Goal: Task Accomplishment & Management: Use online tool/utility

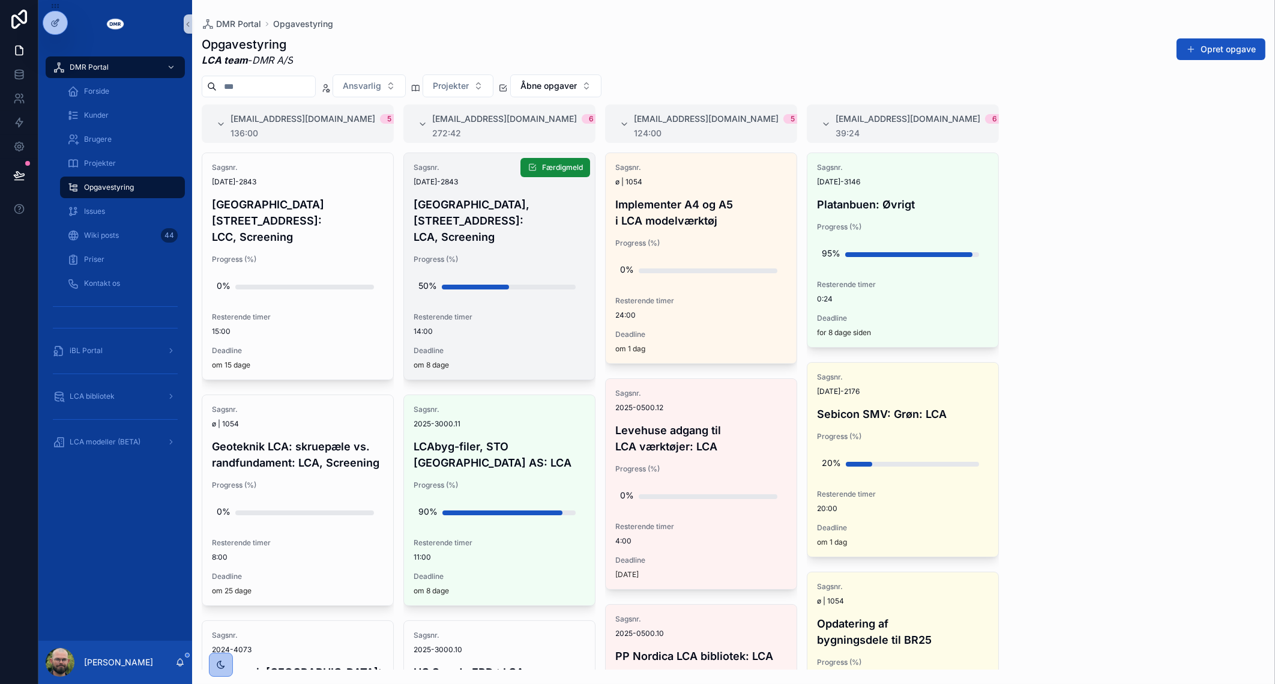
click at [435, 274] on div "50%" at bounding box center [428, 286] width 19 height 24
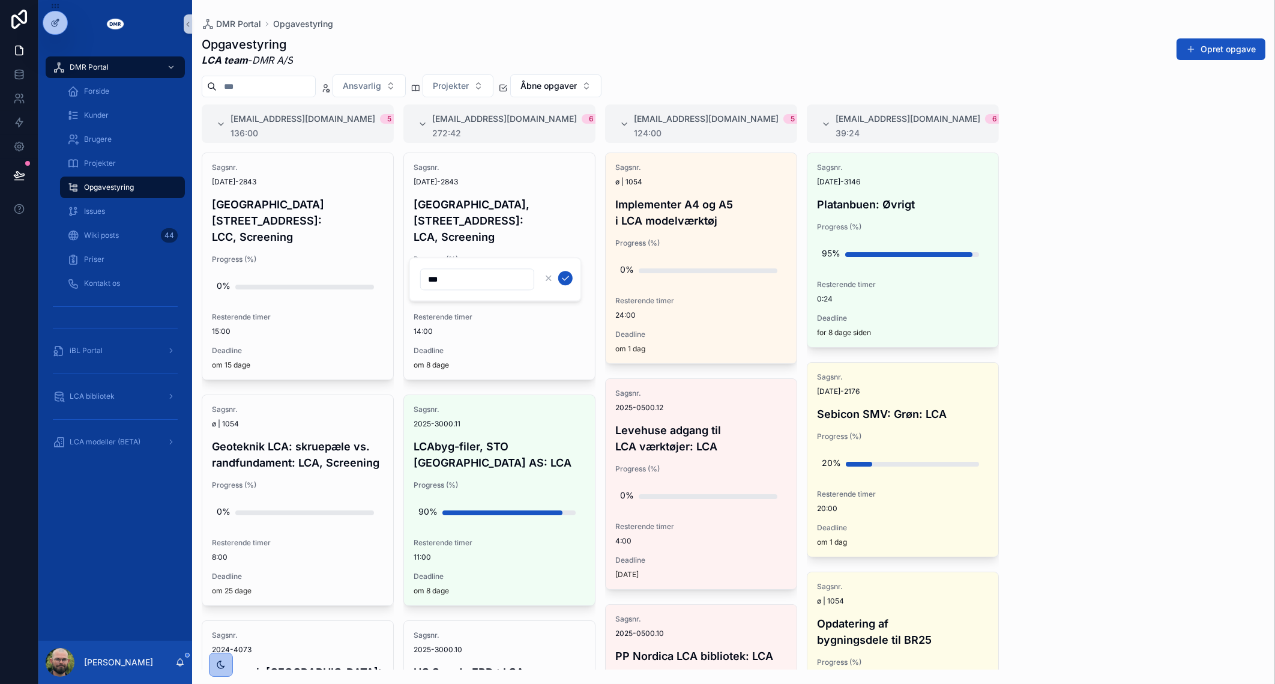
click at [495, 283] on input "***" at bounding box center [477, 279] width 113 height 17
type input "***"
click at [564, 276] on icon "scrollable content" at bounding box center [566, 278] width 10 height 10
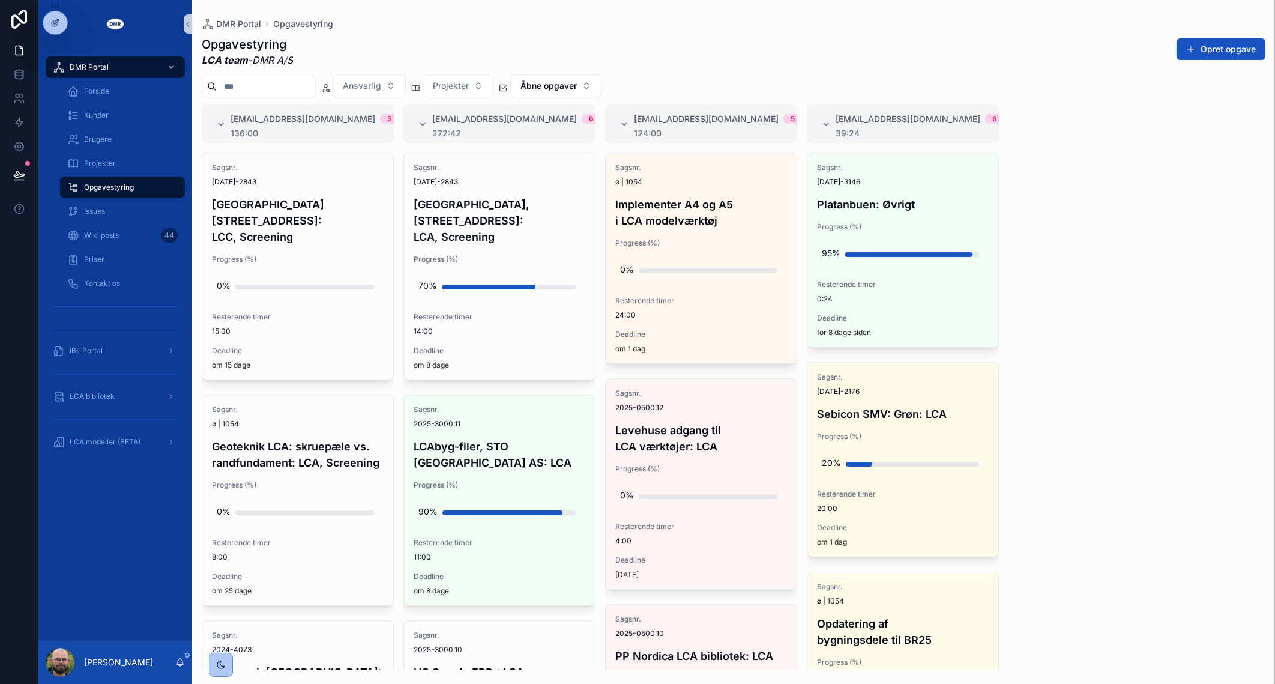
click at [1180, 318] on div "#lca@dmr.dk 5 136:00 Sagsnr. 2024-2843 Sheraton Hotel, Roskildevej 547: LCC, Sc…" at bounding box center [733, 386] width 1083 height 565
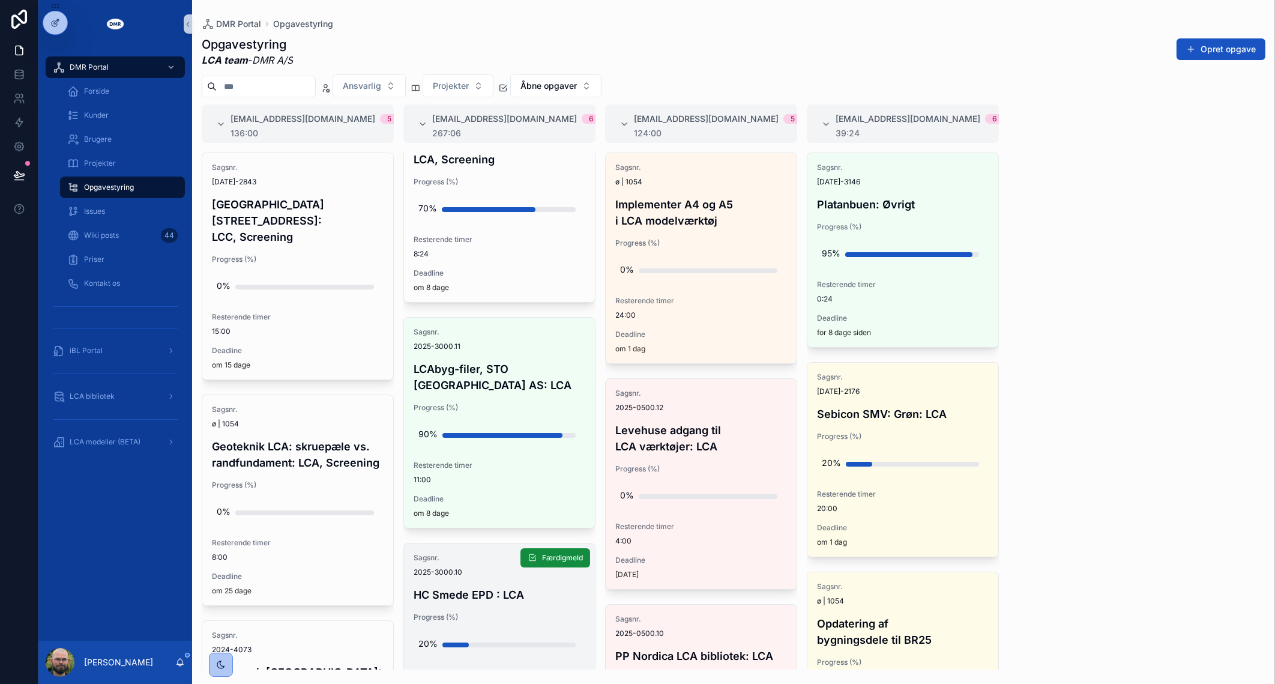
scroll to position [225, 0]
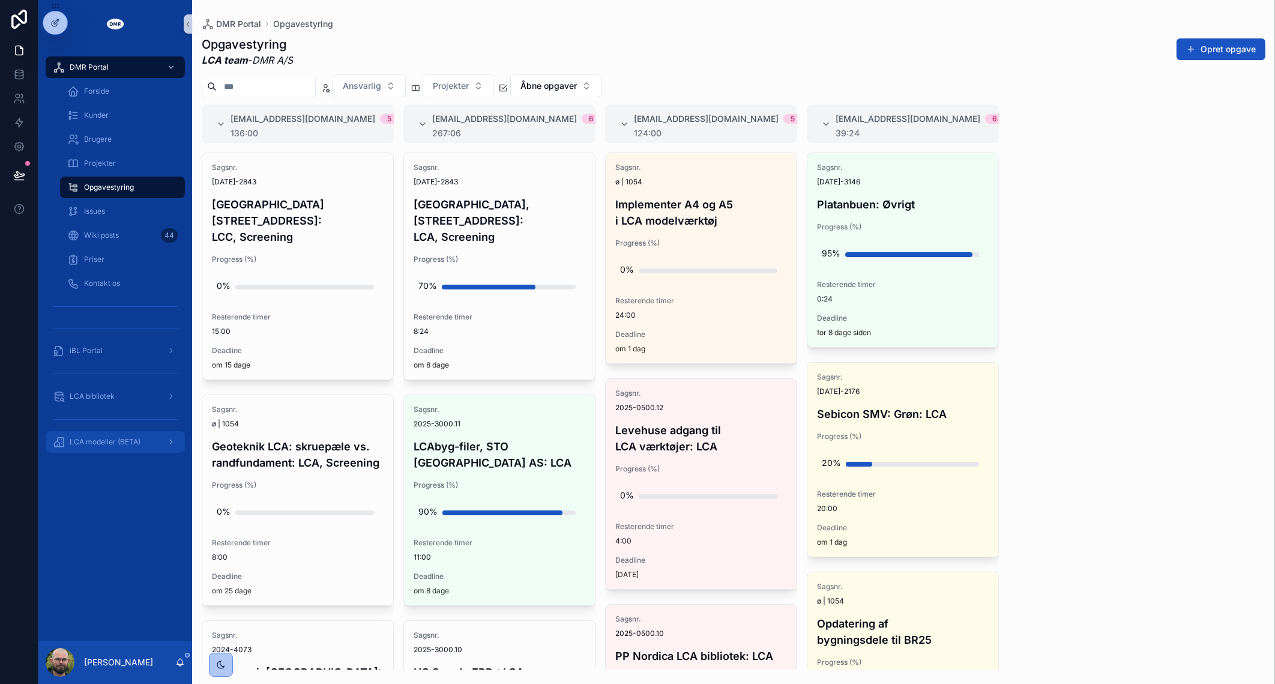
click at [92, 452] on link "LCA modeller (BETA)" at bounding box center [115, 442] width 139 height 22
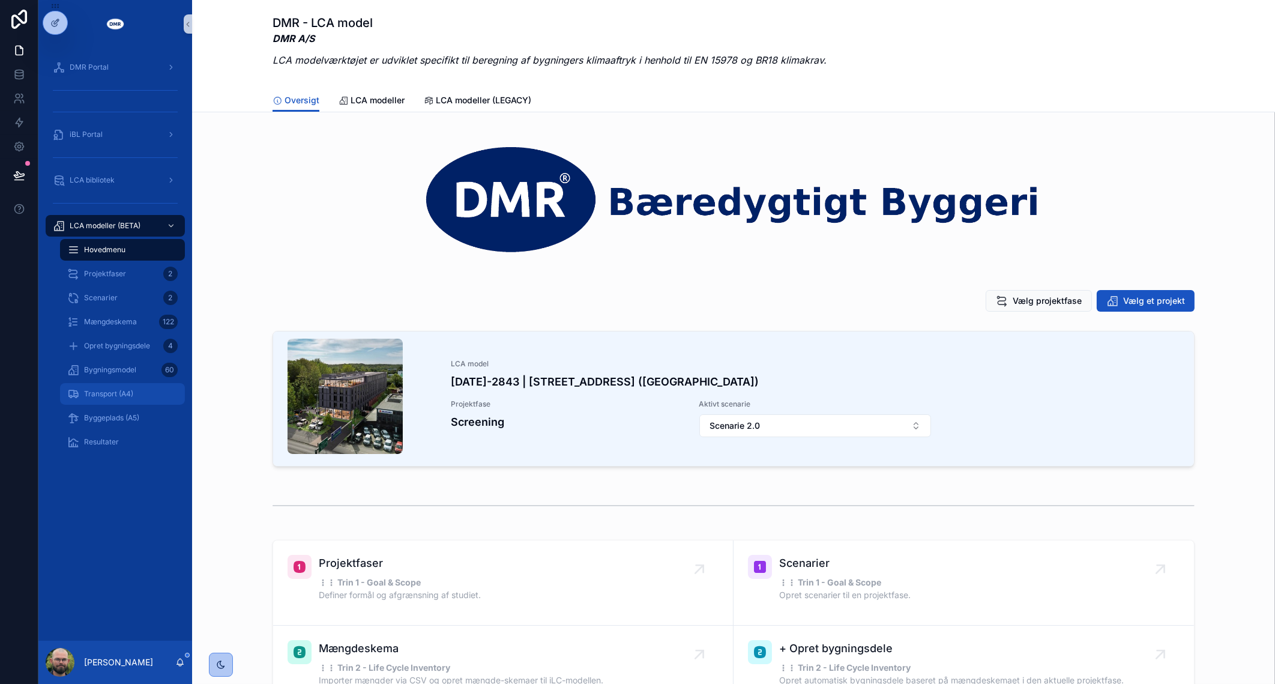
click at [100, 401] on div "Transport (A4)" at bounding box center [122, 393] width 110 height 19
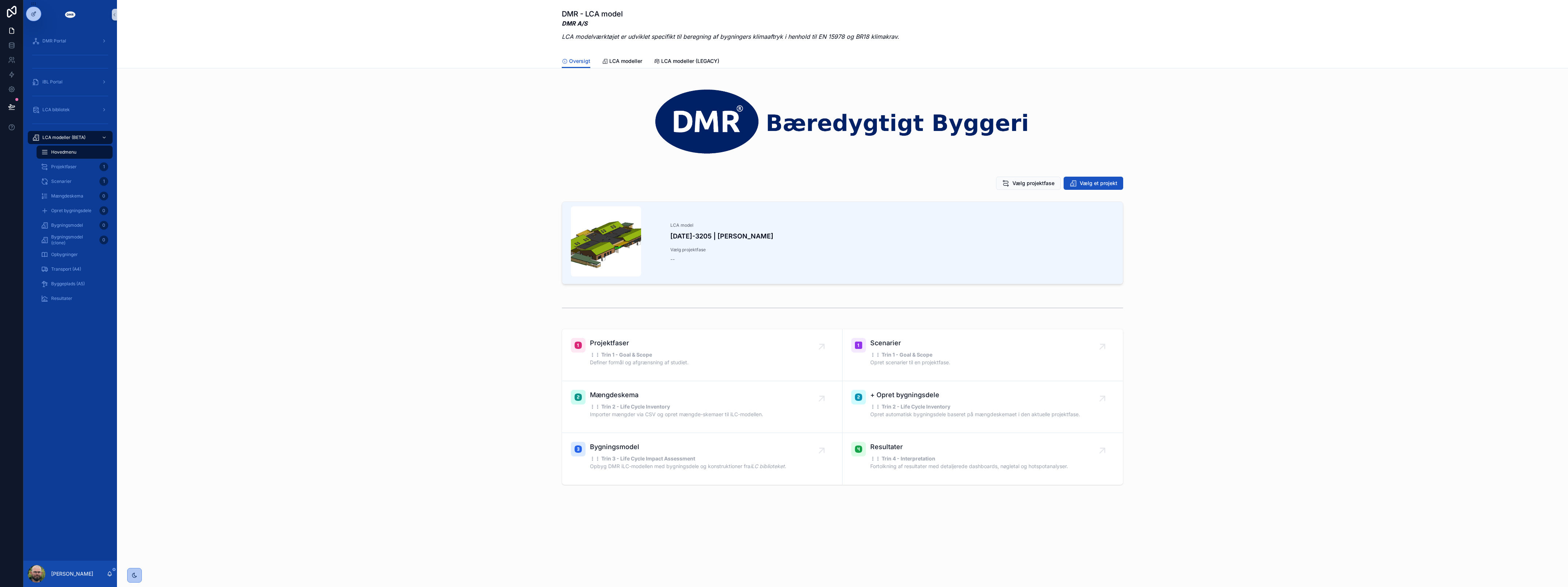
click at [330, 228] on div "LCA model [DATE]-3205 | [PERSON_NAME] Vælg projektfase --" at bounding box center [842, 244] width 1440 height 91
click at [1105, 175] on div "Vælg projektfase Vælg et projekt" at bounding box center [842, 183] width 1440 height 19
click at [1105, 177] on div "DMR Portal iBL Portal LCA bibliotek LCA modeller (BETA) Hovedmenu Projektfaser …" at bounding box center [796, 294] width 1545 height 587
click at [1088, 182] on span "Vælg et projekt" at bounding box center [1099, 183] width 38 height 7
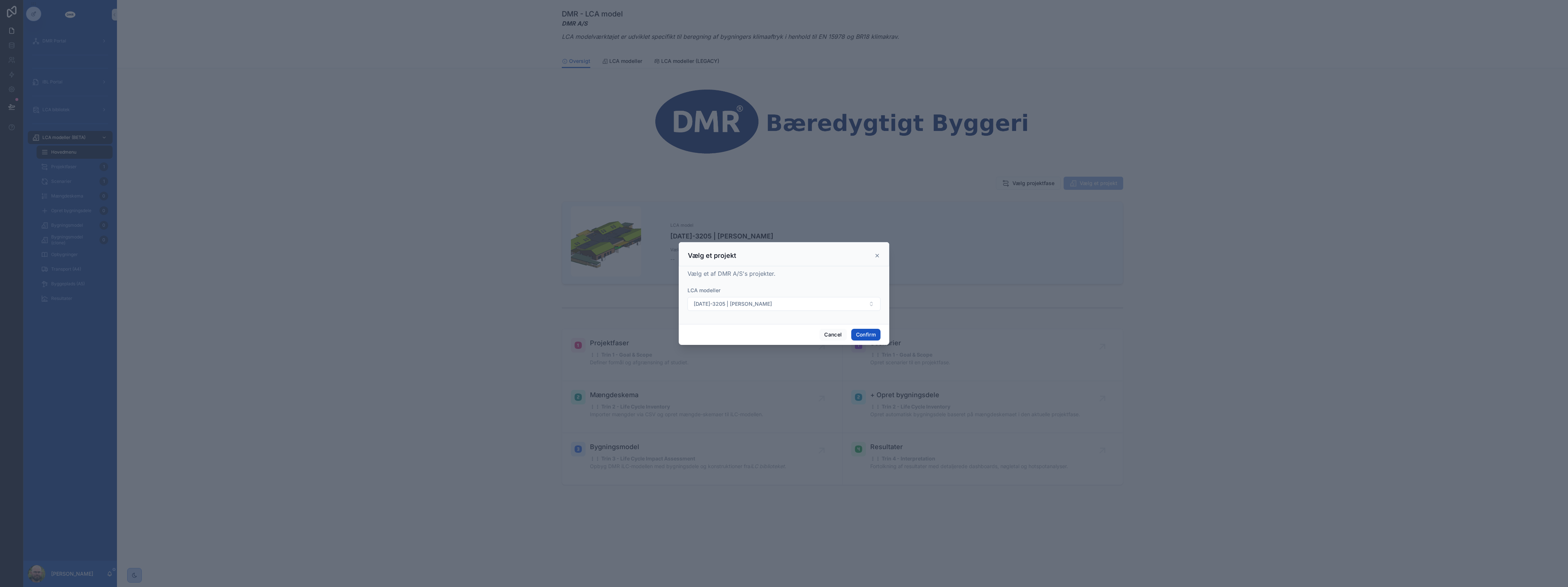
click at [767, 315] on form "LCA modeller 2024-3205 | Engblomsten" at bounding box center [783, 303] width 193 height 32
click at [765, 306] on button "2024-3205 | Engblomsten" at bounding box center [783, 304] width 193 height 14
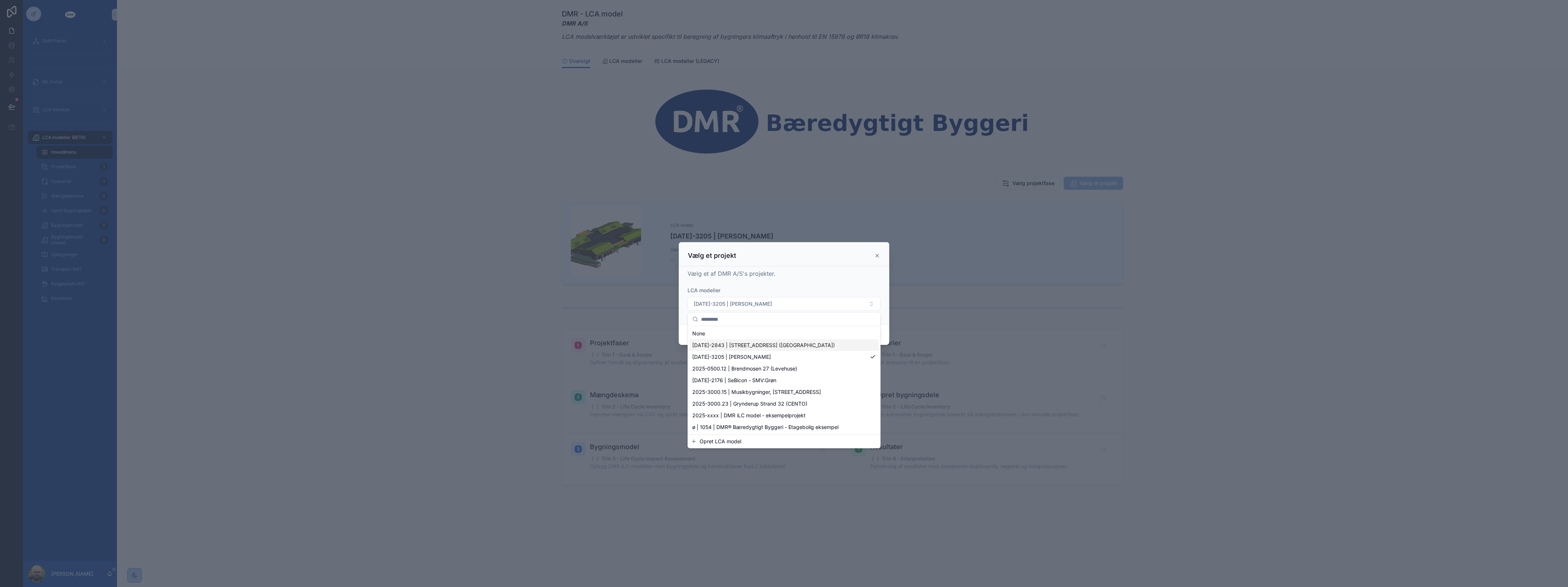
click at [765, 346] on span "[DATE]-2843 | [STREET_ADDRESS] ([GEOGRAPHIC_DATA])" at bounding box center [763, 345] width 142 height 7
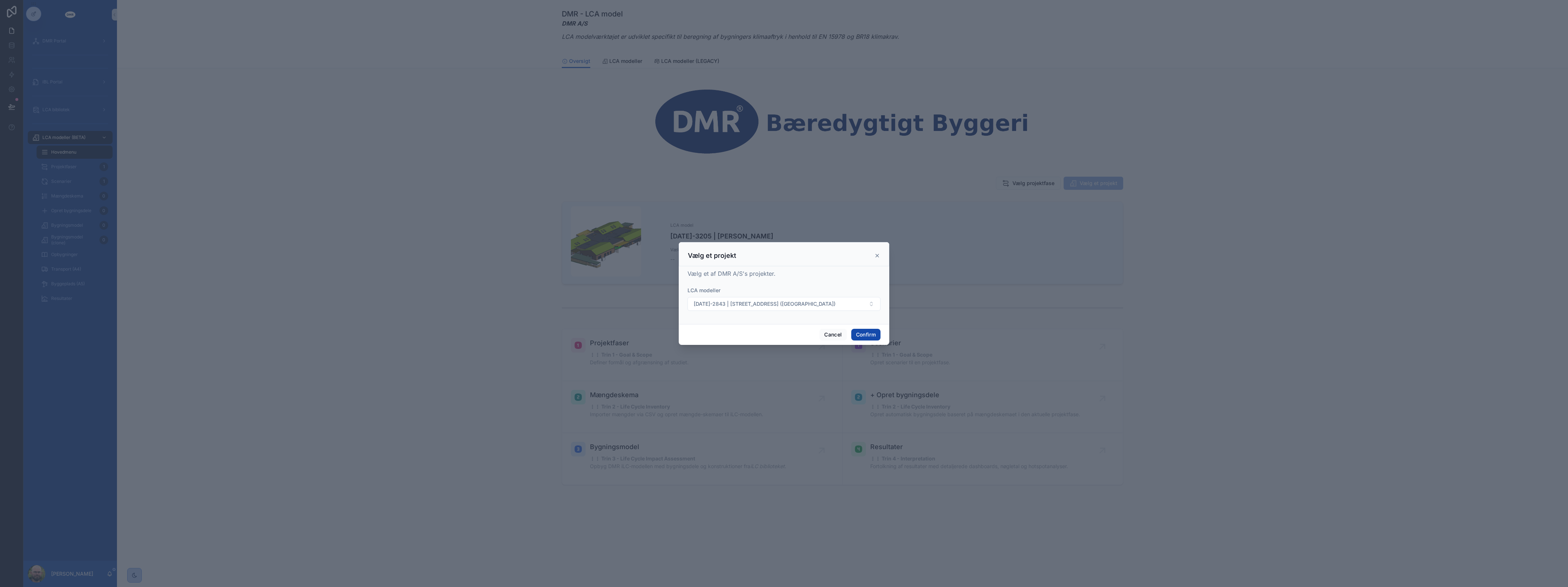
click at [875, 334] on button "Confirm" at bounding box center [866, 334] width 29 height 12
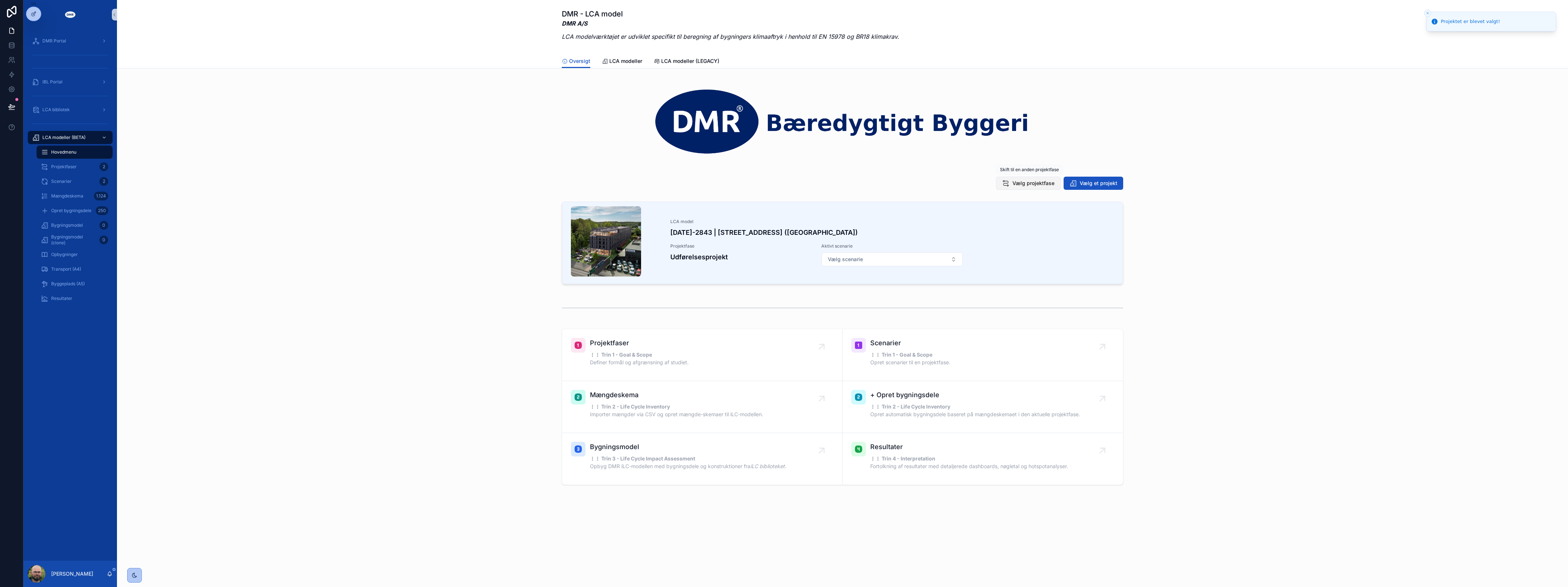
click at [1017, 187] on button "Vælg projektfase" at bounding box center [1028, 183] width 65 height 13
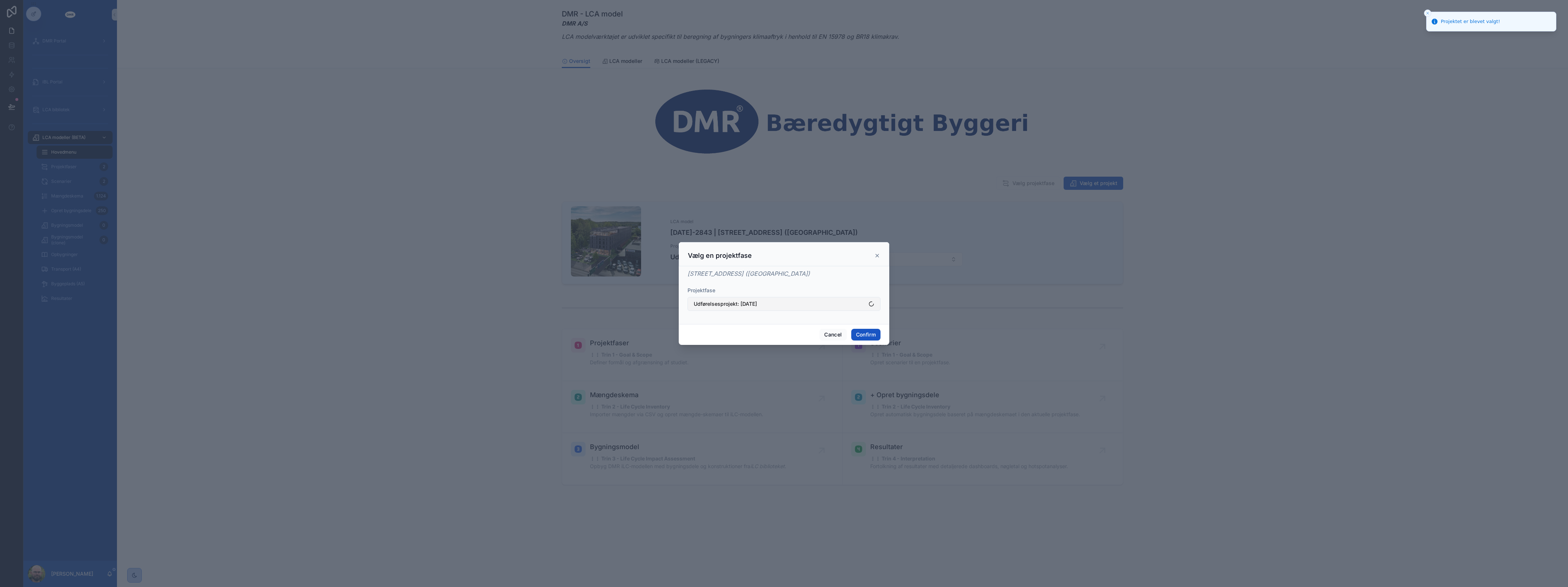
click at [810, 306] on button "Udførelsesprojekt: 12/09/2025" at bounding box center [783, 304] width 193 height 14
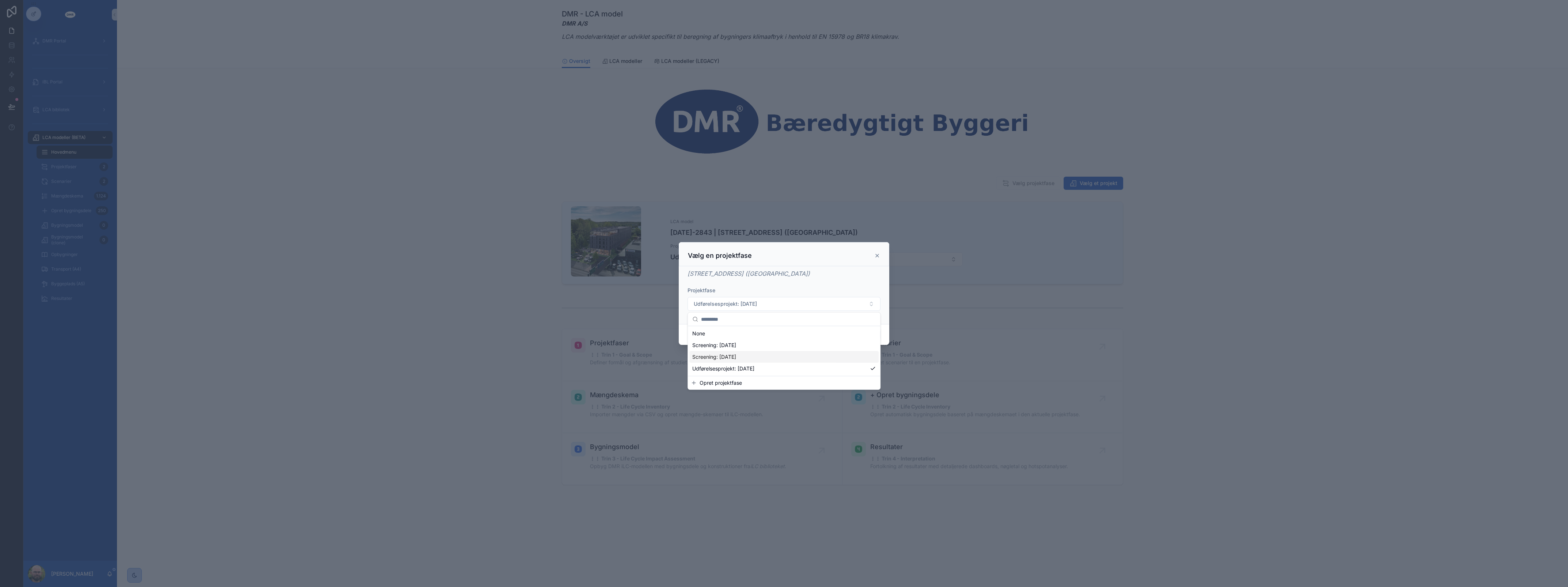
click at [786, 355] on div "Screening: 06/10/2025" at bounding box center [783, 356] width 189 height 12
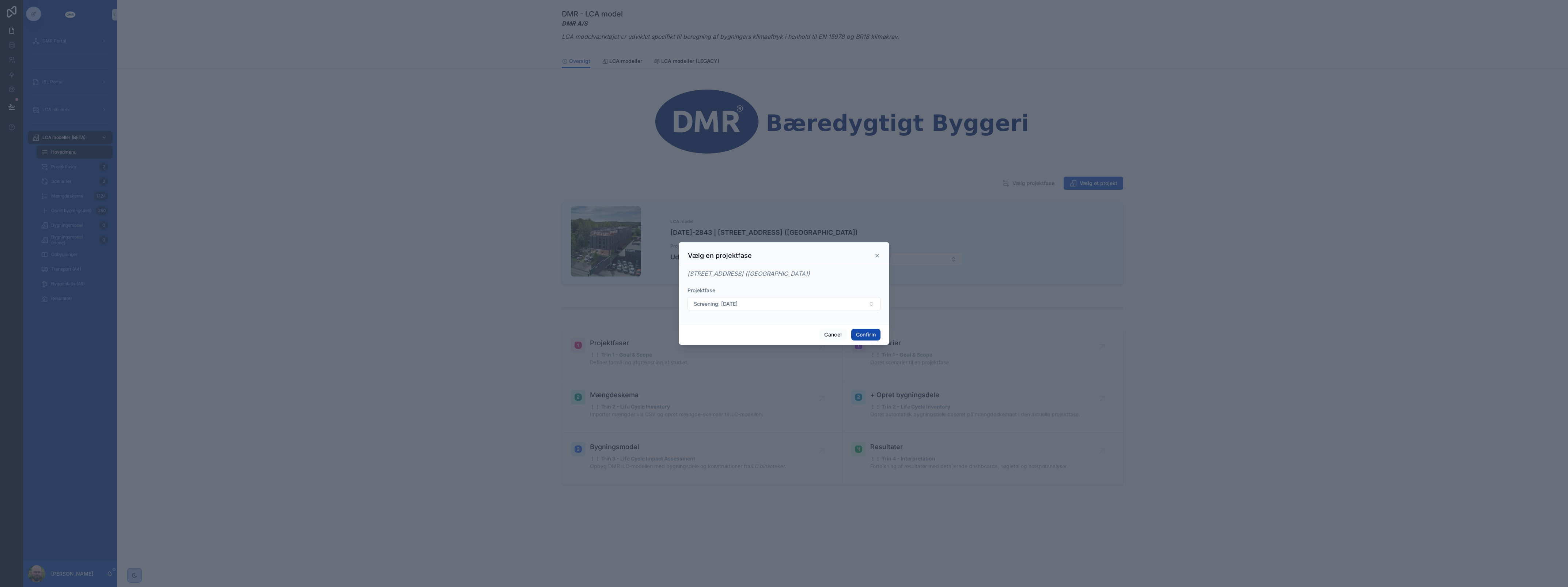
click at [858, 336] on button "Confirm" at bounding box center [866, 334] width 29 height 12
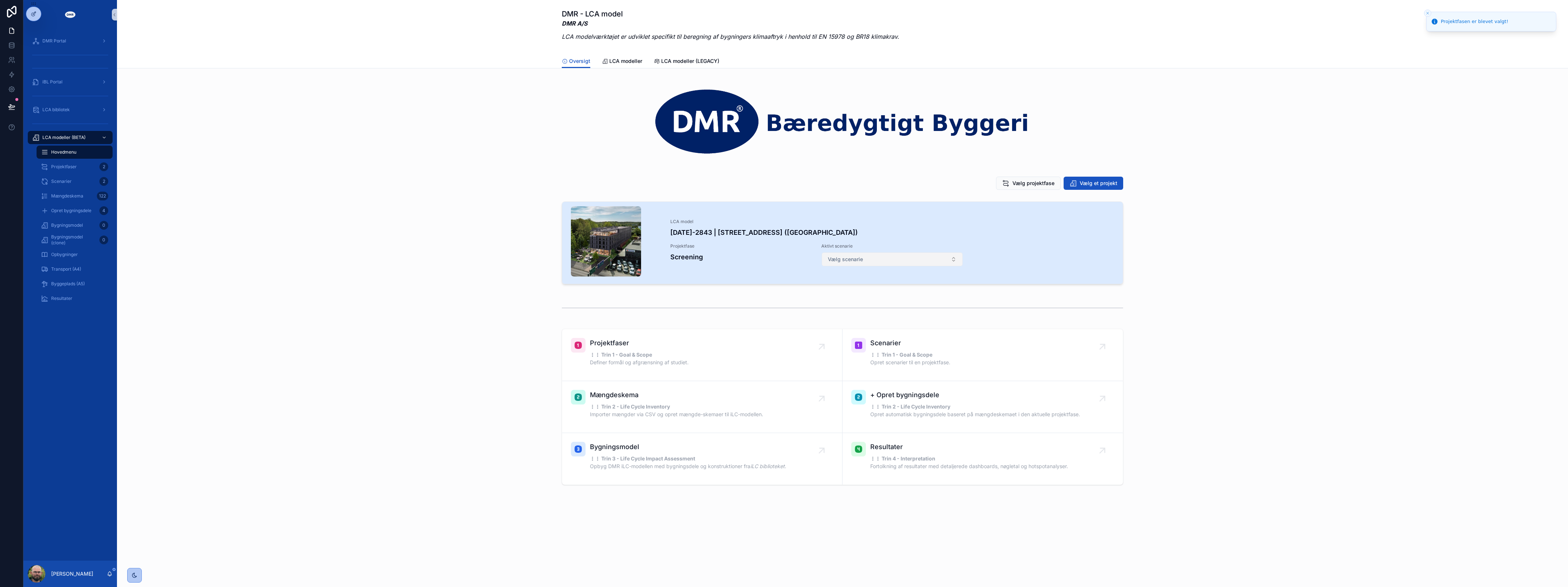
click at [858, 262] on span "Vælg scenarie" at bounding box center [845, 259] width 35 height 7
click at [878, 262] on button "Vælg scenarie" at bounding box center [892, 259] width 141 height 14
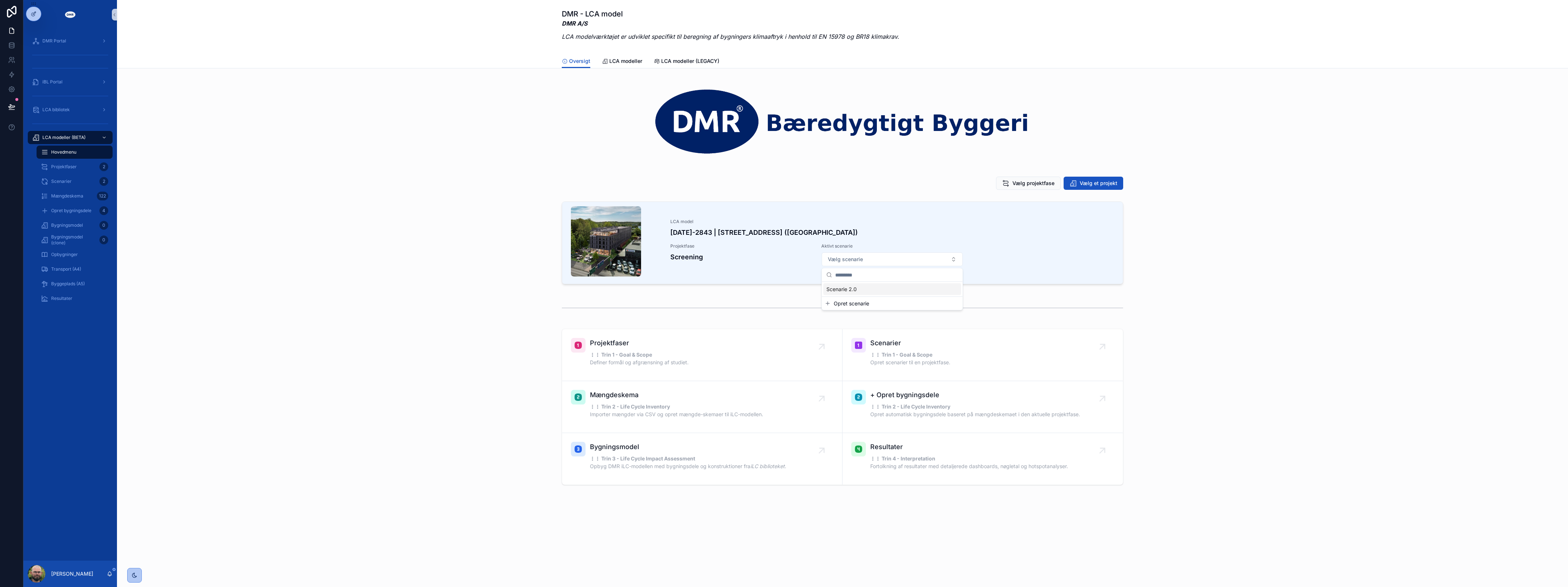
click at [833, 287] on span "Scenarie 2.0" at bounding box center [842, 289] width 30 height 7
click at [454, 270] on div "LCA model 2024-2843 | Roskildevej 547 (Sheraton Hotel) Projektfase Screening Ak…" at bounding box center [842, 244] width 1440 height 91
click at [77, 241] on span "Bygningsmodel (clone)" at bounding box center [73, 239] width 44 height 12
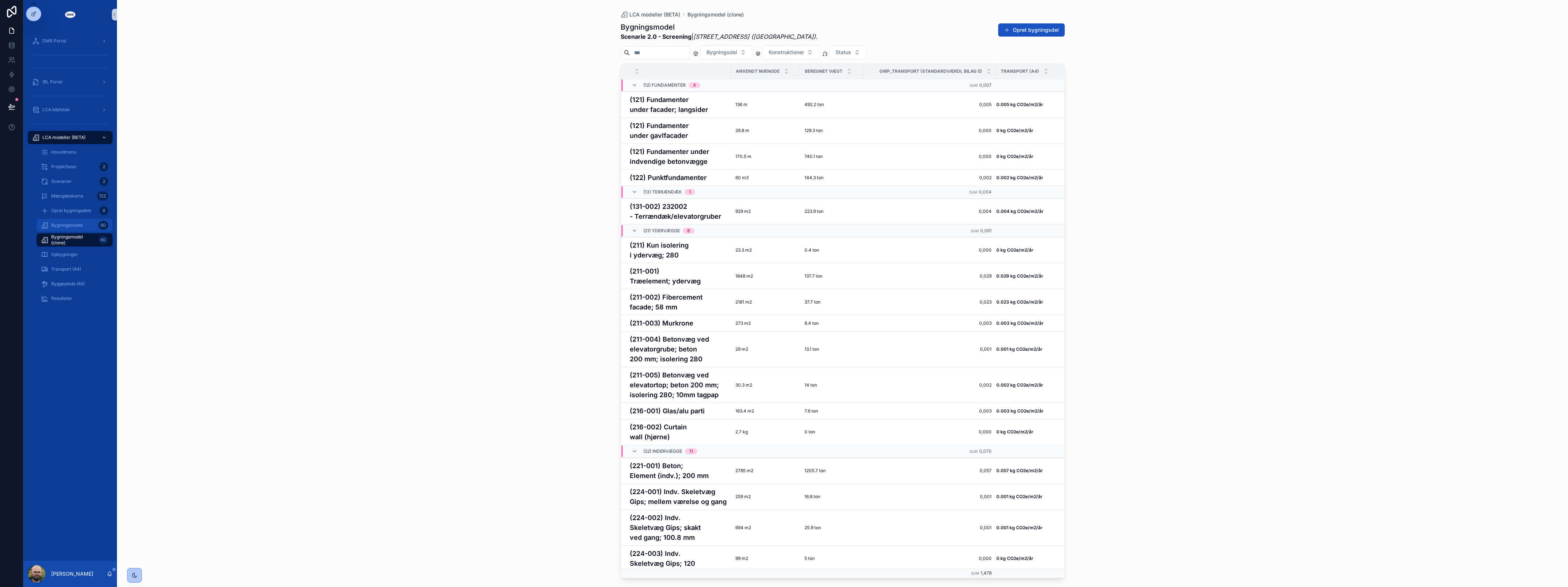
click at [89, 228] on div "Bygningsmodel 60" at bounding box center [74, 225] width 67 height 12
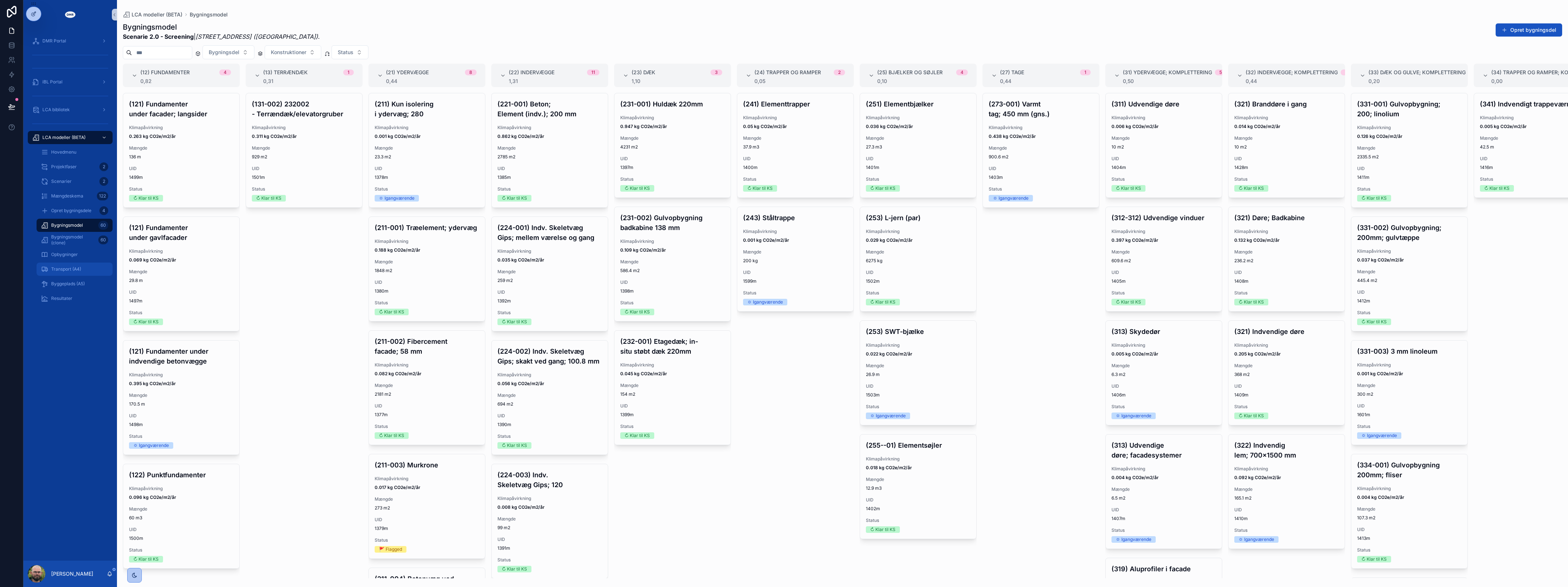
click at [75, 270] on span "Transport (A4)" at bounding box center [66, 269] width 30 height 6
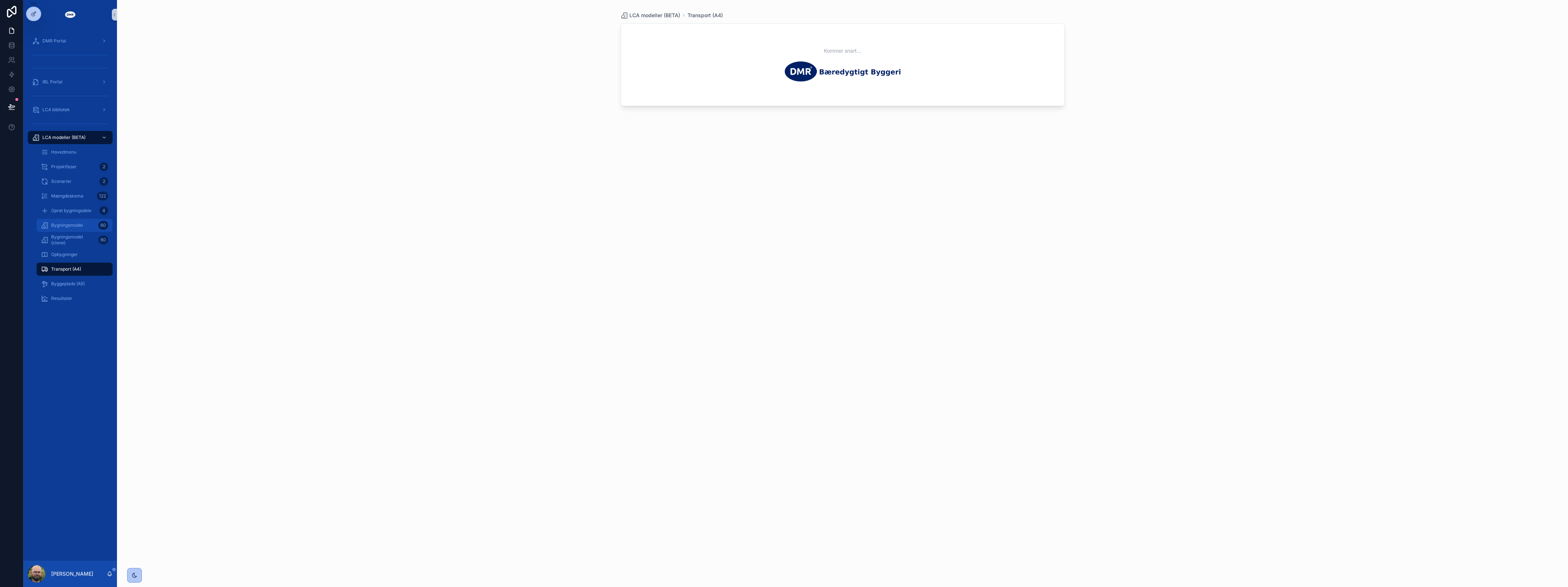
click at [79, 223] on span "Bygningsmodel" at bounding box center [67, 225] width 32 height 6
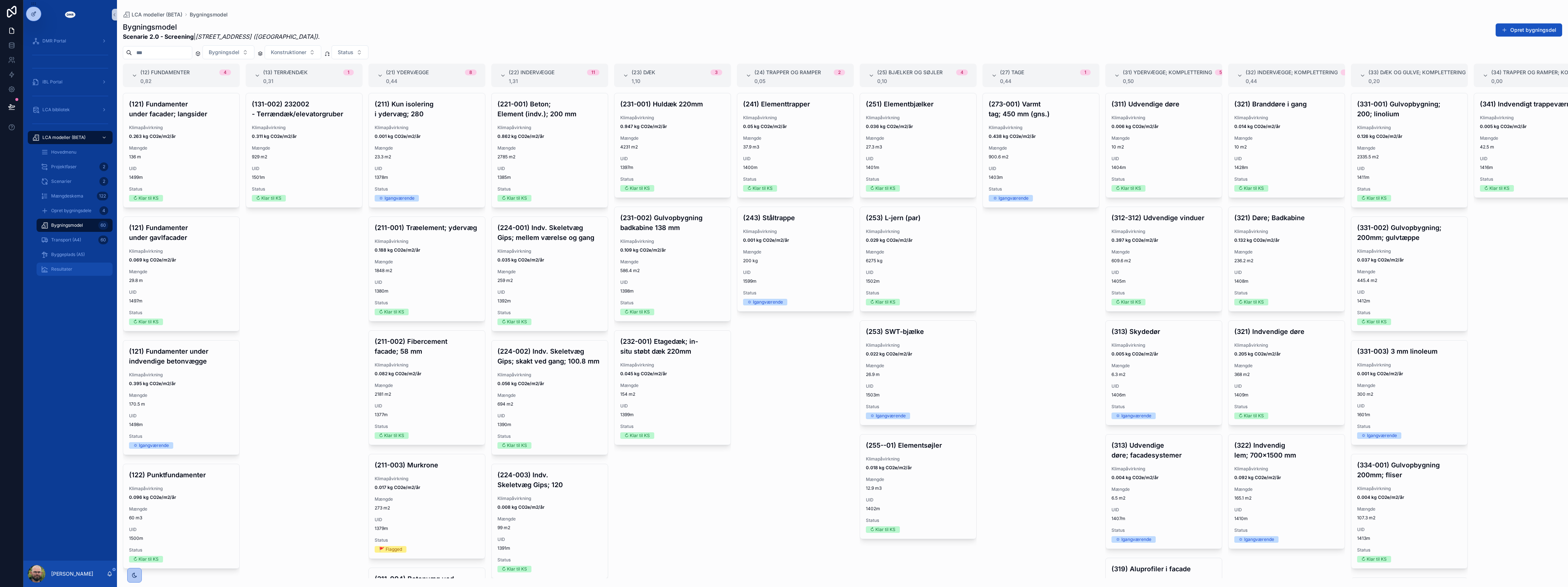
click at [79, 267] on div "Resultater" at bounding box center [74, 269] width 67 height 12
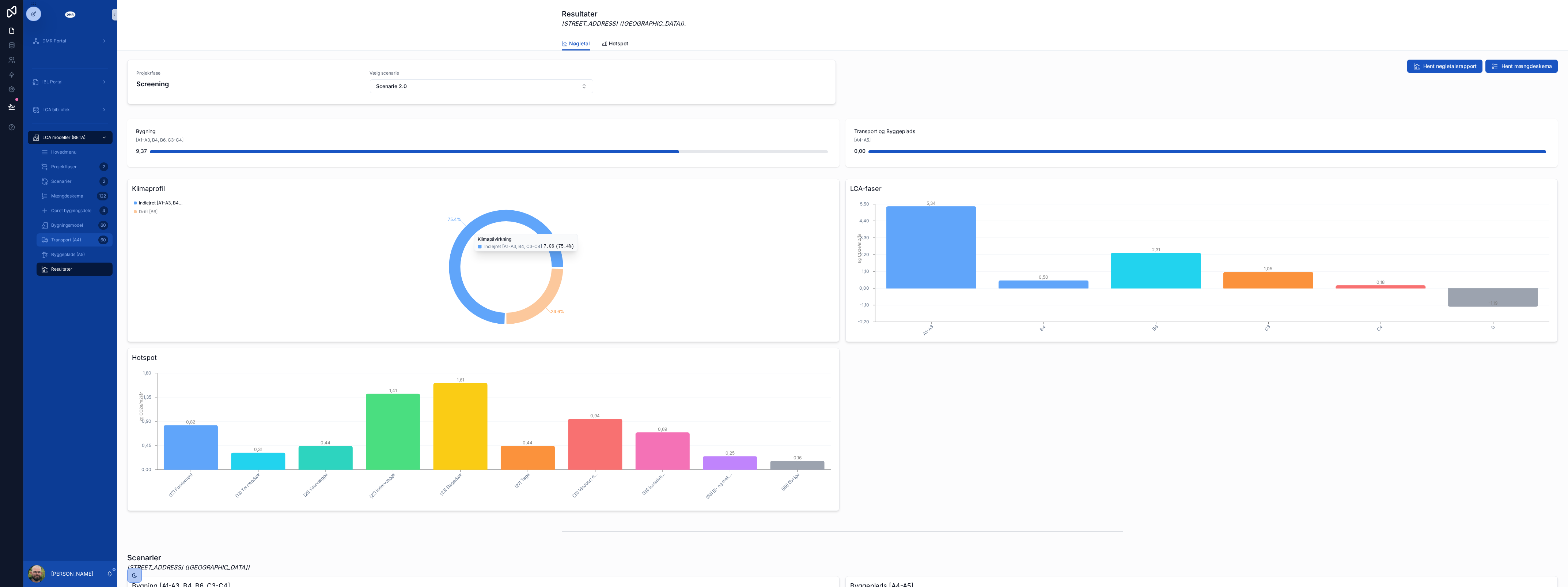
click at [66, 242] on span "Transport (A4)" at bounding box center [66, 240] width 30 height 6
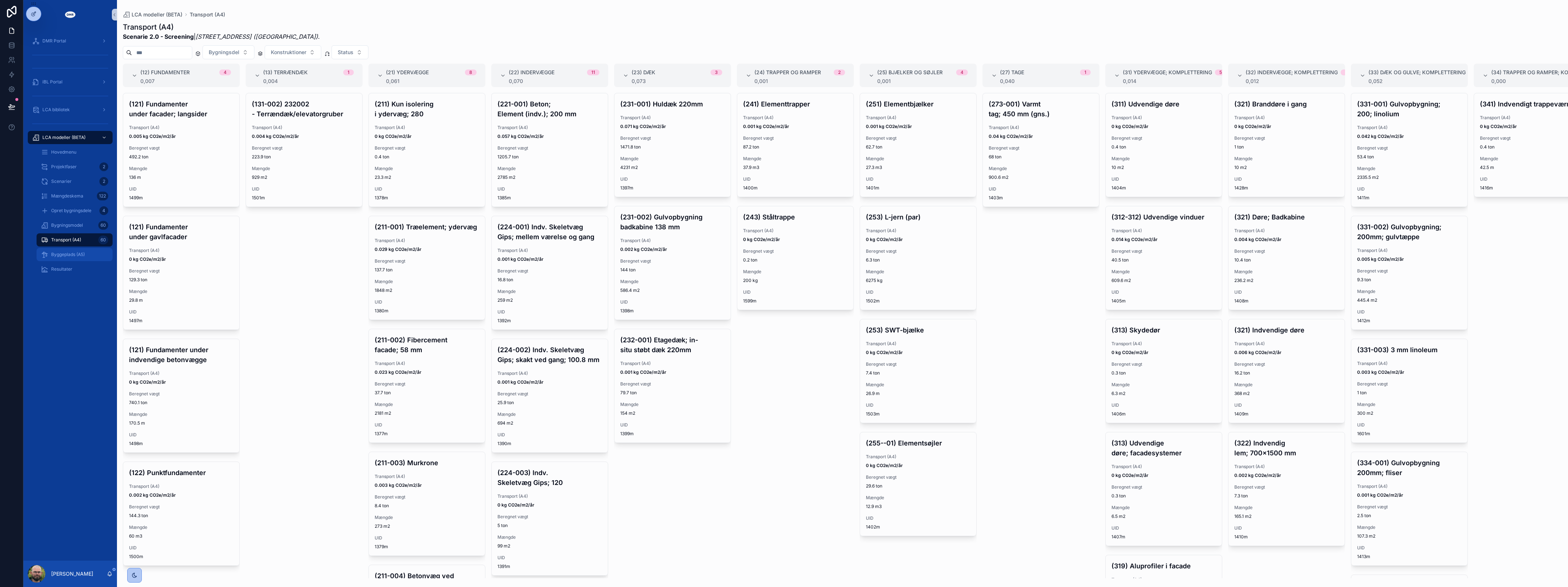
click at [65, 258] on div "Byggeplads (A5)" at bounding box center [74, 254] width 67 height 12
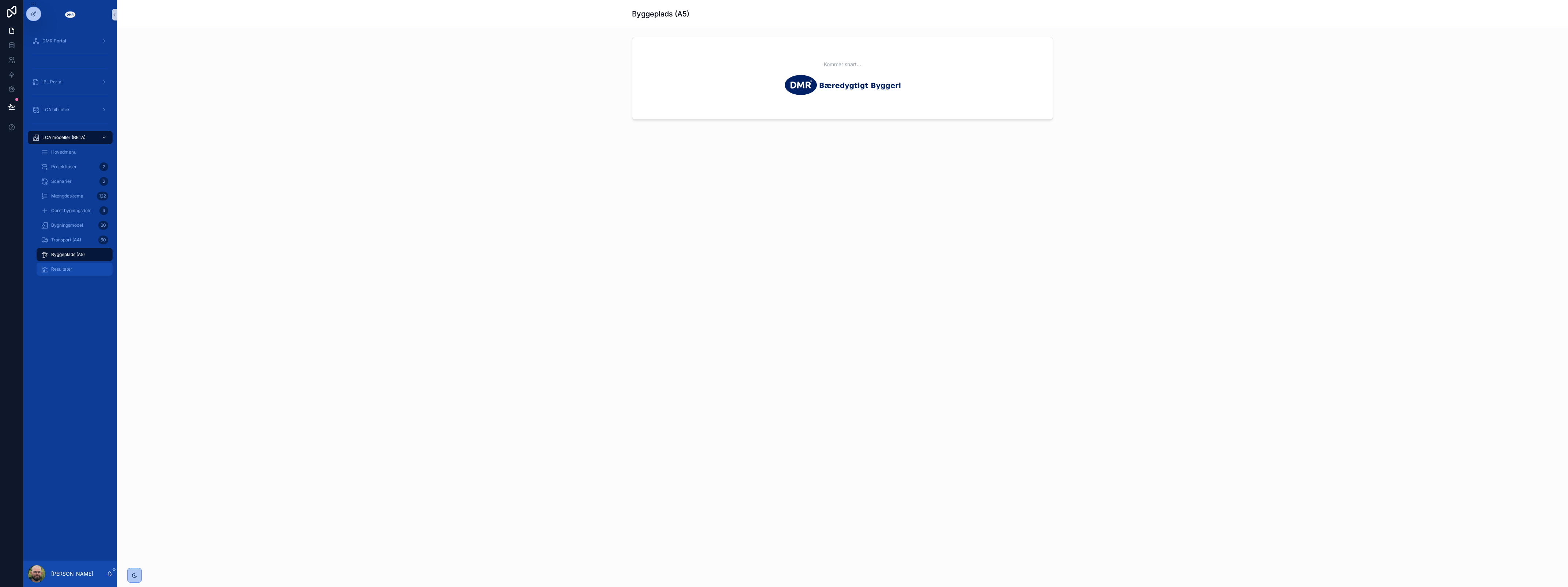
click at [64, 266] on span "Resultater" at bounding box center [61, 269] width 21 height 6
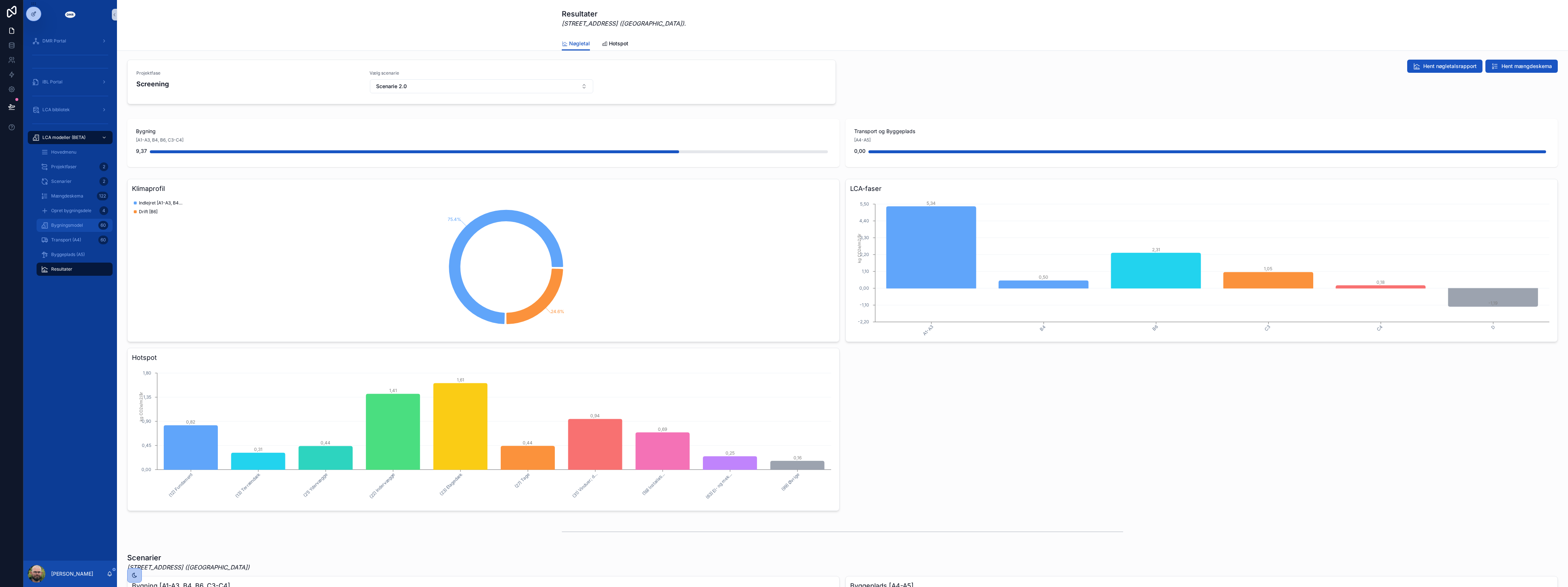
click at [67, 231] on link "Bygningsmodel 60" at bounding box center [74, 225] width 76 height 13
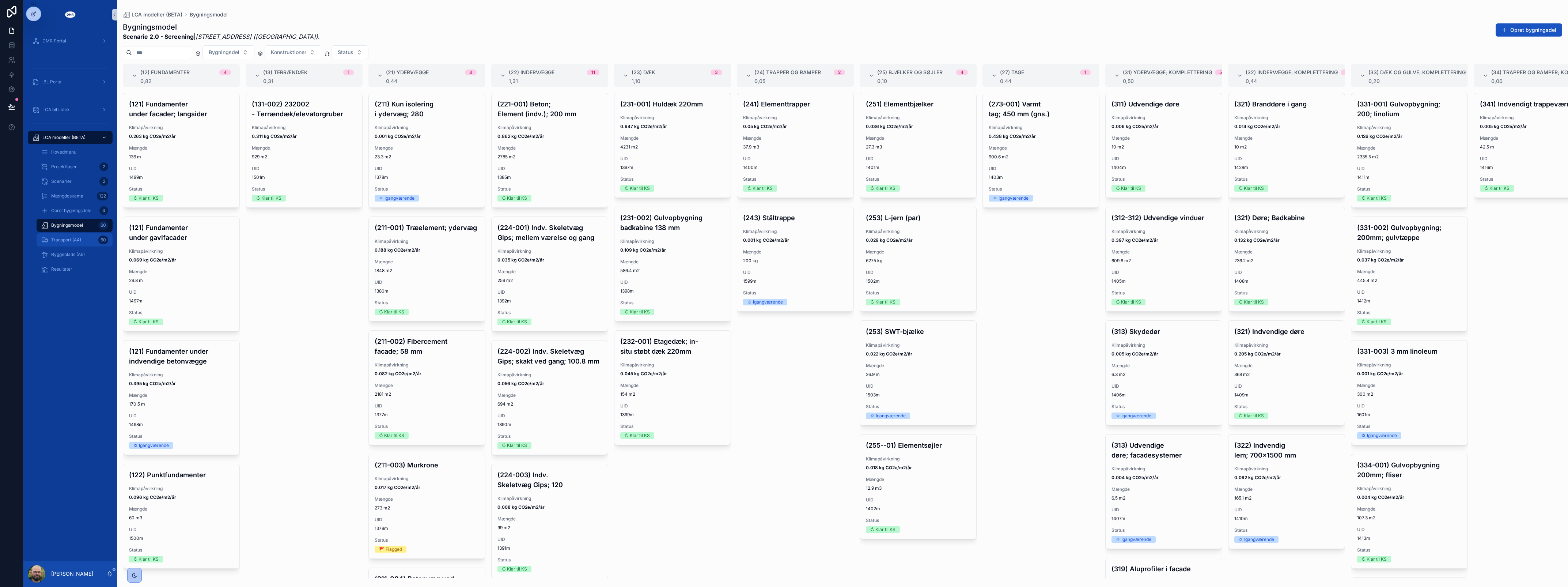
click at [65, 237] on span "Transport (A4)" at bounding box center [66, 240] width 30 height 6
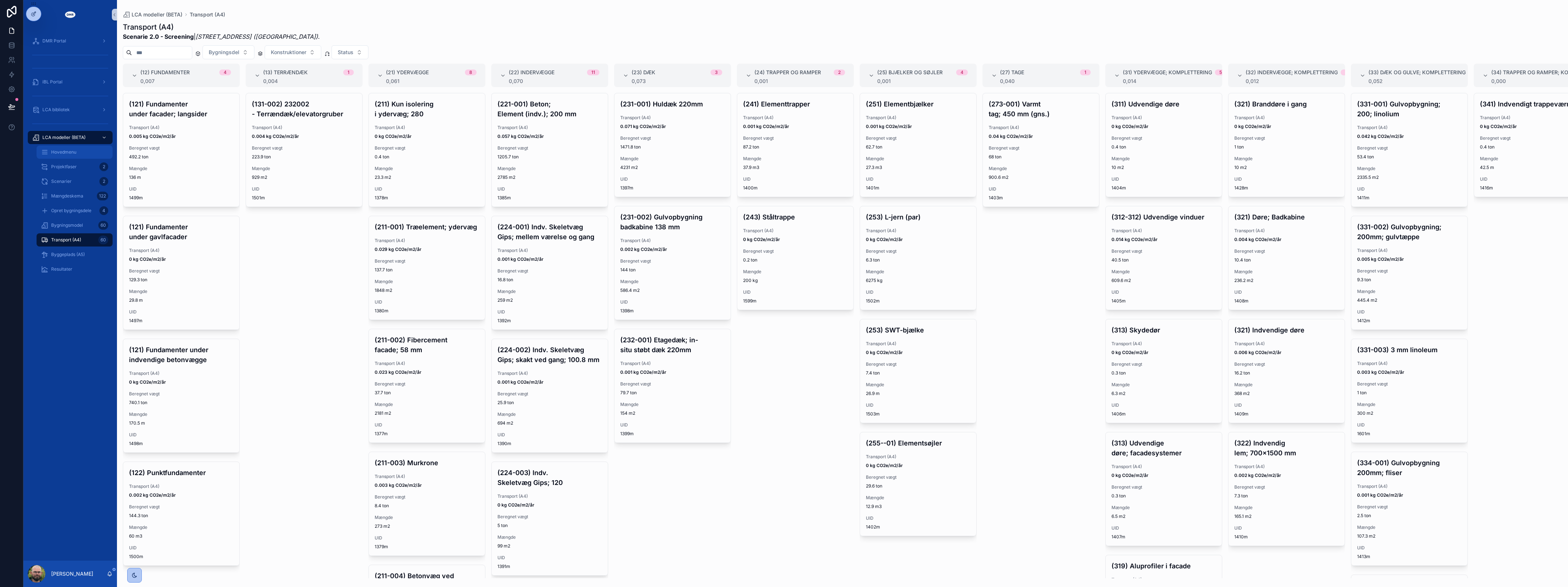
click at [69, 155] on div "Hovedmenu" at bounding box center [74, 152] width 67 height 12
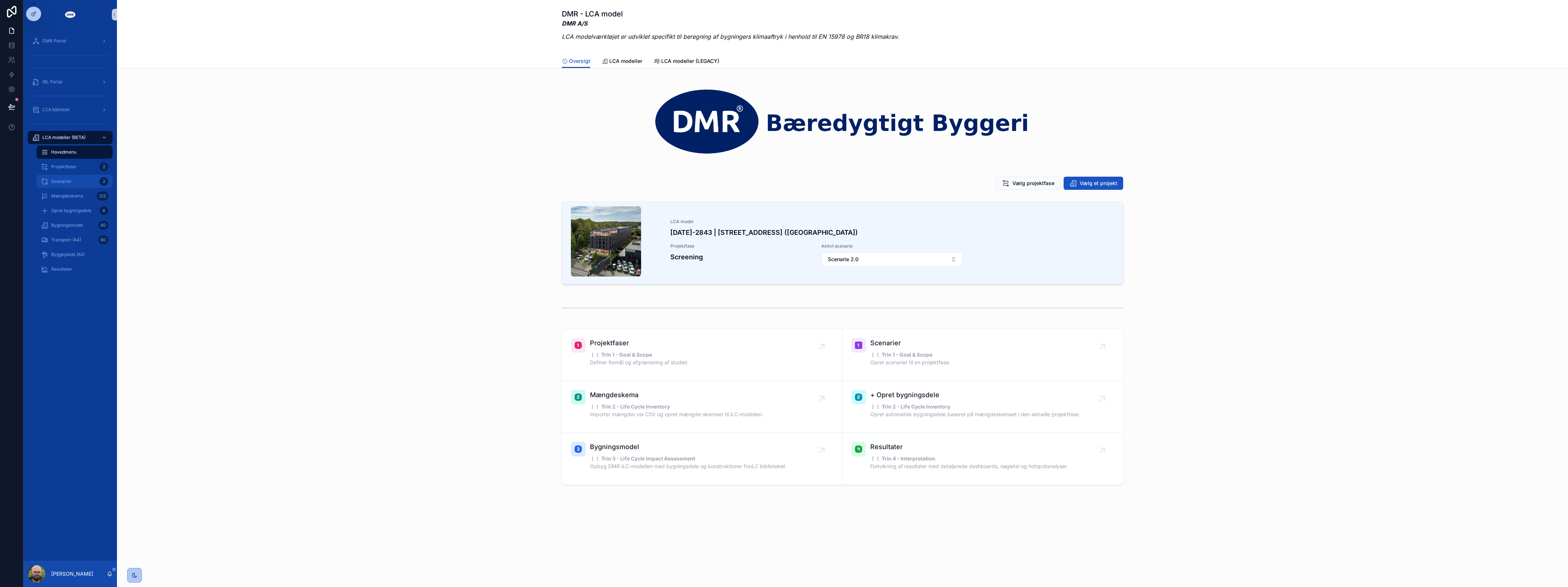
click at [72, 183] on div "Scenarier 2" at bounding box center [74, 181] width 67 height 12
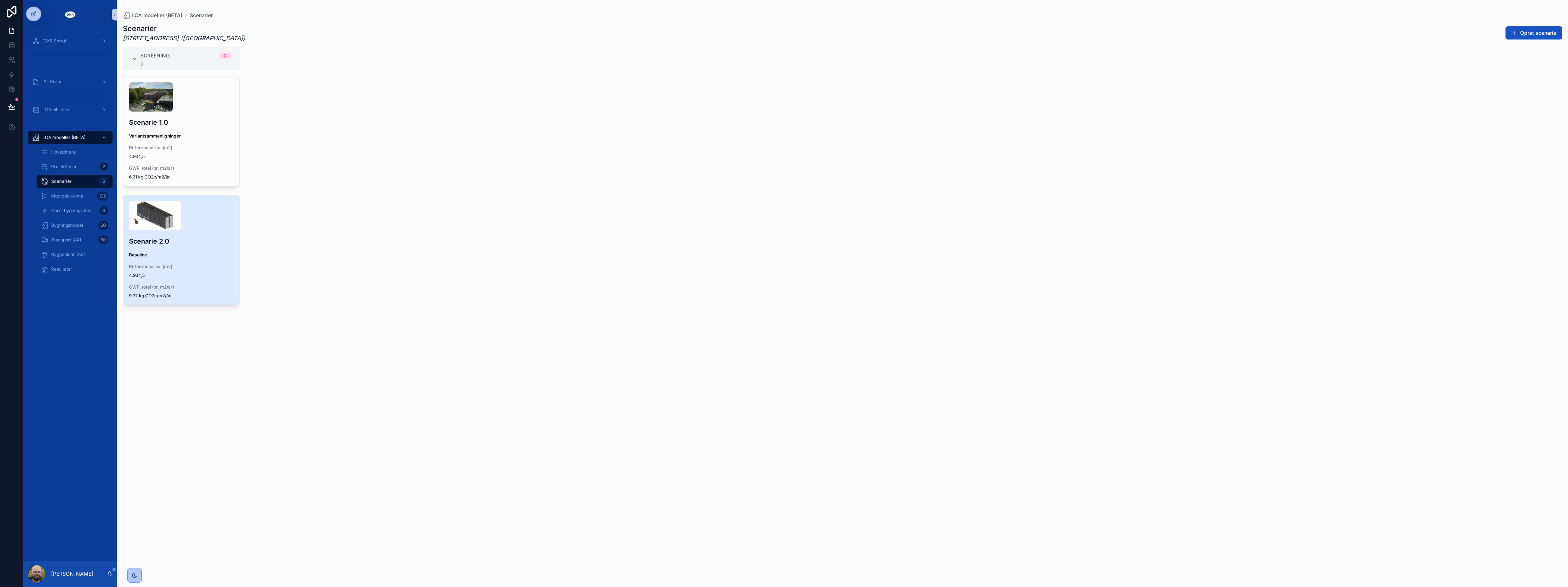
click at [176, 253] on span "Baseline" at bounding box center [181, 255] width 105 height 6
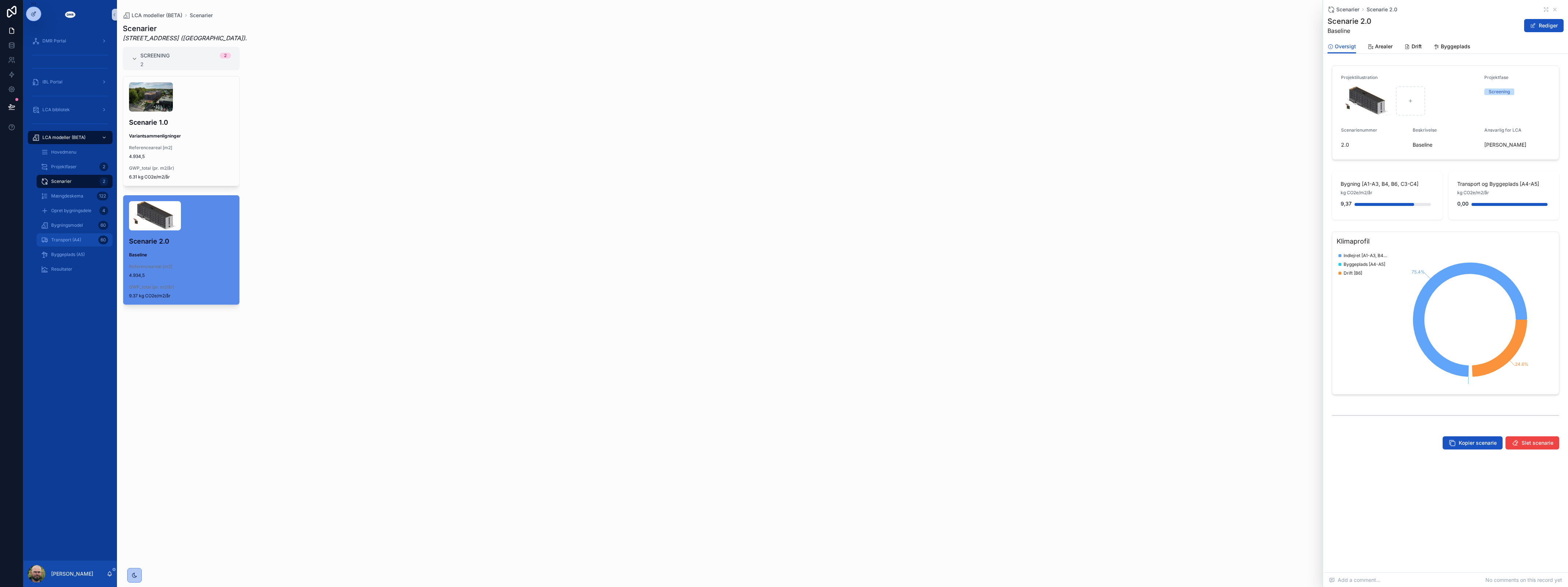
click at [67, 237] on span "Transport (A4)" at bounding box center [66, 240] width 30 height 6
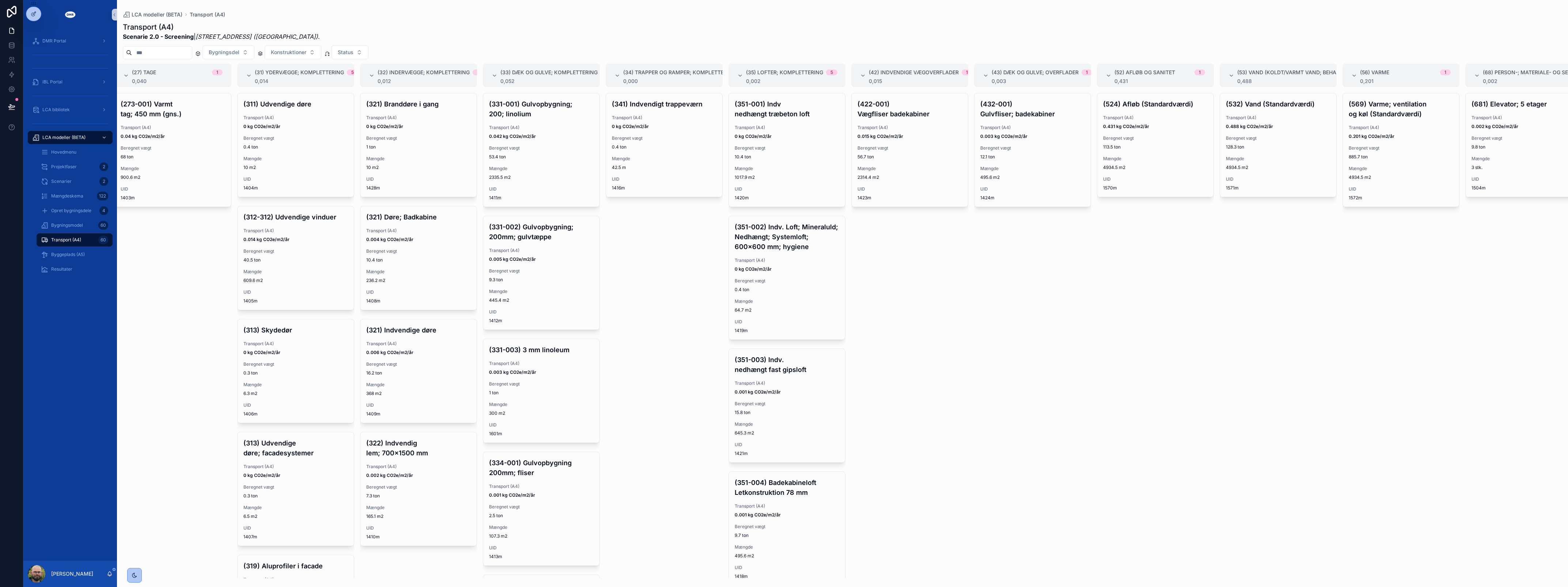
scroll to position [0, 888]
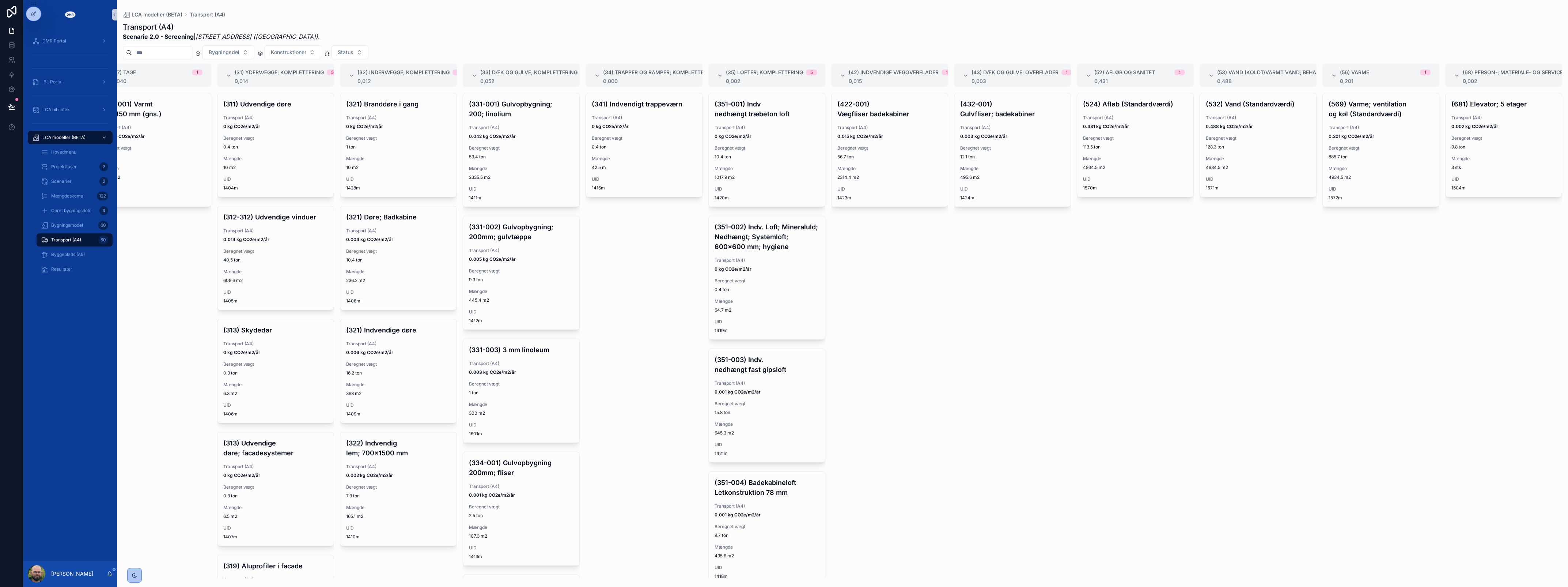
click at [1242, 289] on div "(532) Vand (Standardværdi) Transport (A4) 0.488 kg CO2e/m2/år Beregnet vægt 128…" at bounding box center [1258, 336] width 117 height 485
click at [79, 113] on div "LCA bibliotek" at bounding box center [70, 110] width 76 height 12
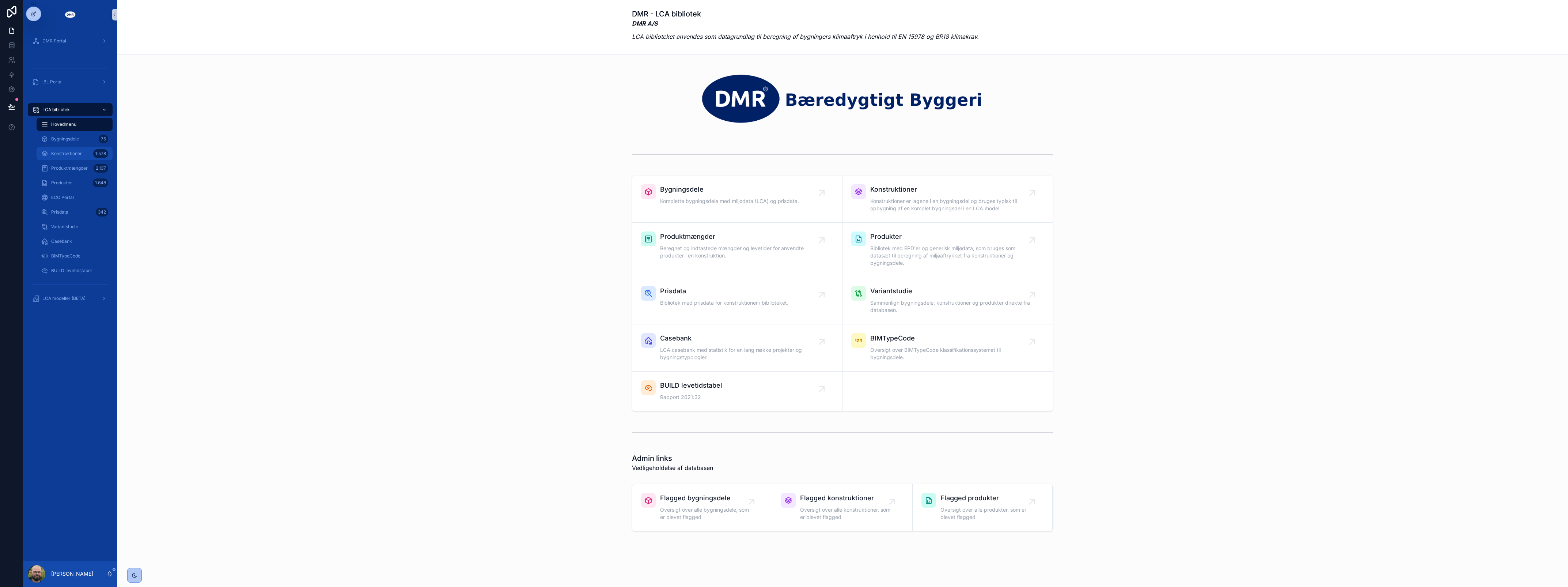
click at [63, 150] on span "Konstruktioner" at bounding box center [66, 153] width 30 height 6
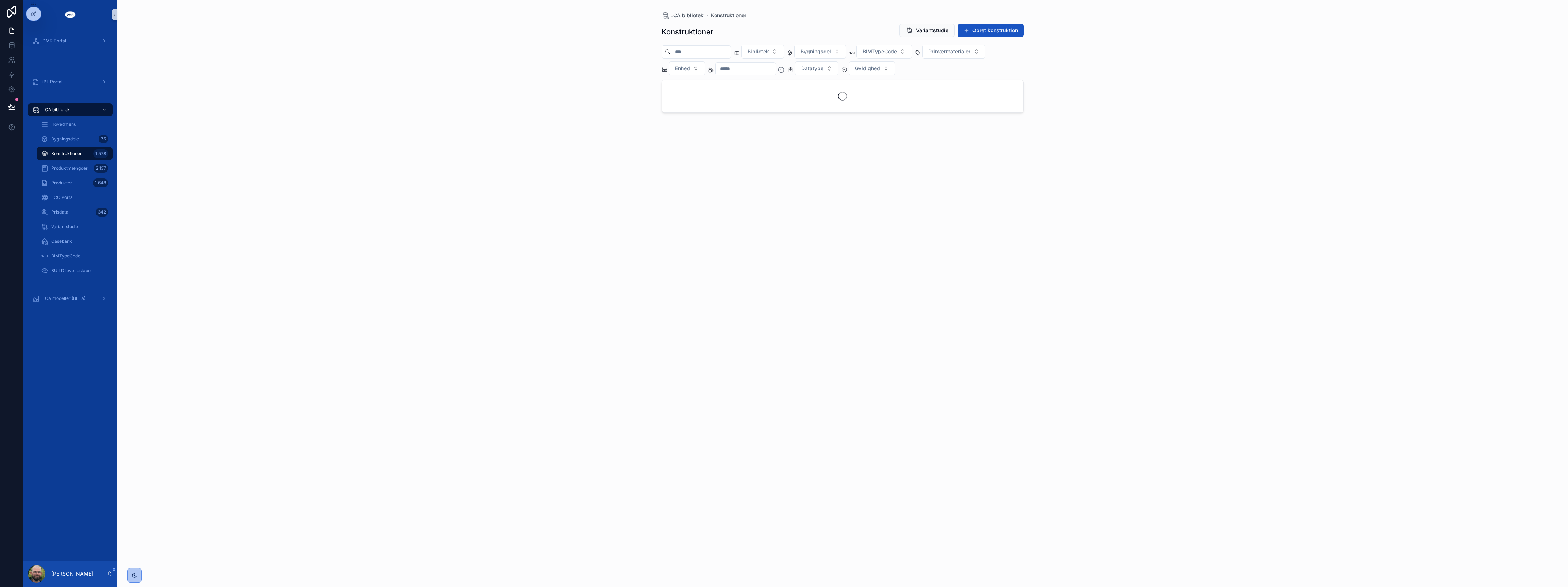
click at [717, 54] on input "scrollable content" at bounding box center [701, 52] width 60 height 10
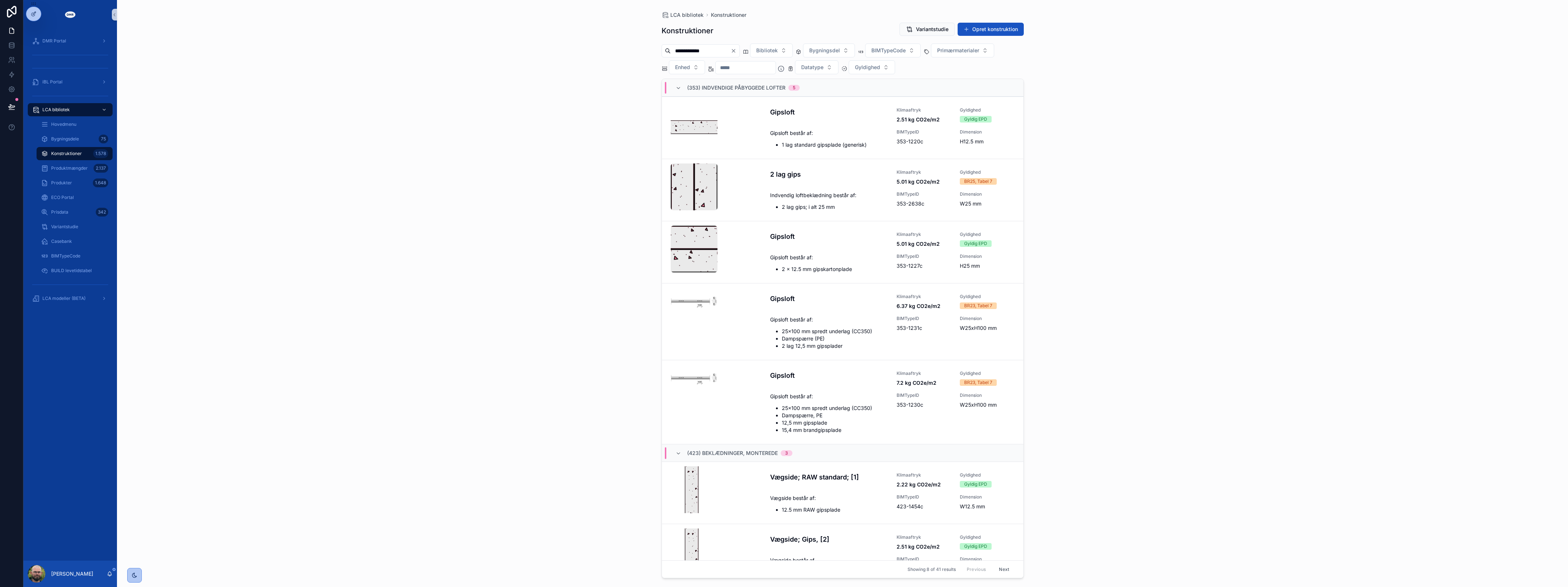
type input "**********"
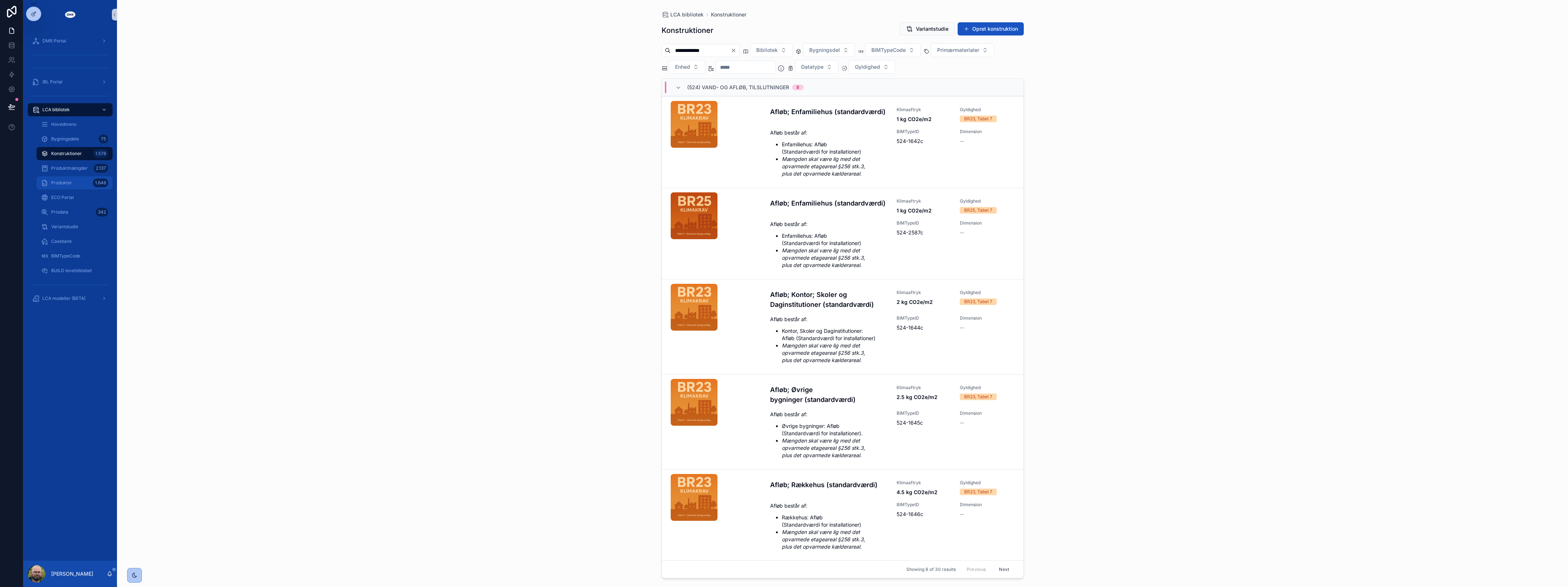
click at [60, 183] on span "Produkter" at bounding box center [61, 183] width 21 height 6
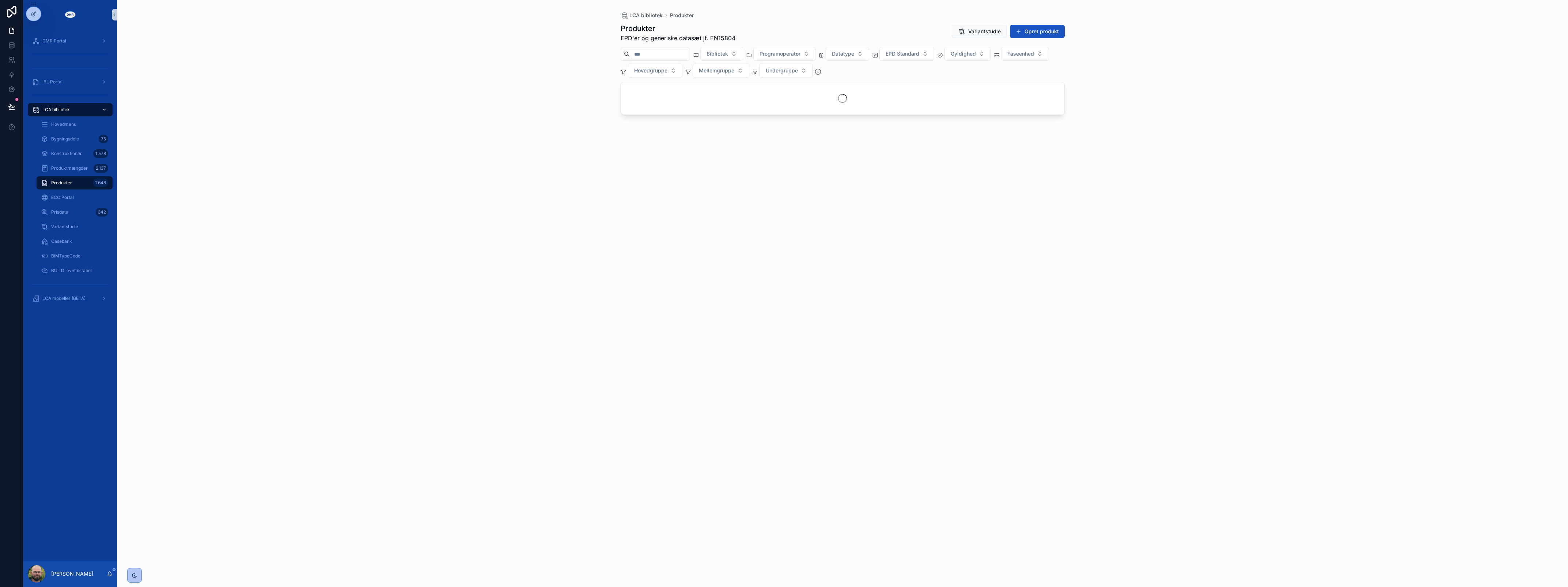
click at [658, 57] on input "scrollable content" at bounding box center [660, 54] width 60 height 10
type input "**********"
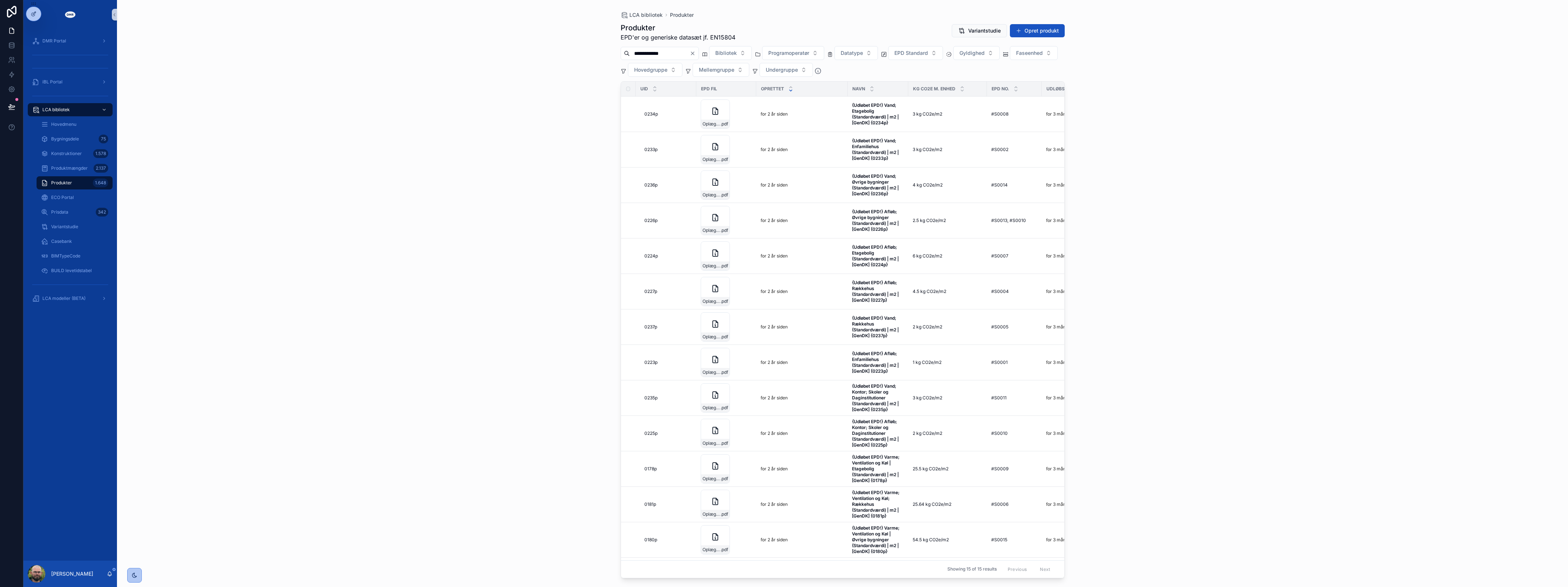
click at [500, 124] on div "**********" at bounding box center [842, 294] width 1451 height 587
click at [985, 54] on span "Gyldighed" at bounding box center [971, 53] width 25 height 7
click at [978, 103] on div "BR23, Tabel 7" at bounding box center [994, 106] width 88 height 12
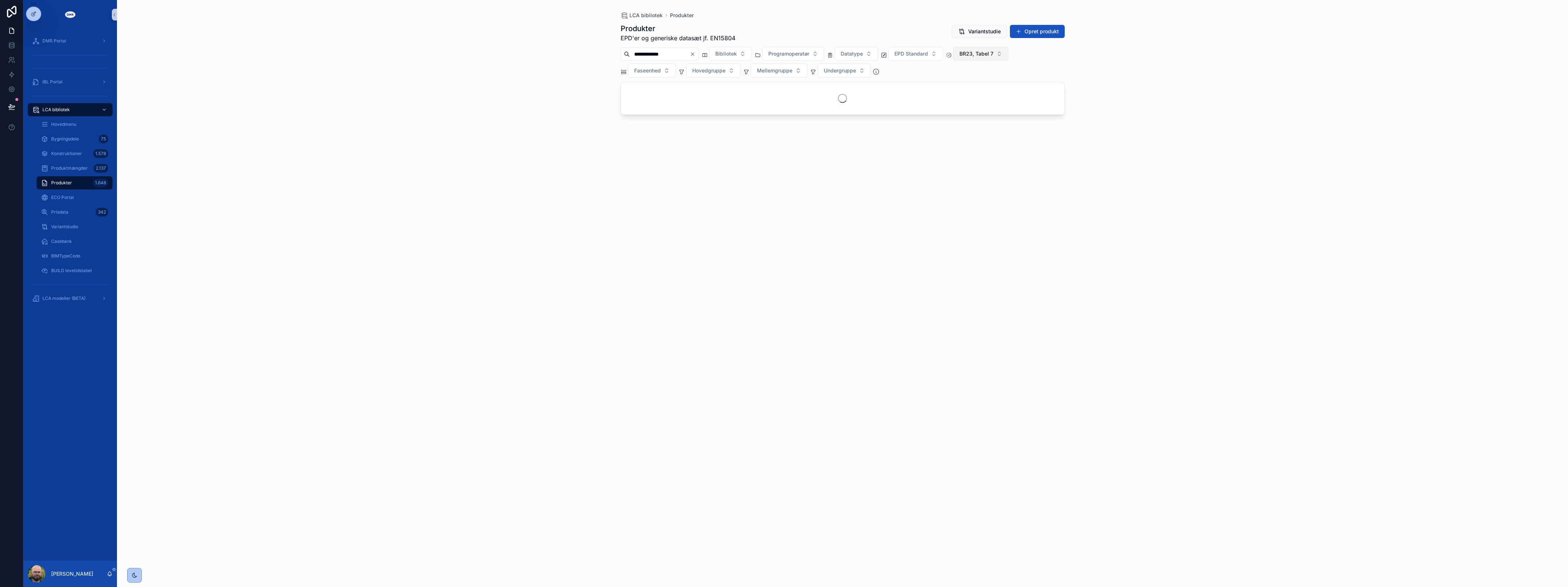
click at [989, 55] on span "BR23, Tabel 7" at bounding box center [976, 54] width 34 height 7
click at [986, 108] on div "BR25, Tabel 7" at bounding box center [998, 107] width 88 height 12
click at [1120, 85] on div "**********" at bounding box center [842, 294] width 1451 height 587
click at [696, 61] on div "**********" at bounding box center [843, 62] width 444 height 30
click at [698, 51] on button "Clear" at bounding box center [694, 54] width 9 height 6
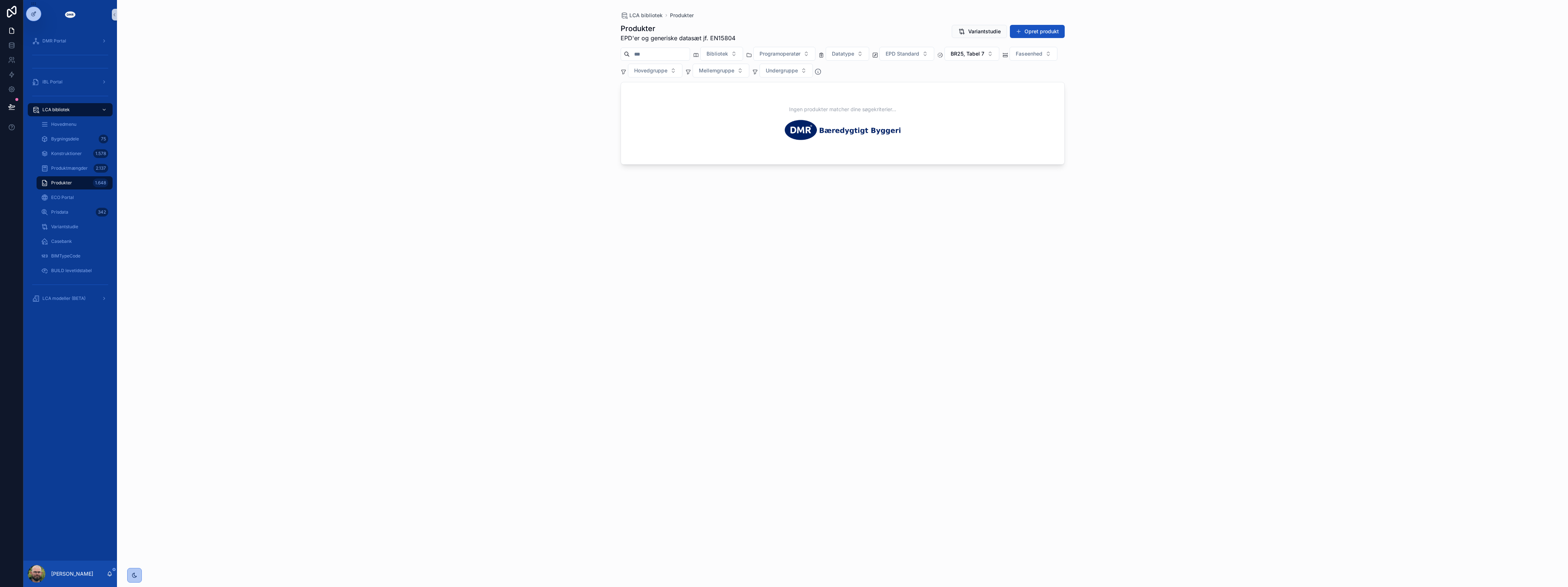
click at [685, 57] on input "scrollable content" at bounding box center [660, 54] width 60 height 10
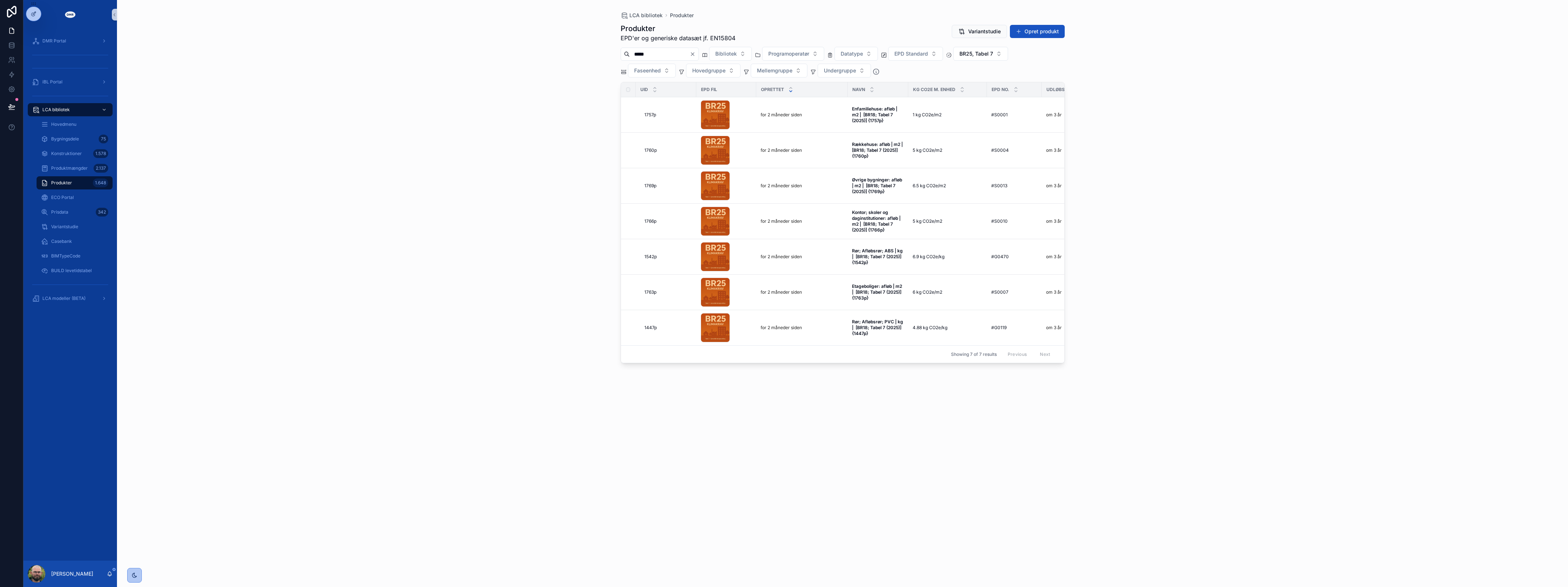
click at [455, 233] on div "LCA bibliotek Produkter Produkter EPD'er og generiske datasæt jf. EN15804 Varia…" at bounding box center [842, 294] width 1451 height 587
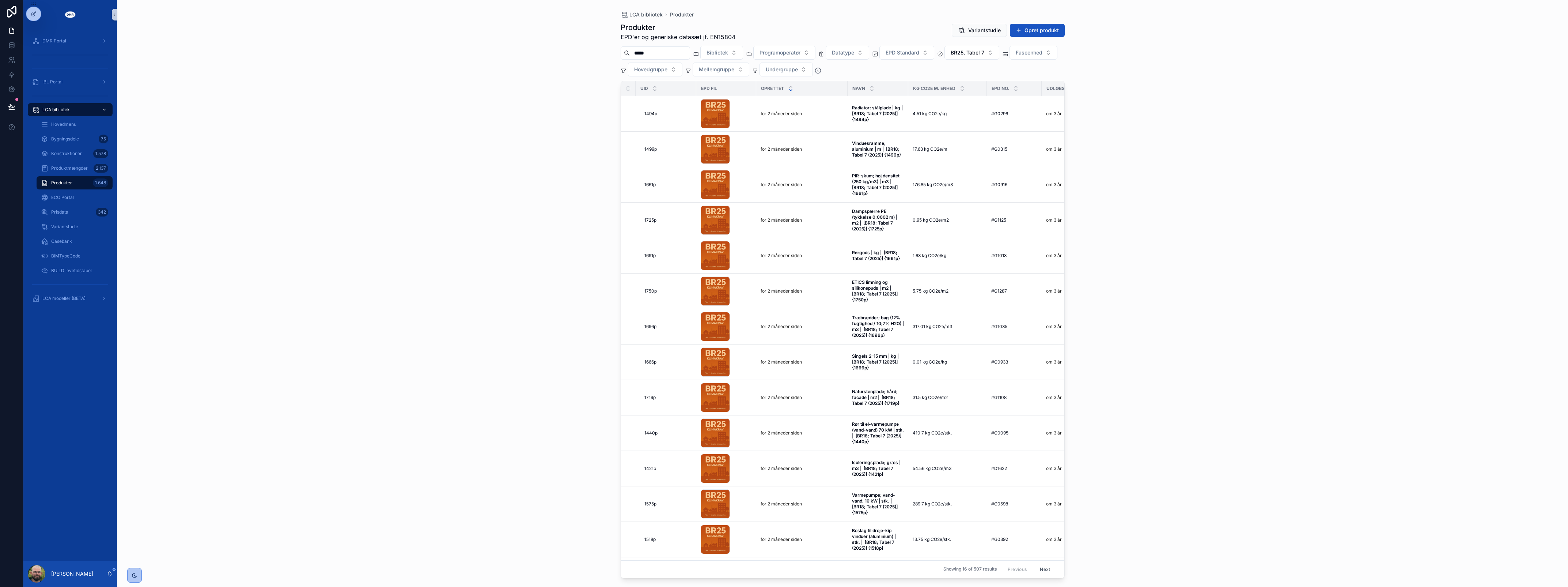
type input "**********"
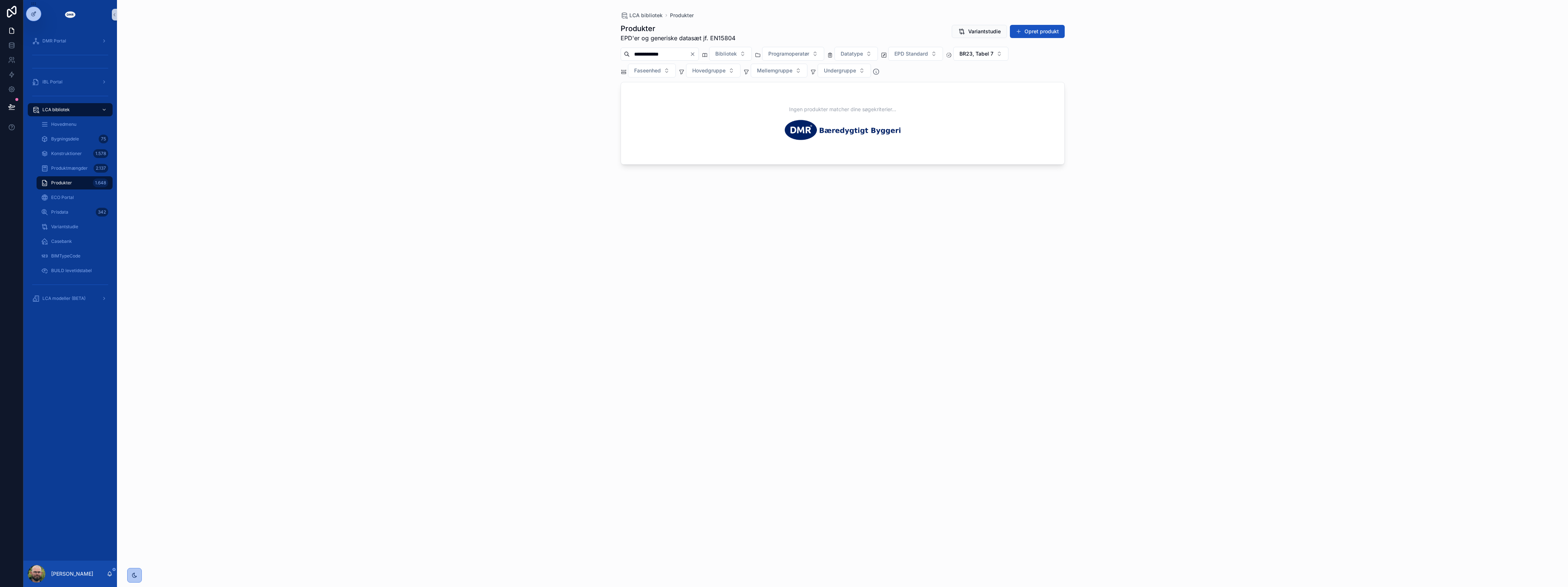
click at [124, 247] on div "**********" at bounding box center [842, 294] width 1451 height 587
click at [230, 286] on div "**********" at bounding box center [842, 294] width 1451 height 587
drag, startPoint x: 89, startPoint y: 297, endPoint x: 127, endPoint y: 309, distance: 39.8
click at [89, 297] on div "LCA modeller (BETA)" at bounding box center [70, 298] width 76 height 12
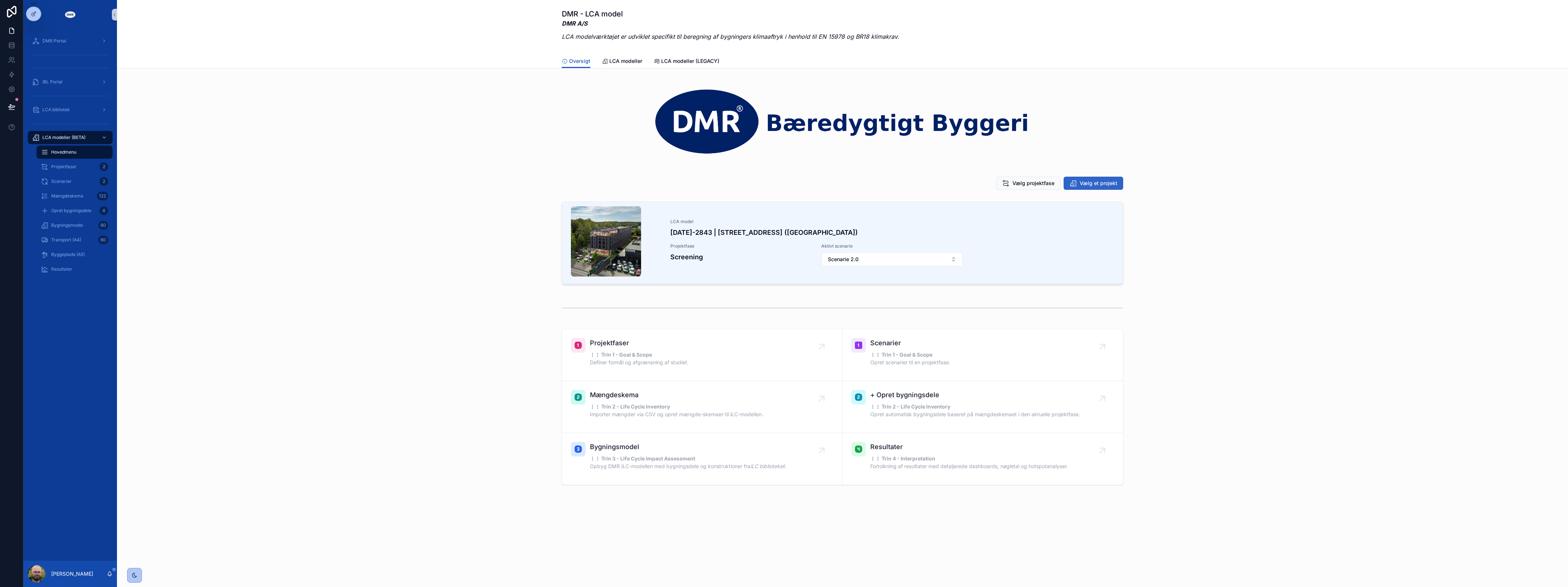
click at [1087, 181] on span "Vælg et projekt" at bounding box center [1099, 183] width 38 height 7
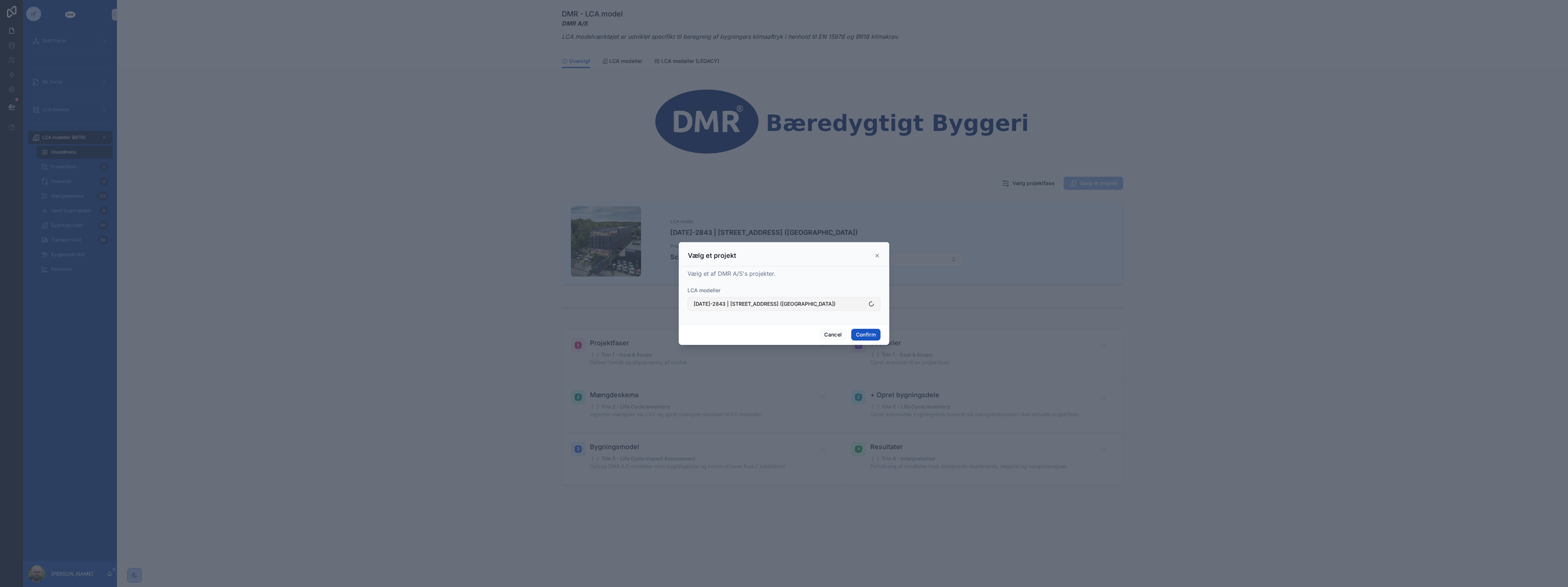
click at [744, 306] on span "2024-2843 | Roskildevej 547 (Sheraton Hotel)" at bounding box center [765, 304] width 142 height 7
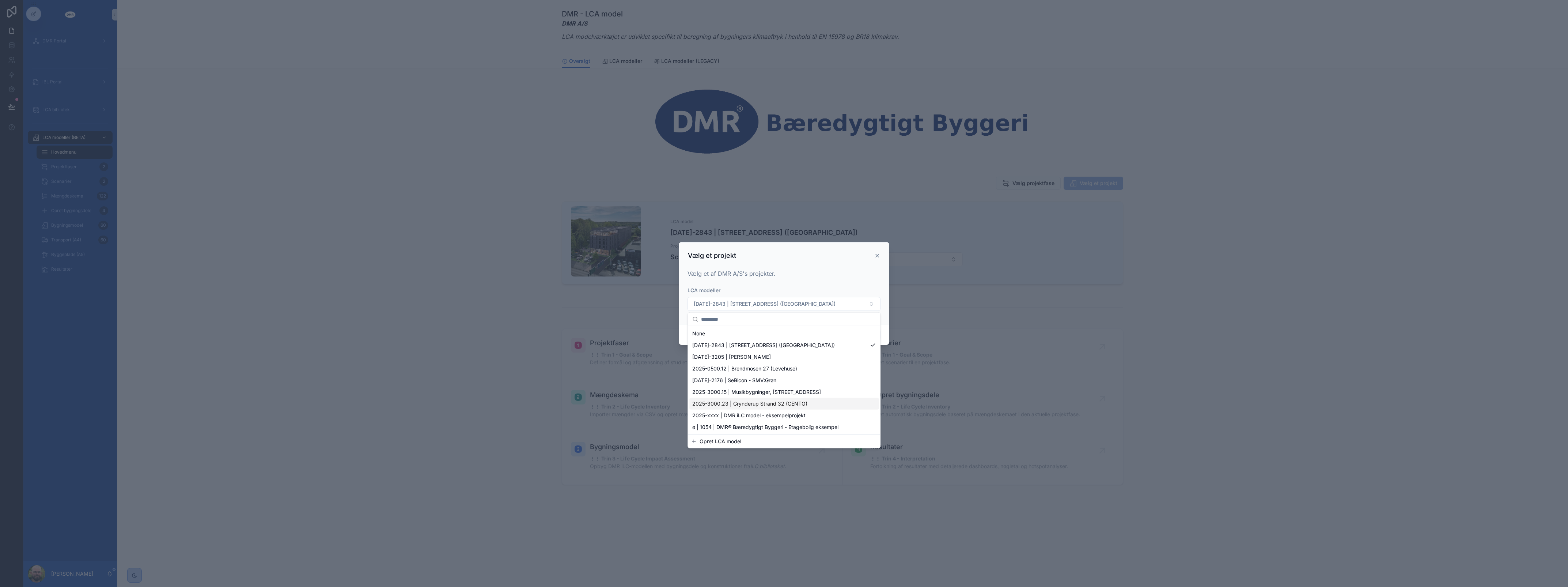
click at [758, 400] on span "2025-3000.23 | Grynderup Strand 32 (CENTO)" at bounding box center [749, 404] width 115 height 7
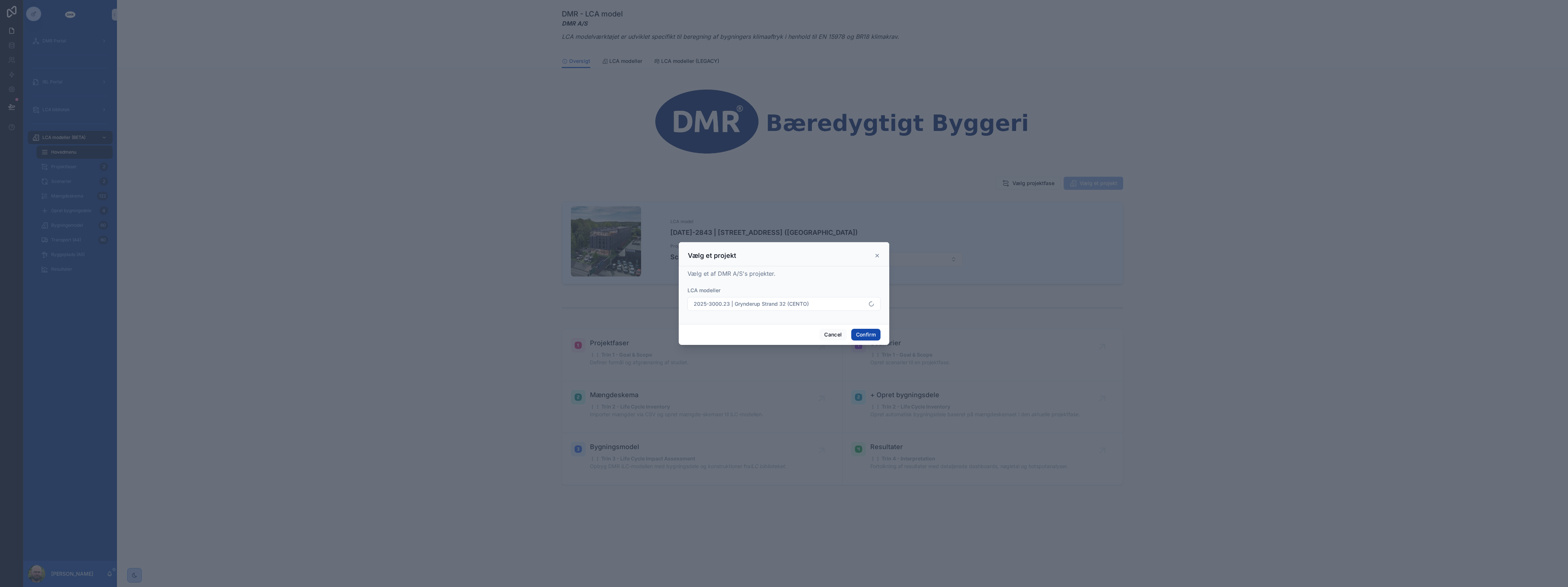
click at [859, 332] on button "Confirm" at bounding box center [866, 334] width 29 height 12
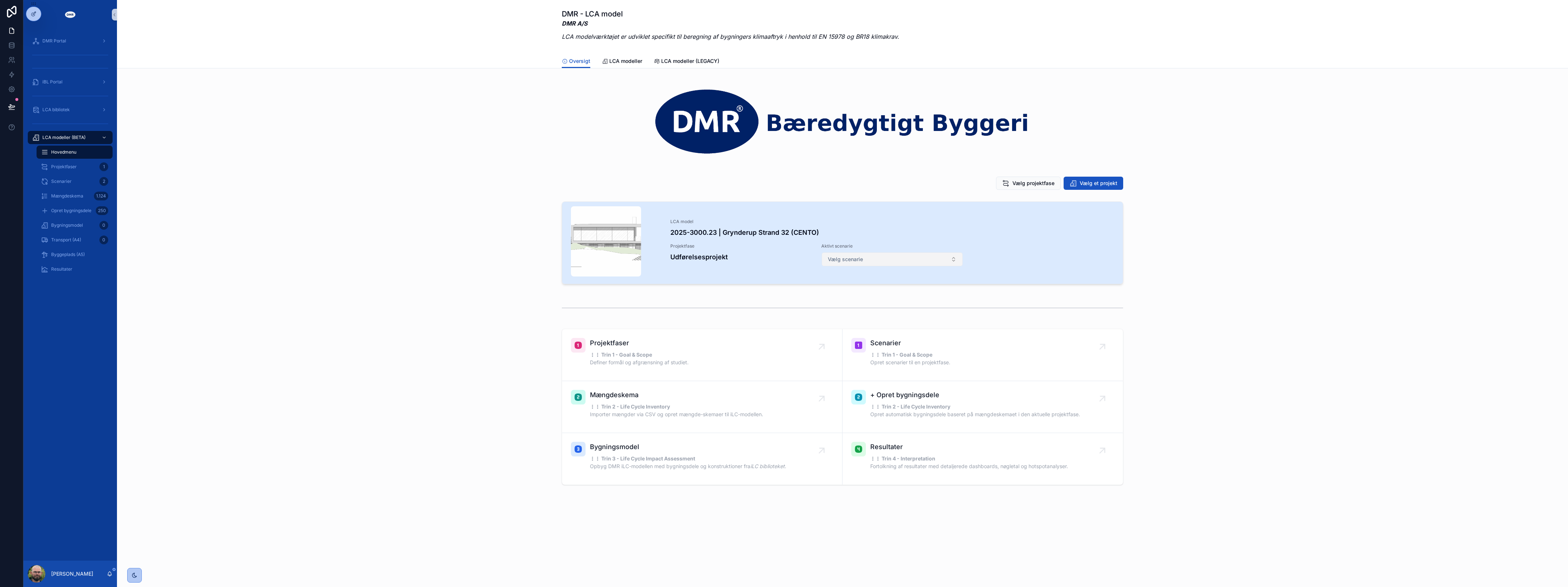
click at [928, 253] on button "Vælg scenarie" at bounding box center [892, 259] width 141 height 14
click at [941, 229] on h4 "2025-3000.23 | Grynderup Strand 32 (CENTO)" at bounding box center [892, 232] width 444 height 10
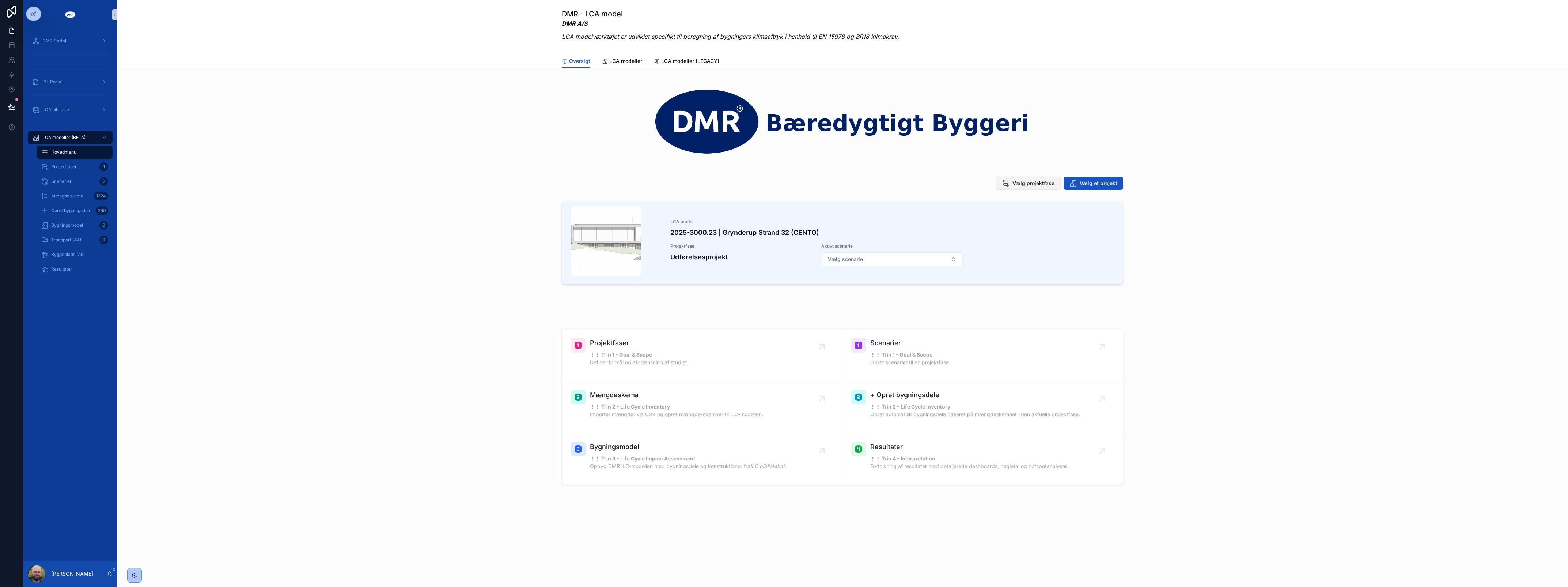
click at [1050, 183] on span "Vælg projektfase" at bounding box center [1033, 183] width 42 height 7
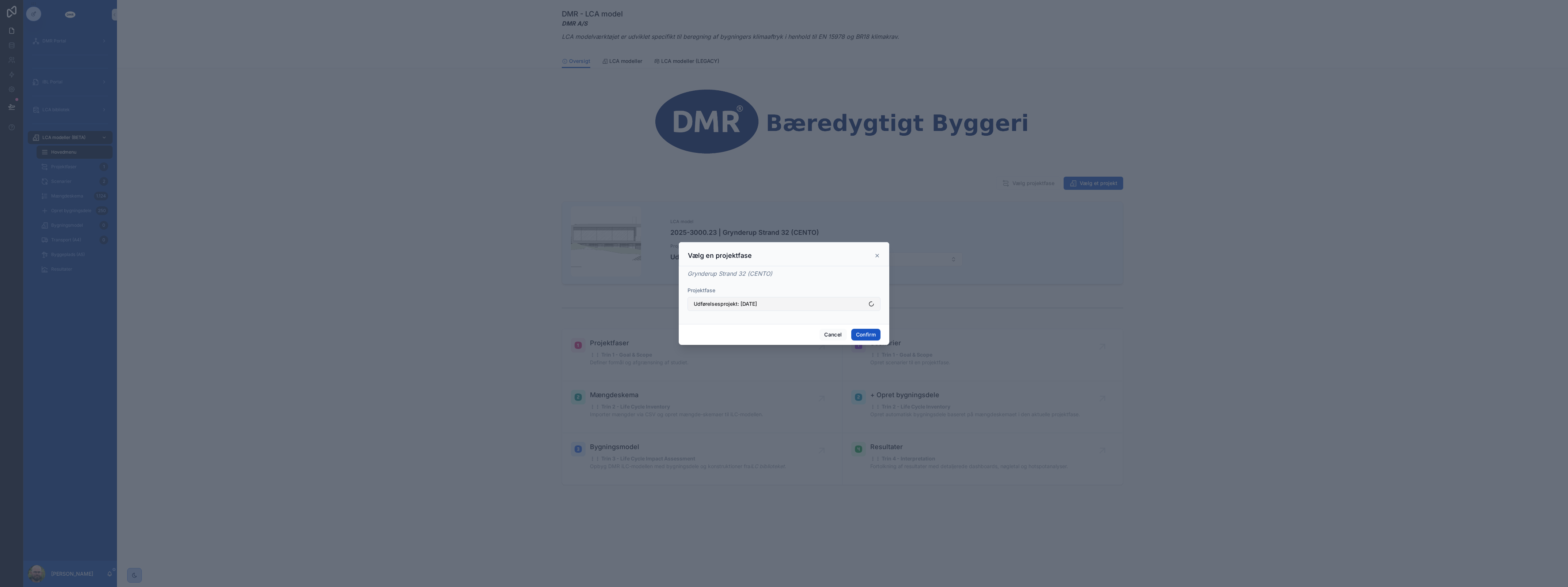
click at [861, 303] on button "Udførelsesprojekt: 12/09/2025" at bounding box center [783, 304] width 193 height 14
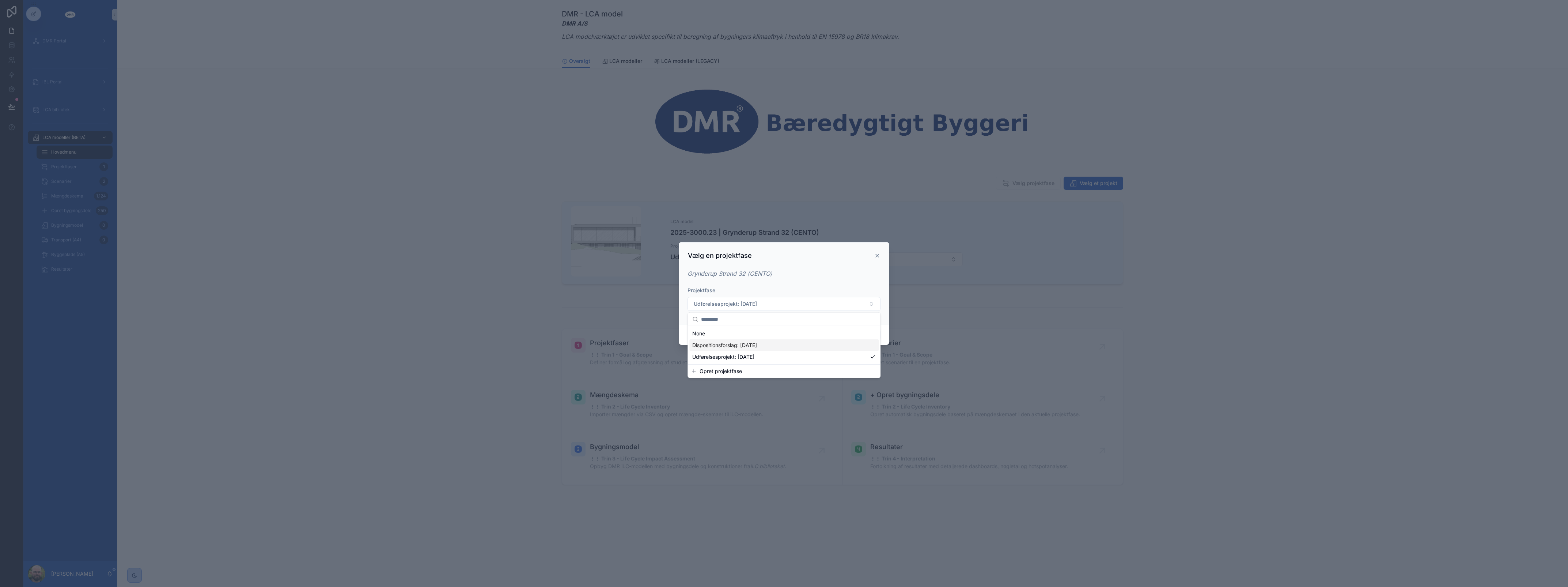
click at [788, 345] on div "Dispositionsforslag: 31/10/2025" at bounding box center [783, 345] width 189 height 12
click at [822, 278] on div "Grynderup Strand 32 (CENTO) Projektfase Dispositionsforslag: 31/10/2025" at bounding box center [783, 294] width 193 height 49
click at [860, 336] on button "Confirm" at bounding box center [866, 334] width 29 height 12
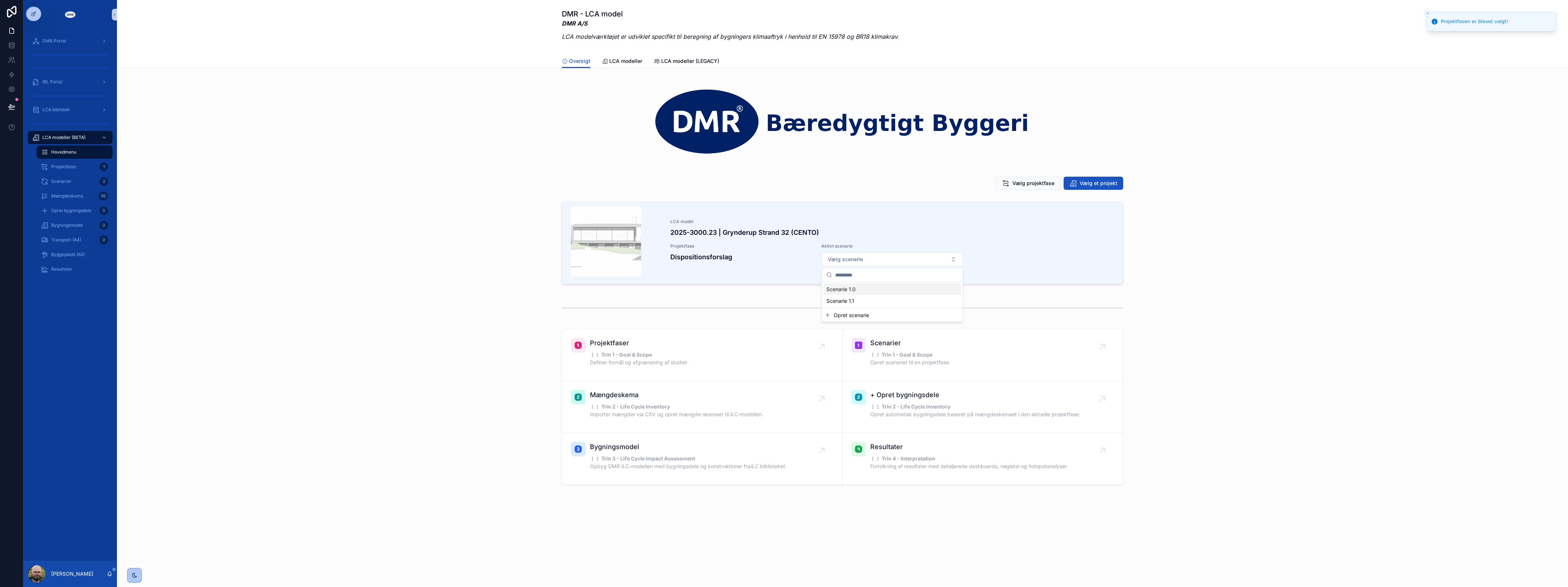
click at [860, 292] on div "Scenarie 1.0" at bounding box center [892, 289] width 138 height 12
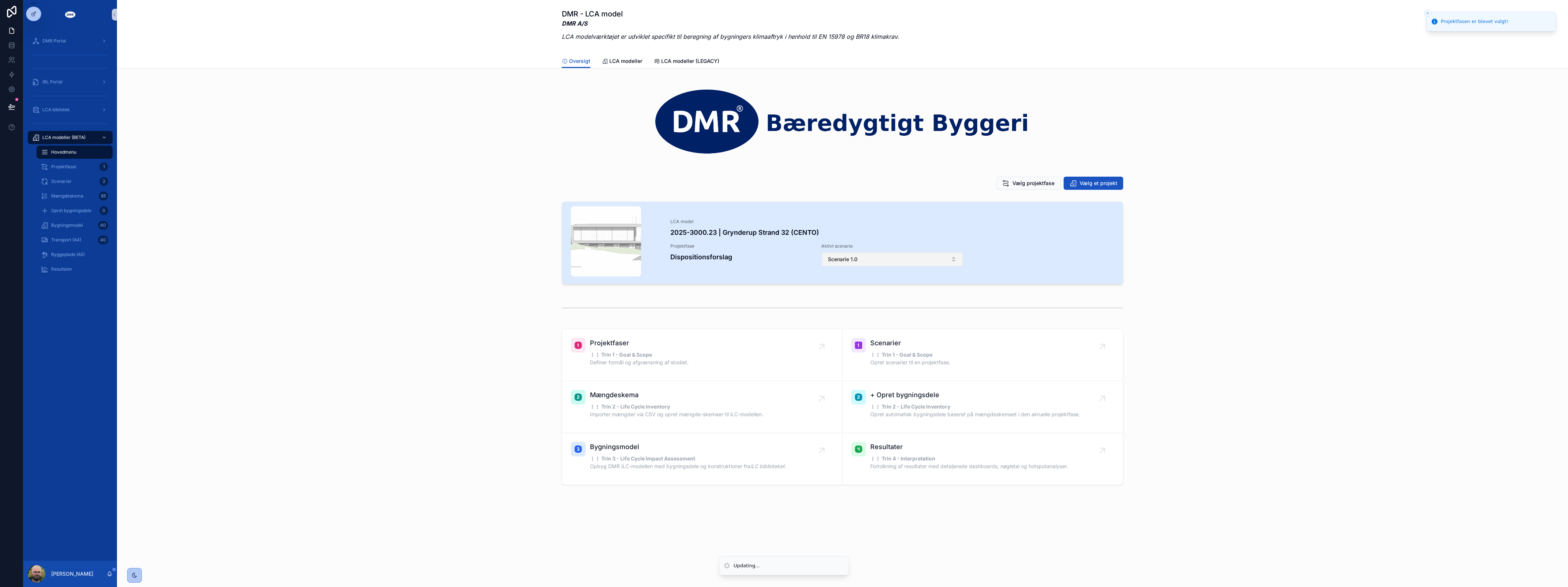
click at [872, 261] on button "Scenarie 1.0" at bounding box center [892, 259] width 141 height 14
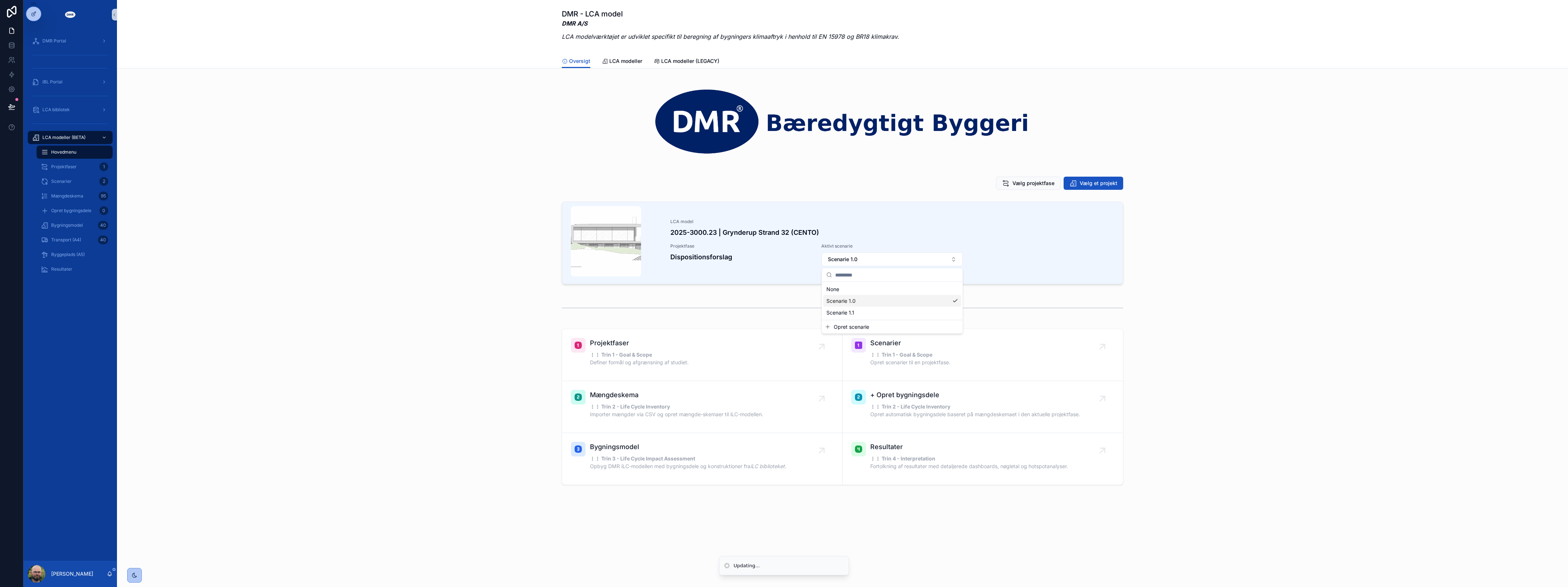
click at [869, 304] on div "Scenarie 1.0" at bounding box center [892, 301] width 138 height 12
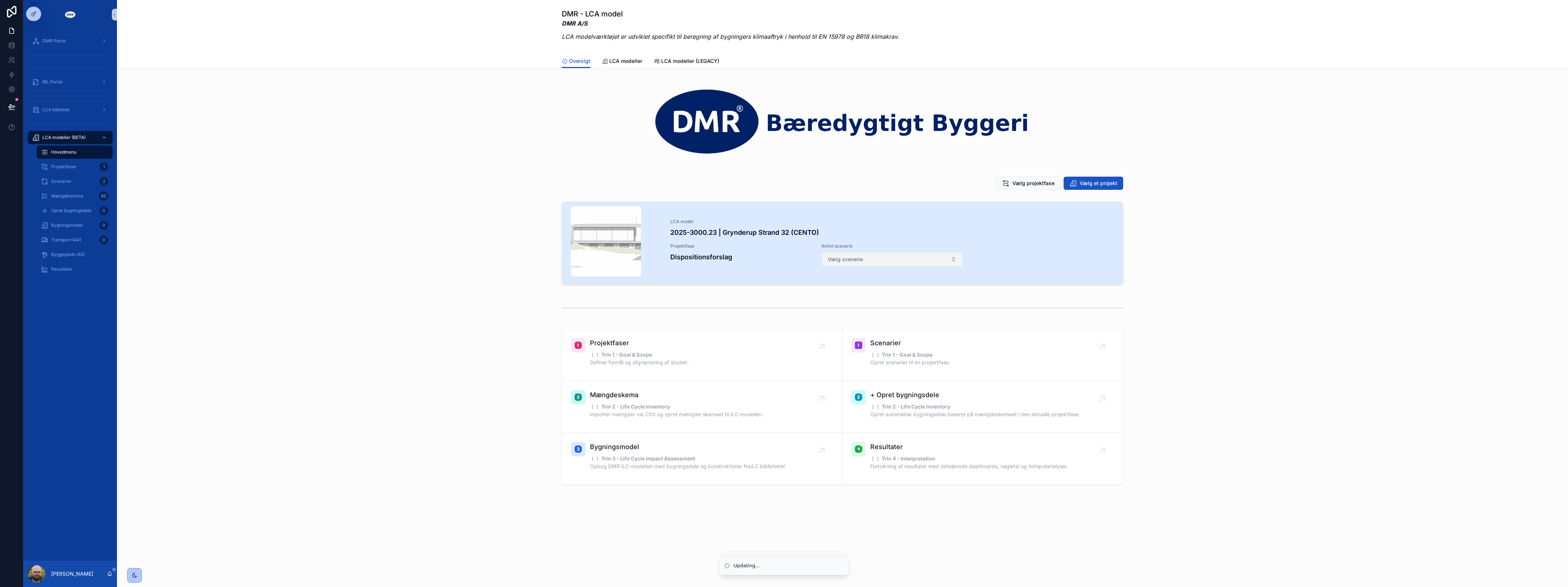
click at [873, 253] on button "Vælg scenarie" at bounding box center [892, 259] width 141 height 14
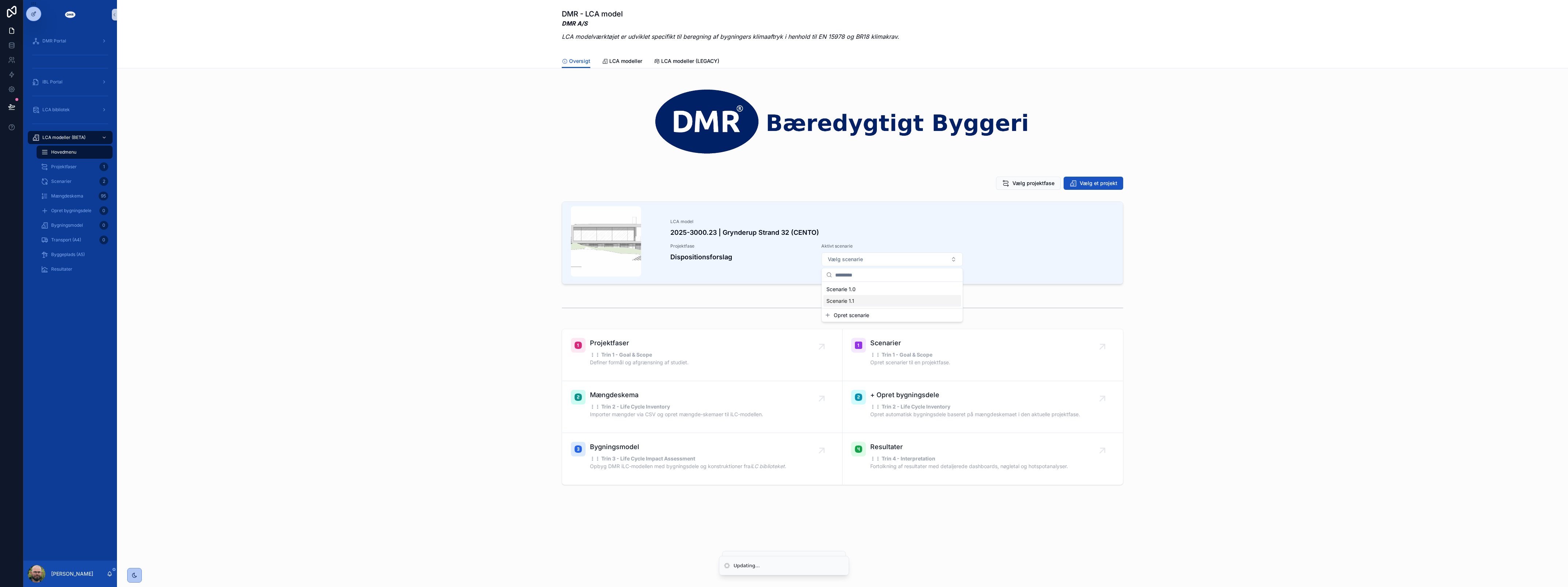
click at [874, 304] on div "Scenarie 1.1" at bounding box center [892, 301] width 138 height 12
click at [84, 242] on div "Transport (A4) 0" at bounding box center [74, 239] width 67 height 12
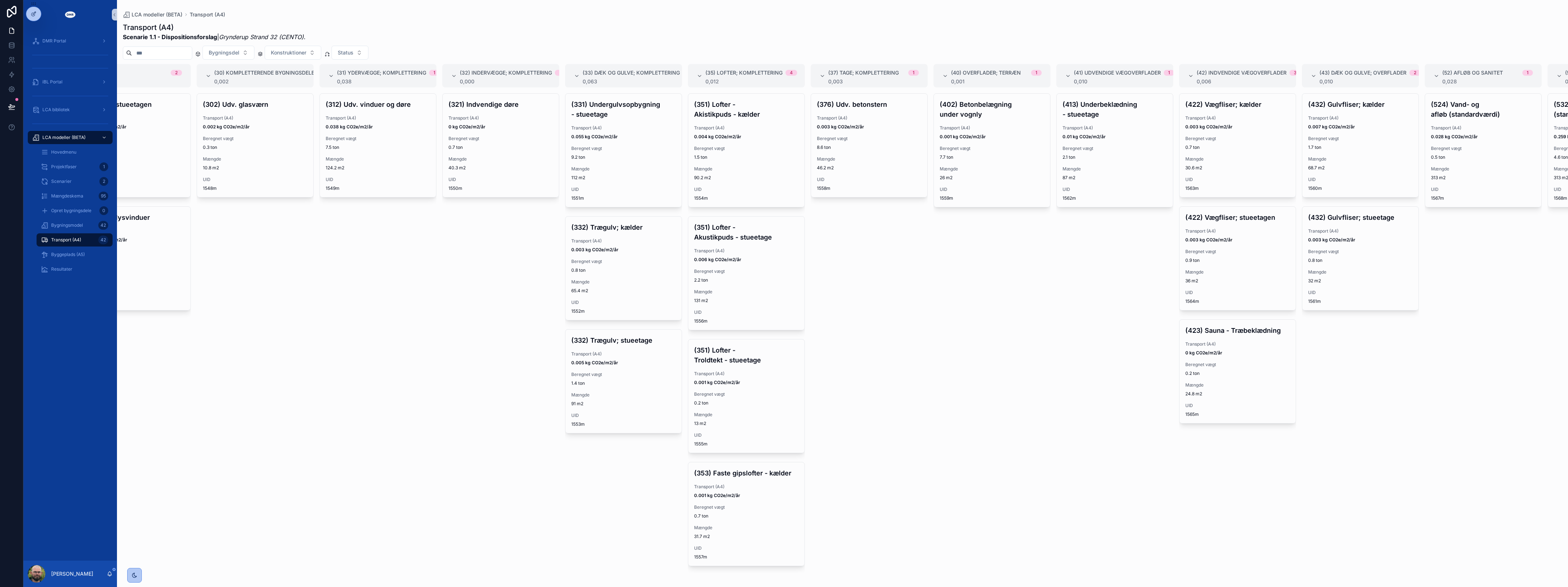
scroll to position [0, 1134]
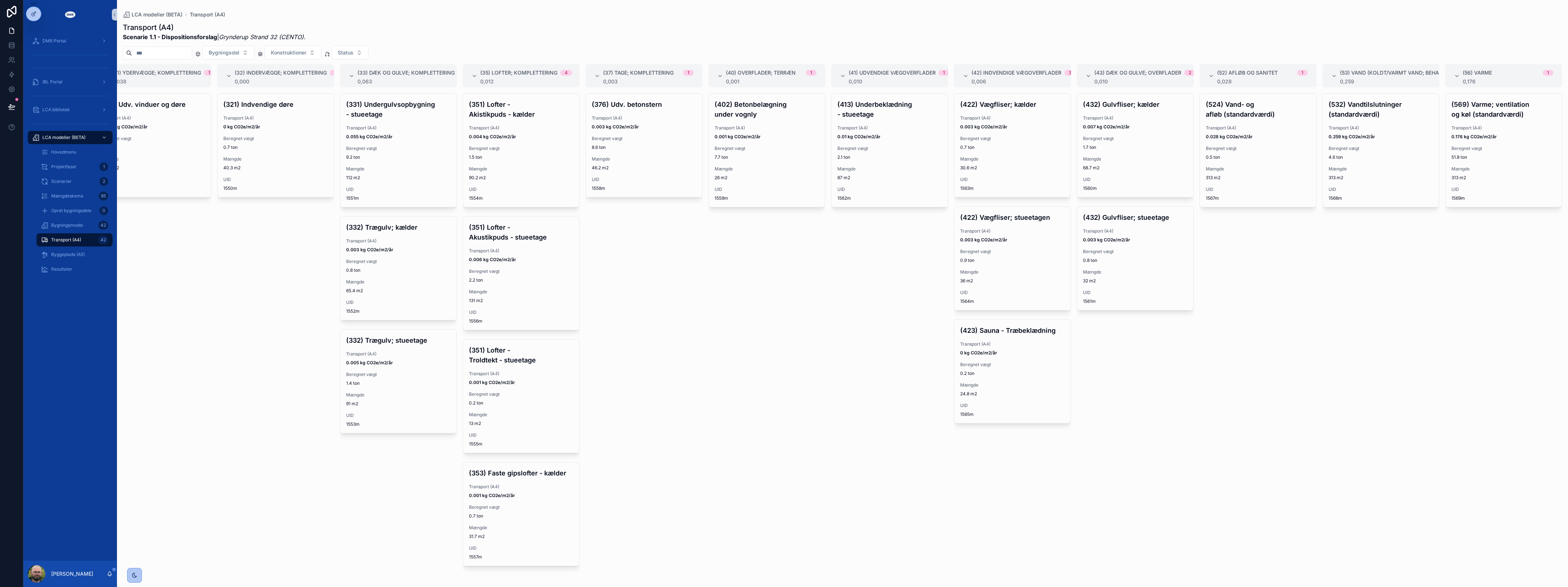
click at [1297, 323] on div "(524) Vand- og afløb (standardværdi) Transport (A4) 0.028 kg CO2e/m2/år Beregne…" at bounding box center [1258, 336] width 117 height 485
click at [1353, 152] on div "Beregnet vægt 4.6 ton" at bounding box center [1381, 153] width 105 height 15
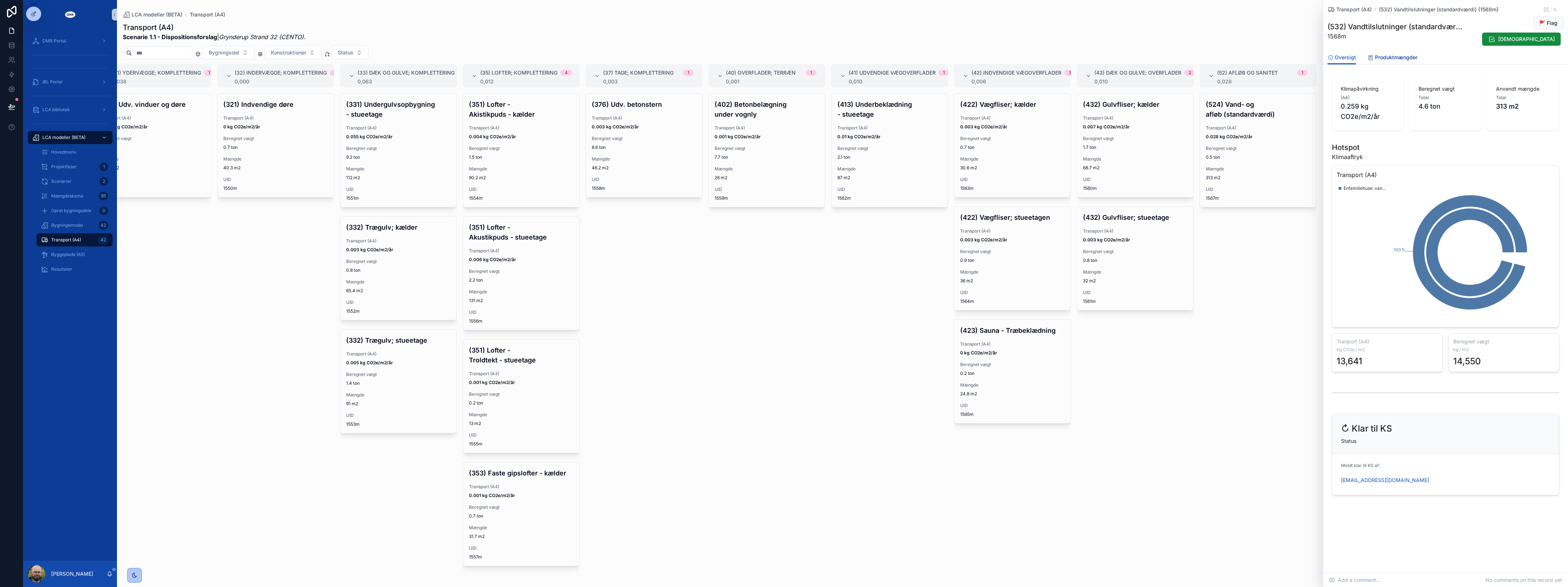
click at [1402, 61] on link "Produktmængder" at bounding box center [1393, 58] width 50 height 15
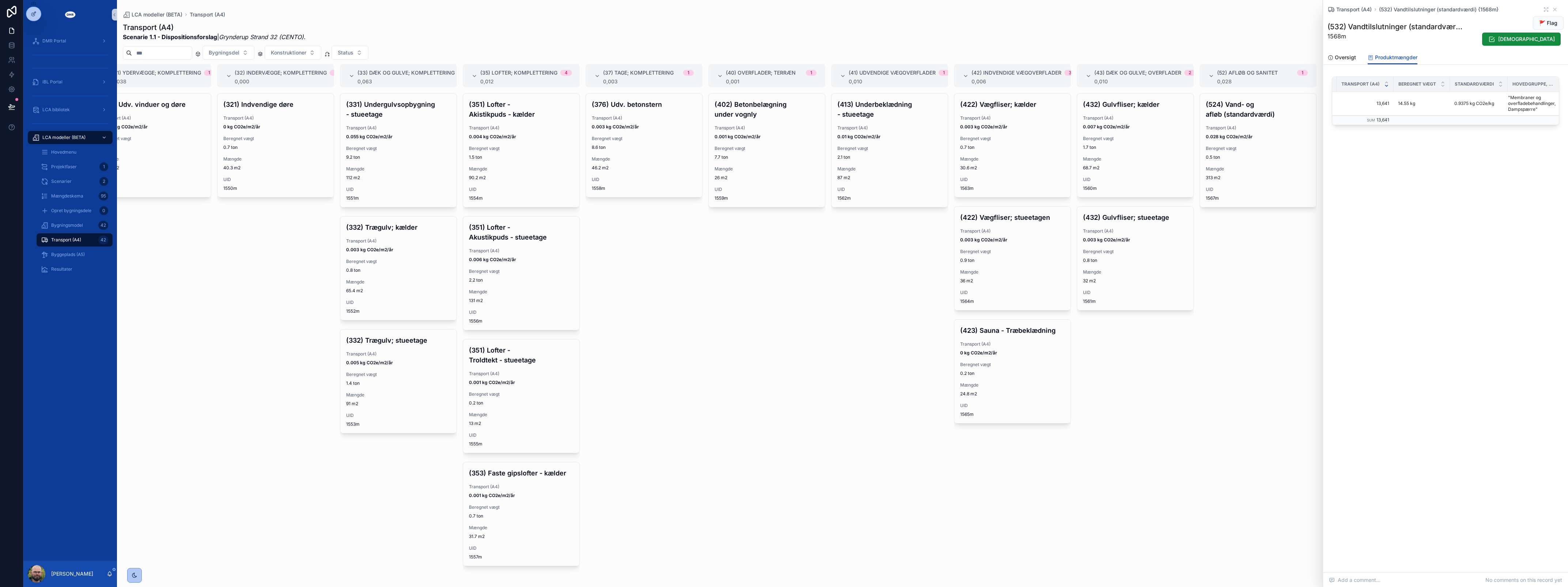
scroll to position [0, 79]
click at [1516, 177] on div "Transport (A4) (532) Vandtilslutninger (standardværdi) {1568m} (532) Vandtilslu…" at bounding box center [1446, 89] width 245 height 178
click at [1458, 99] on td "0.9375 kg CO2e/kg 0.9375 kg CO2e/kg" at bounding box center [1469, 104] width 58 height 24
drag, startPoint x: 1460, startPoint y: 101, endPoint x: 1426, endPoint y: 107, distance: 34.5
click at [1426, 107] on tr "Enfamiliehuse: vand | [1 m2/m2] {2813a} Enfamiliehuse: vand | [1 m2/m2] {2813a}…" at bounding box center [1406, 104] width 307 height 24
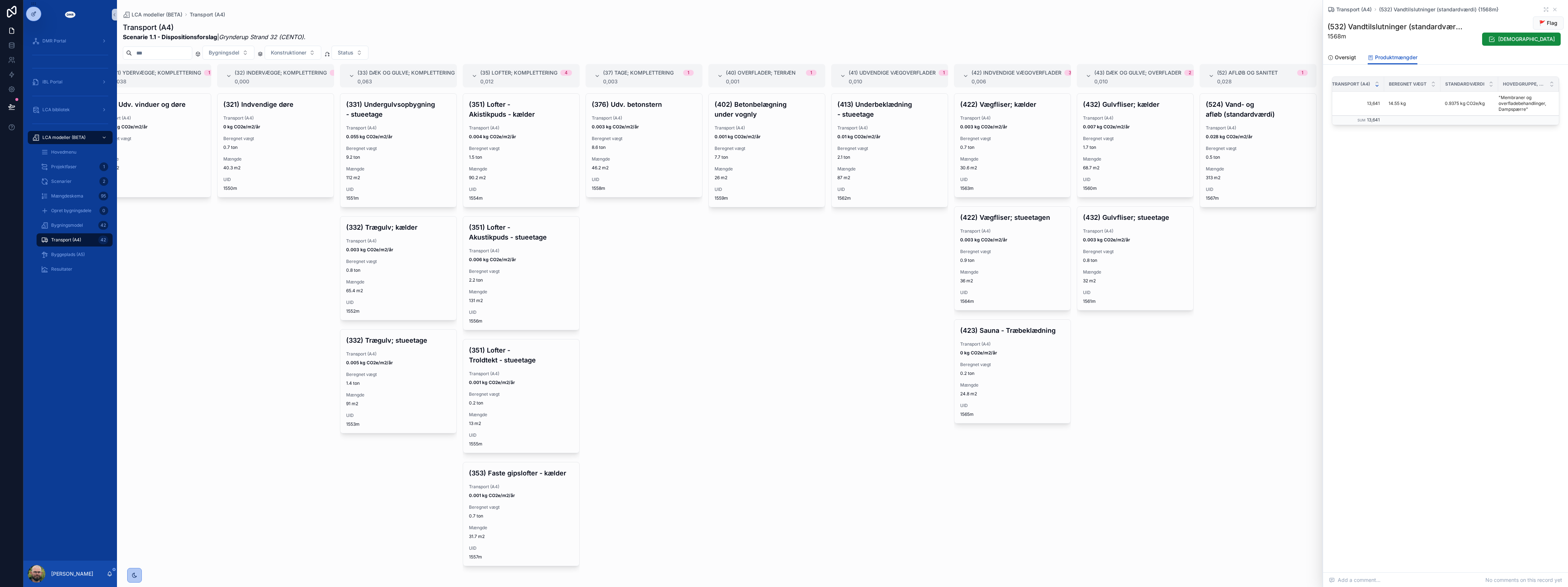
click at [1420, 266] on div "Transport (A4) (532) Vandtilslutninger (standardværdi) {1568m} (532) Vandtilslu…" at bounding box center [1446, 286] width 245 height 572
click at [298, 320] on div "(321) Indvendige døre Transport (A4) 0 kg CO2e/m2/år Beregnet vægt 0.7 ton Mæng…" at bounding box center [276, 336] width 117 height 485
click at [508, 248] on span "Transport (A4)" at bounding box center [521, 251] width 105 height 6
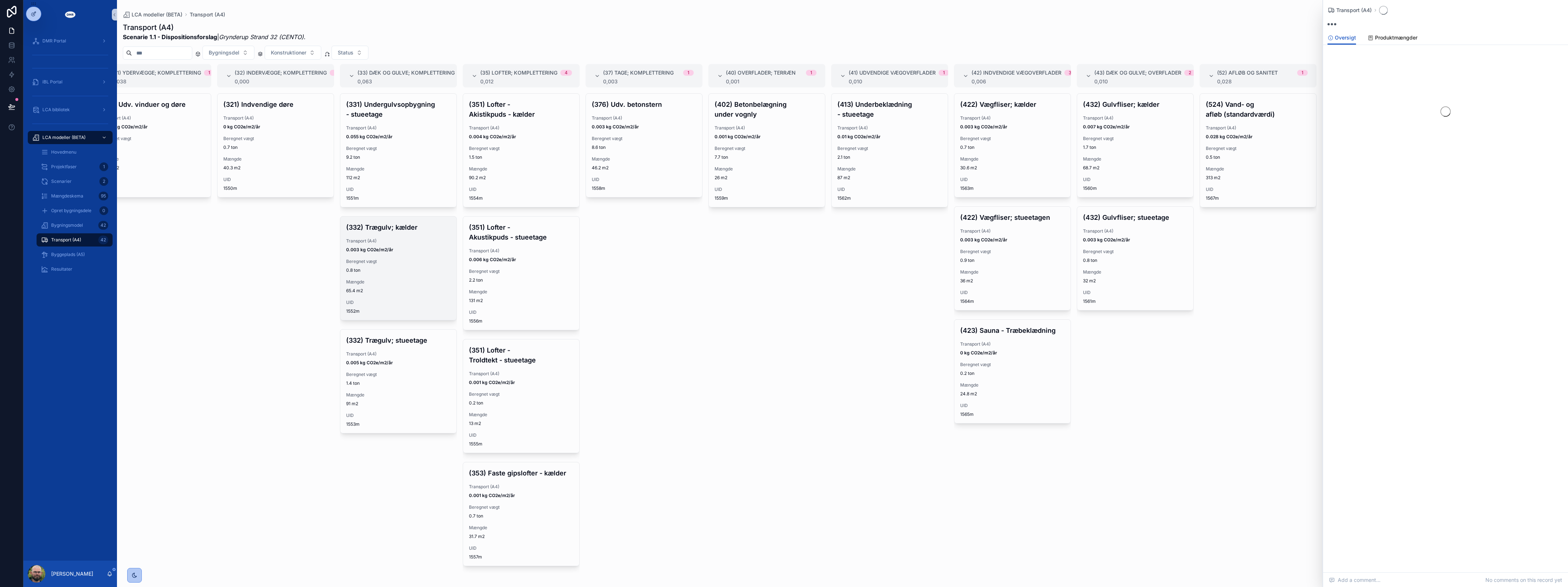
click at [401, 237] on div "(332) Trægulv; kælder Transport (A4) 0.003 kg CO2e/m2/år Beregnet vægt 0.8 ton …" at bounding box center [398, 268] width 116 height 104
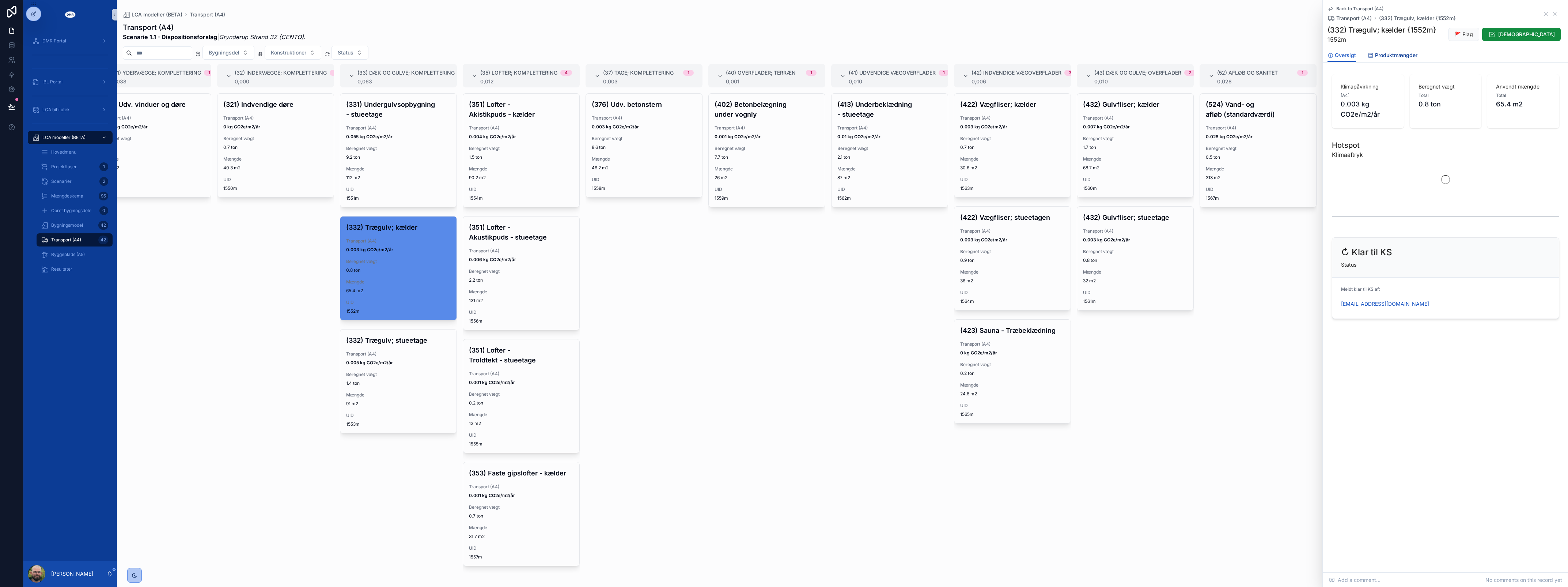
click at [1395, 55] on span "Produktmængder" at bounding box center [1396, 55] width 43 height 7
click at [1276, 250] on div "(524) Vand- og afløb (standardværdi) Transport (A4) 0.028 kg CO2e/m2/år Beregne…" at bounding box center [1258, 336] width 117 height 485
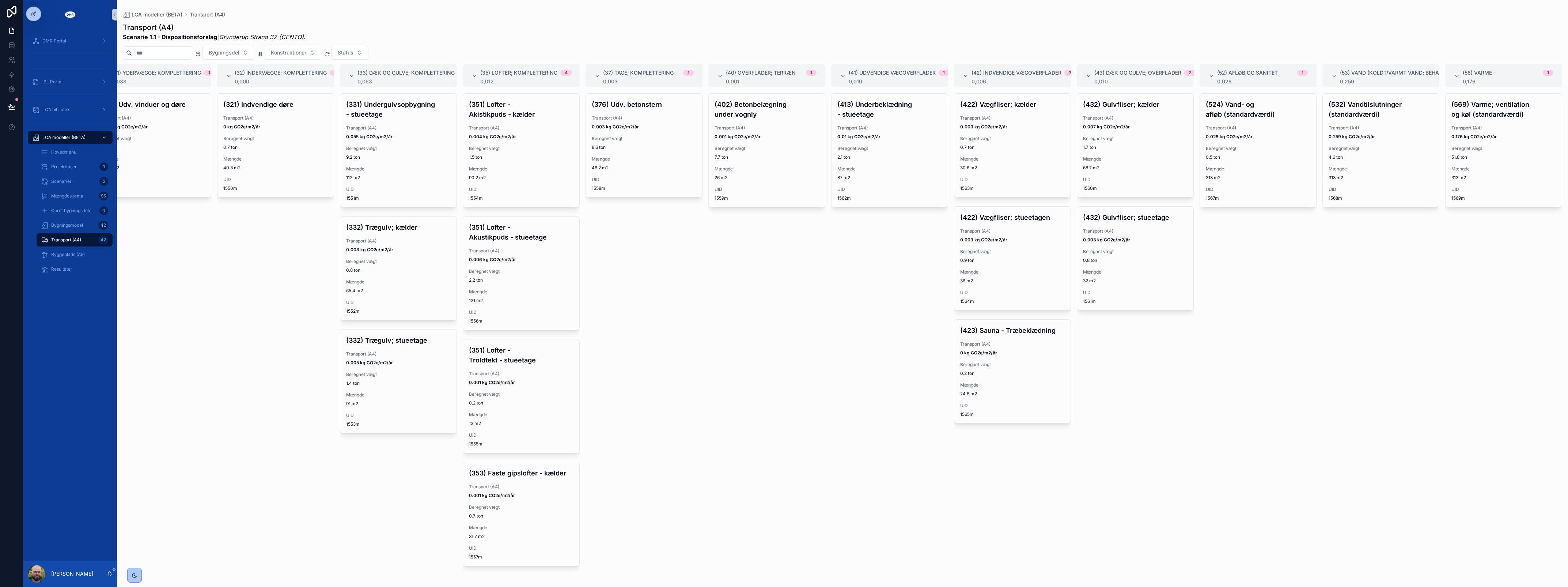
click at [1283, 258] on div "(524) Vand- og afløb (standardværdi) Transport (A4) 0.028 kg CO2e/m2/år Beregne…" at bounding box center [1258, 336] width 117 height 485
click at [139, 262] on div "(312) Udv. vinduer og døre Transport (A4) 0.038 kg CO2e/m2/år Beregnet vægt 7.5…" at bounding box center [153, 336] width 117 height 485
click at [85, 135] on span "LCA modeller (BETA)" at bounding box center [64, 138] width 43 height 6
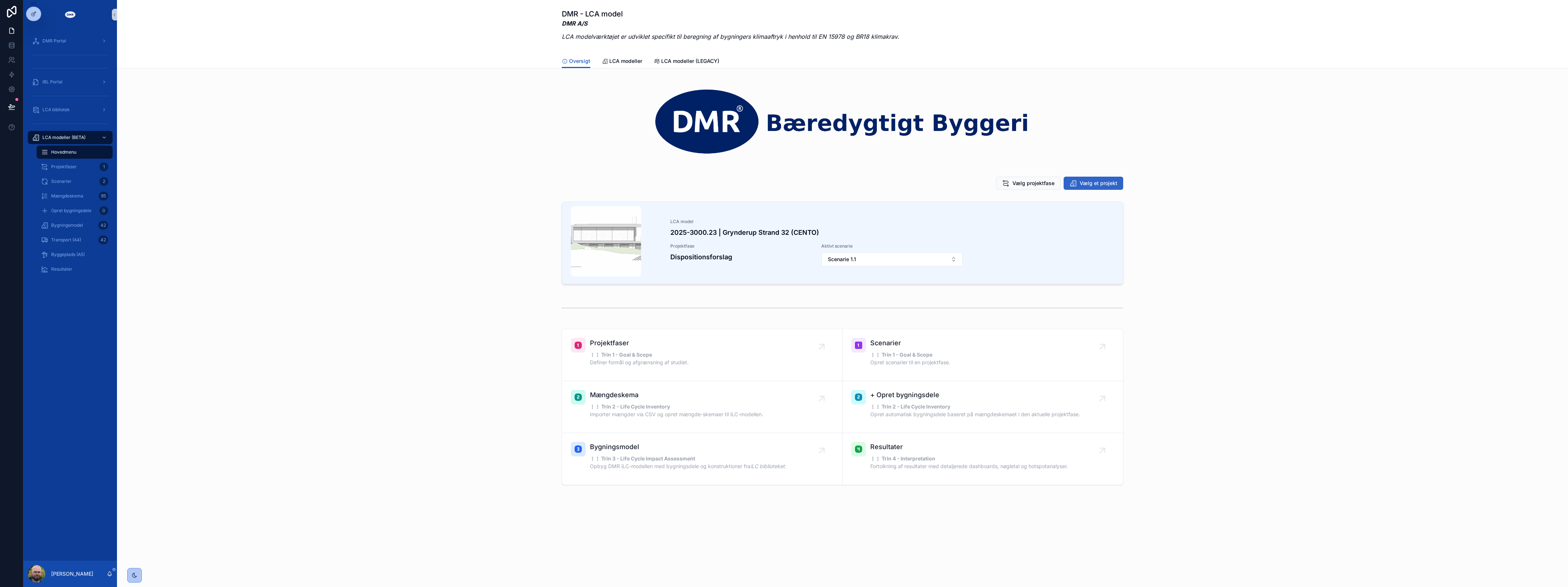
click at [1102, 178] on button "Vælg et projekt" at bounding box center [1093, 183] width 60 height 13
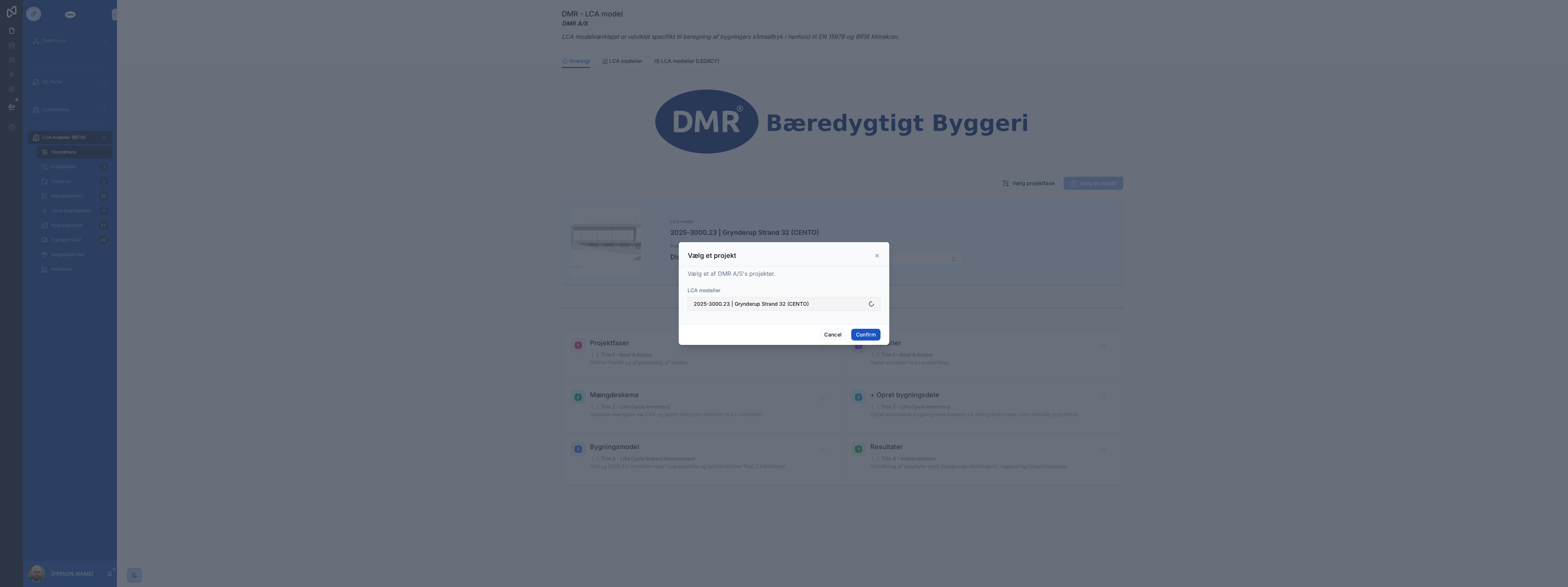
click at [751, 304] on span "2025-3000.23 | Grynderup Strand 32 (CENTO)" at bounding box center [751, 304] width 115 height 7
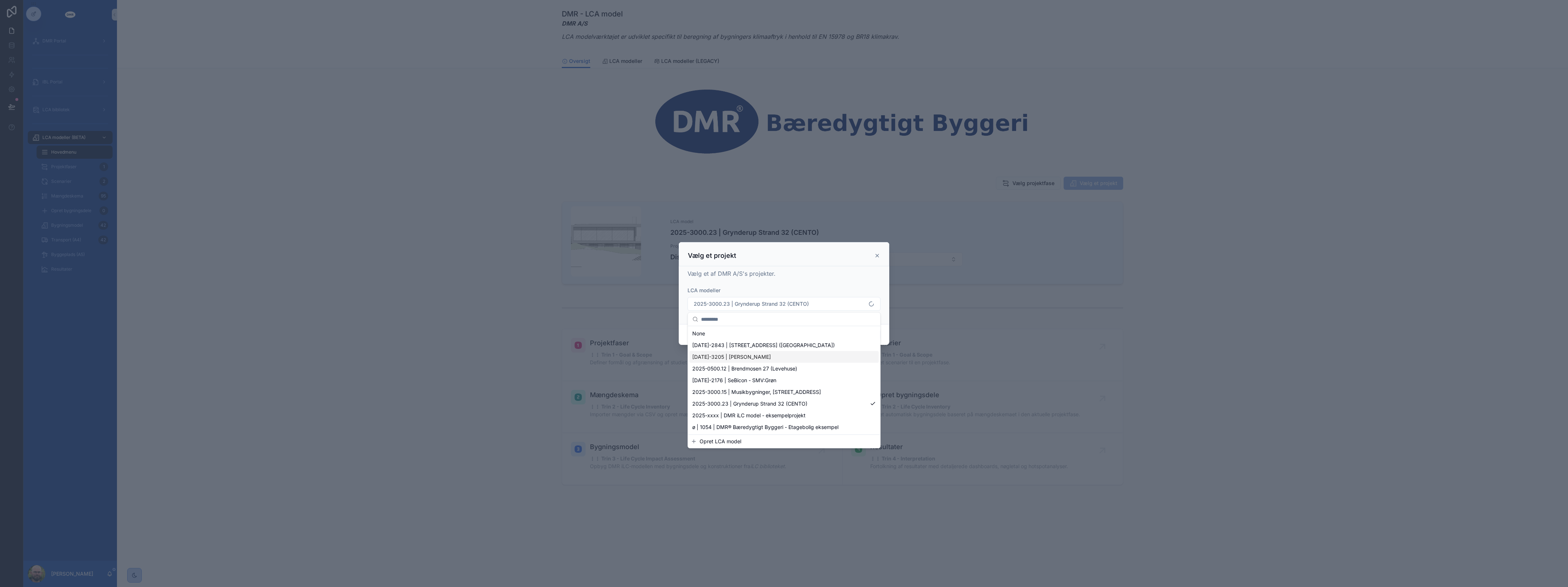
click at [757, 346] on span "2024-2843 | Roskildevej 547 (Sheraton Hotel)" at bounding box center [763, 345] width 142 height 7
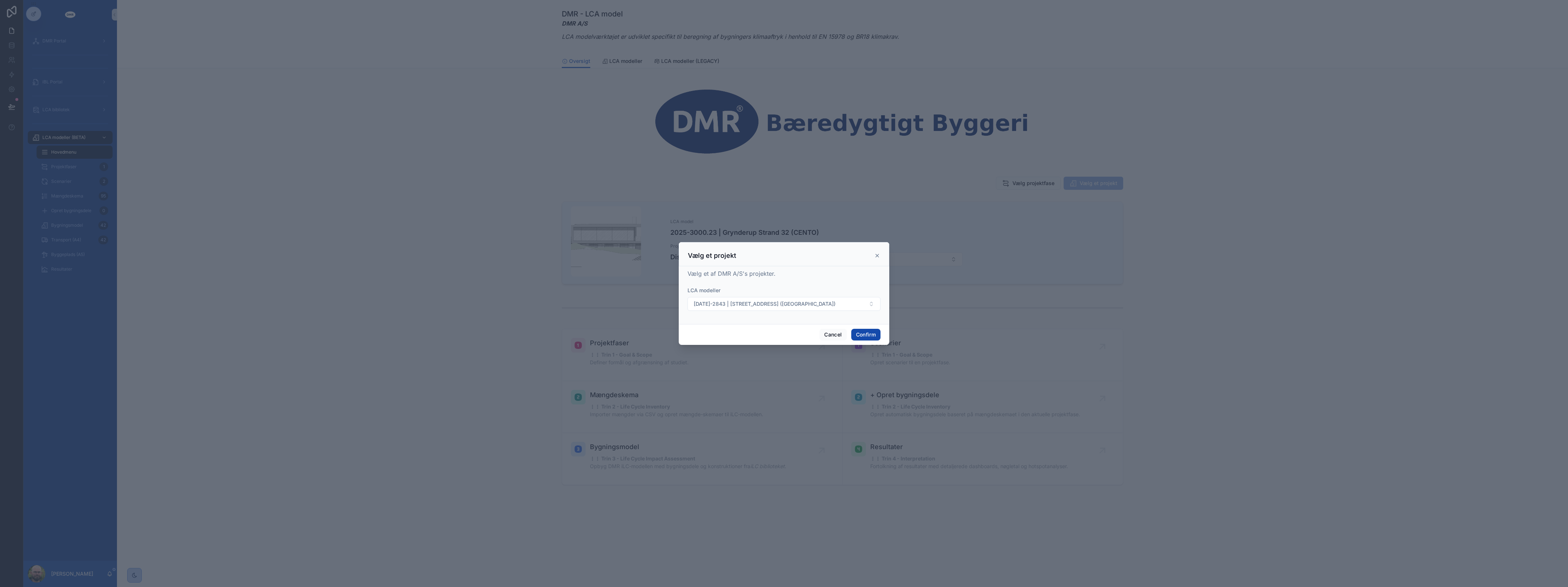
click at [872, 337] on button "Confirm" at bounding box center [866, 334] width 29 height 12
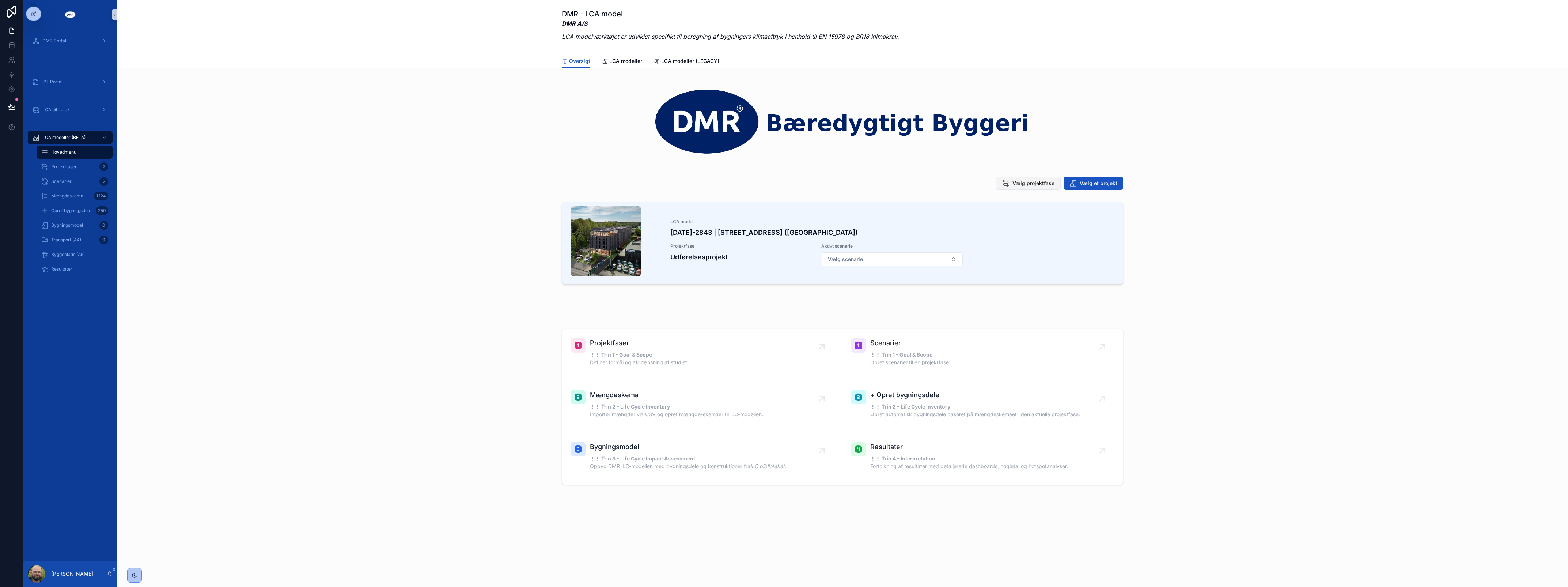
click at [1037, 181] on span "Vælg projektfase" at bounding box center [1033, 183] width 42 height 7
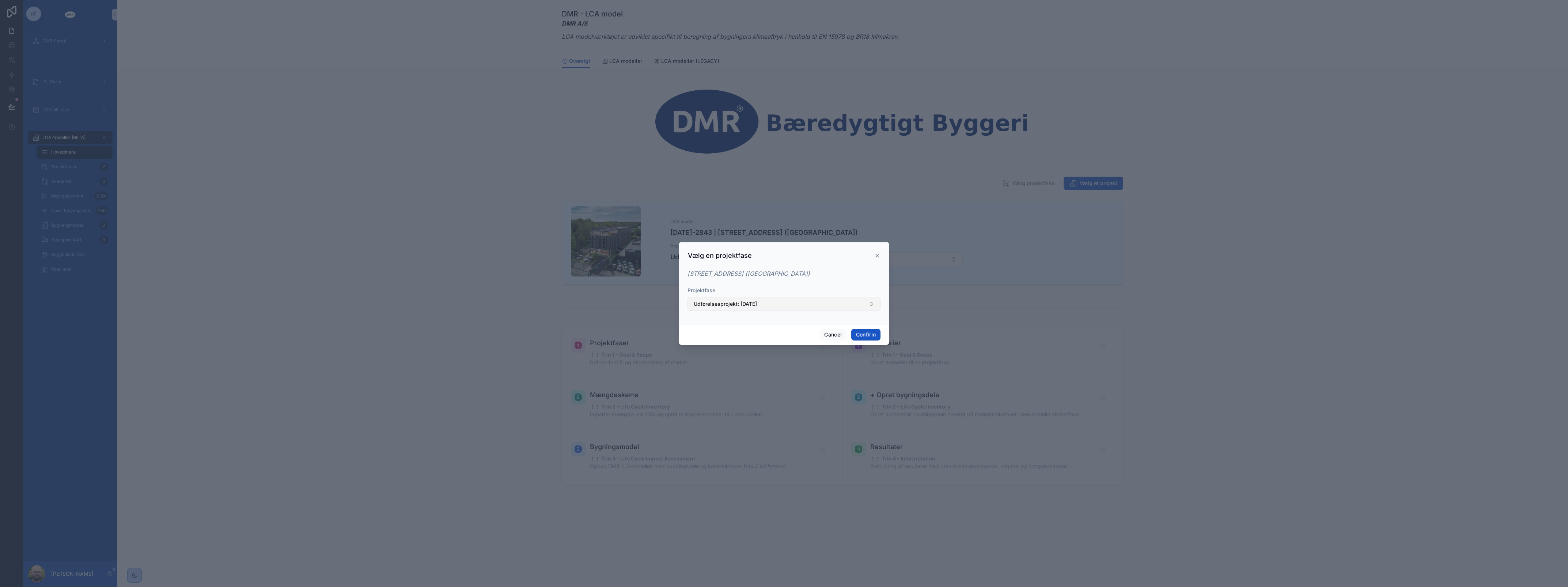
click at [808, 306] on button "Udførelsesprojekt: 12/09/2025" at bounding box center [783, 304] width 193 height 14
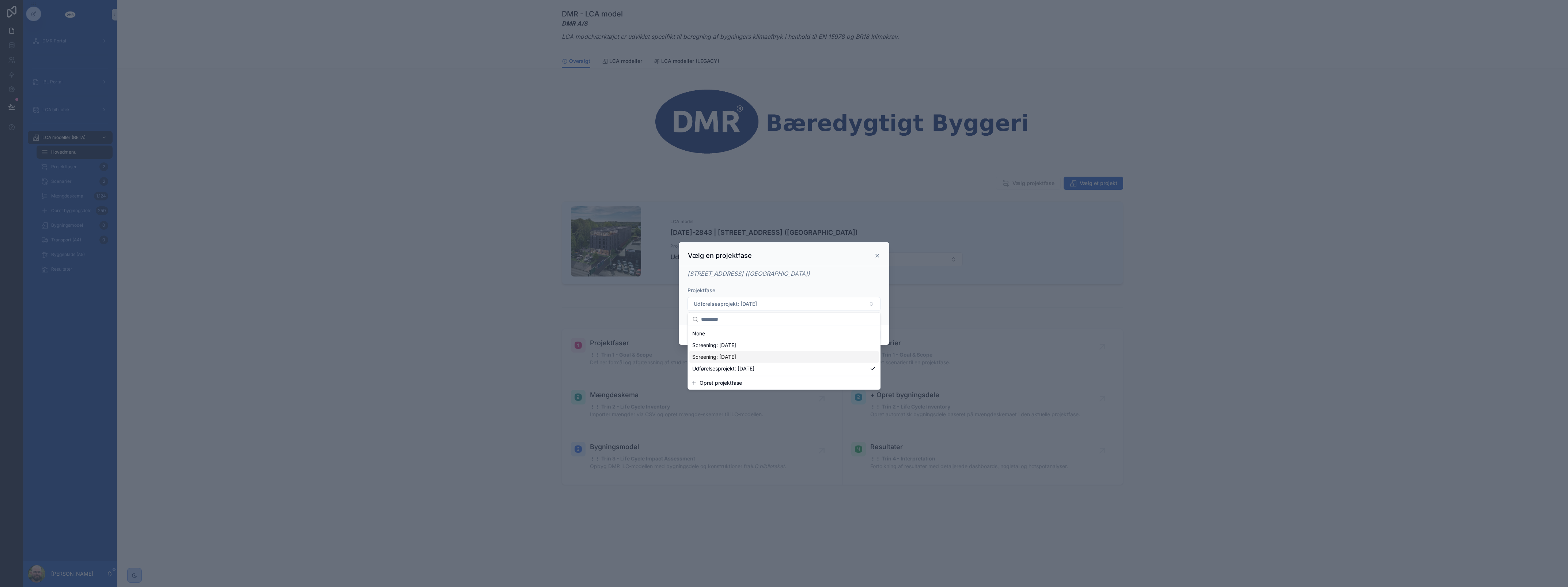
click at [736, 354] on span "Screening: 06/10/2025" at bounding box center [714, 357] width 44 height 7
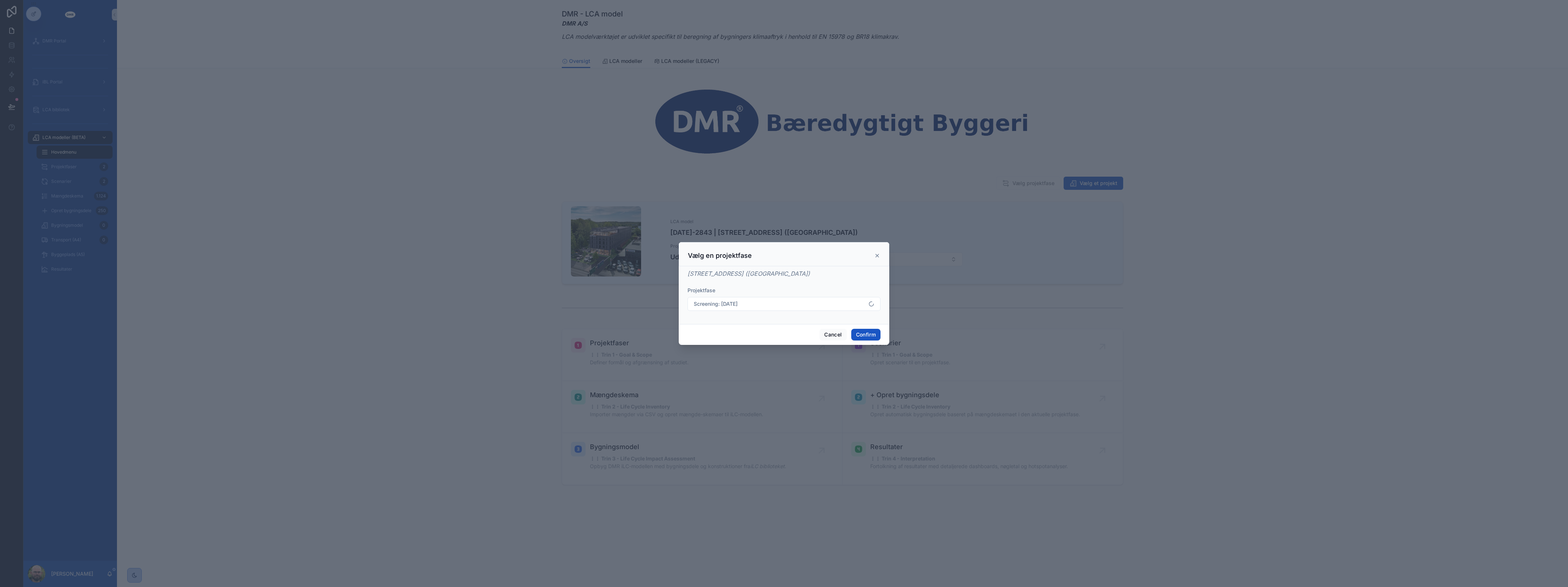
click at [796, 272] on div "Roskildevej 547 (Sheraton Hotel)" at bounding box center [783, 273] width 193 height 9
click at [858, 335] on button "Confirm" at bounding box center [866, 334] width 29 height 12
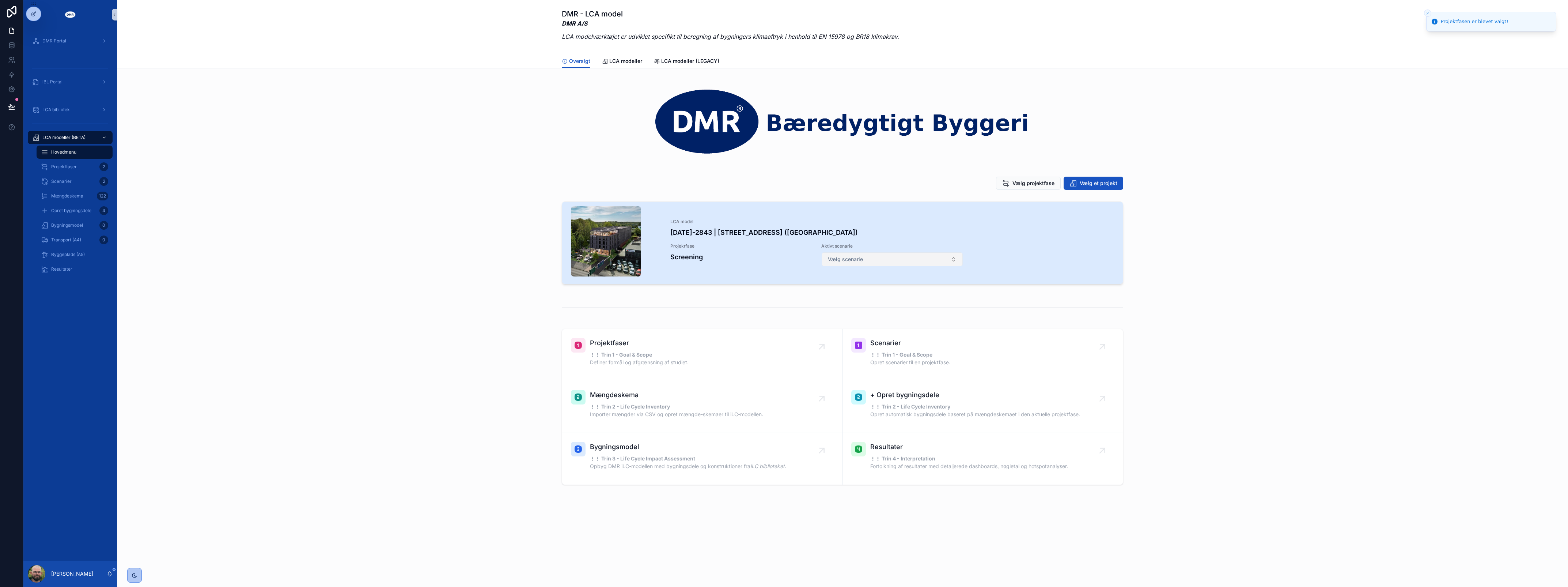
click at [920, 255] on button "Vælg scenarie" at bounding box center [892, 259] width 141 height 14
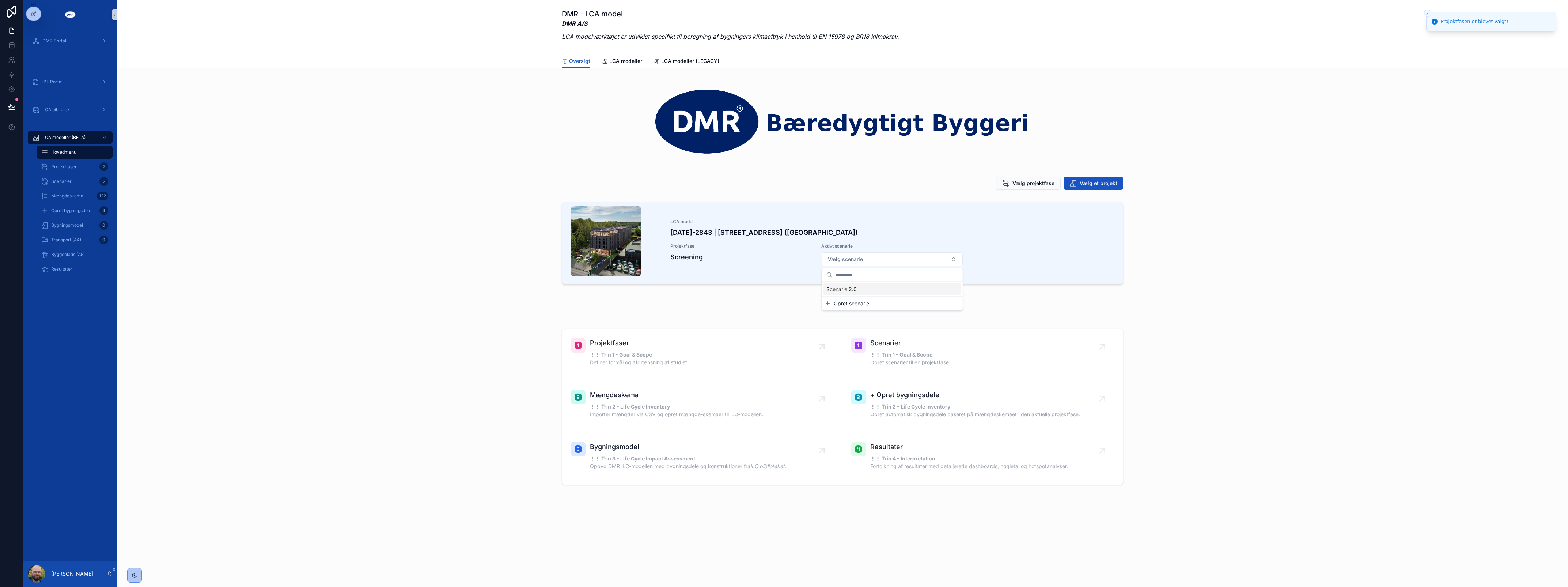
click at [870, 291] on div "Scenarie 2.0" at bounding box center [892, 289] width 138 height 12
click at [429, 227] on div "LCA model 2024-2843 | Roskildevej 547 (Sheraton Hotel) Projektfase Screening Ak…" at bounding box center [842, 244] width 1440 height 91
click at [430, 233] on div "LCA model 2024-2843 | Roskildevej 547 (Sheraton Hotel) Projektfase Screening Ak…" at bounding box center [842, 244] width 1440 height 91
click at [327, 340] on div "Projektfaser ⋮⋮ Trin 1 - Goal & Scope Definer formål og afgrænsning af studiet.…" at bounding box center [842, 407] width 1440 height 162
click at [85, 221] on div "Bygningsmodel 60" at bounding box center [74, 225] width 67 height 12
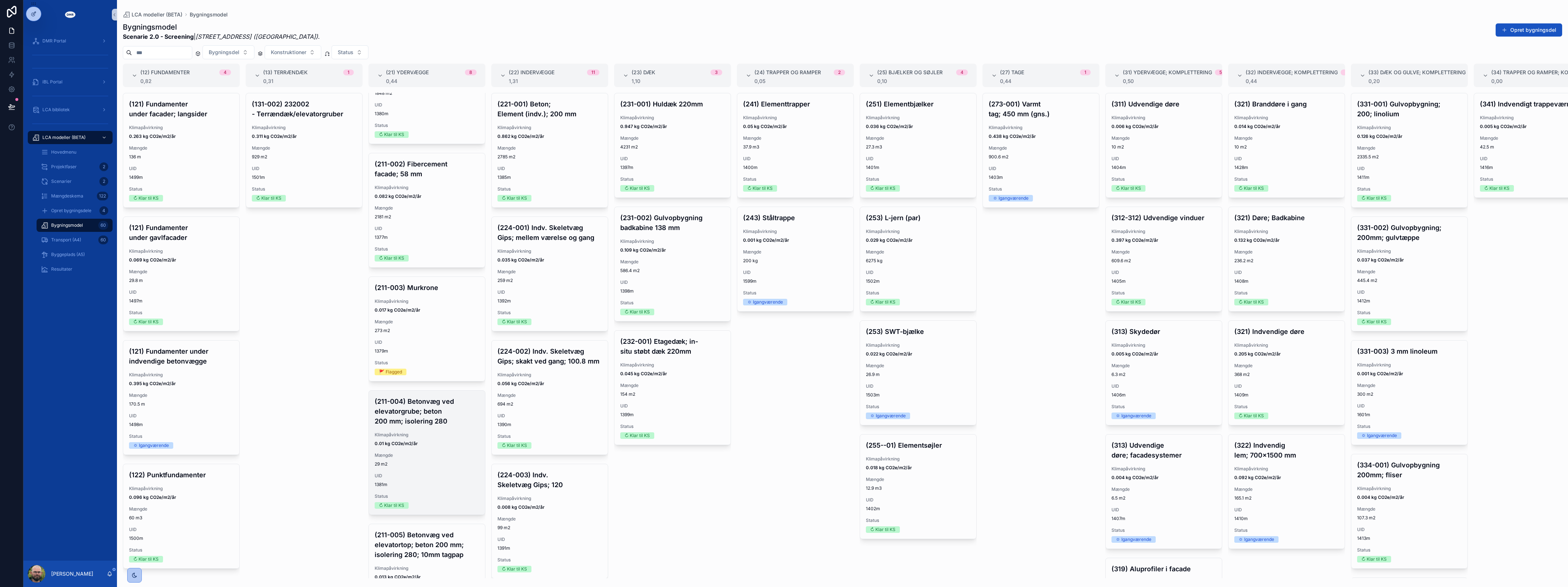
scroll to position [183, 0]
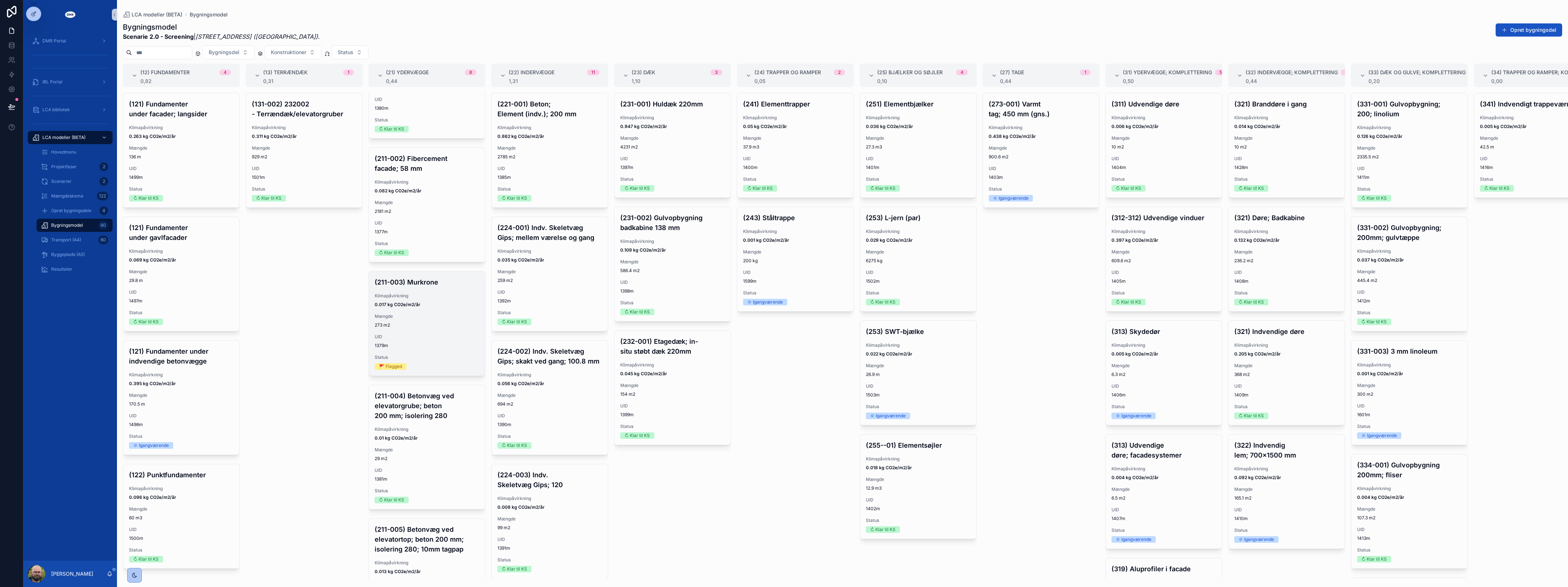
click at [413, 341] on div "(211-003) Murkrone Klimapåvirkning 0.017 kg CO2e/m2/år Mængde 273 m2 UID 1379m …" at bounding box center [427, 323] width 116 height 104
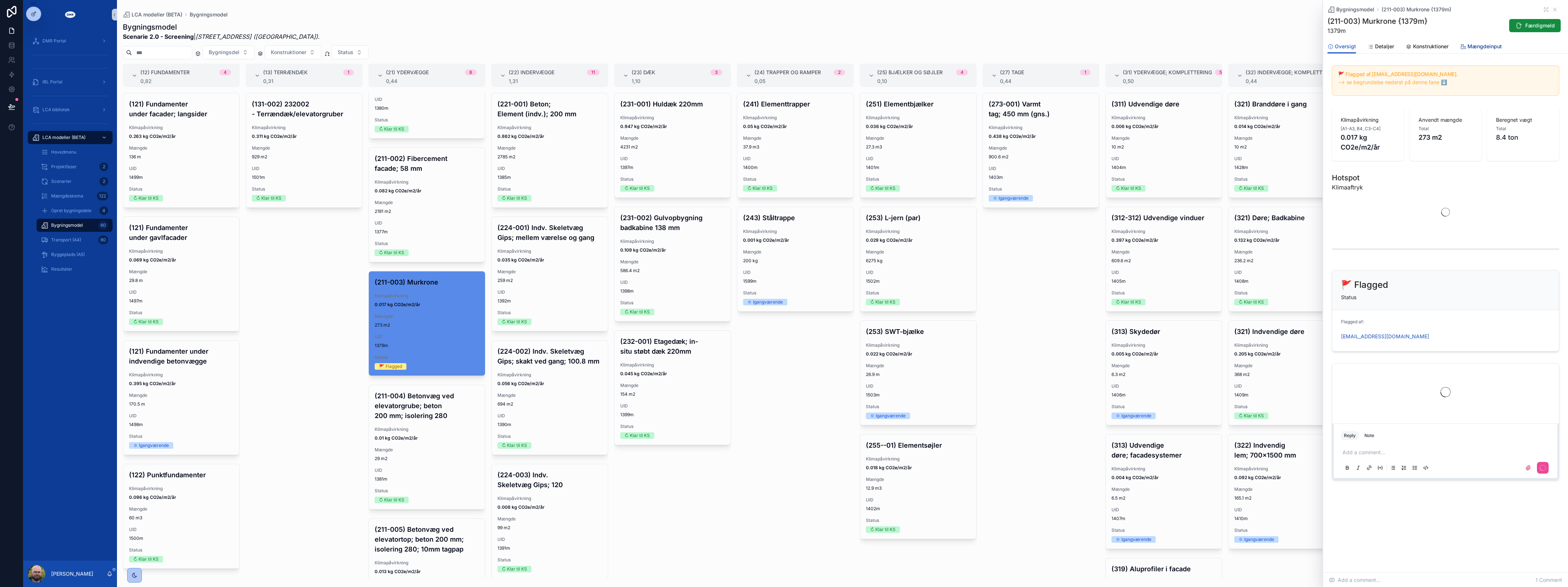
click at [1475, 47] on span "Mængdeinput" at bounding box center [1485, 46] width 34 height 7
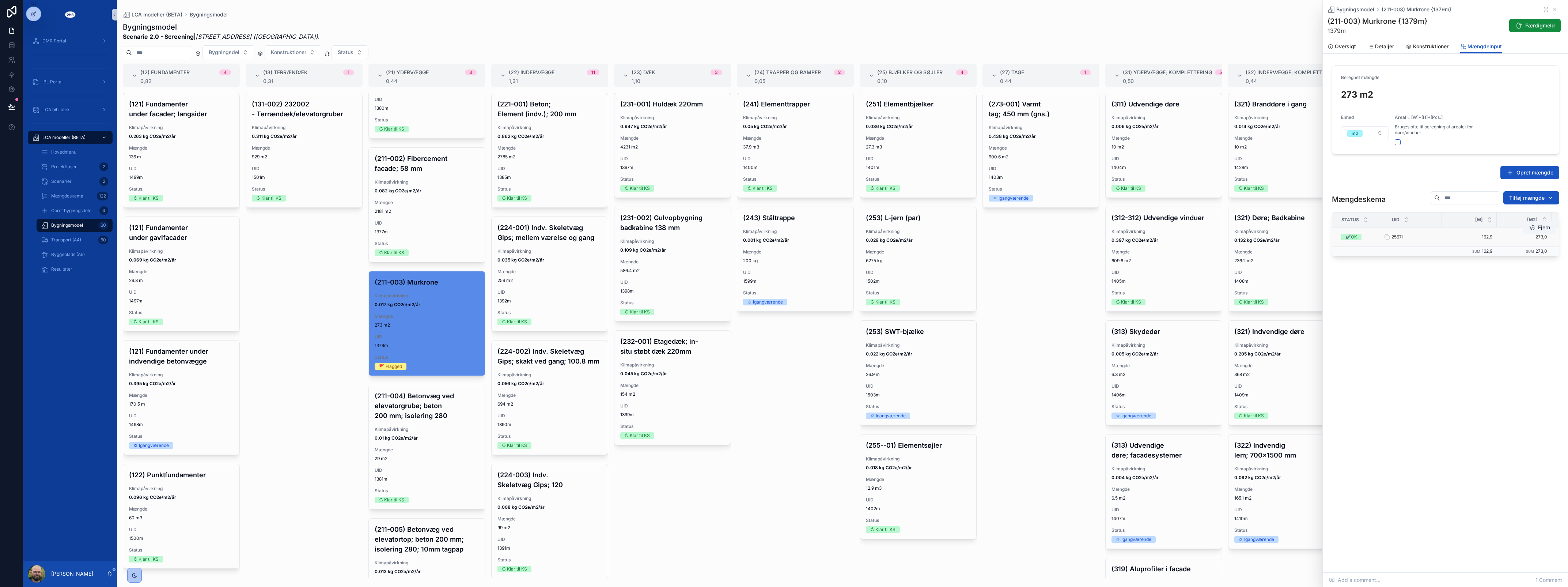
click at [1409, 237] on div "2567i 2567i" at bounding box center [1415, 237] width 46 height 6
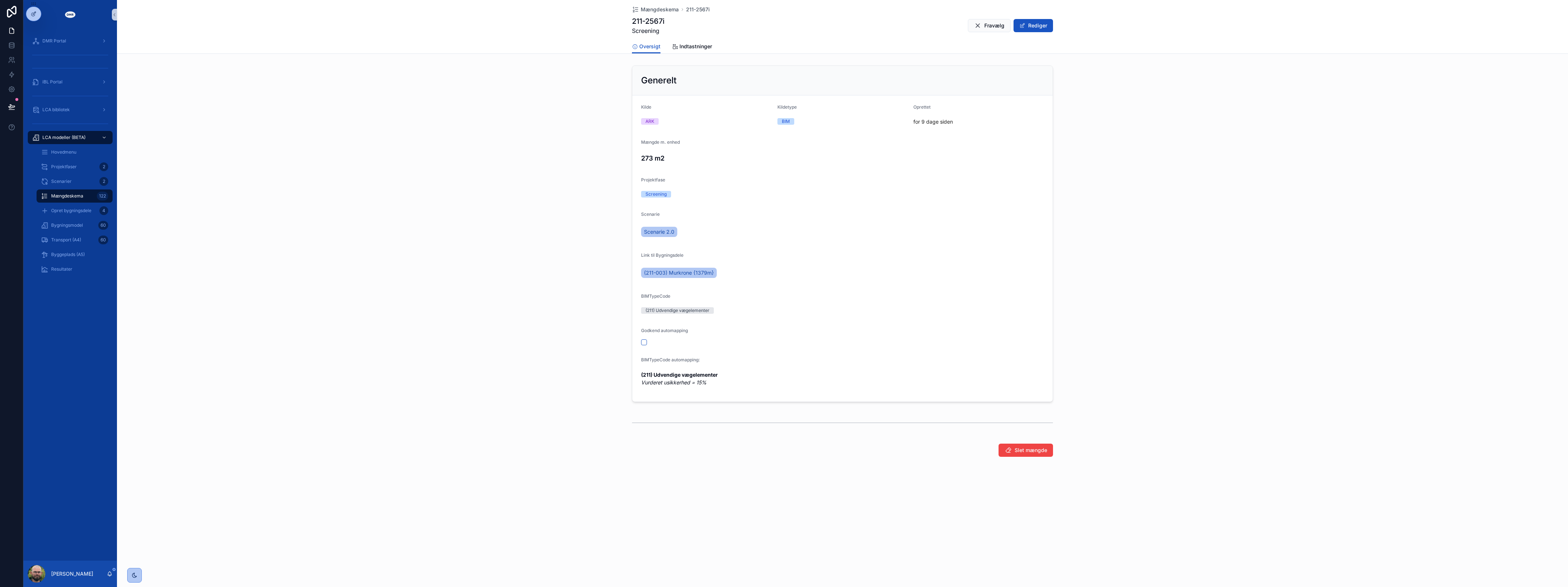
click at [872, 262] on div "Link til Bygningsdele (211-003) Murkrone {1379m}" at bounding box center [842, 267] width 403 height 29
click at [695, 48] on span "Indtastninger" at bounding box center [695, 46] width 32 height 7
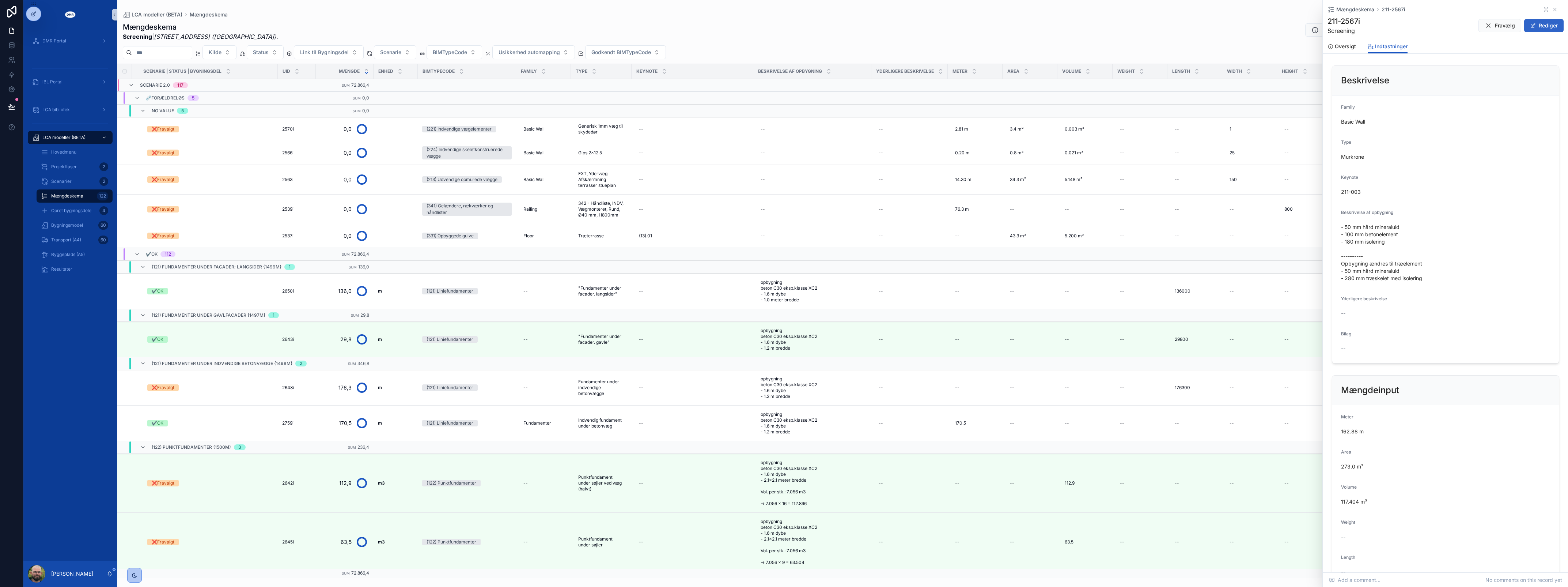
click at [1536, 19] on button "Rediger" at bounding box center [1544, 26] width 40 height 13
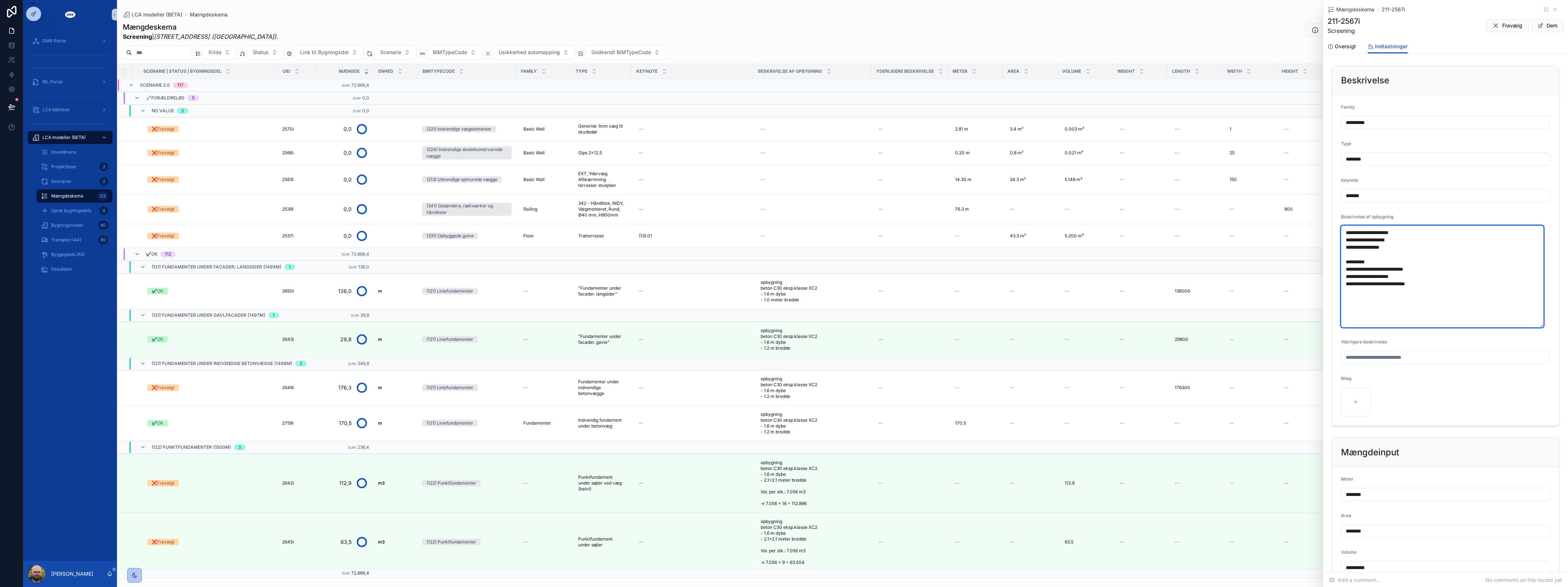
click at [1431, 278] on textarea "**********" at bounding box center [1442, 276] width 203 height 102
drag, startPoint x: 1435, startPoint y: 284, endPoint x: 1350, endPoint y: 278, distance: 85.2
click at [1350, 278] on textarea "**********" at bounding box center [1442, 276] width 203 height 102
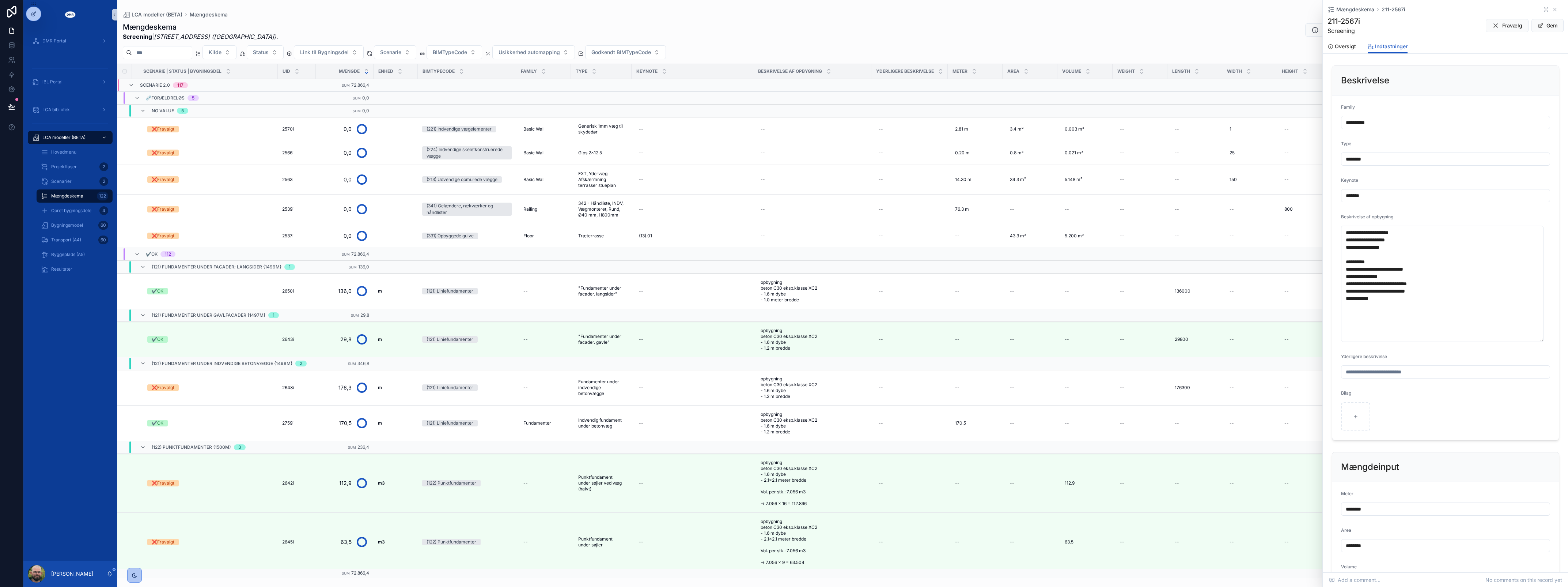
type textarea "**********"
drag, startPoint x: 80, startPoint y: 220, endPoint x: 83, endPoint y: 230, distance: 10.4
click at [80, 220] on div "Bygningsmodel 60" at bounding box center [74, 225] width 67 height 12
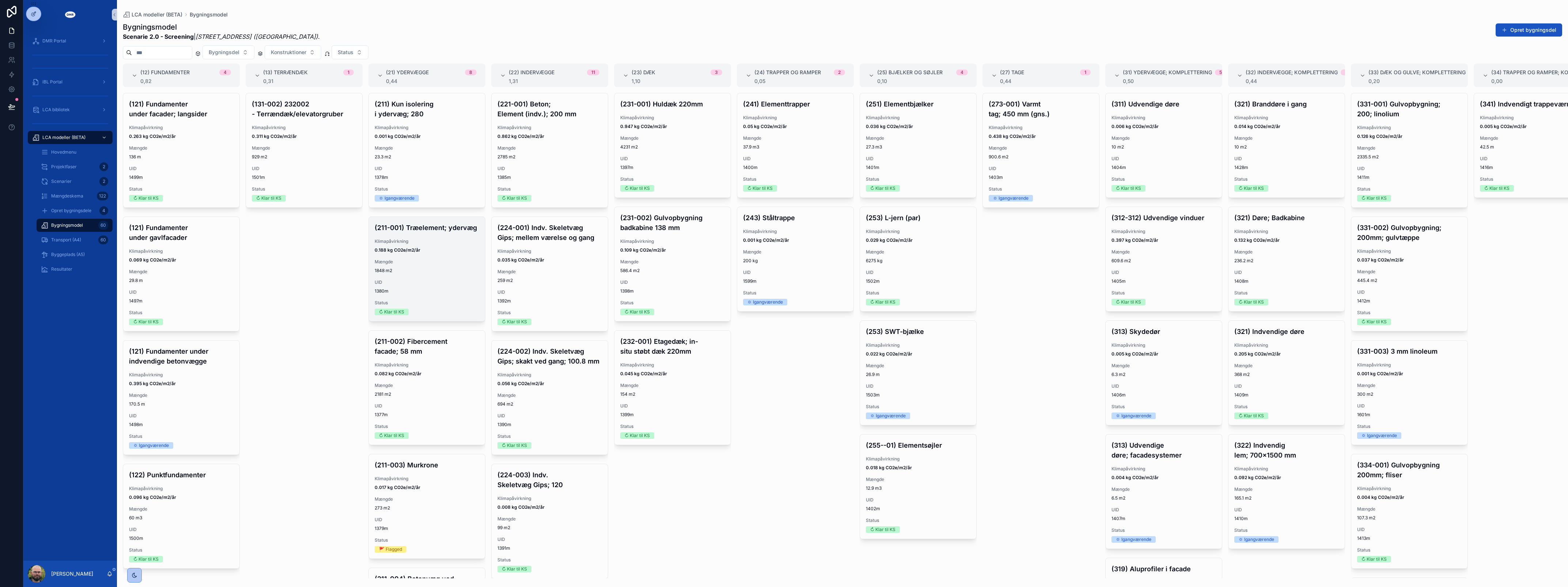
click at [439, 253] on span "0.188 kg CO2e/m2/år" at bounding box center [427, 250] width 105 height 6
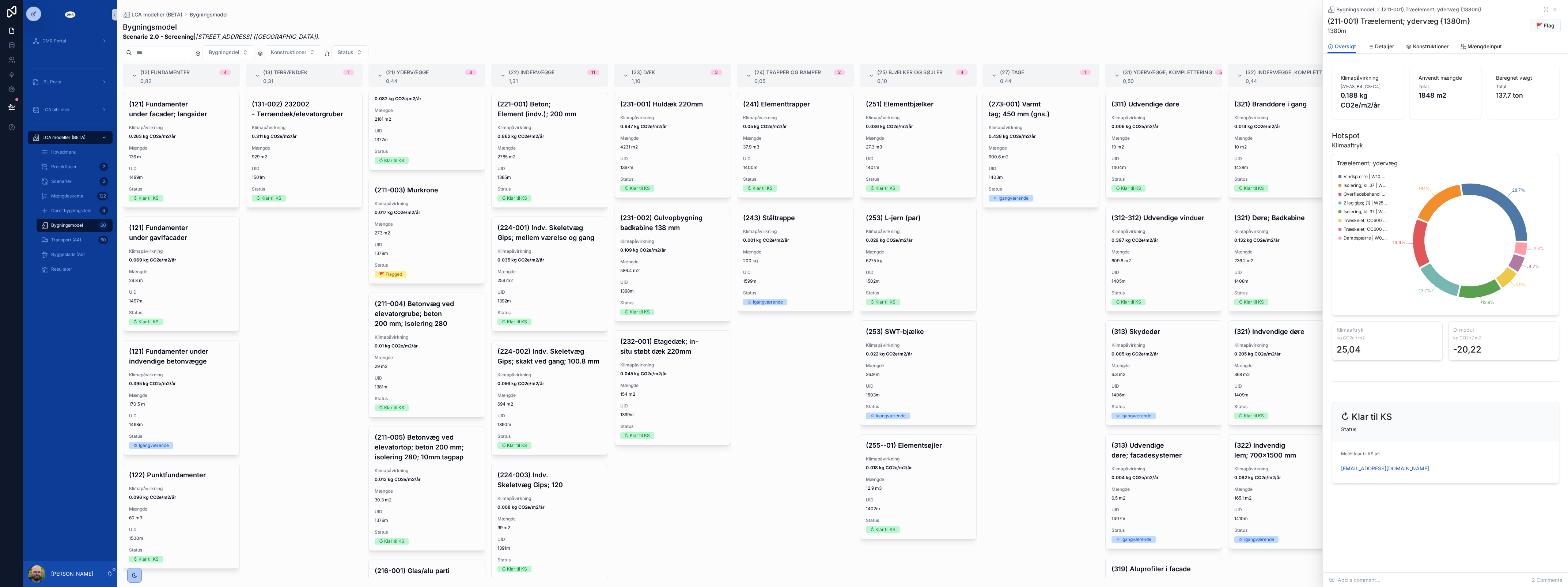
scroll to position [280, 0]
click at [419, 272] on div "Status 🚩 Flagged" at bounding box center [427, 264] width 105 height 15
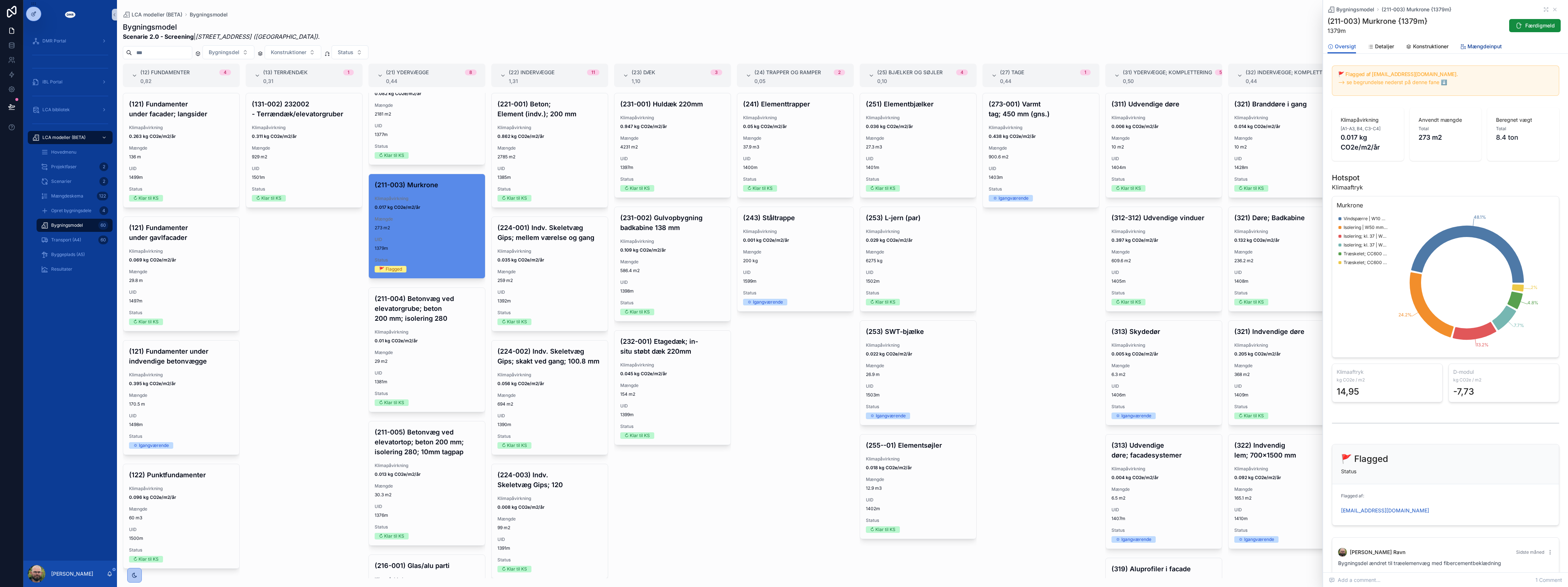
click at [1496, 44] on span "Mængdeinput" at bounding box center [1485, 46] width 34 height 7
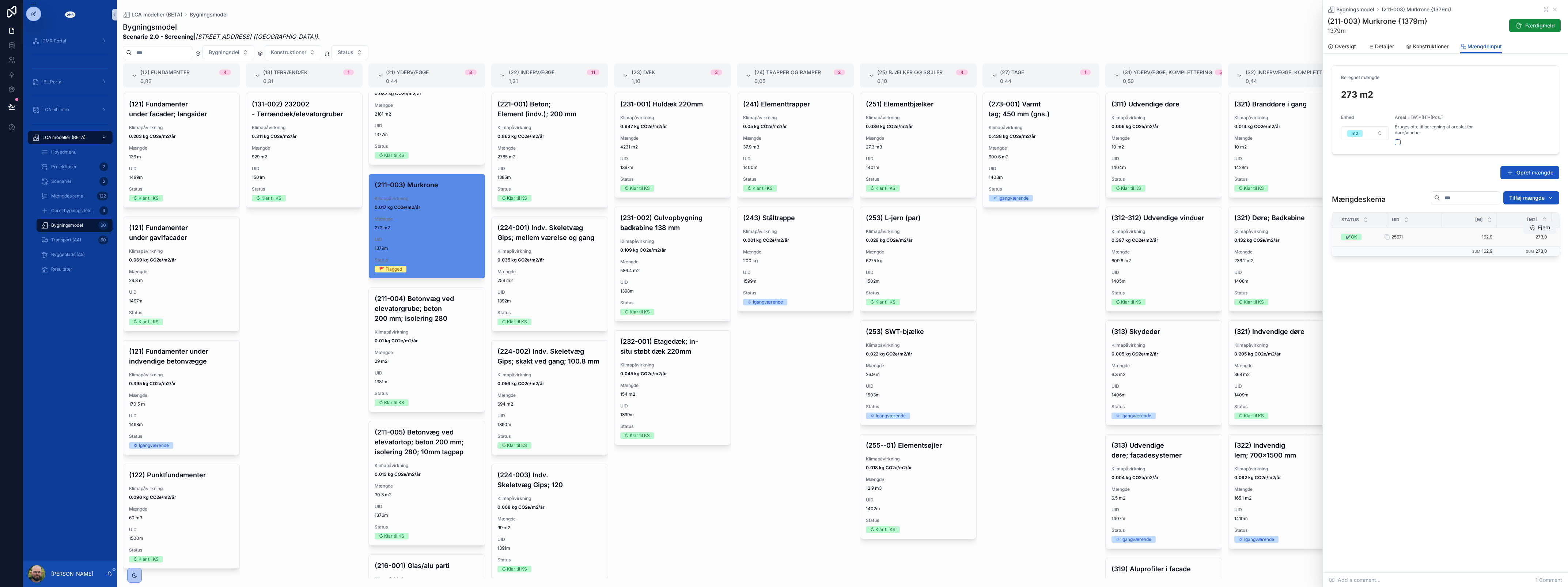
click at [1433, 239] on div "2567i 2567i" at bounding box center [1415, 237] width 46 height 6
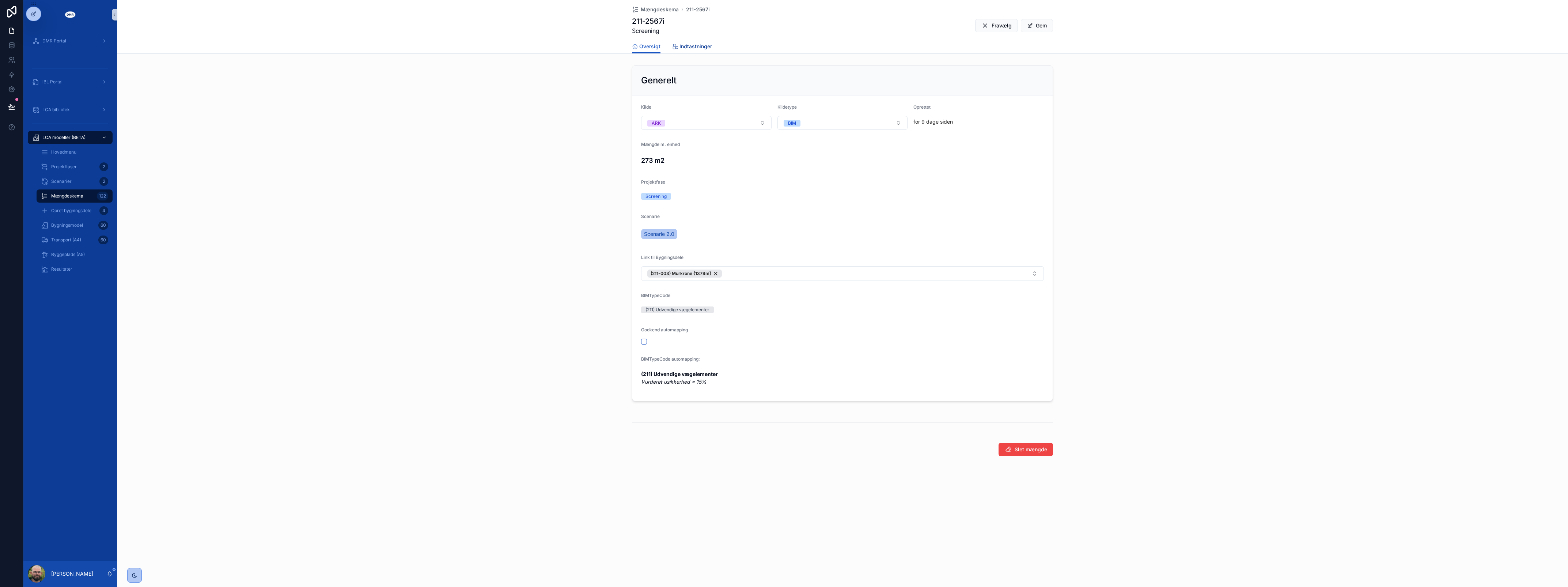
click at [699, 47] on span "Indtastninger" at bounding box center [695, 46] width 32 height 7
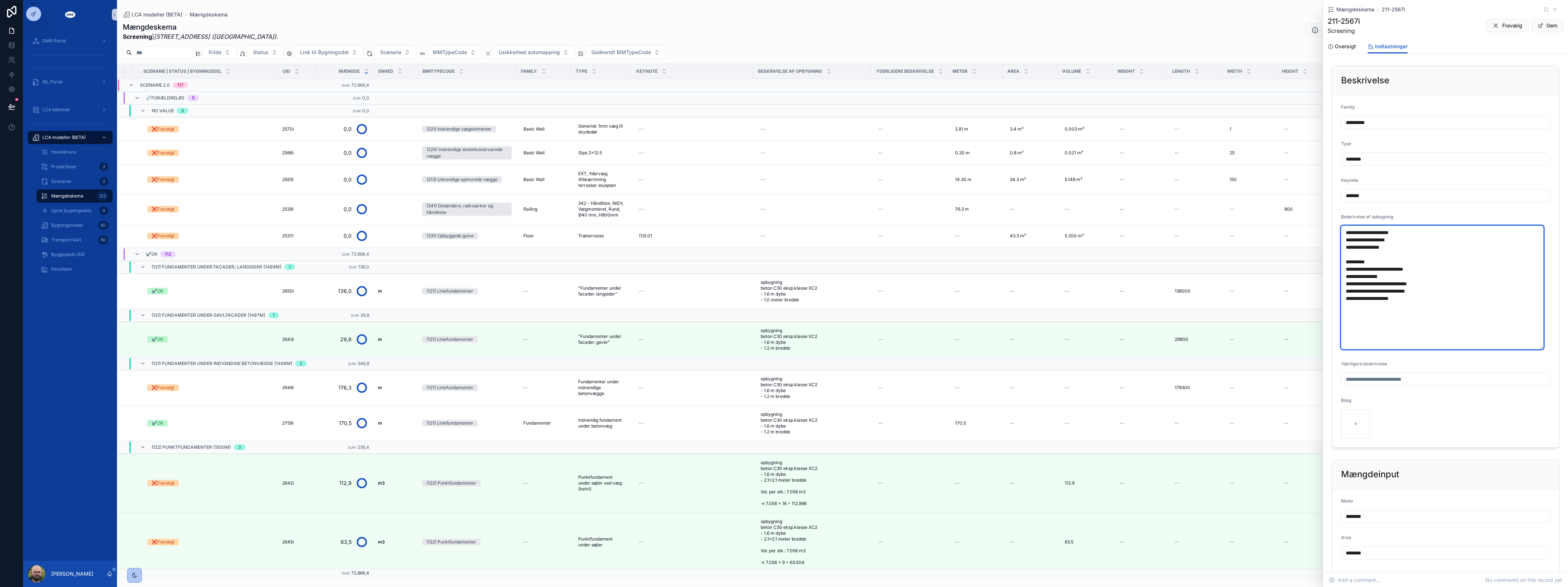
click at [1349, 291] on textarea "**********" at bounding box center [1442, 287] width 203 height 124
type textarea "**********"
click at [1539, 27] on button "Gem" at bounding box center [1547, 26] width 32 height 13
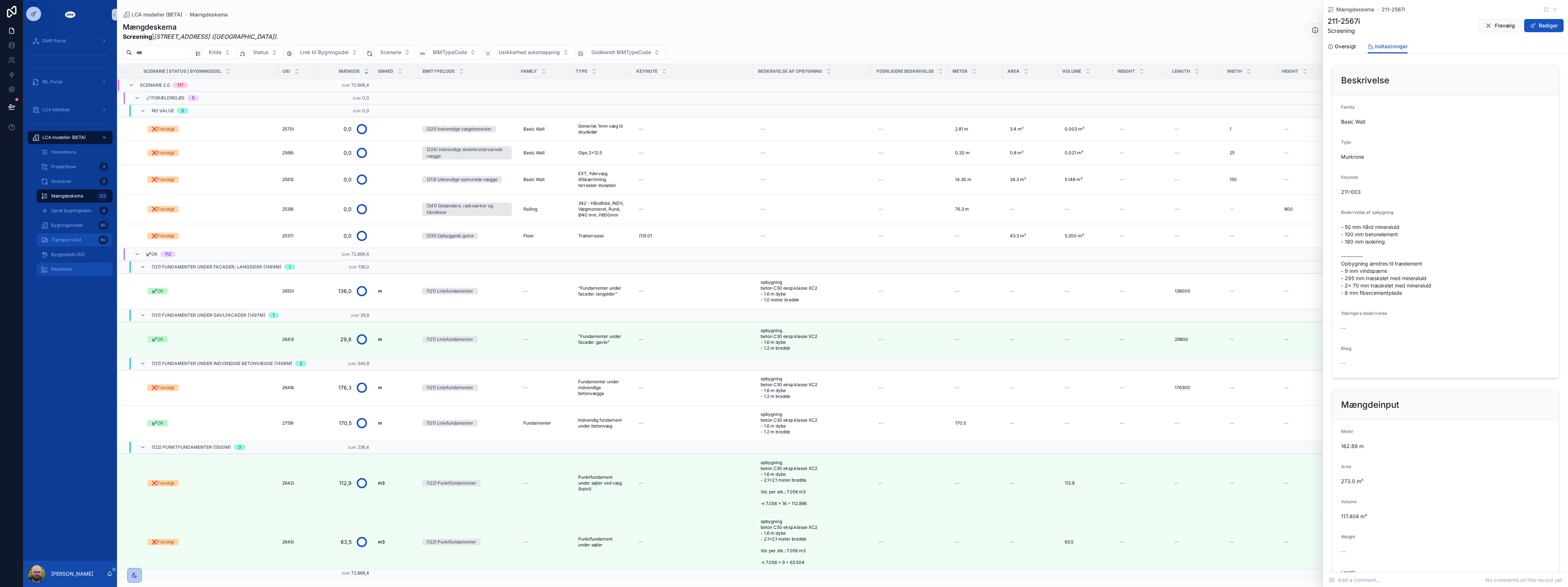
drag, startPoint x: 88, startPoint y: 237, endPoint x: 89, endPoint y: 275, distance: 38.0
click at [88, 237] on div "Transport (A4) 60" at bounding box center [74, 239] width 67 height 12
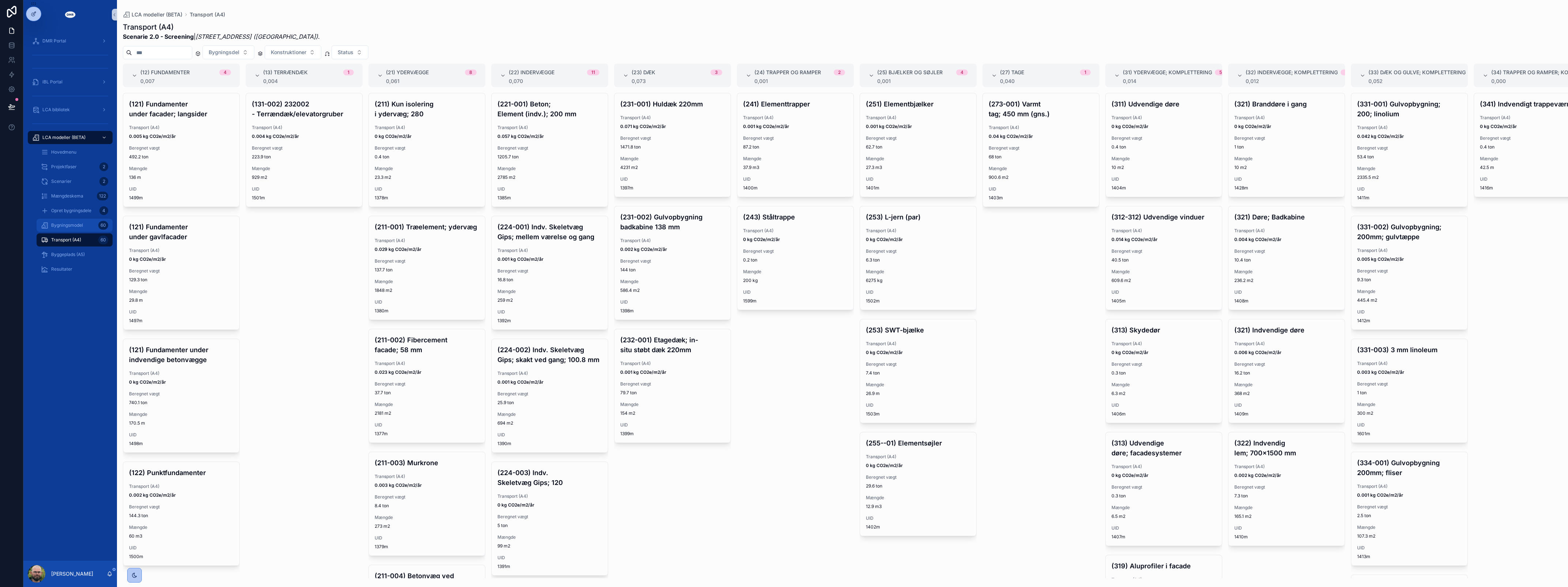
click at [64, 220] on div "Bygningsmodel 60" at bounding box center [74, 225] width 67 height 12
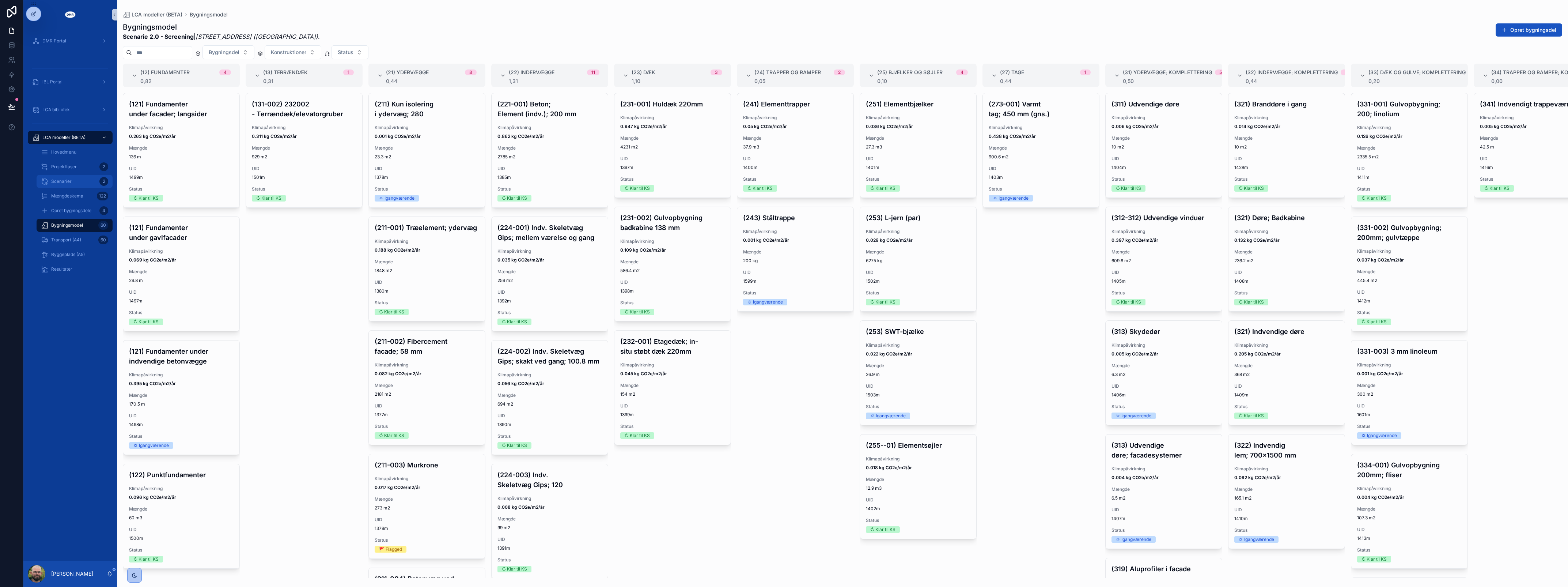
click at [84, 178] on div "Scenarier 2" at bounding box center [74, 181] width 67 height 12
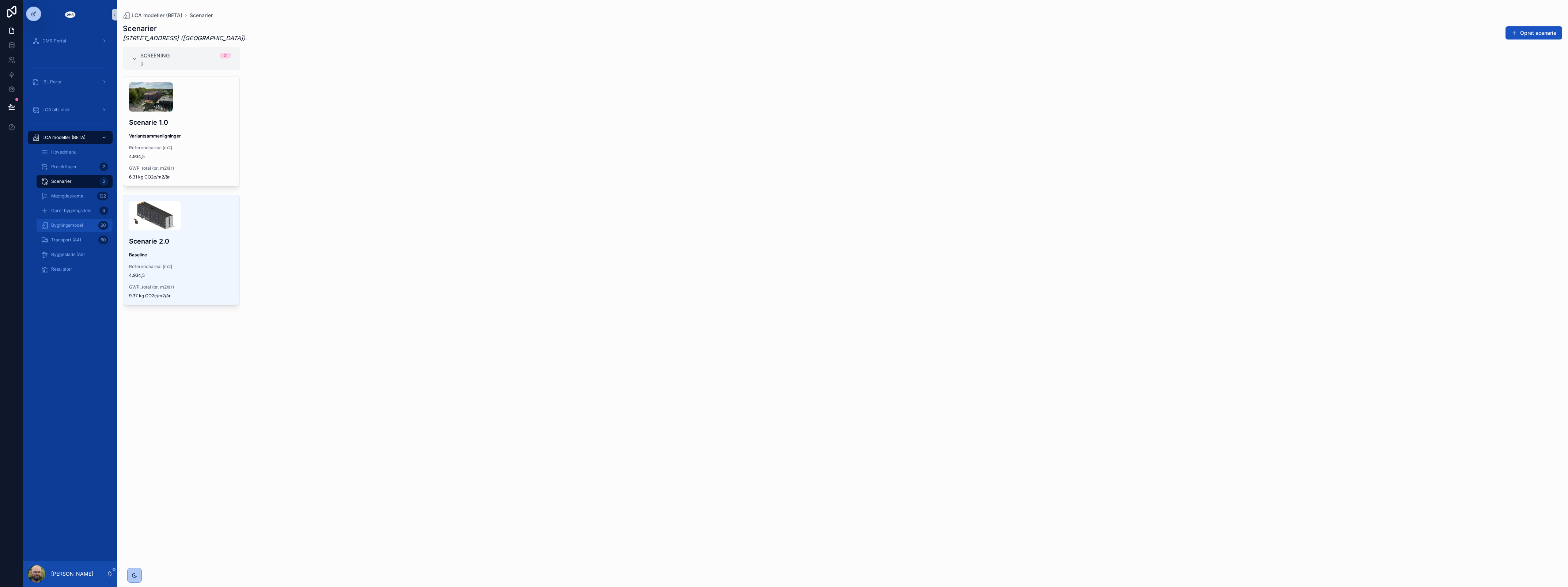
click at [72, 228] on div "Bygningsmodel 60" at bounding box center [74, 225] width 67 height 12
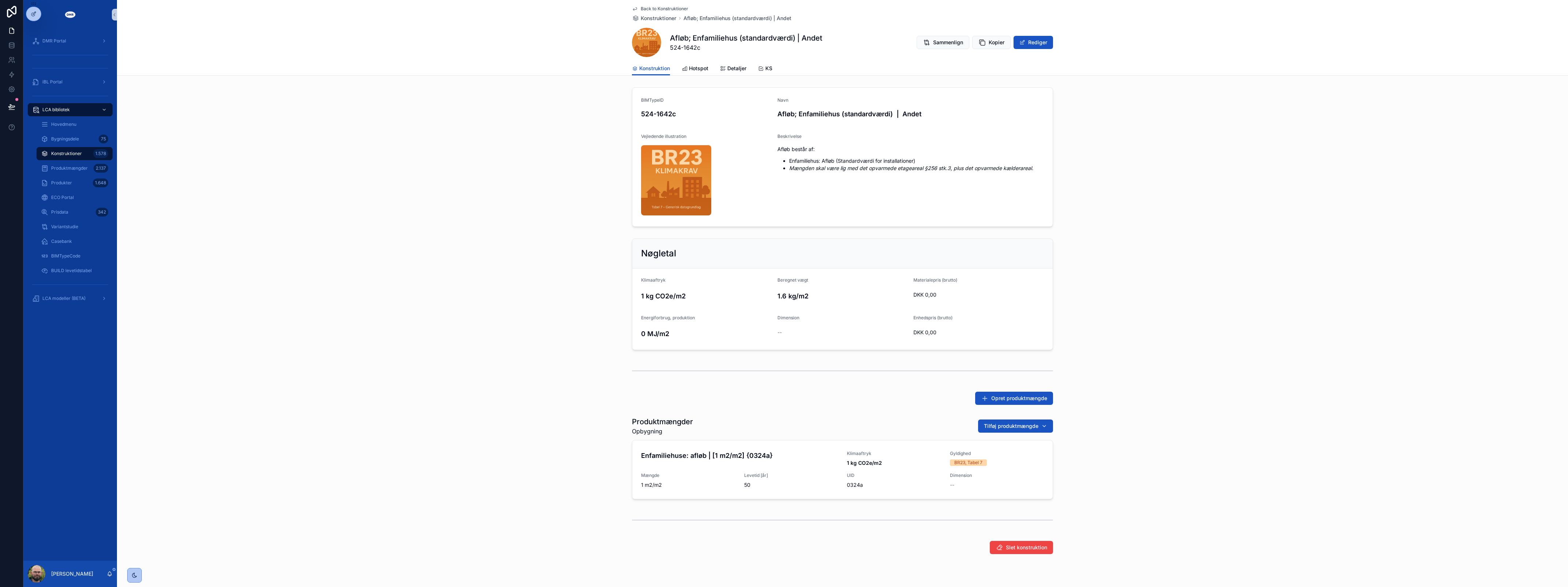
click at [340, 196] on div "BIMTypeID 524-1642c Navn Afløb; Enfamiliehus (standardværdi) | Andet Vejledende…" at bounding box center [842, 157] width 1451 height 145
click at [437, 266] on div "Nøgletal Klimaaftryk 1 kg CO2e/m2 Beregnet vægt 1.6 kg/m2 Materialepris (brutto…" at bounding box center [842, 294] width 1451 height 118
click at [660, 7] on span "Back to Konstruktioner" at bounding box center [665, 9] width 47 height 6
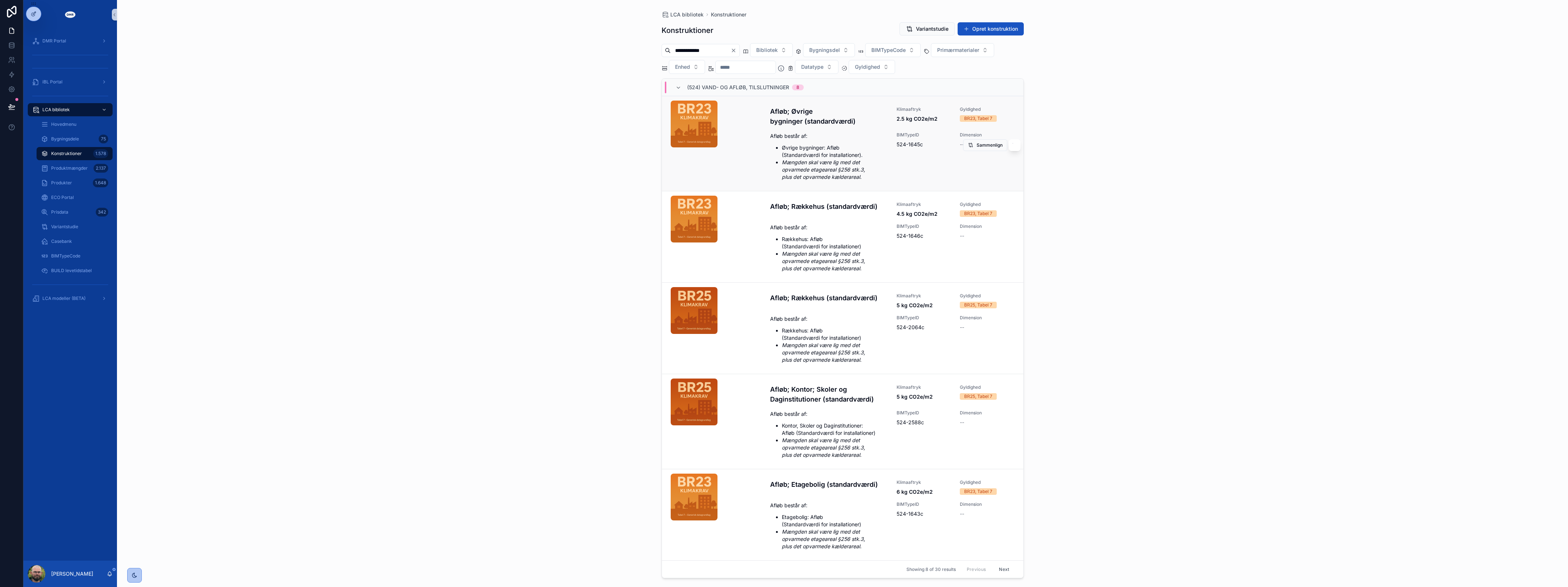
scroll to position [286, 0]
click at [824, 518] on li "Etagebolig: Afløb (Standardværdi for installationer)" at bounding box center [835, 521] width 107 height 15
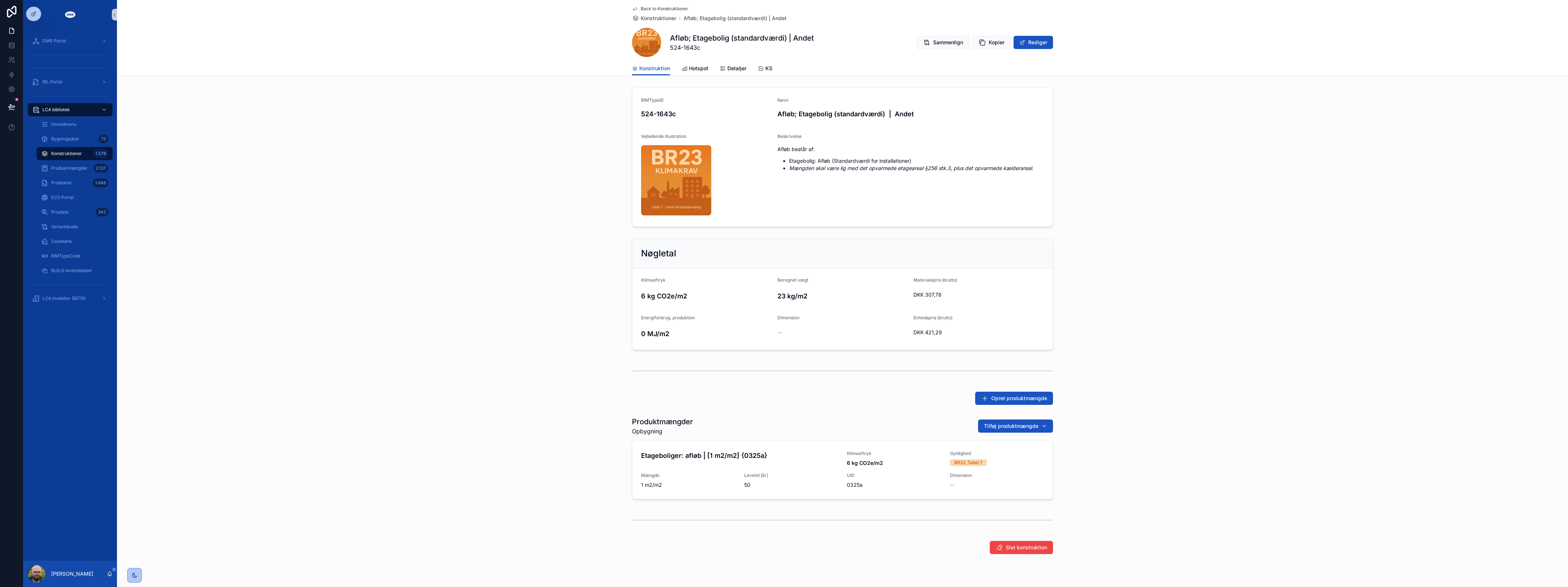
click at [450, 260] on div "Nøgletal Klimaaftryk 6 kg CO2e/m2 Beregnet vægt 23 kg/m2 Materialepris (brutto)…" at bounding box center [842, 294] width 1451 height 118
click at [468, 398] on div "Opret produktmængde" at bounding box center [842, 398] width 1451 height 19
click at [296, 127] on div "BIMTypeID 524-1643c Navn Afløb; Etagebolig (standardværdi) | Andet Vejledende i…" at bounding box center [842, 157] width 1451 height 145
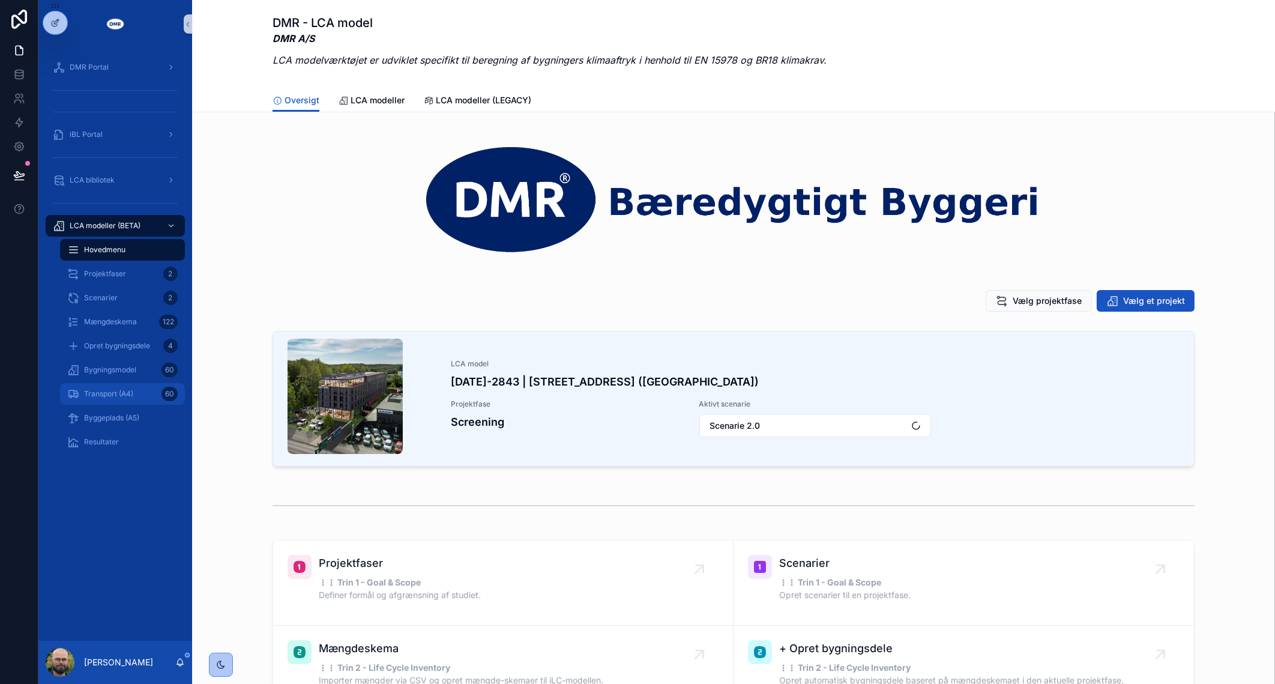
click at [108, 390] on span "Transport (A4)" at bounding box center [108, 394] width 49 height 10
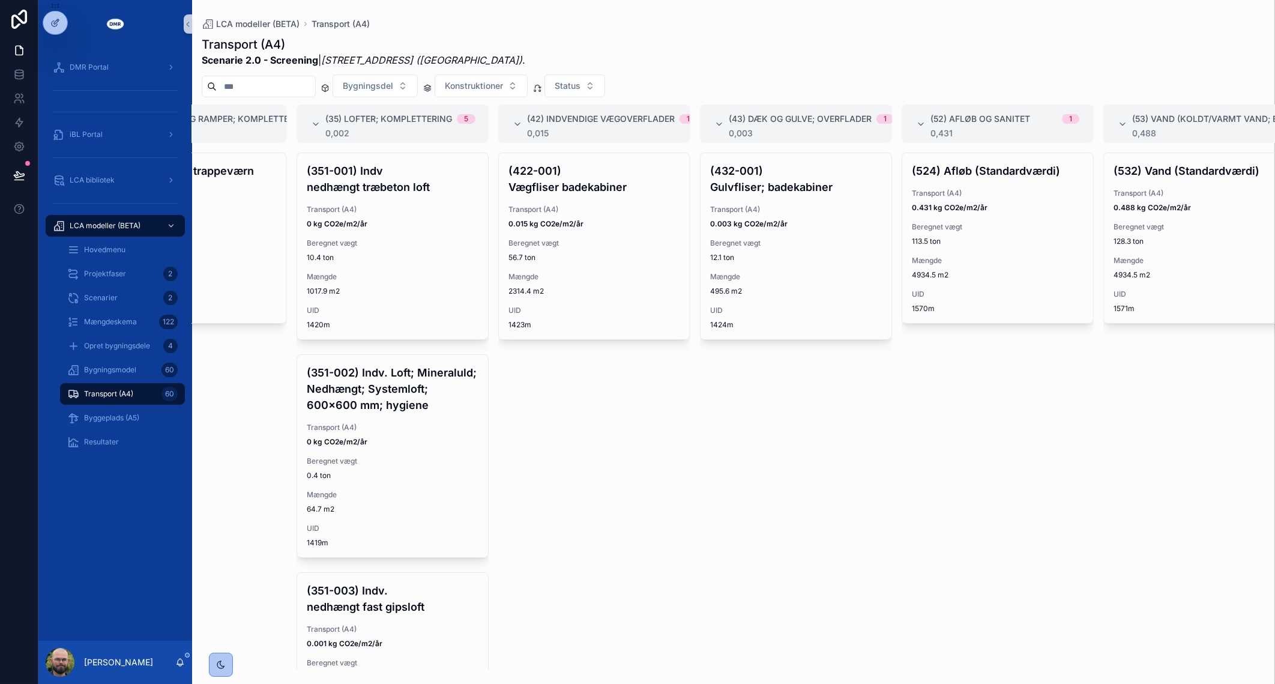
scroll to position [0, 2759]
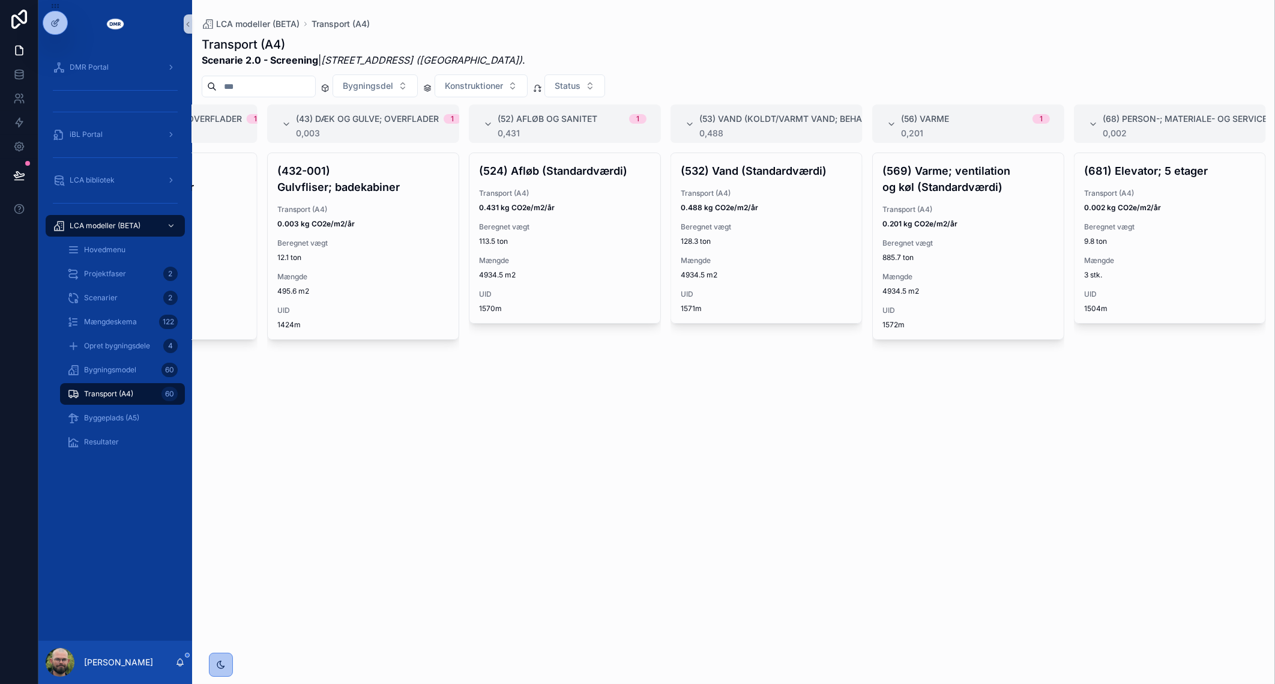
click at [796, 441] on div "(532) Vand (Standardværdi) Transport (A4) 0.488 kg CO2e/m2/år Beregnet vægt 128…" at bounding box center [767, 411] width 192 height 517
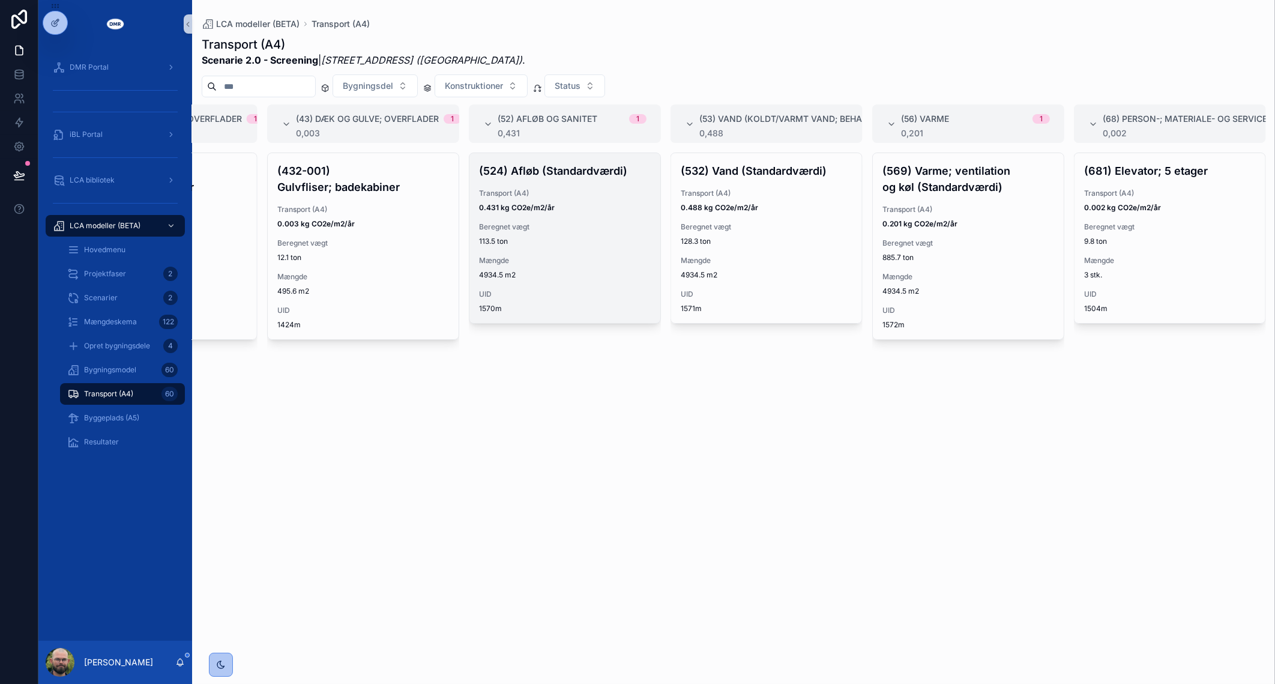
click at [534, 251] on div "(524) Afløb (Standardværdi) Transport (A4) 0.431 kg CO2e/m2/år Beregnet vægt 11…" at bounding box center [565, 238] width 191 height 170
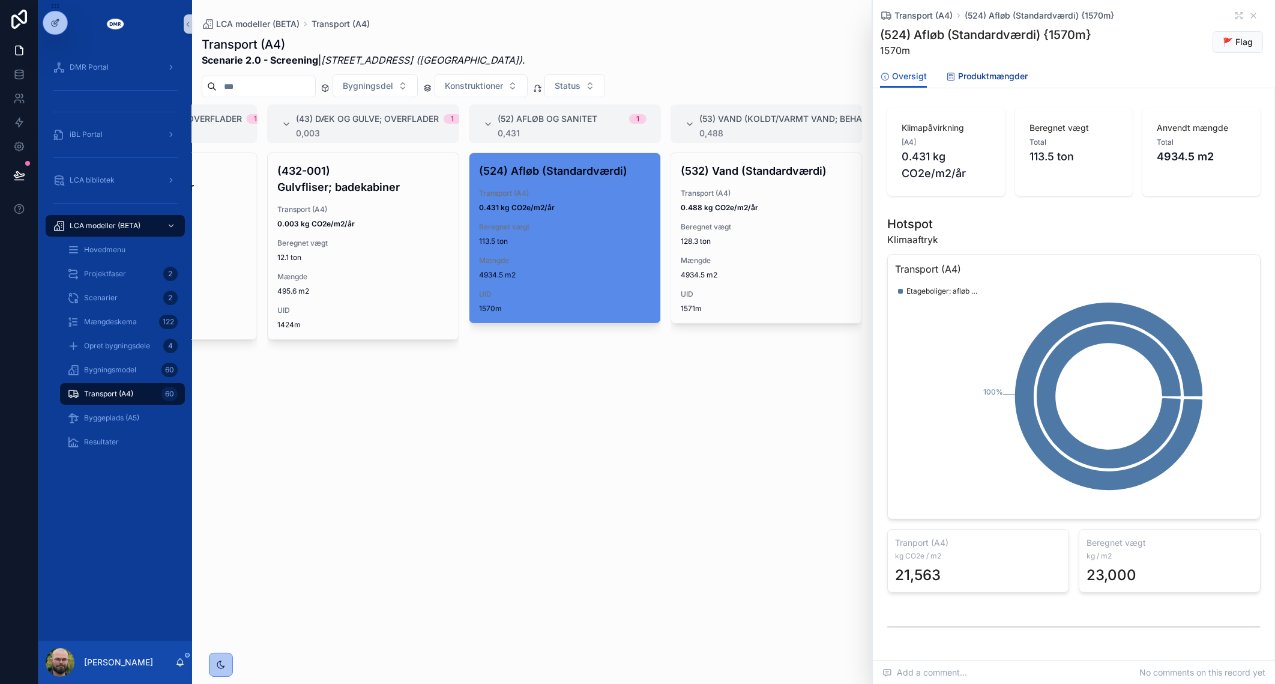
click at [1024, 72] on span "Produktmængder" at bounding box center [993, 76] width 70 height 12
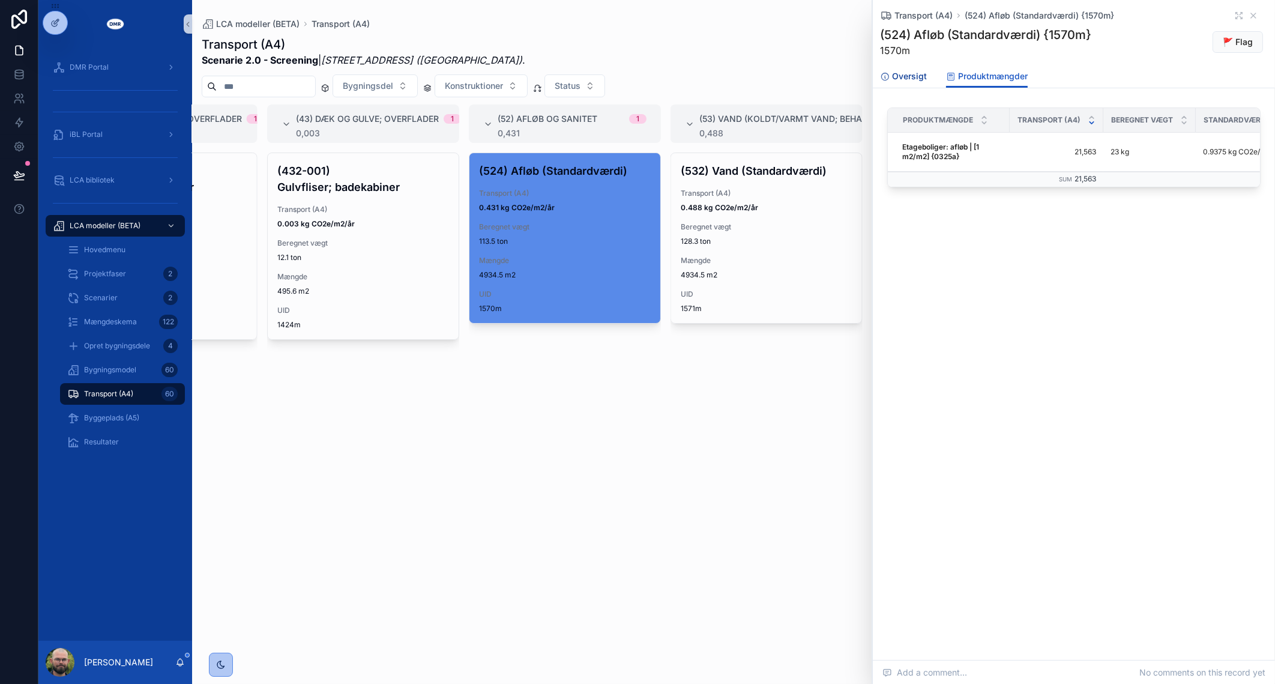
click at [904, 78] on span "Oversigt" at bounding box center [909, 76] width 35 height 12
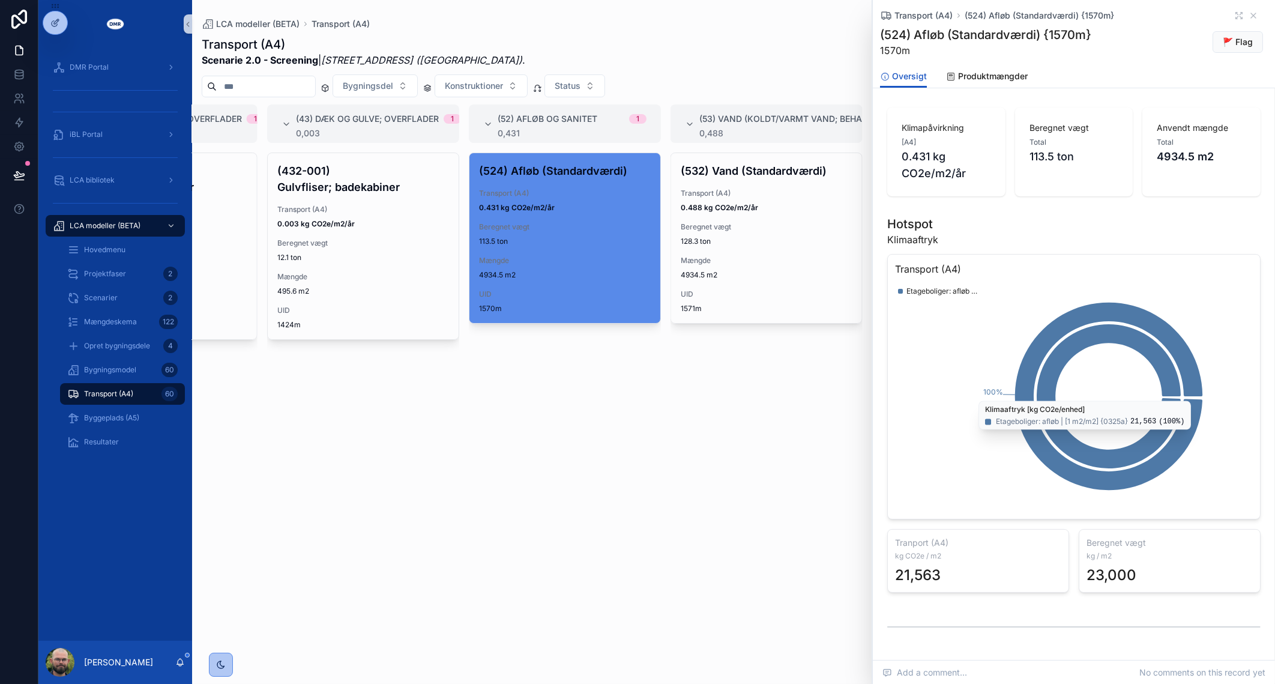
click at [1132, 226] on div "Hotspot Klimaaftryk" at bounding box center [1073, 231] width 373 height 31
click at [1014, 76] on span "Produktmængder" at bounding box center [993, 76] width 70 height 12
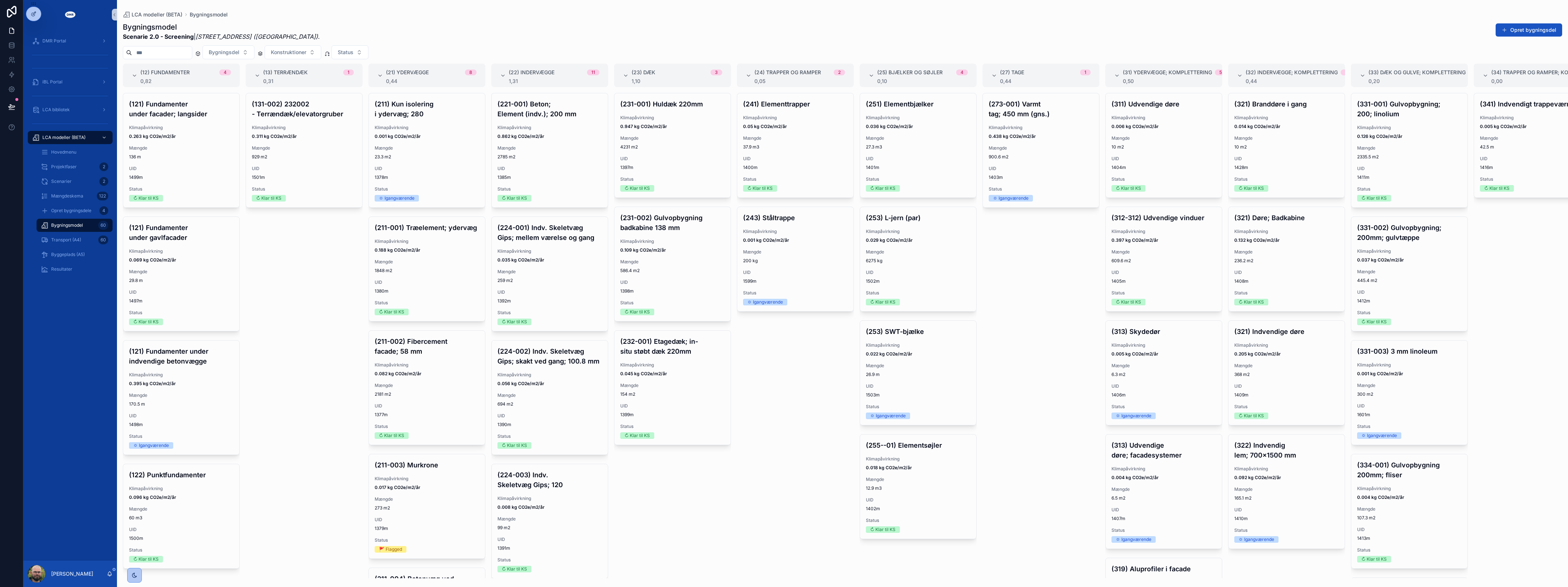
click at [265, 370] on div "(131-002) 232002 - Terrændæk/elevatorgruber Klimapåvirkning 0.311 kg CO2e/m2/år…" at bounding box center [304, 336] width 117 height 485
click at [450, 253] on span "0.188 kg CO2e/m2/år" at bounding box center [427, 250] width 105 height 6
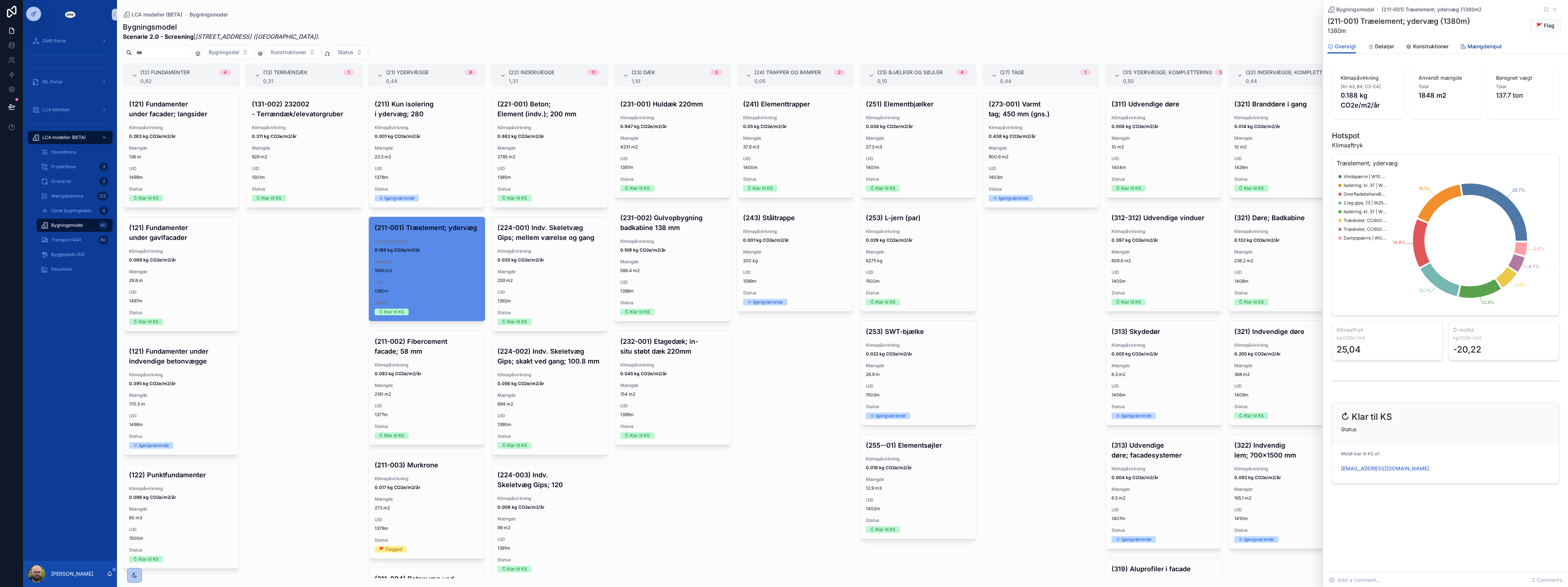
click at [1494, 44] on span "Mængdeinput" at bounding box center [1485, 46] width 34 height 7
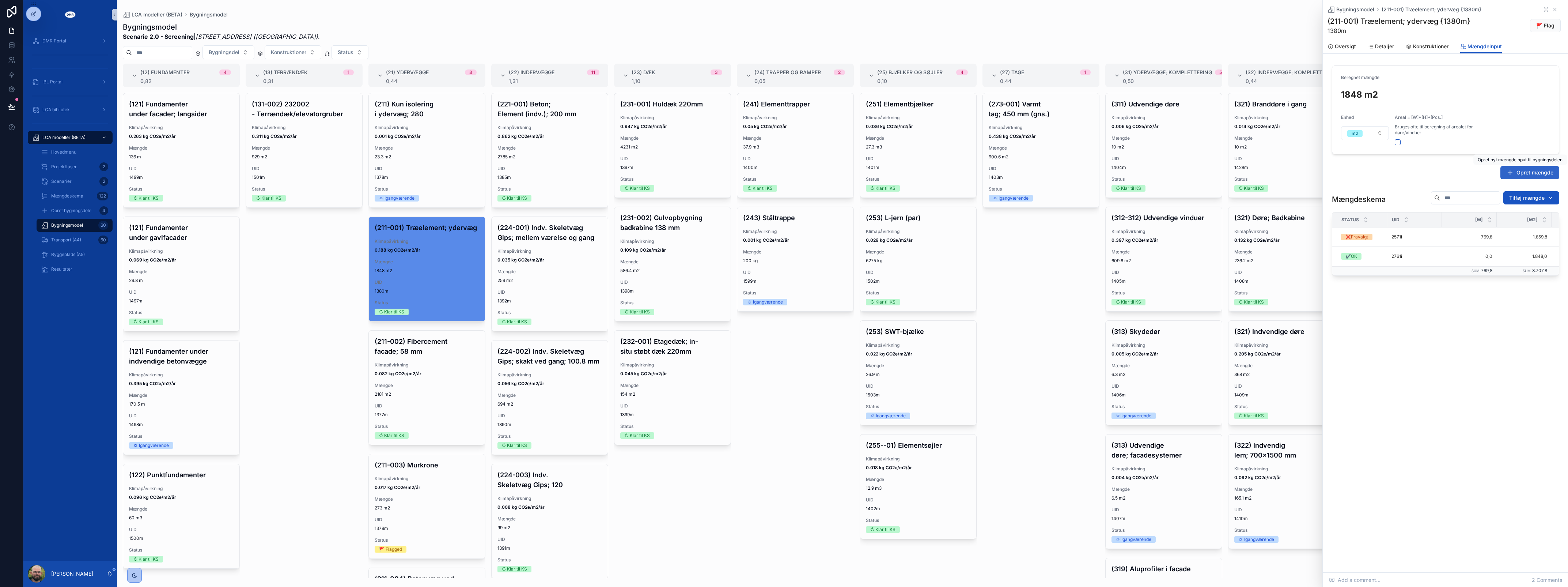
click at [1532, 170] on span "Opret mængde" at bounding box center [1535, 172] width 37 height 7
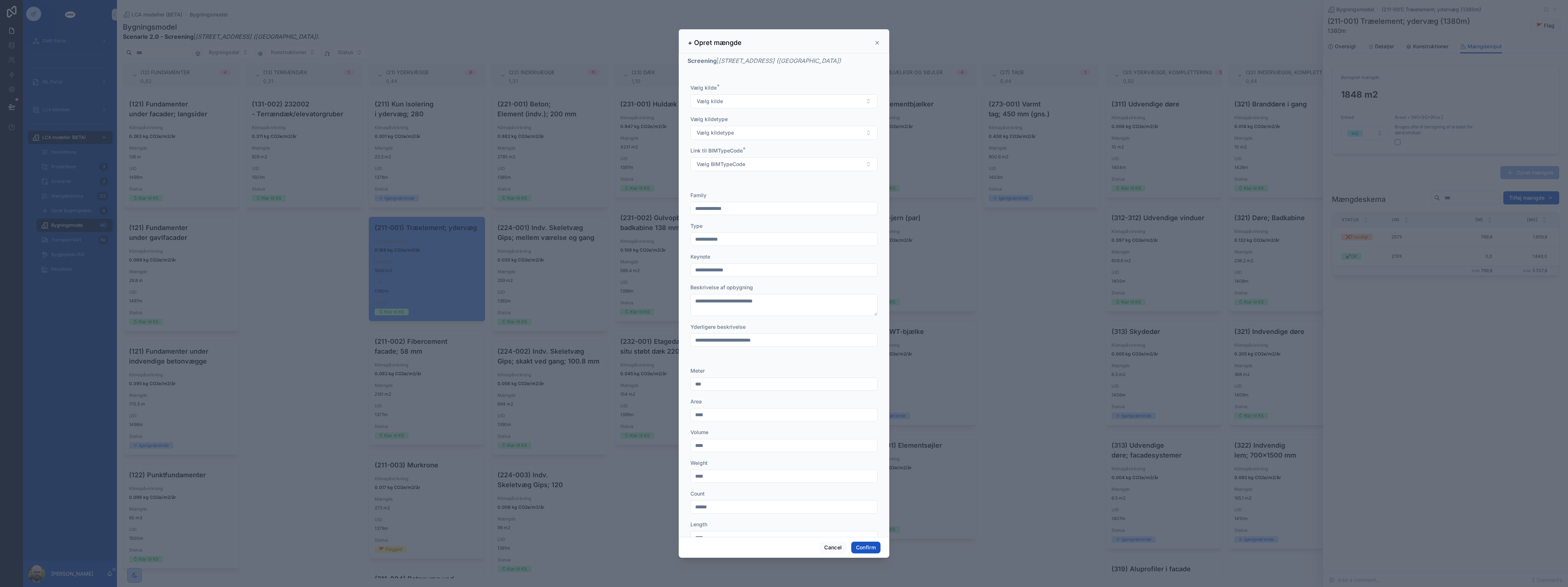
click at [742, 92] on div "Vælg kilde * Vælg kilde" at bounding box center [783, 96] width 187 height 24
click at [743, 97] on button "Vælg kilde" at bounding box center [783, 101] width 187 height 14
click at [735, 127] on div "ARK" at bounding box center [780, 131] width 177 height 11
click at [735, 127] on button "Vælg kildetype" at bounding box center [783, 133] width 187 height 14
click at [728, 185] on div "Korrektion" at bounding box center [780, 185] width 177 height 11
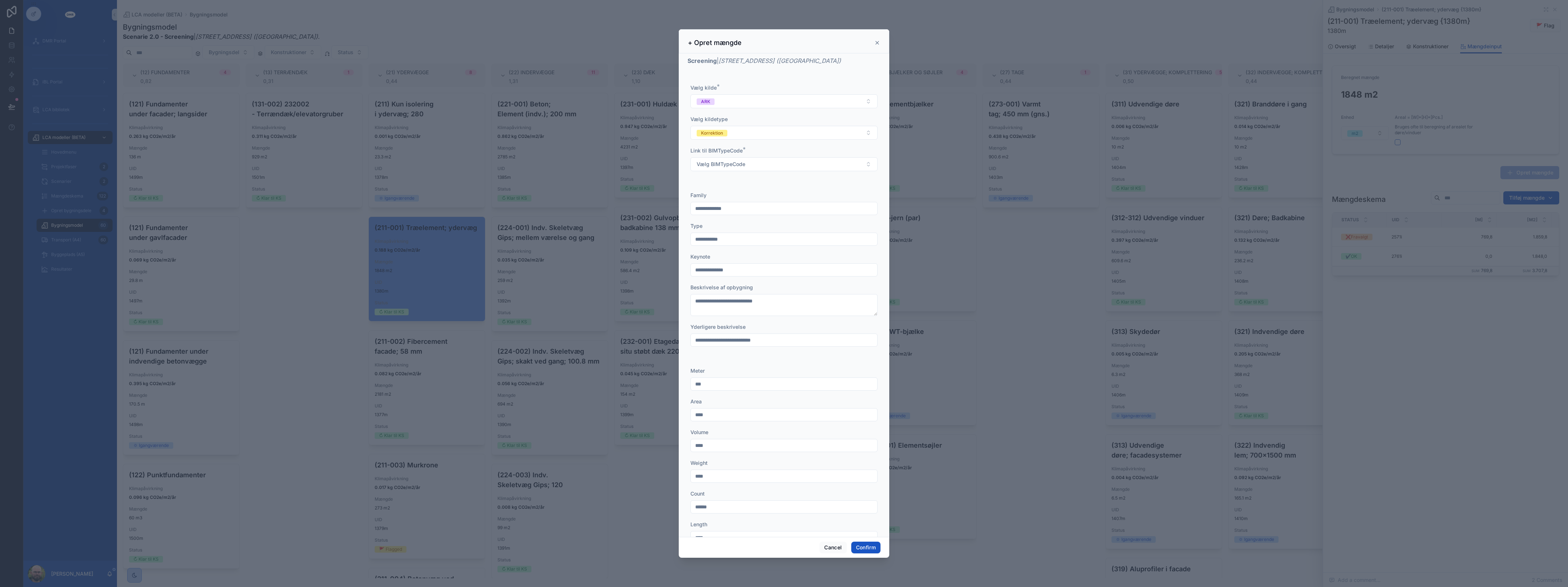
click at [732, 158] on div "Link til BIMTypeCode * Vælg BIMTypeCode" at bounding box center [783, 159] width 187 height 24
click at [733, 163] on span "Vælg BIMTypeCode" at bounding box center [721, 164] width 49 height 7
type input "***"
click at [742, 196] on span "(211) Udvendige vægelementer" at bounding box center [733, 195] width 75 height 7
click at [739, 211] on input "text" at bounding box center [784, 208] width 186 height 10
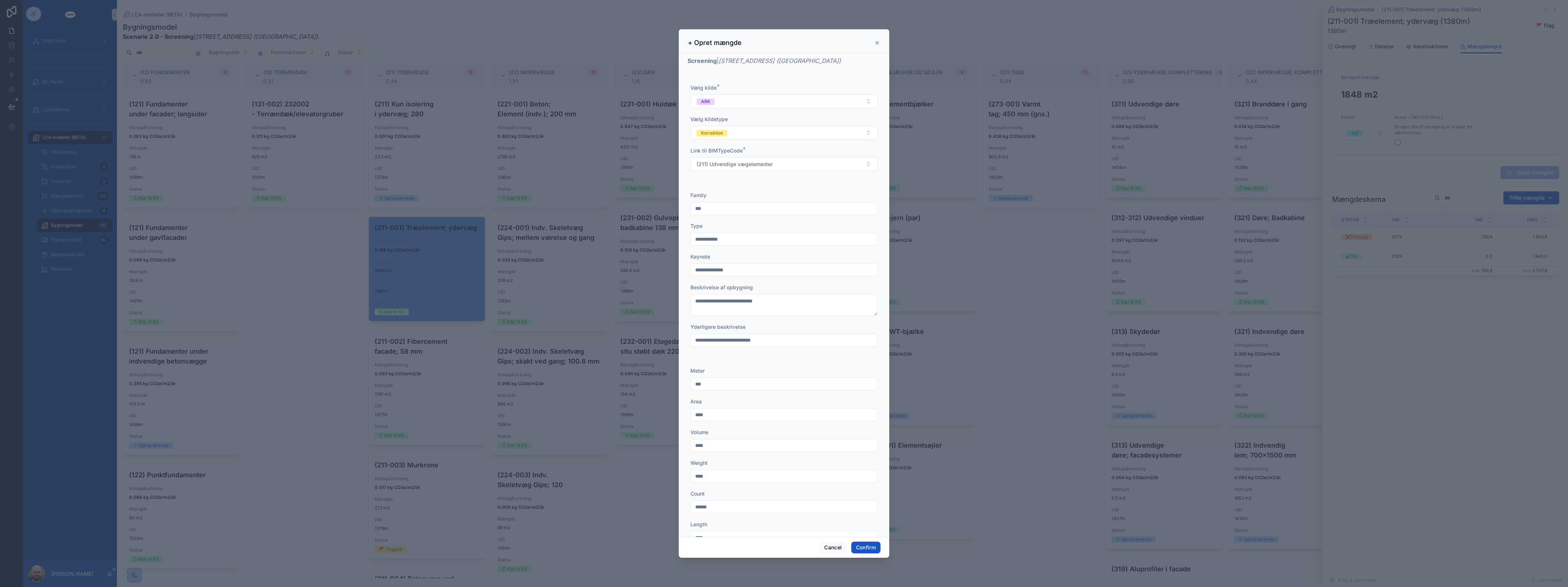
type input "**********"
click at [741, 237] on input "text" at bounding box center [784, 239] width 186 height 10
type input "**********"
type input "*******"
type textarea "**********"
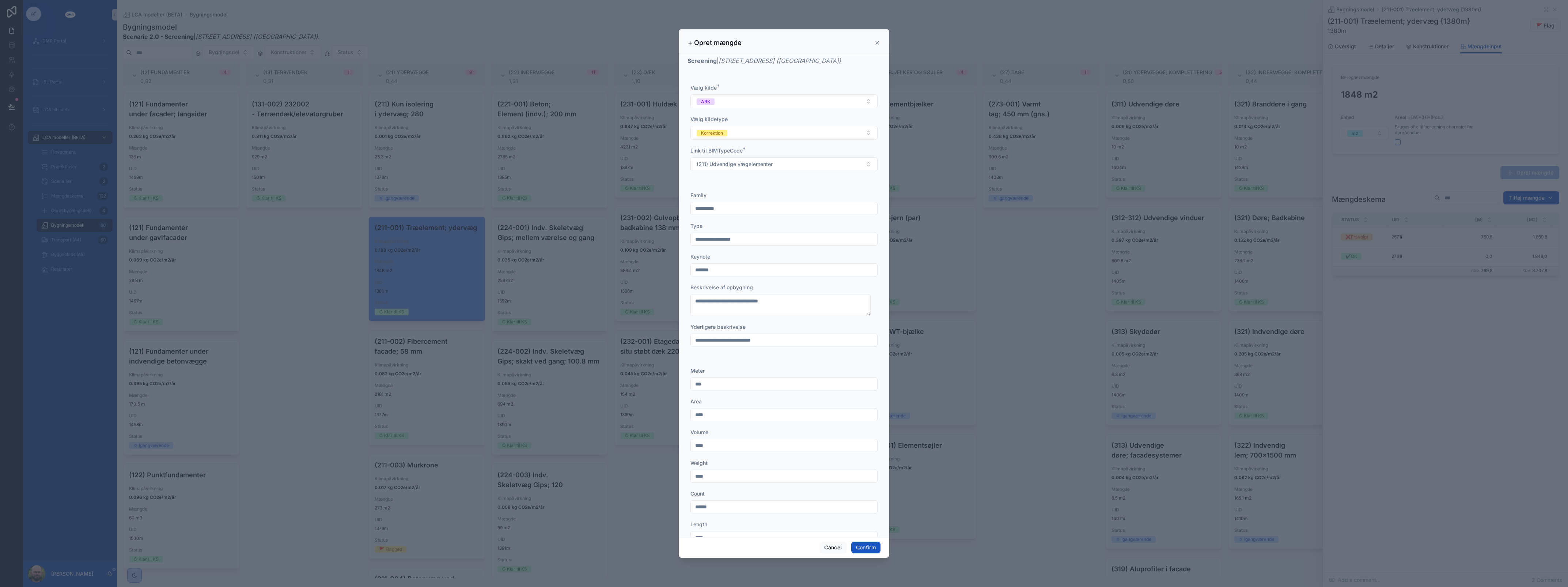
click at [719, 413] on input "text" at bounding box center [784, 415] width 186 height 10
click at [724, 420] on input "text" at bounding box center [784, 415] width 186 height 10
paste input "****"
type input "****"
click at [735, 401] on div "Area" at bounding box center [783, 401] width 187 height 7
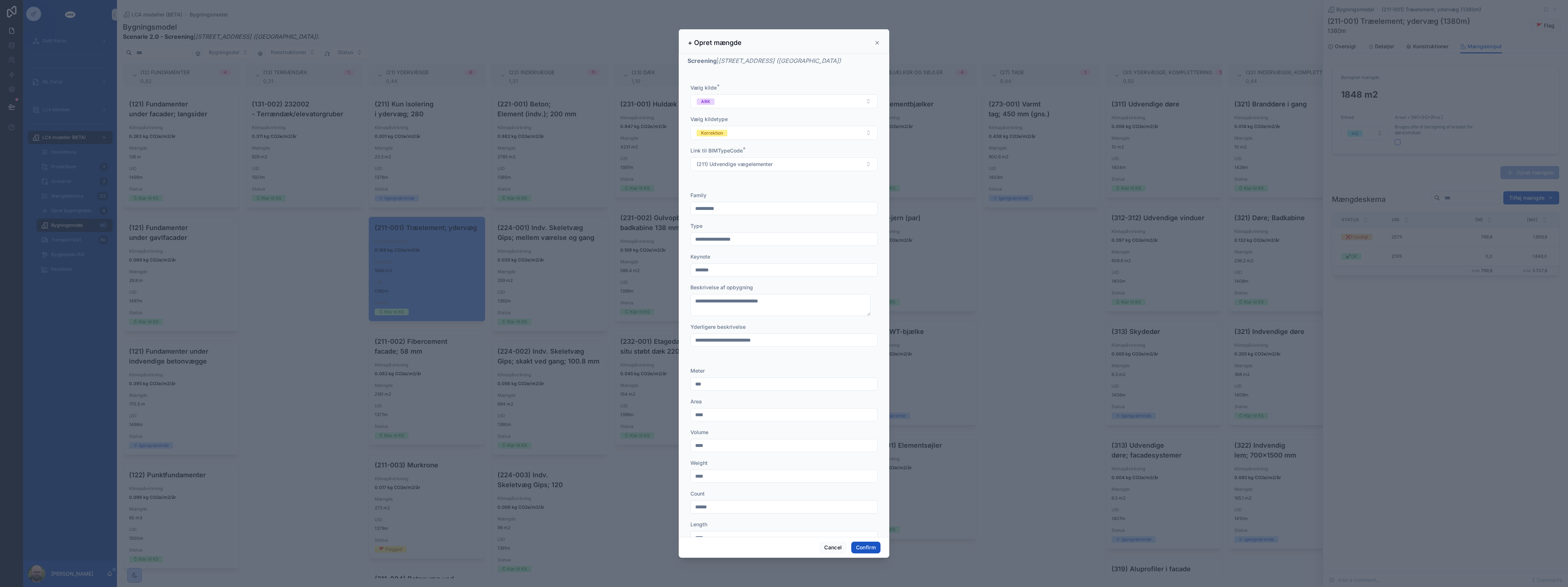
scroll to position [191, 0]
click at [864, 544] on button "Confirm" at bounding box center [866, 547] width 29 height 12
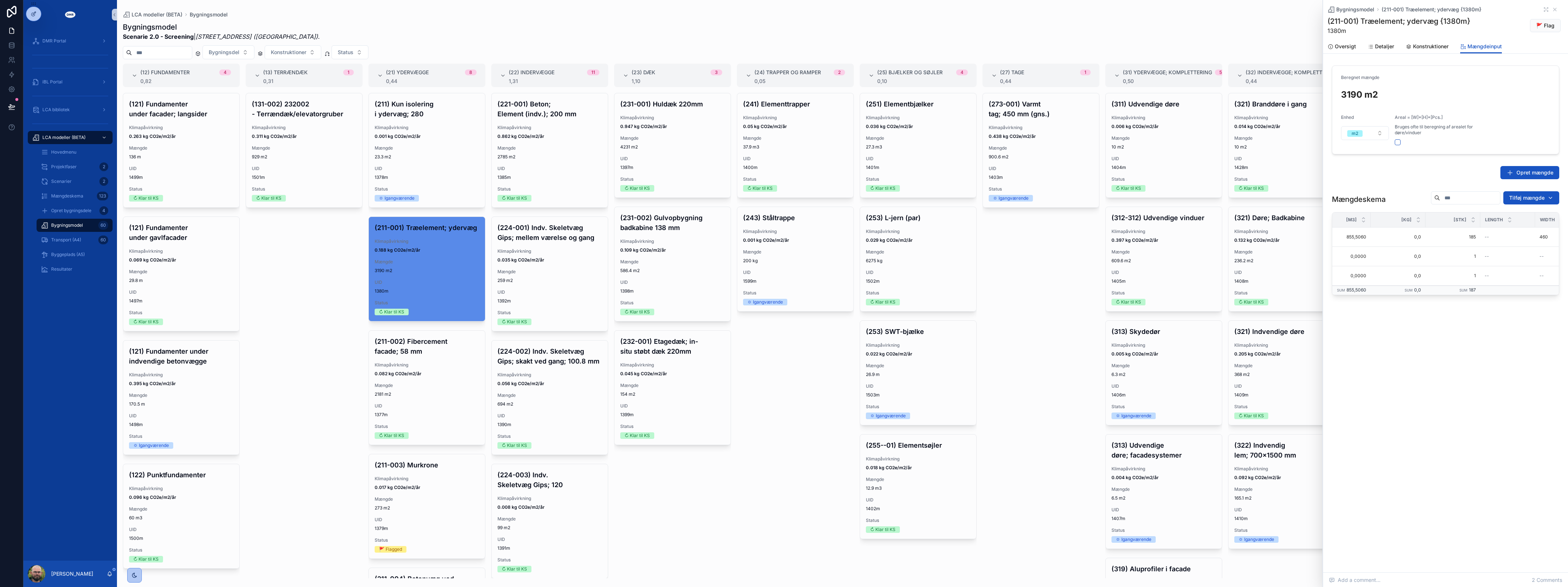
scroll to position [0, 183]
click at [1446, 255] on span "0,0" at bounding box center [1451, 256] width 46 height 6
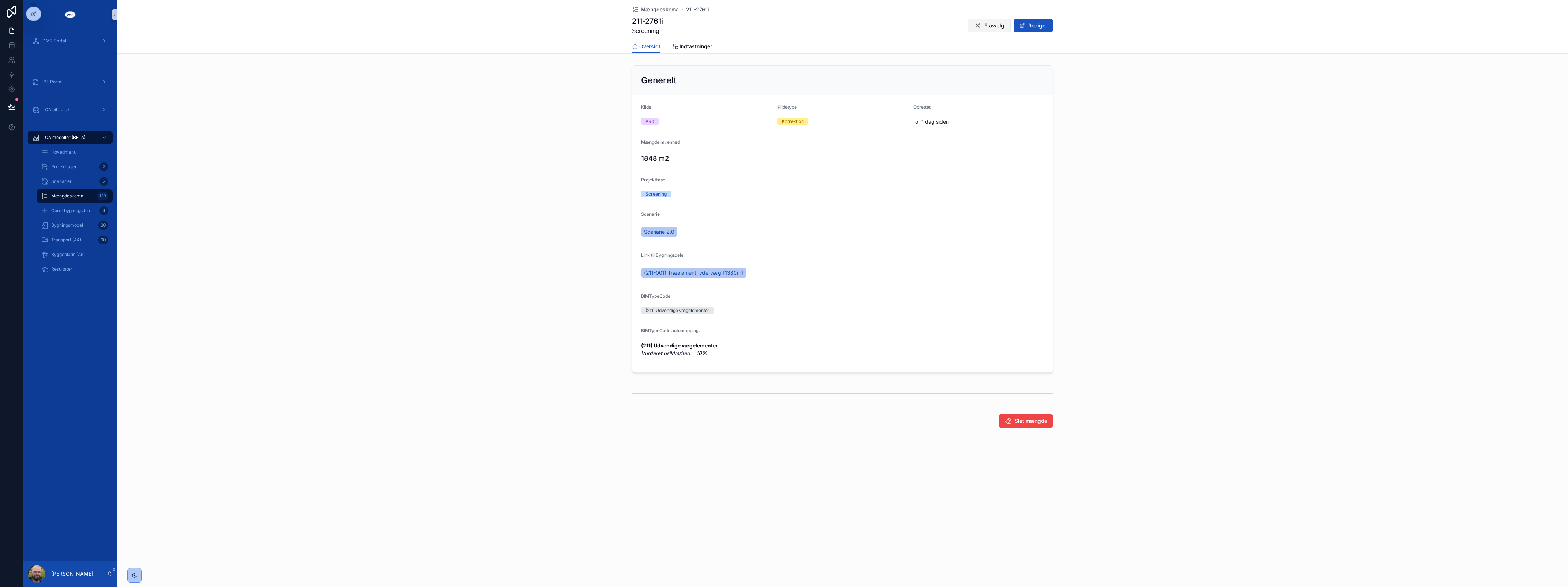
click at [996, 28] on span "Fravælg" at bounding box center [994, 26] width 20 height 7
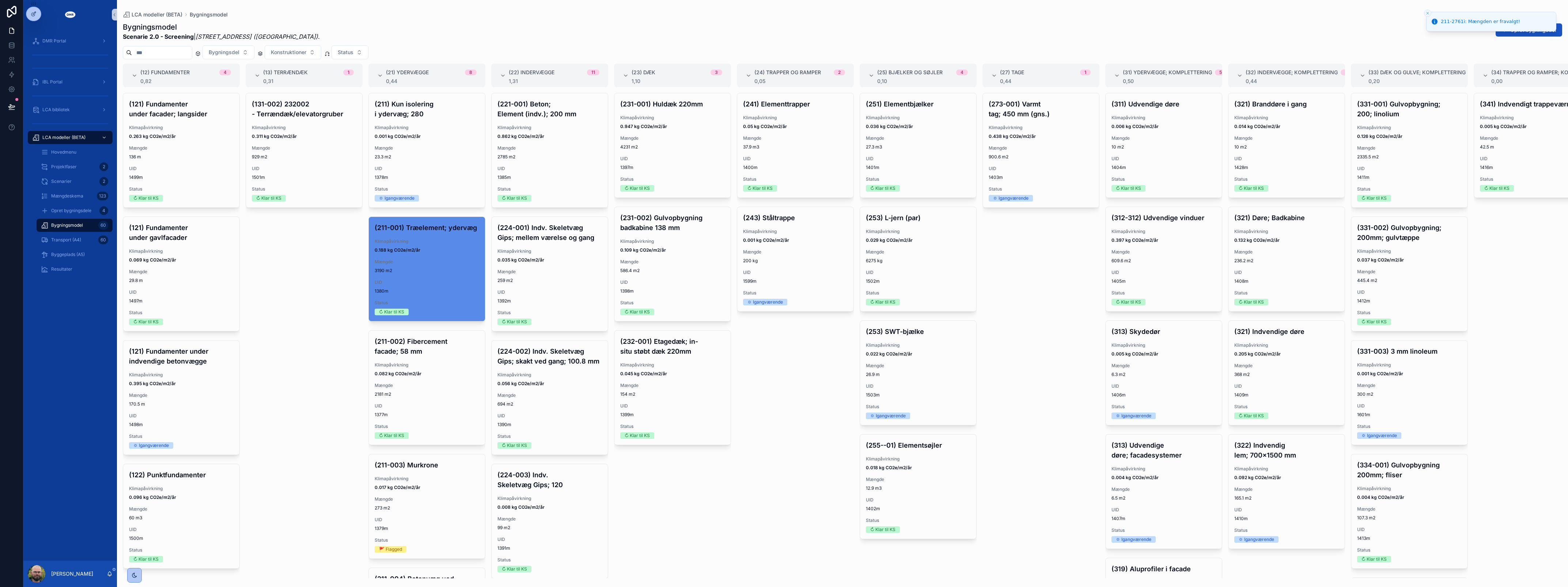
click at [1261, 15] on div "LCA modeller (BETA) Bygningsmodel" at bounding box center [842, 15] width 1440 height 6
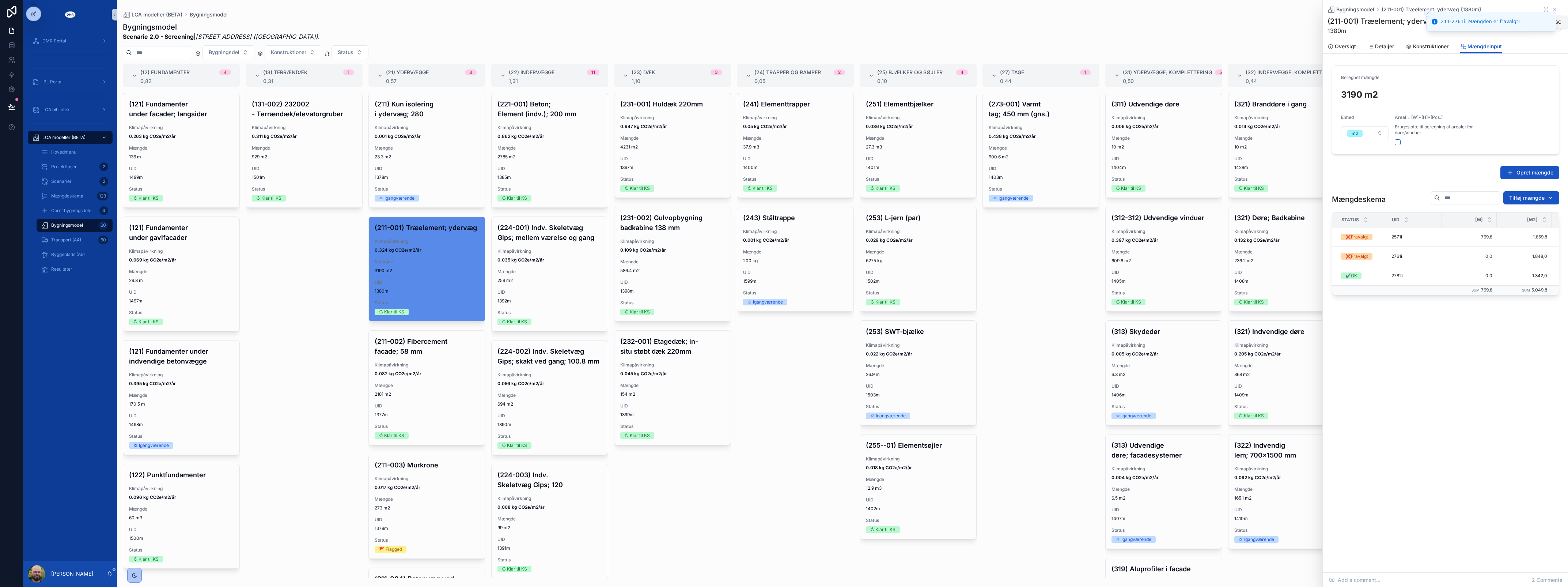
click at [1558, 8] on icon "scrollable content" at bounding box center [1555, 10] width 6 height 6
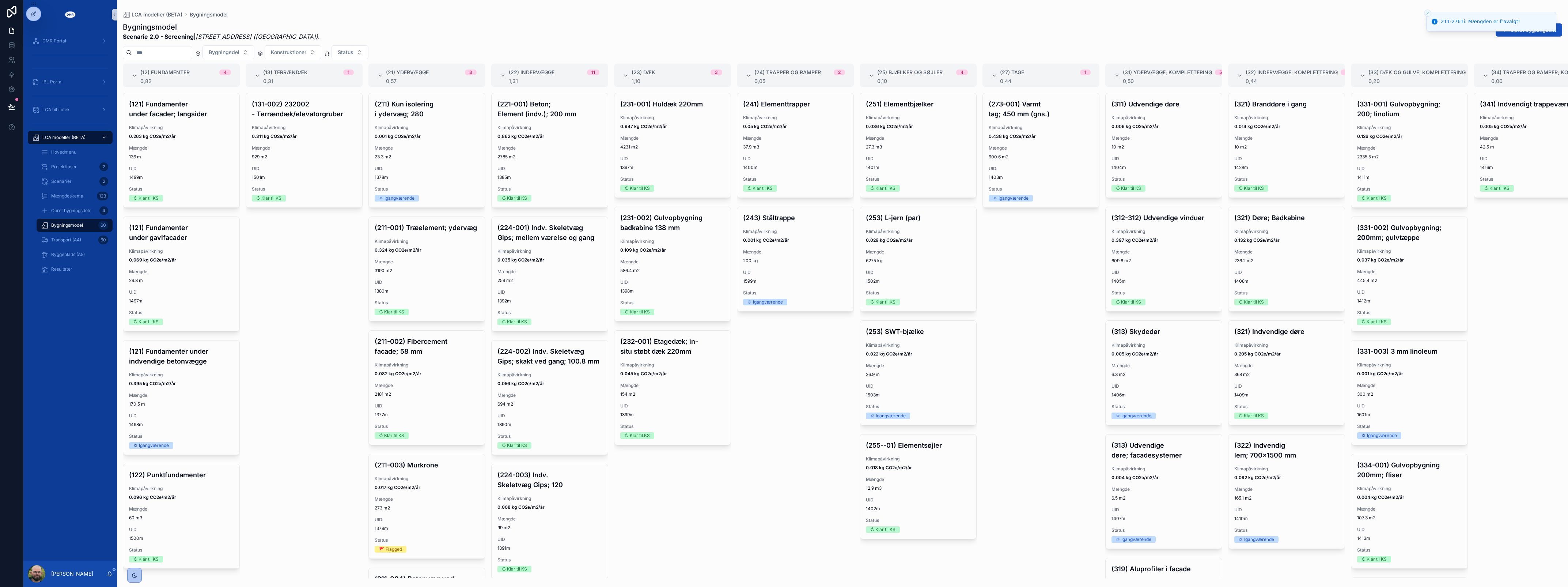
click at [1320, 28] on div "Bygningsmodel Scenarie 2.0 - Screening | Roskildevej 547 (Sheraton Hotel) . Opr…" at bounding box center [842, 31] width 1440 height 19
click at [1429, 11] on icon "Close toast" at bounding box center [1427, 13] width 4 height 4
click at [1441, 35] on div "Bygningsmodel Scenarie 2.0 - Screening | Roskildevej 547 (Sheraton Hotel) . Opr…" at bounding box center [842, 31] width 1440 height 19
click at [1552, 28] on button "Opret bygningsdel" at bounding box center [1528, 30] width 66 height 13
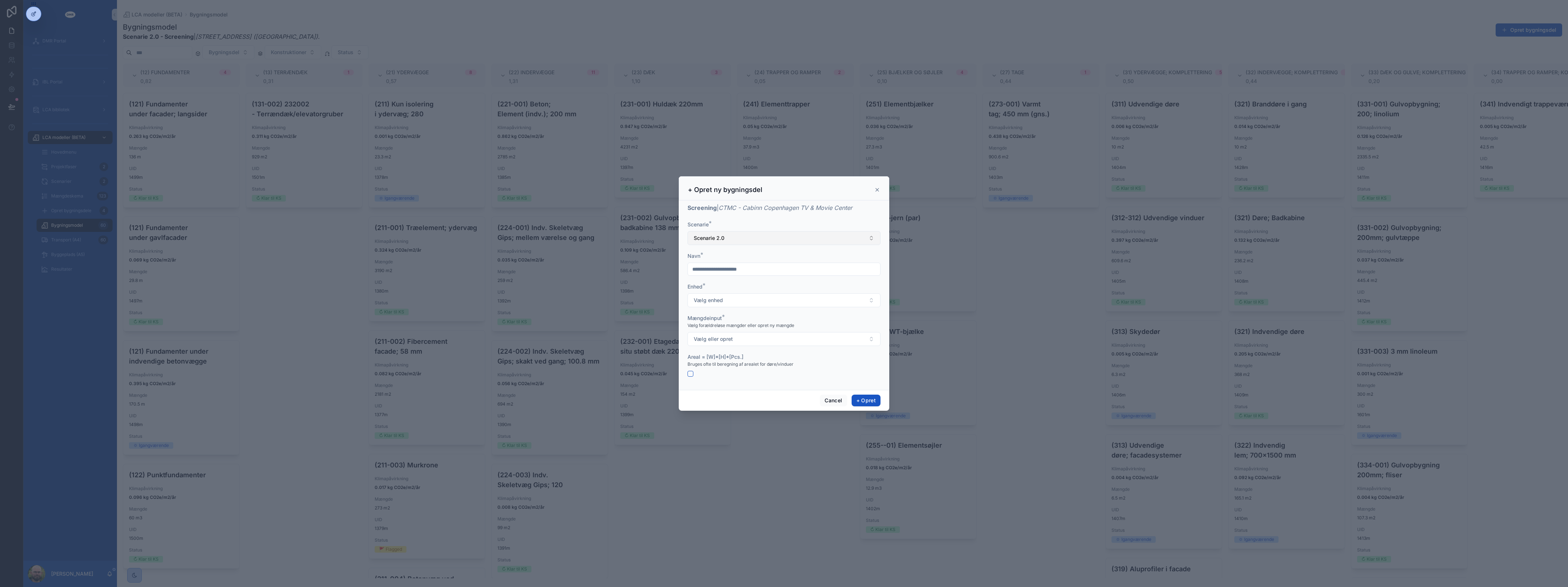
click at [737, 241] on button "Scenarie 2.0" at bounding box center [783, 237] width 193 height 14
click at [736, 272] on input "scrollable content" at bounding box center [784, 269] width 192 height 10
type input "**********"
click at [730, 299] on button "Vælg enhed" at bounding box center [783, 300] width 193 height 14
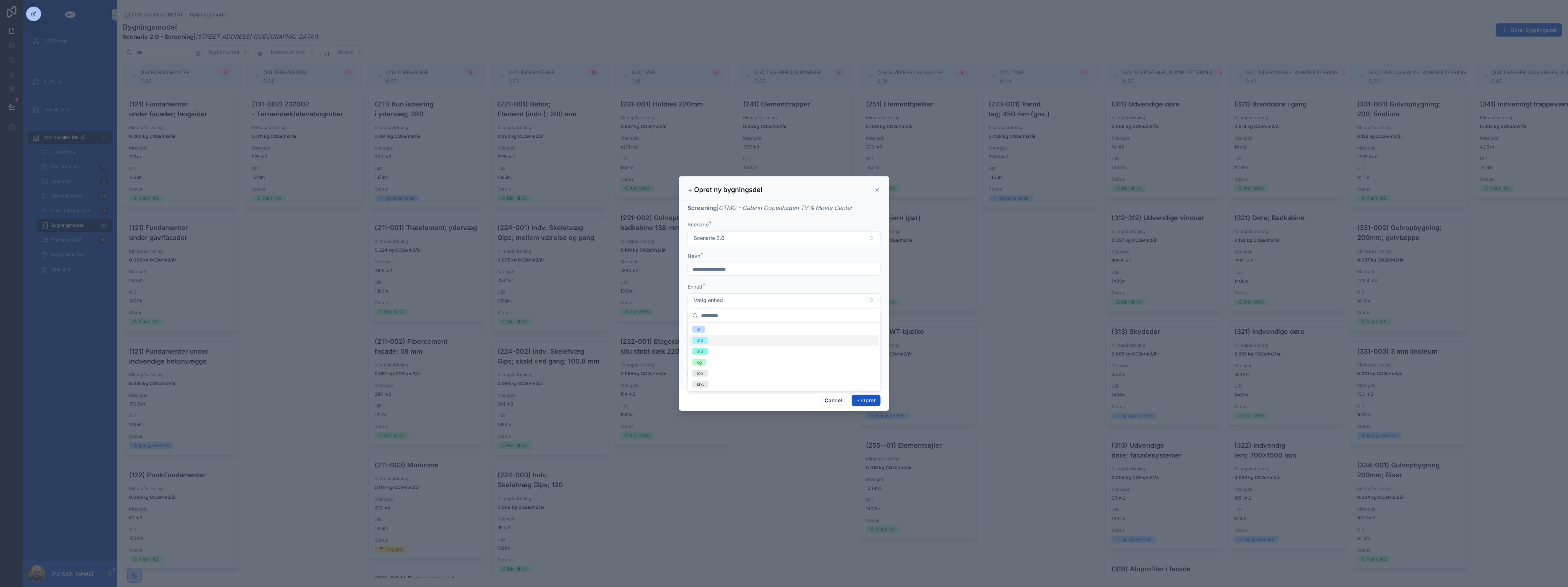
click at [725, 339] on div "m2" at bounding box center [783, 340] width 189 height 11
click at [725, 339] on span "Vælg eller opret" at bounding box center [713, 339] width 39 height 7
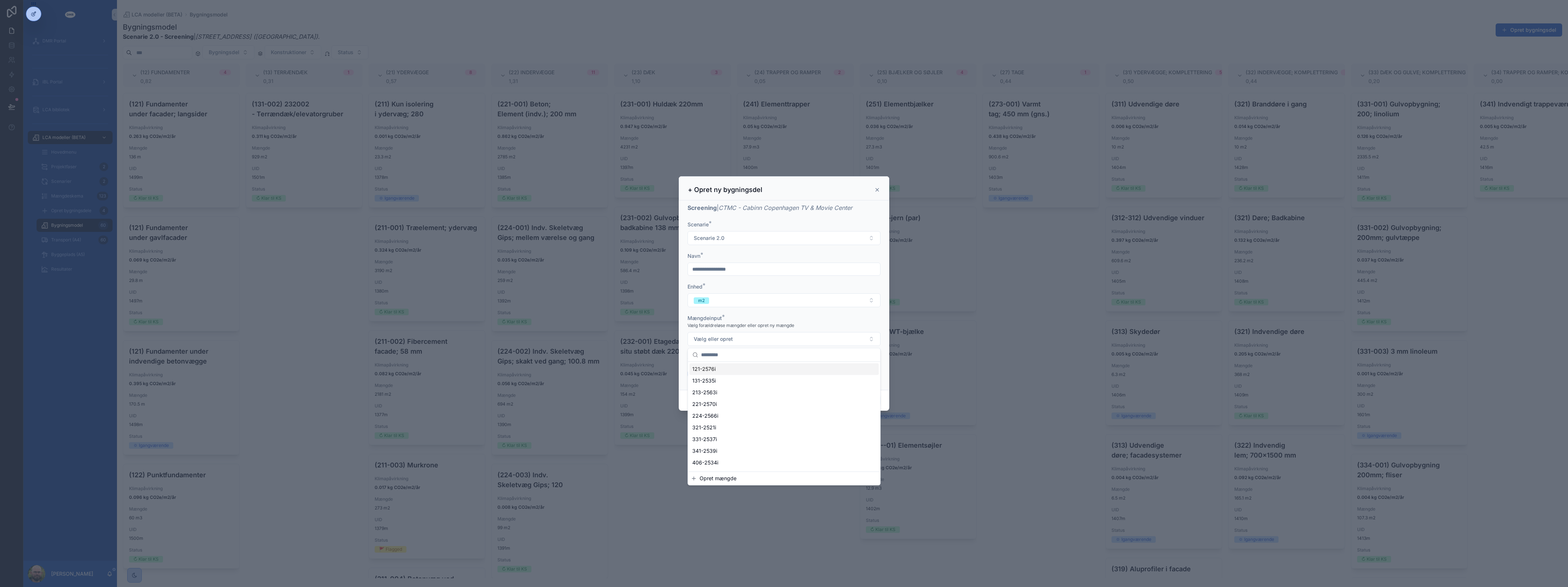
click at [726, 370] on div "121-2576i" at bounding box center [783, 368] width 189 height 12
click at [721, 340] on div "121-2576i" at bounding box center [711, 339] width 34 height 8
click at [729, 476] on span "Opret mængde" at bounding box center [718, 474] width 37 height 7
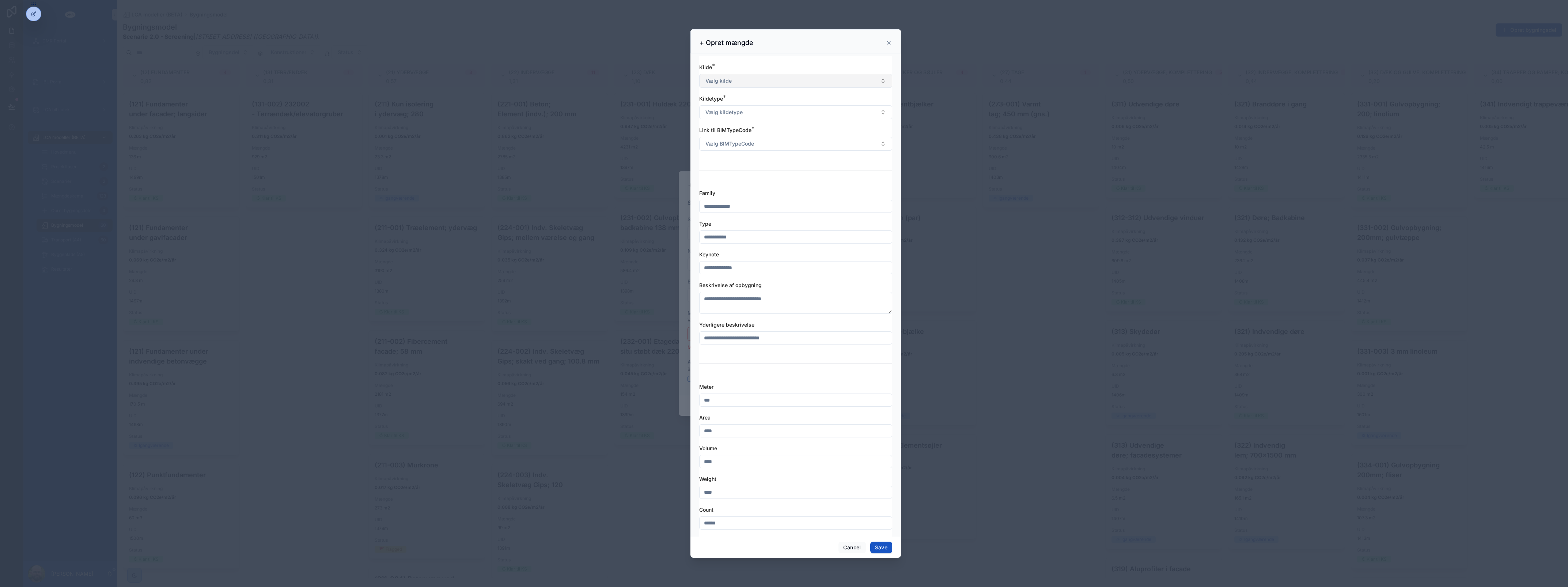
click at [739, 86] on button "Vælg kilde" at bounding box center [796, 80] width 193 height 14
click at [737, 110] on div "ARK" at bounding box center [793, 110] width 183 height 11
click at [739, 107] on button "Vælg kildetype" at bounding box center [796, 112] width 193 height 14
click at [725, 165] on div "Korrektion" at bounding box center [719, 164] width 22 height 7
click at [730, 155] on div "Kilde * ARK Kildetype * Korrektion Link til BIMTypeCode * Vælg BIMTypeCode" at bounding box center [796, 122] width 193 height 119
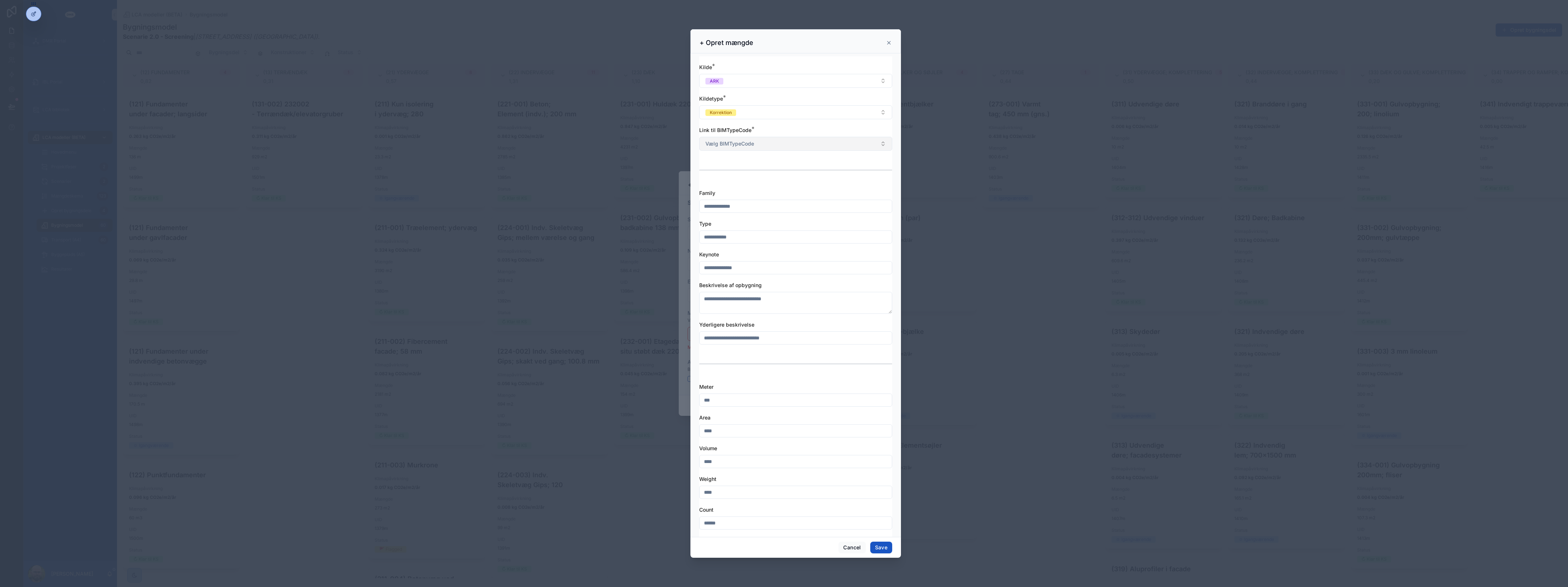
click at [733, 146] on span "Vælg BIMTypeCode" at bounding box center [730, 144] width 49 height 7
type input "***"
click at [737, 172] on span "(211) Udvendige vægelementer" at bounding box center [741, 174] width 75 height 7
click at [749, 205] on input "scrollable content" at bounding box center [796, 206] width 192 height 10
type input "**********"
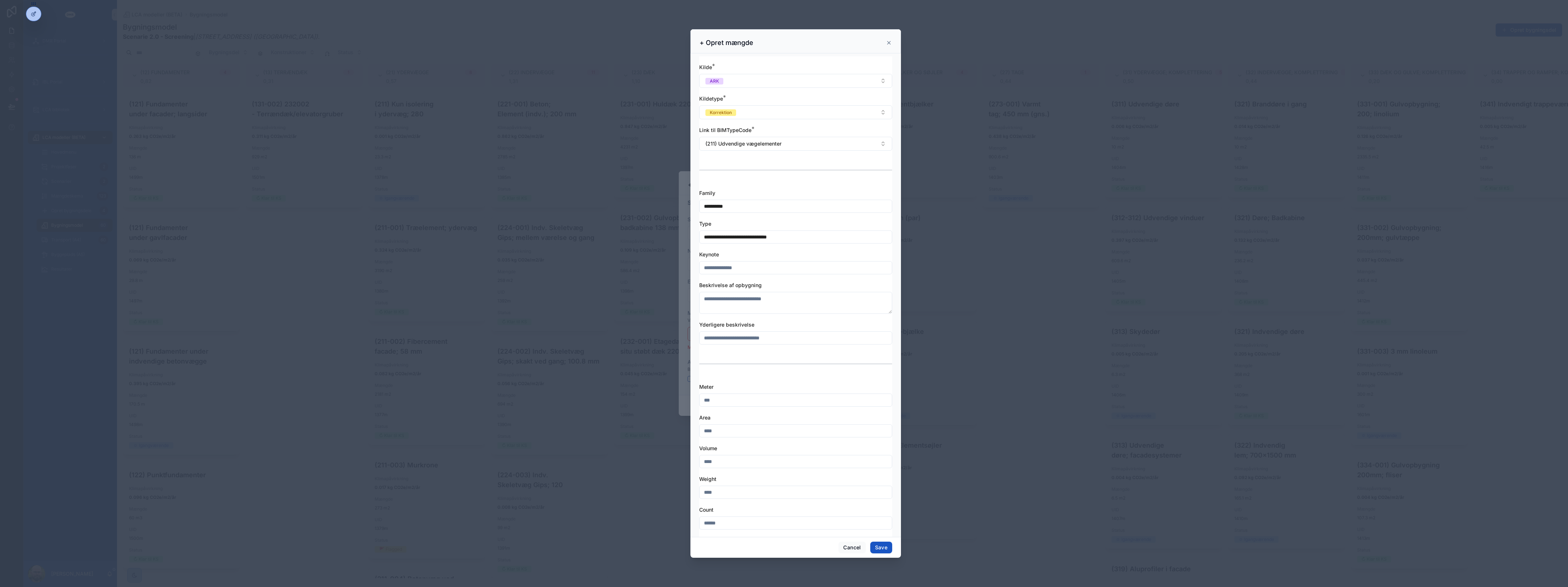
type input "**********"
type input "*******"
click at [725, 299] on textarea "scrollable content" at bounding box center [796, 303] width 193 height 22
paste textarea "**********"
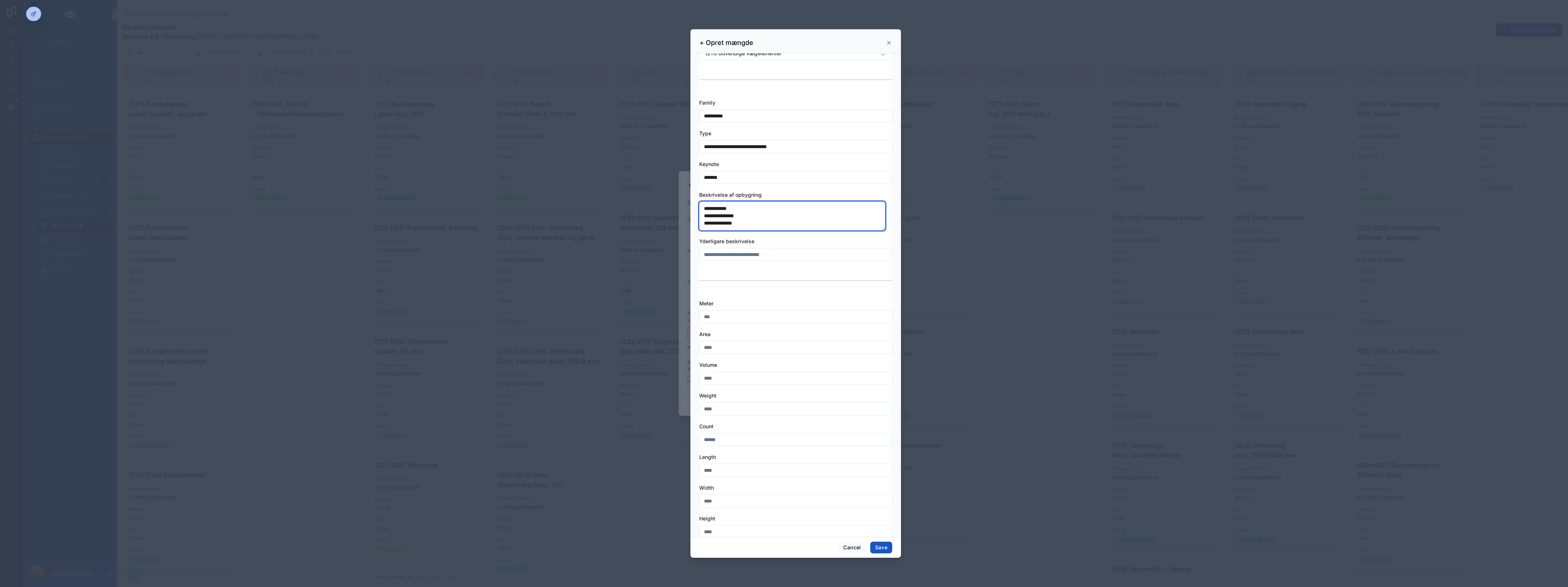
scroll to position [91, 0]
type textarea "**********"
click at [724, 353] on div "Meter Area Volume Weight Count Length Width Height U-værdi Brandklasse R'w (lyd)" at bounding box center [796, 468] width 193 height 338
click at [724, 341] on input "scrollable content" at bounding box center [796, 346] width 192 height 10
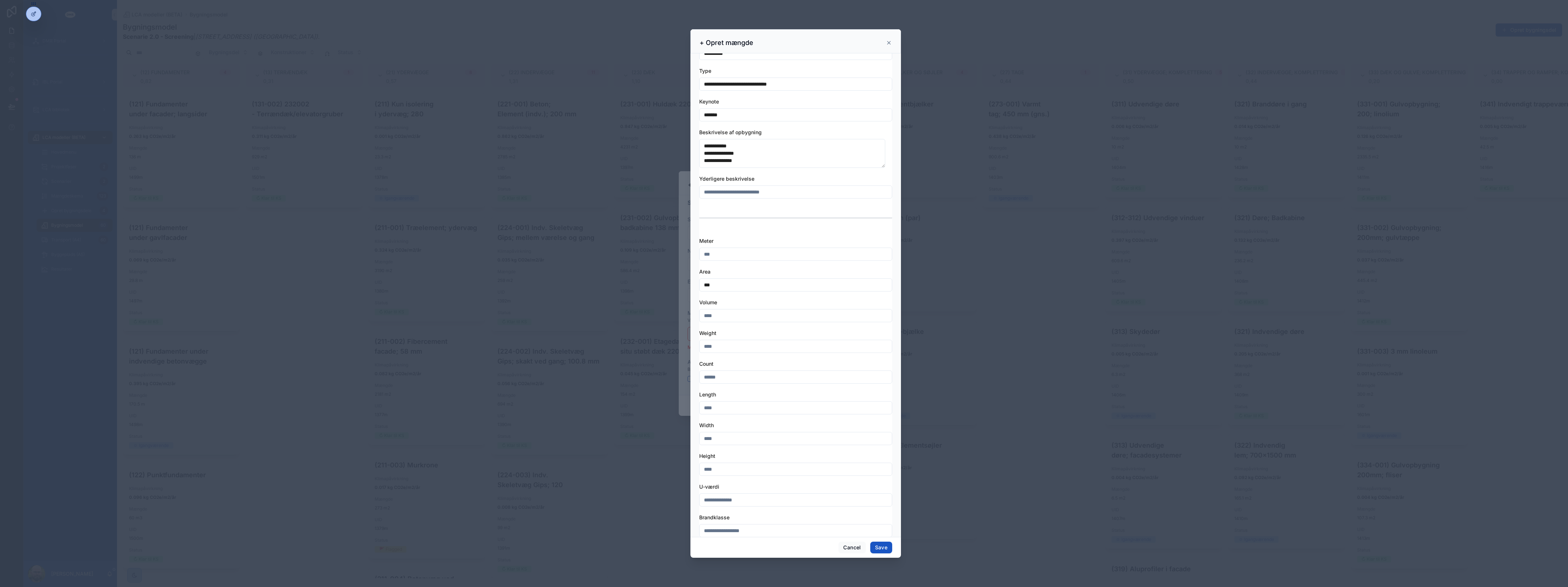
scroll to position [197, 0]
type input "***"
click at [873, 549] on button "Save" at bounding box center [881, 547] width 22 height 12
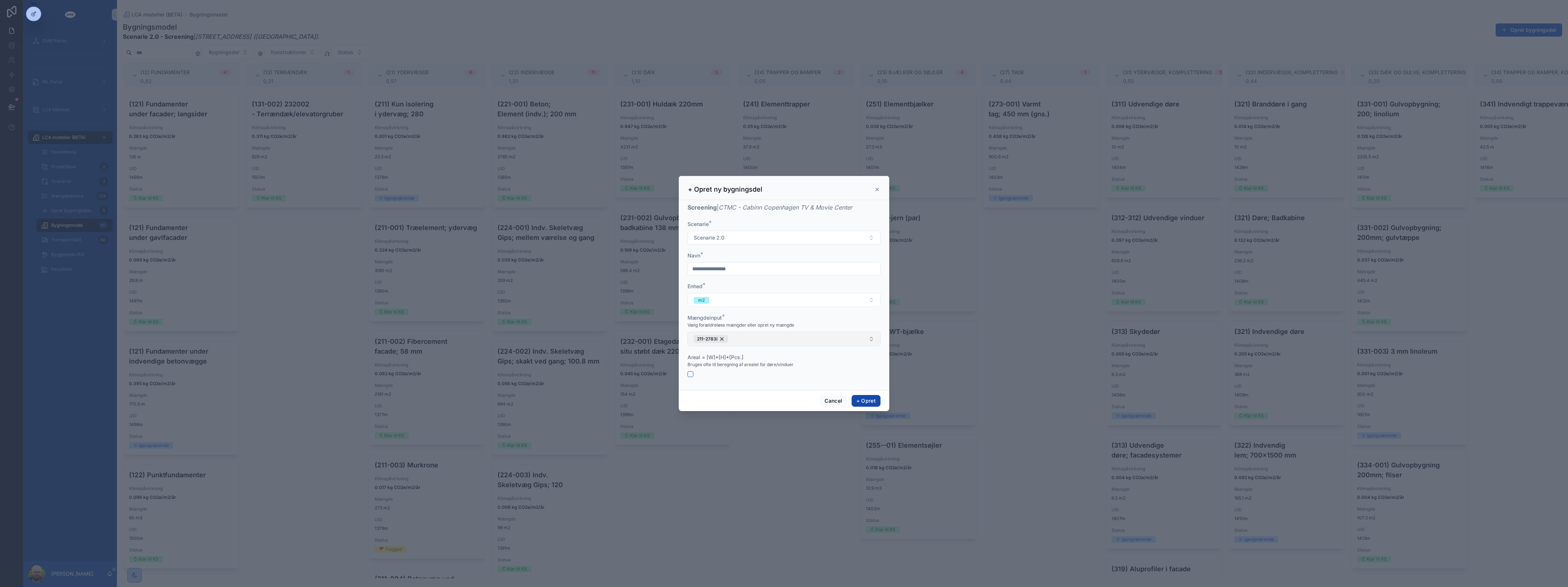
click at [866, 398] on button "+ Opret" at bounding box center [866, 401] width 29 height 12
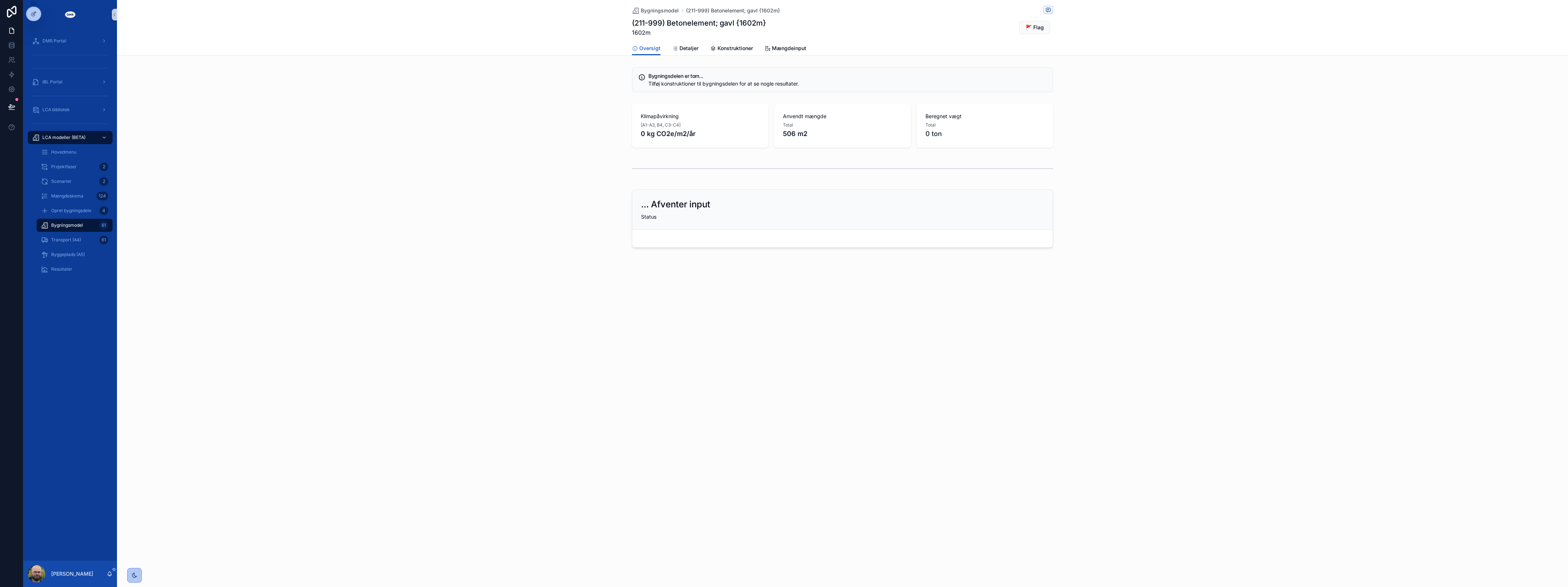
click at [657, 476] on div "Bygningsmodel (211-999) Betonelement; gavl {1602m} (211-999) Betonelement; gavl…" at bounding box center [842, 294] width 1451 height 587
click at [85, 227] on div "Bygningsmodel 61" at bounding box center [74, 225] width 67 height 12
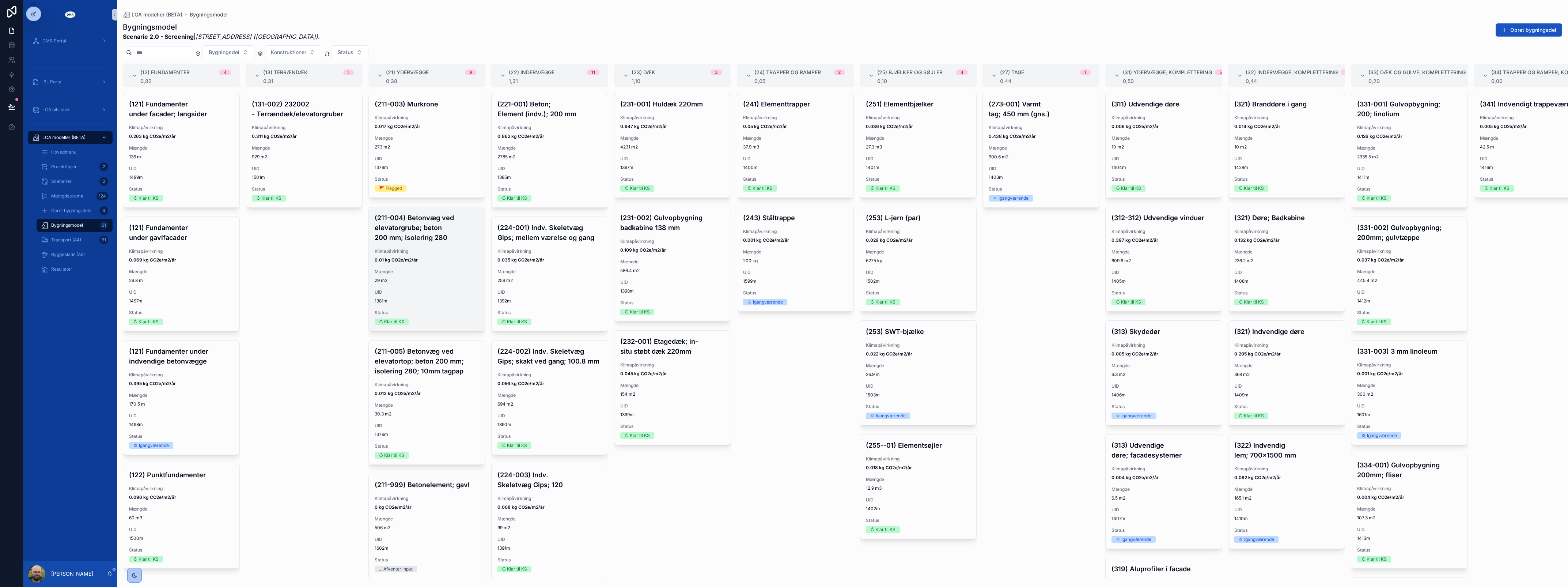
scroll to position [348, 0]
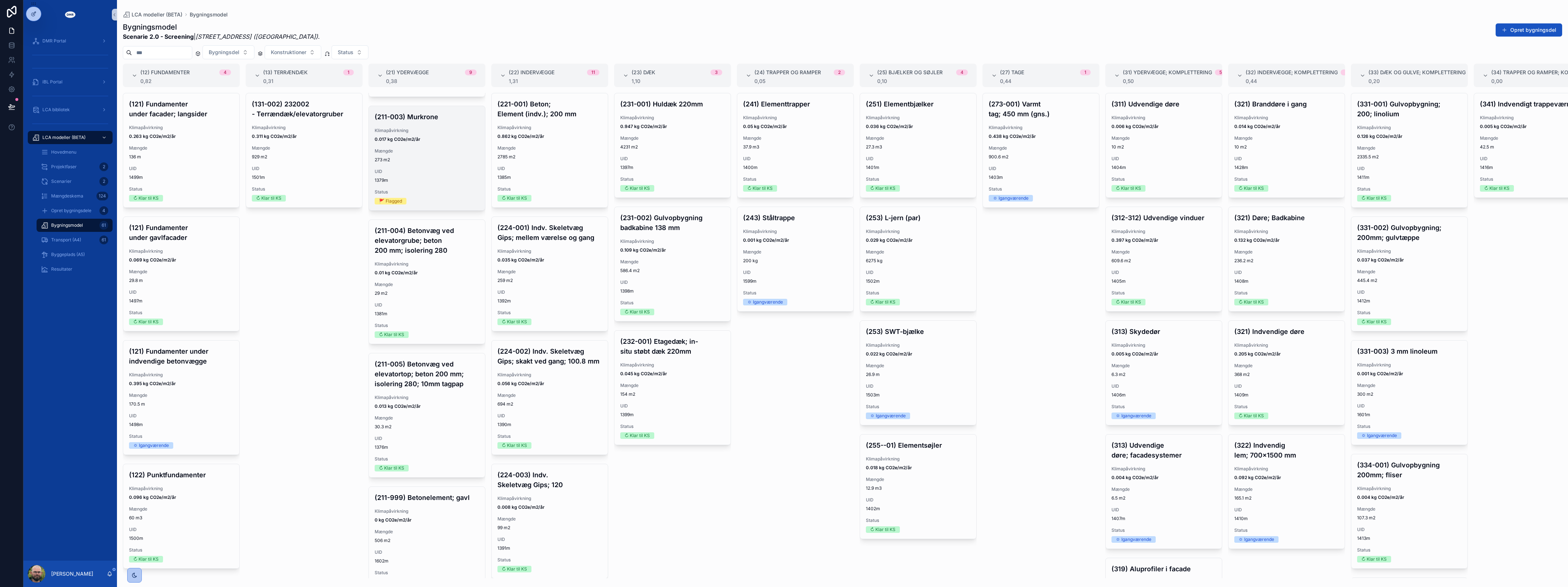
click at [432, 174] on span "UID" at bounding box center [427, 172] width 105 height 6
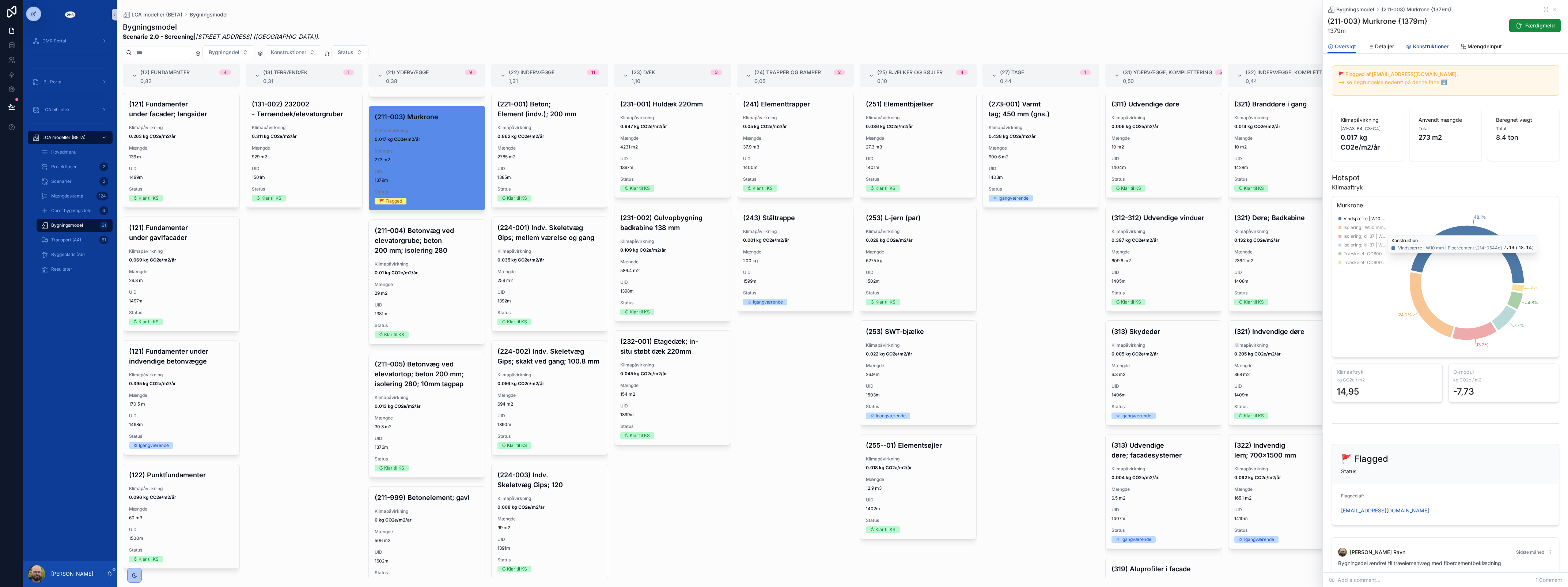
click at [1426, 48] on span "Konstruktioner" at bounding box center [1430, 46] width 35 height 7
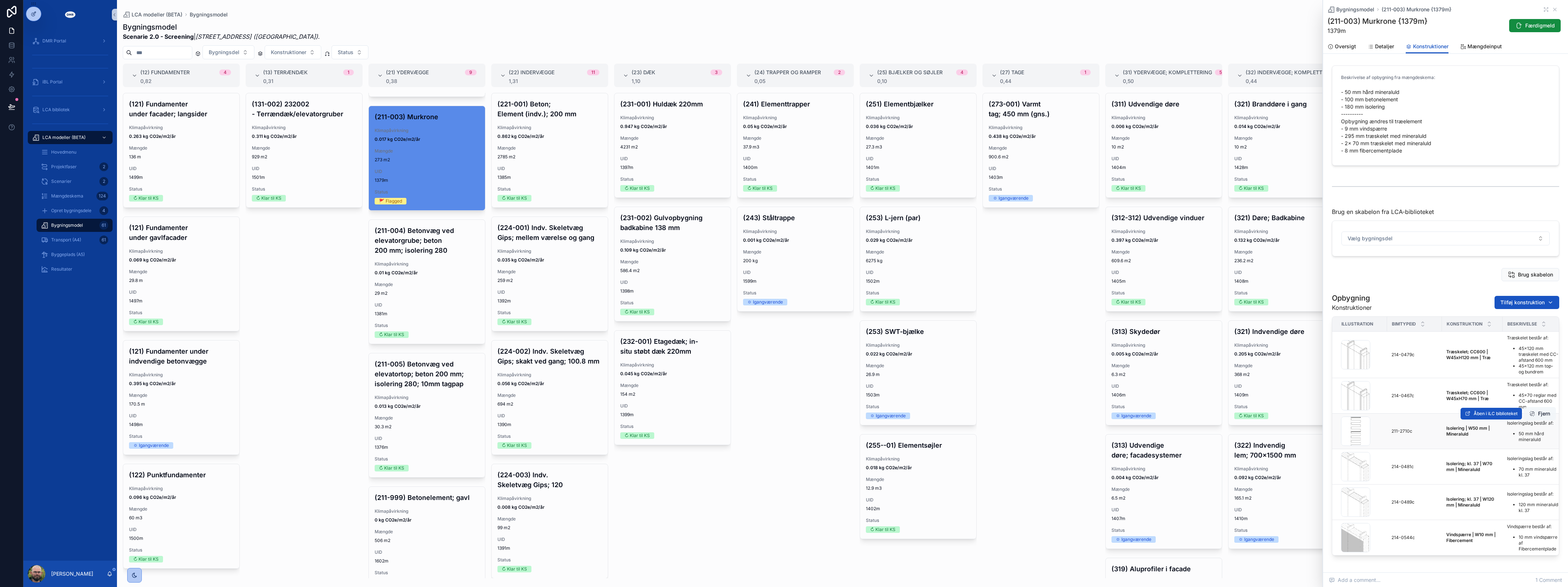
click at [1536, 416] on button "Fjern" at bounding box center [1539, 413] width 32 height 13
click at [1525, 336] on button "Fjern" at bounding box center [1539, 332] width 32 height 13
click at [1539, 485] on button "Fjern" at bounding box center [1539, 485] width 32 height 13
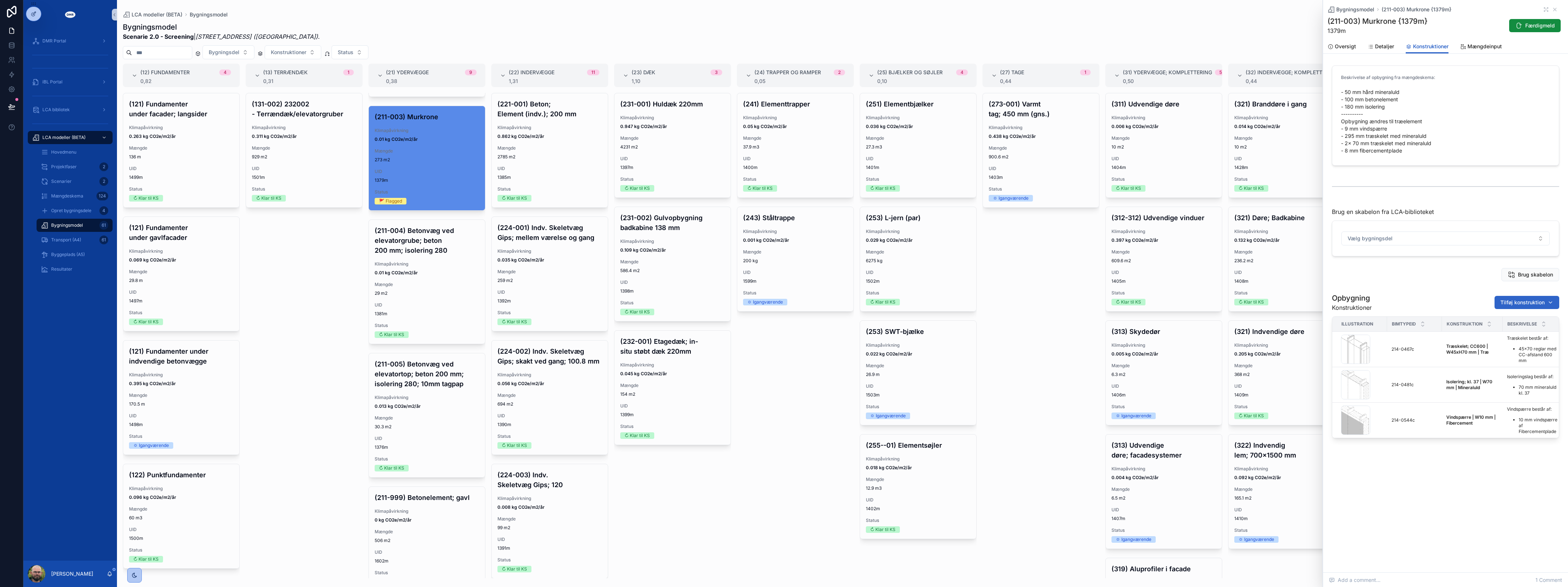
click at [1515, 300] on span "Tilføj konstruktion" at bounding box center [1522, 303] width 44 height 7
type input "*****"
click at [1507, 336] on div "Træskelet; CC600 | W45xH295 mm | Træ {214-0478c}" at bounding box center [1522, 331] width 88 height 12
click at [1512, 305] on span "Tilføj konstruktion" at bounding box center [1522, 303] width 44 height 7
type input "*********"
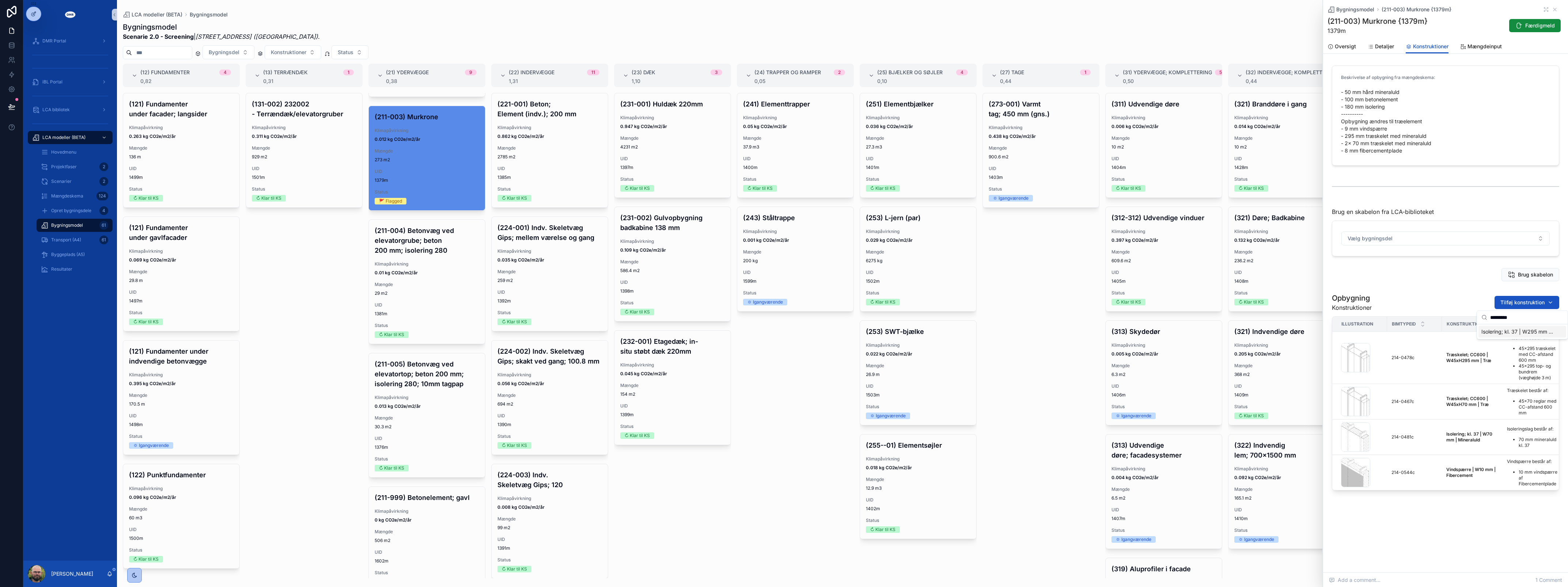
click at [1510, 332] on span "Isolering; kl. 37 | W295 mm | Mineraluld {214-1857c}" at bounding box center [1518, 332] width 73 height 7
click at [1504, 303] on span "Tilføj konstruktion" at bounding box center [1522, 303] width 44 height 7
type input "*********"
click at [1502, 328] on span "Isolering; kl. 37 [2] | W70 mm | Mineraluld {224-2363c}" at bounding box center [1516, 332] width 73 height 7
click at [1514, 301] on span "Tilføj konstruktion" at bounding box center [1522, 303] width 44 height 7
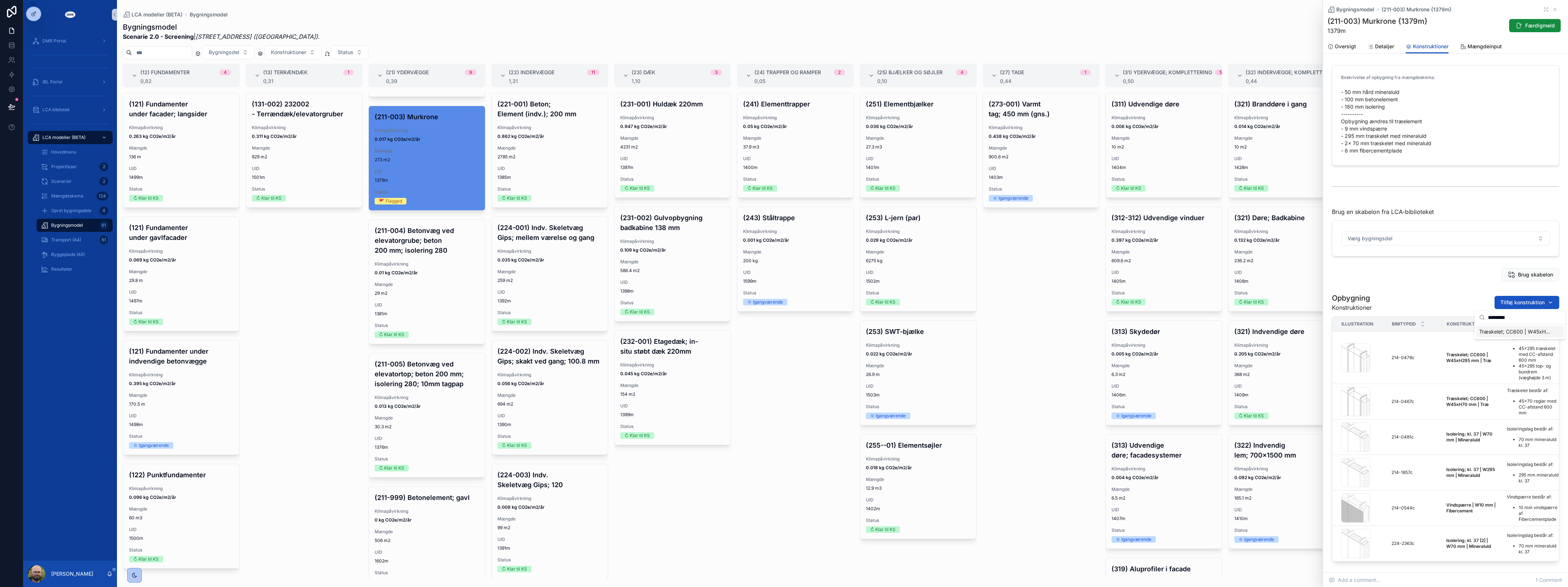
type input "*********"
click at [1514, 332] on span "Træskelet; CC600 | W45xH70 mm | Træ {224-0794c}" at bounding box center [1516, 332] width 73 height 7
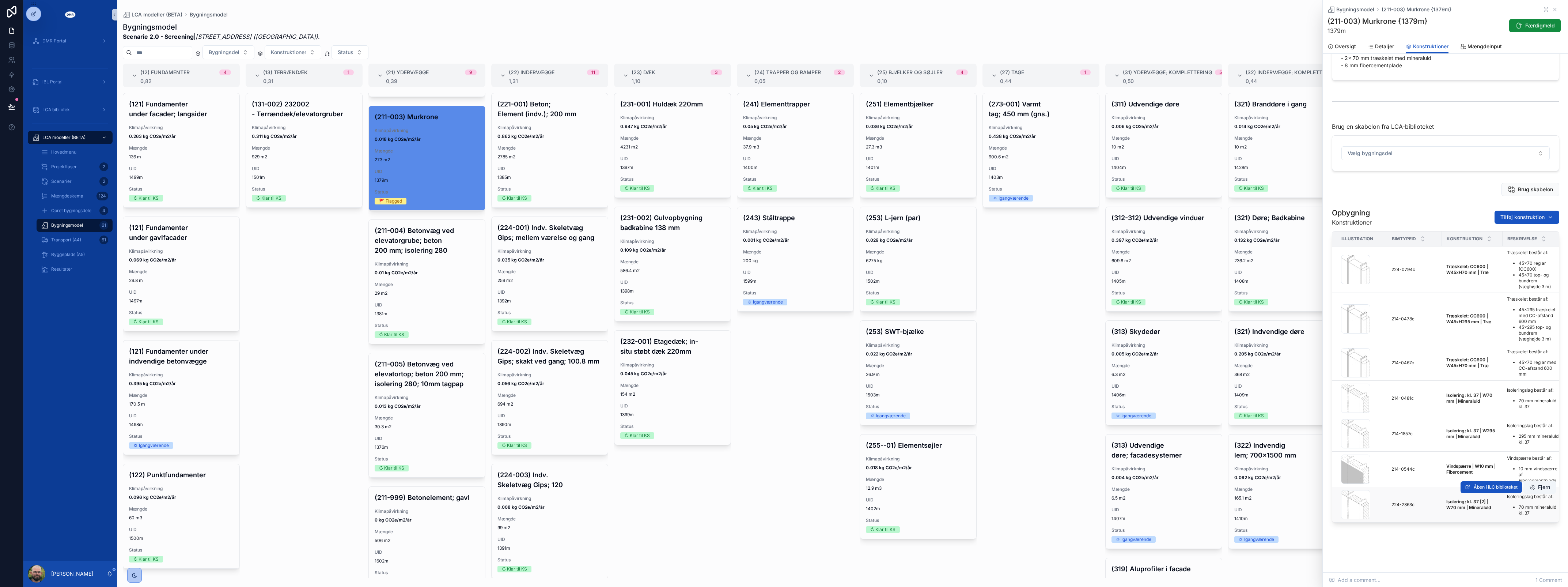
scroll to position [93, 0]
click at [1421, 557] on div "Bygningsmodel (211-003) Murkrone {1379m} (211-003) Murkrone {1379m} 1379m Færdi…" at bounding box center [1446, 244] width 245 height 658
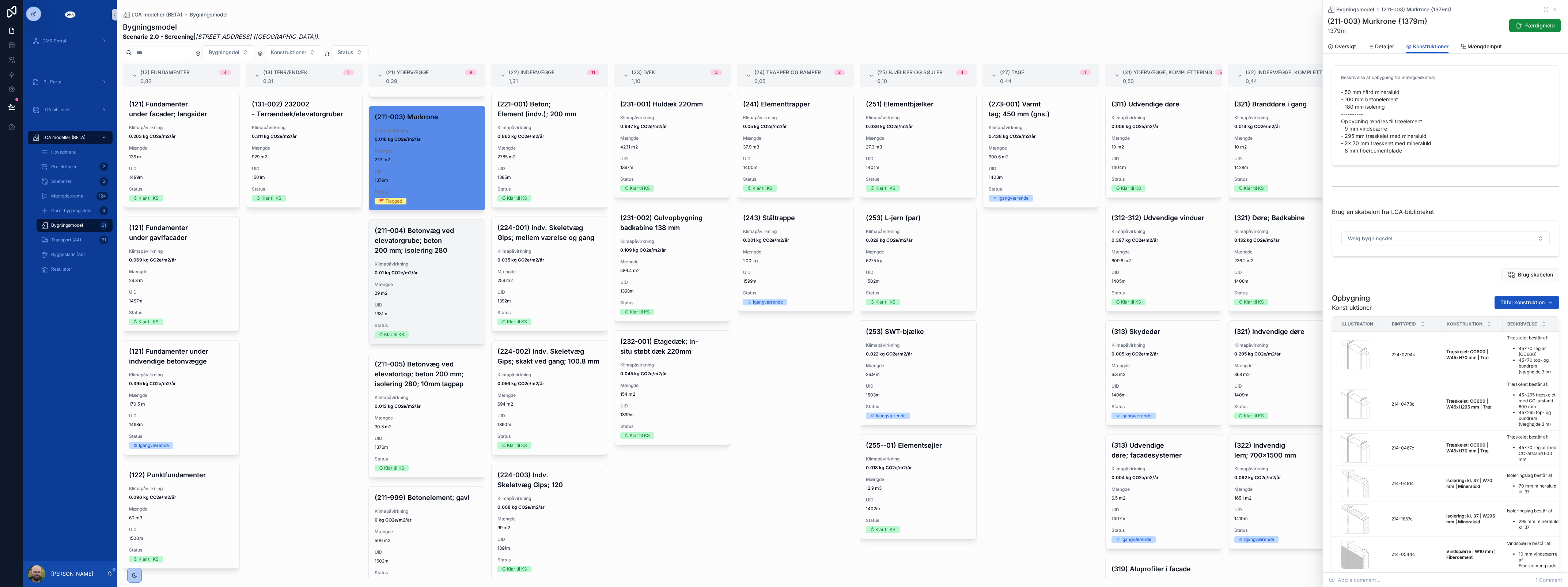
scroll to position [165, 0]
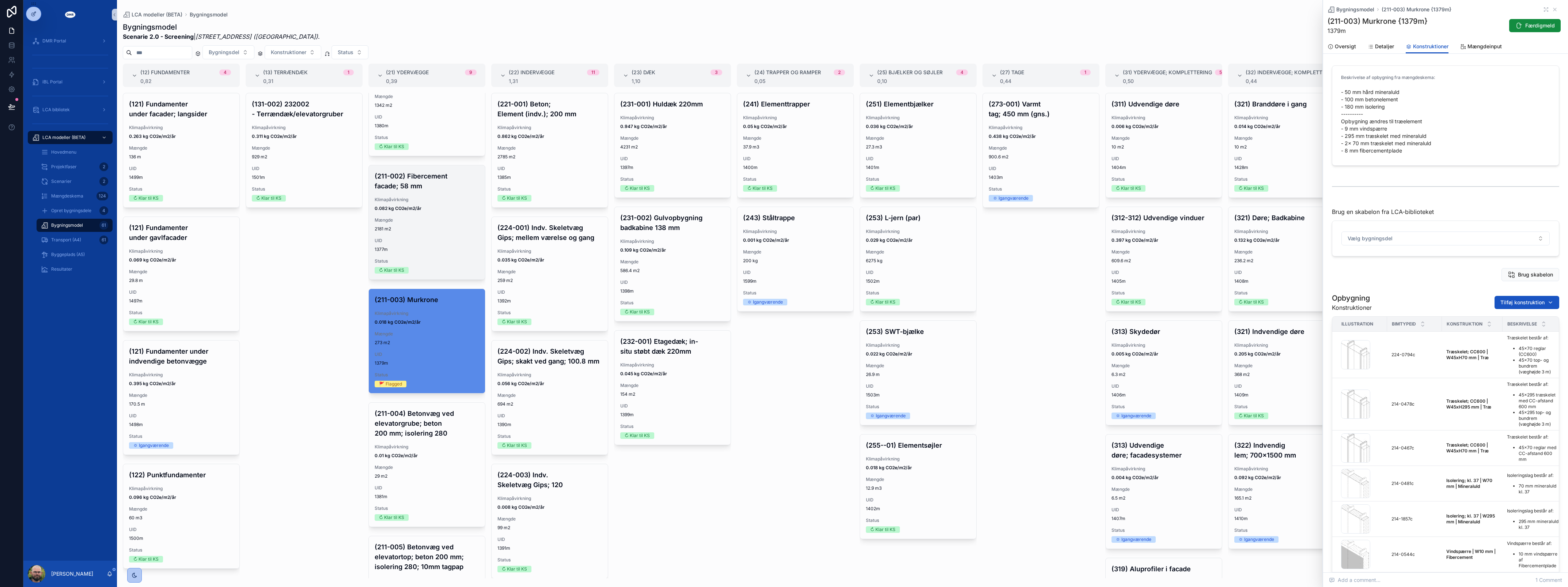
click at [421, 244] on div "(211-002) Fibercement facade; 58 mm Klimapåvirkning 0.082 kg CO2e/m2/år Mængde …" at bounding box center [427, 222] width 116 height 114
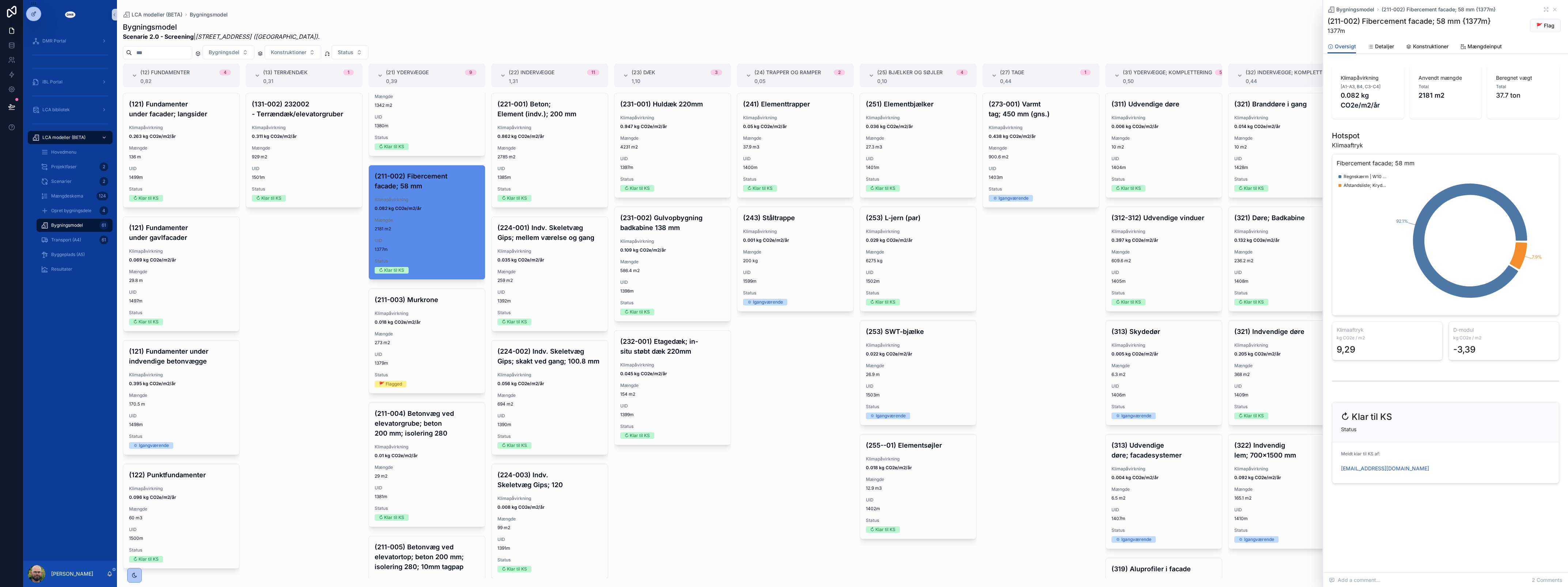
click at [365, 322] on div "(12) Fundamenter 4 0,82 (121) Fundamenter under facader; langsider Klimapåvirkn…" at bounding box center [842, 320] width 1451 height 515
click at [518, 328] on div "(224-001) Indv. Skeletvæg Gips; mellem værelse og gang Klimapåvirkning 0.035 kg…" at bounding box center [550, 273] width 116 height 114
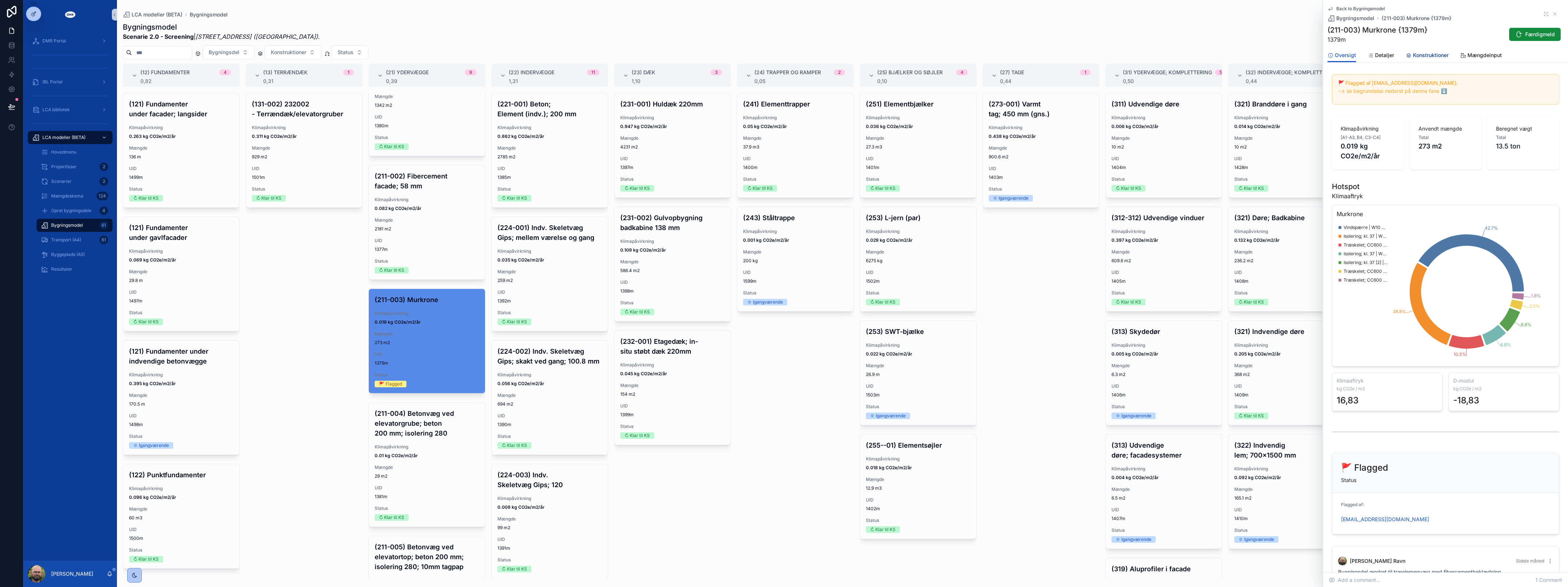
click at [1432, 55] on span "Konstruktioner" at bounding box center [1430, 55] width 35 height 7
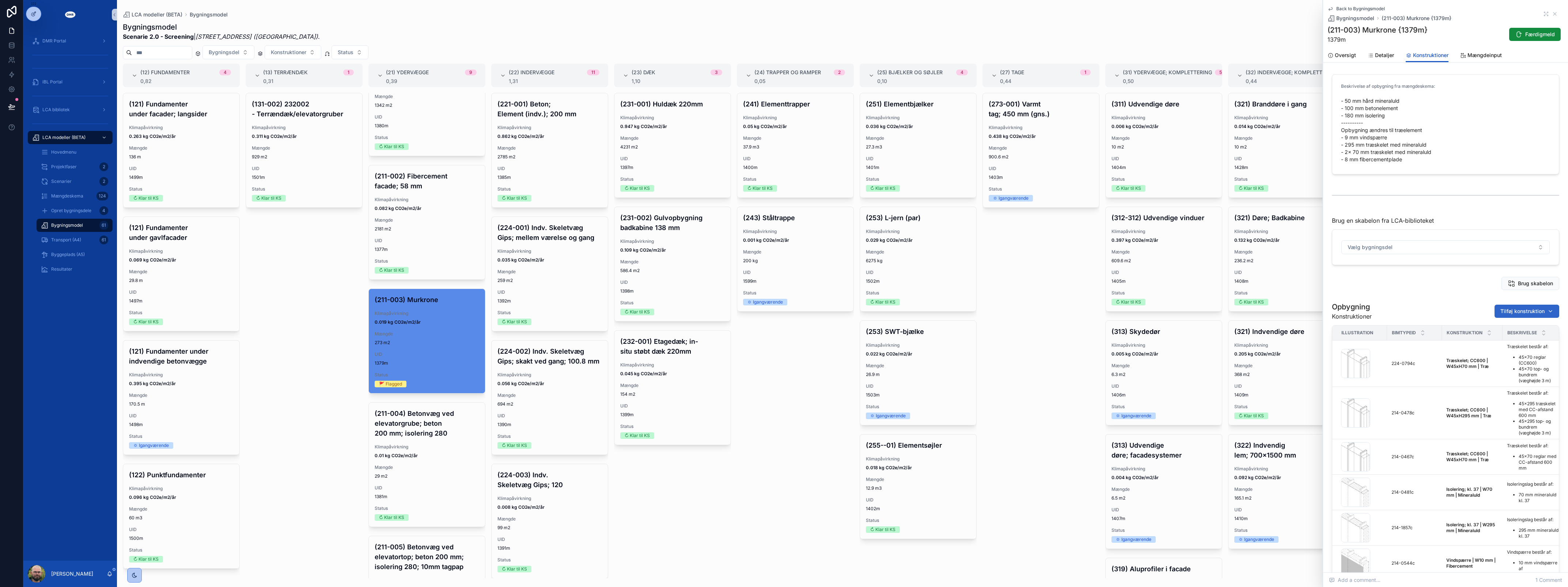
click at [1509, 310] on span "Tilføj konstruktion" at bounding box center [1522, 311] width 44 height 7
type input "****"
click at [1509, 337] on span "Regnskærm | W10 mm | Fibercement {413-1934c}" at bounding box center [1516, 341] width 73 height 7
click at [1525, 35] on span "Færdigmeld" at bounding box center [1540, 34] width 30 height 7
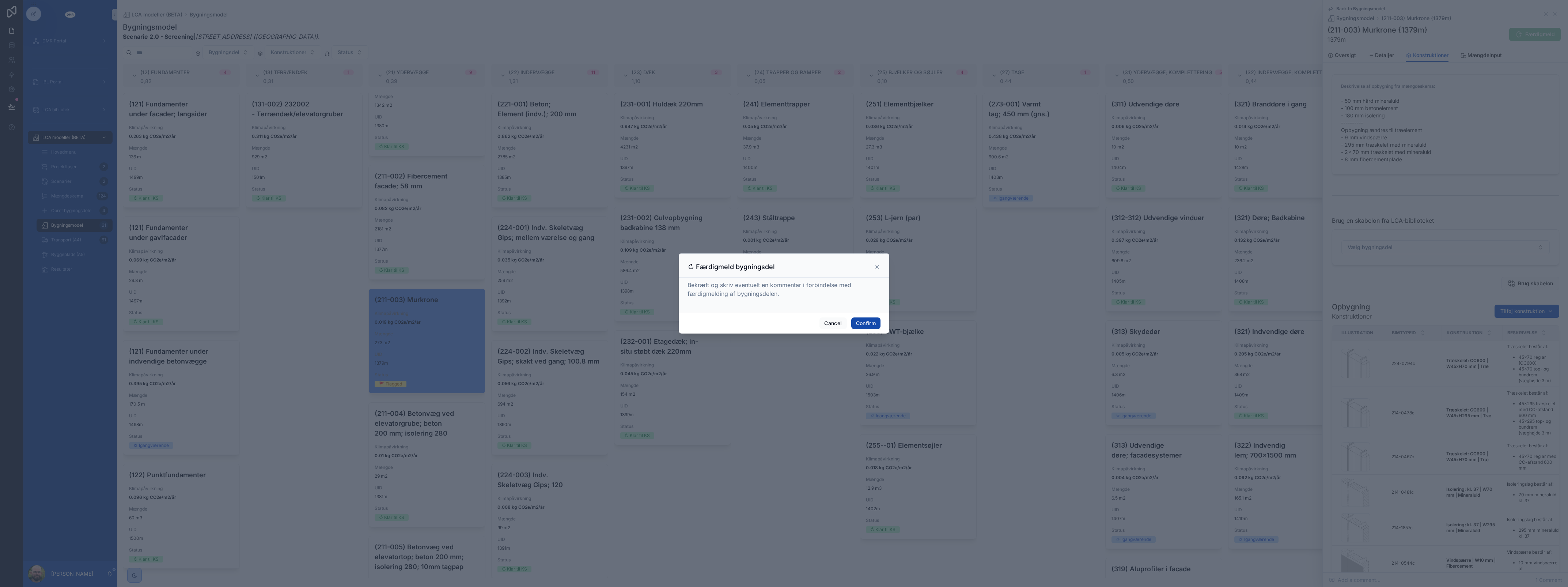
click at [875, 324] on button "Confirm" at bounding box center [866, 323] width 29 height 12
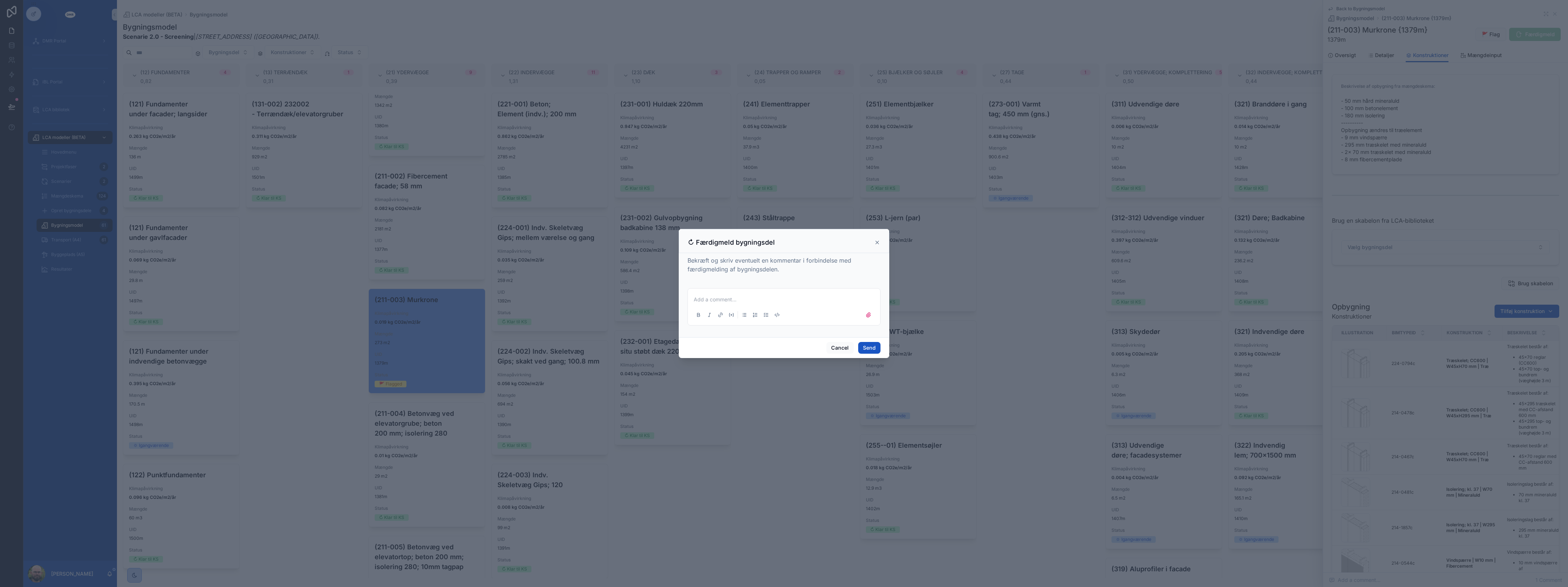
click at [747, 301] on p at bounding box center [785, 300] width 183 height 7
click at [870, 347] on button "Send" at bounding box center [869, 351] width 23 height 12
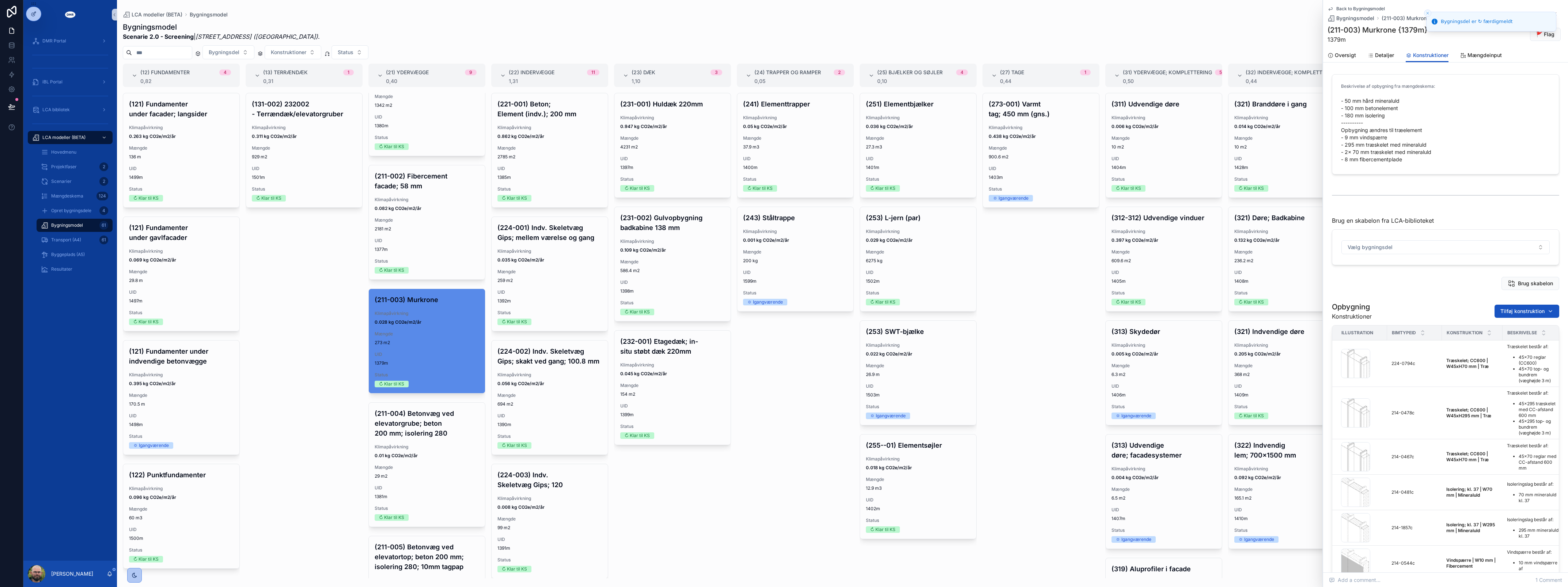
click at [1460, 81] on form "Beskrivelse af opbygning fra mængdeskema: - 50 mm hård mineraluld - 100 mm beto…" at bounding box center [1446, 124] width 226 height 99
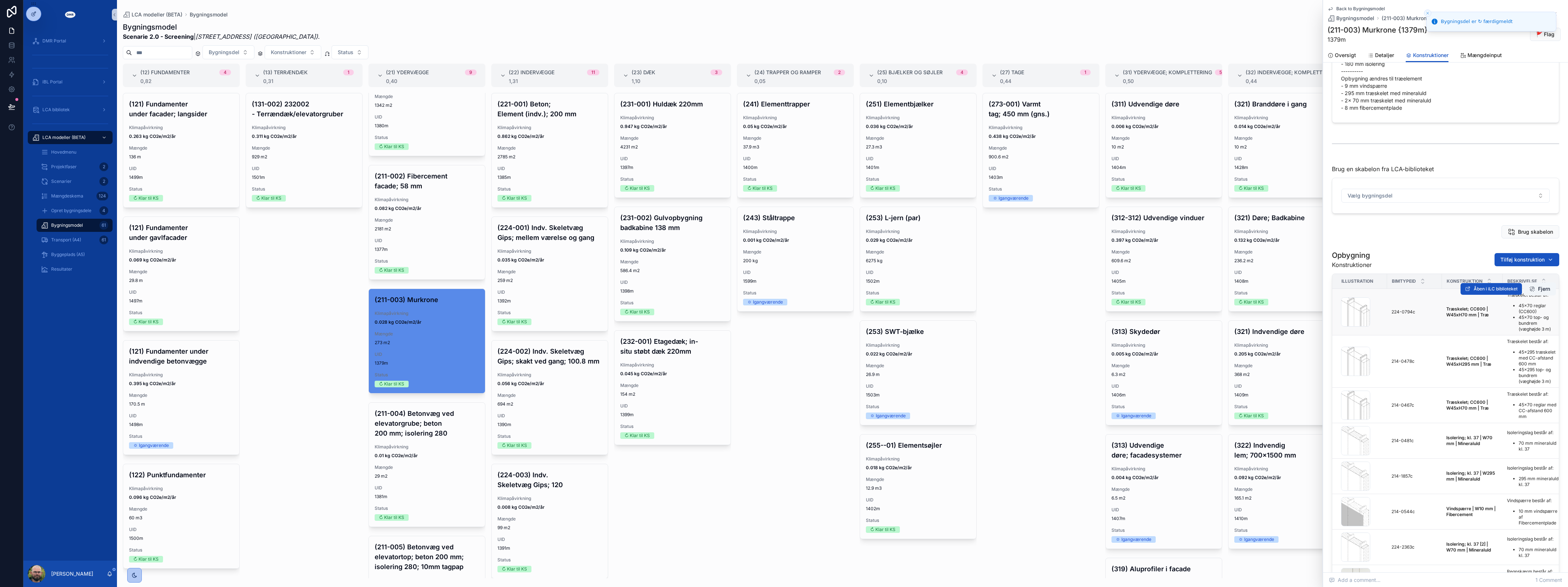
scroll to position [137, 0]
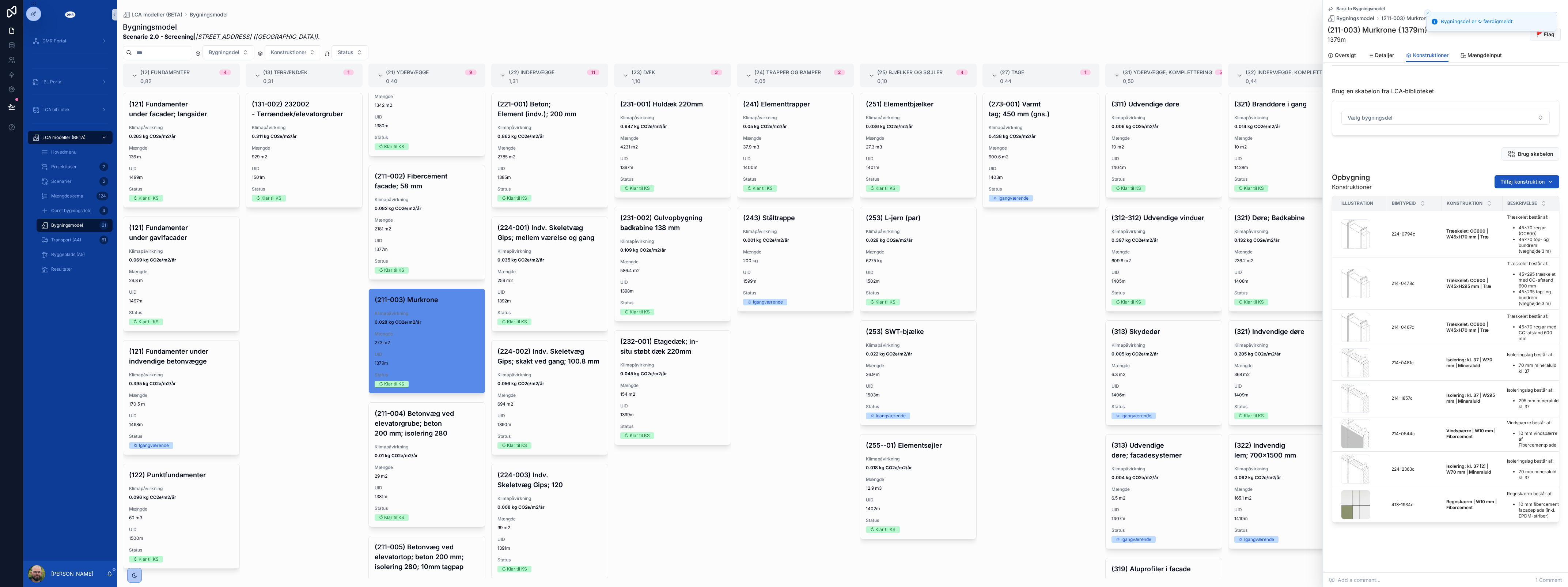
click at [1414, 547] on div "Back to Bygningsmodel Bygningsmodel (211-003) Murkrone {1379m} (211-003) Murkro…" at bounding box center [1446, 221] width 245 height 701
click at [804, 446] on div "(241) Elementtrapper Klimapåvirkning 0.05 kg CO2e/m2/år Mængde 37.9 m3 UID 1400…" at bounding box center [796, 336] width 117 height 485
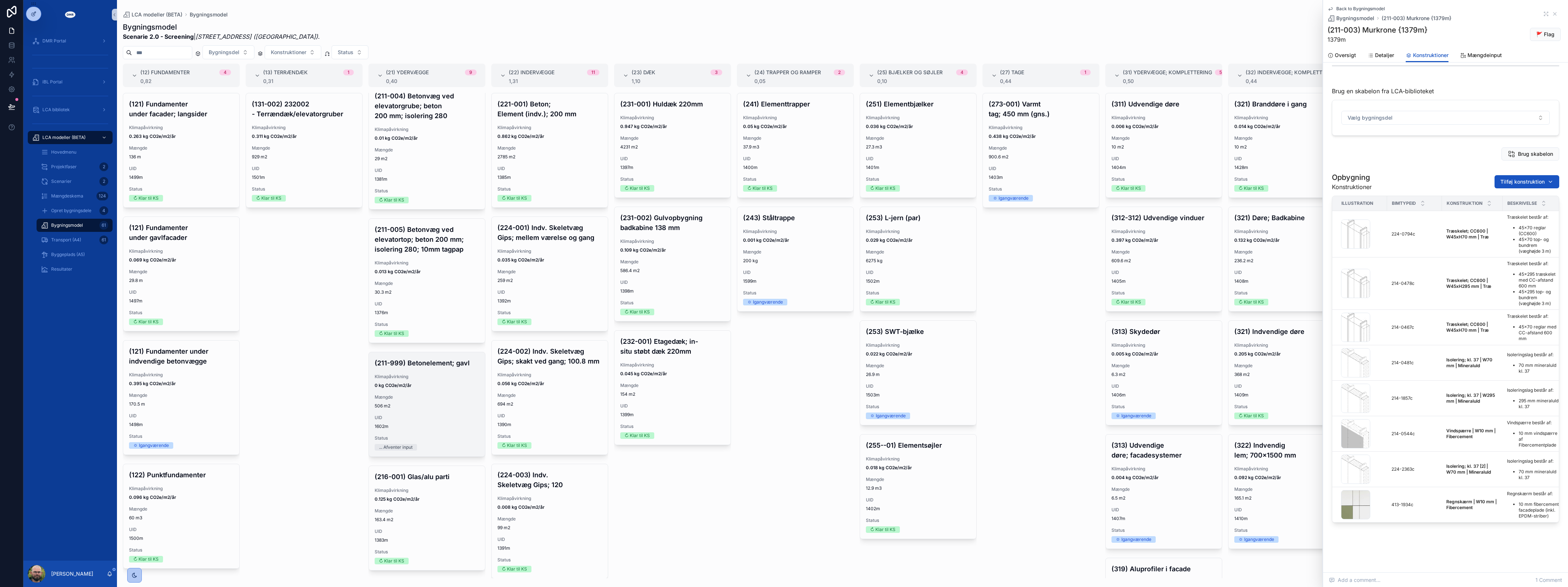
scroll to position [485, 0]
click at [435, 406] on span "506 m2" at bounding box center [427, 404] width 105 height 6
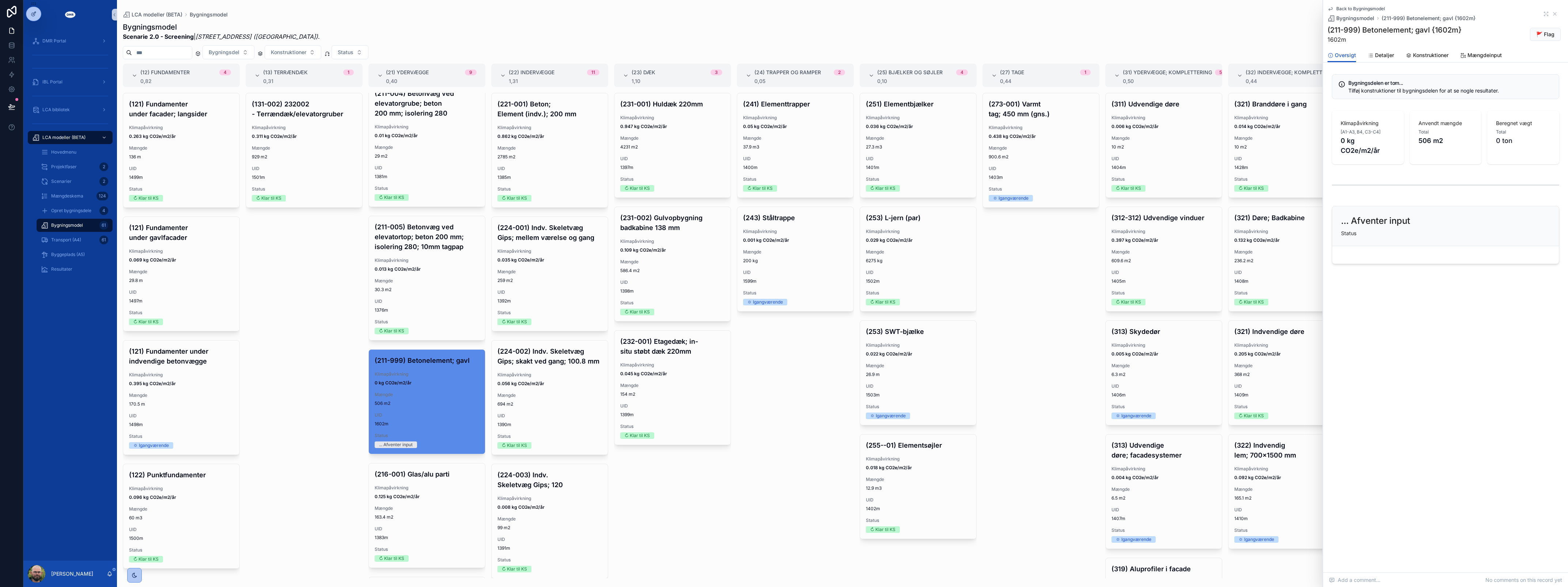
click at [1433, 62] on div "Back to Bygningsmodel Bygningsmodel (211-999) Betonelement; gavl {1602m} (211-9…" at bounding box center [1446, 31] width 245 height 63
click at [1431, 58] on span "Konstruktioner" at bounding box center [1430, 55] width 35 height 7
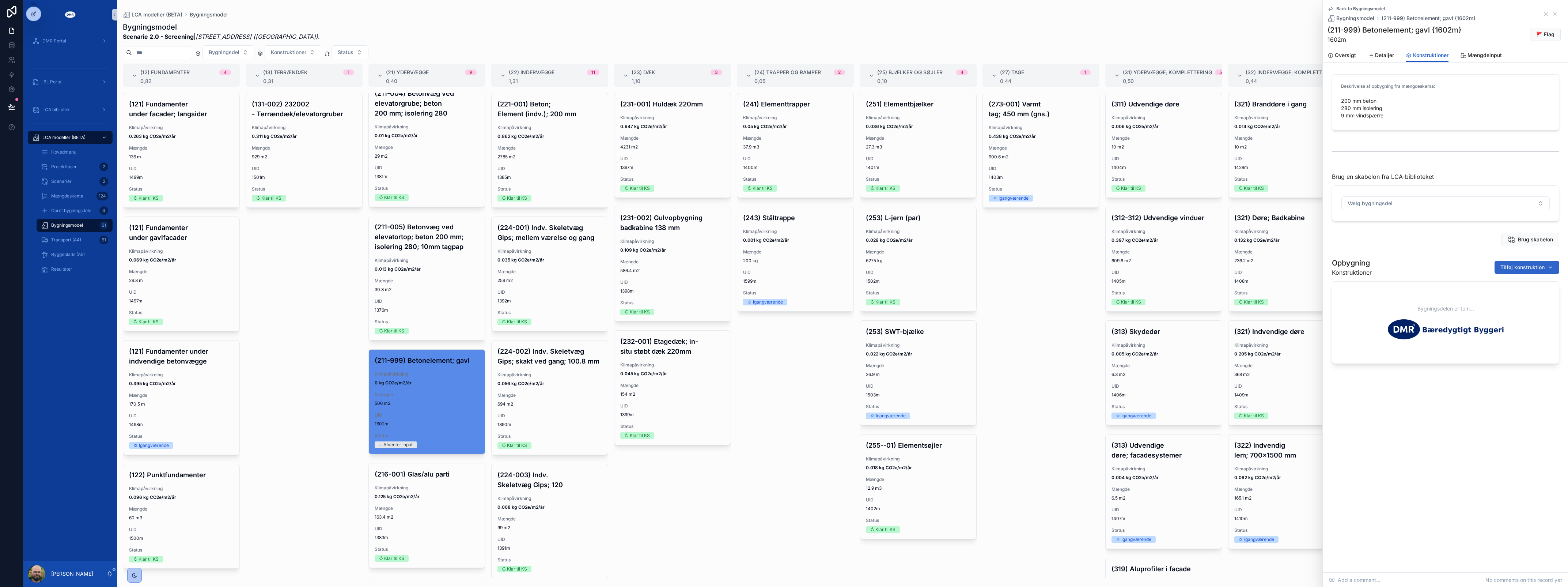
click at [1510, 267] on span "Tilføj konstruktion" at bounding box center [1522, 267] width 44 height 7
type input "*********"
click at [1504, 297] on span "Vægelement; 5-15 kg armering | W200 mm | Beton; Stål {211-0249c}" at bounding box center [1518, 297] width 73 height 7
click at [1503, 264] on span "Tilføj konstruktion" at bounding box center [1522, 267] width 44 height 7
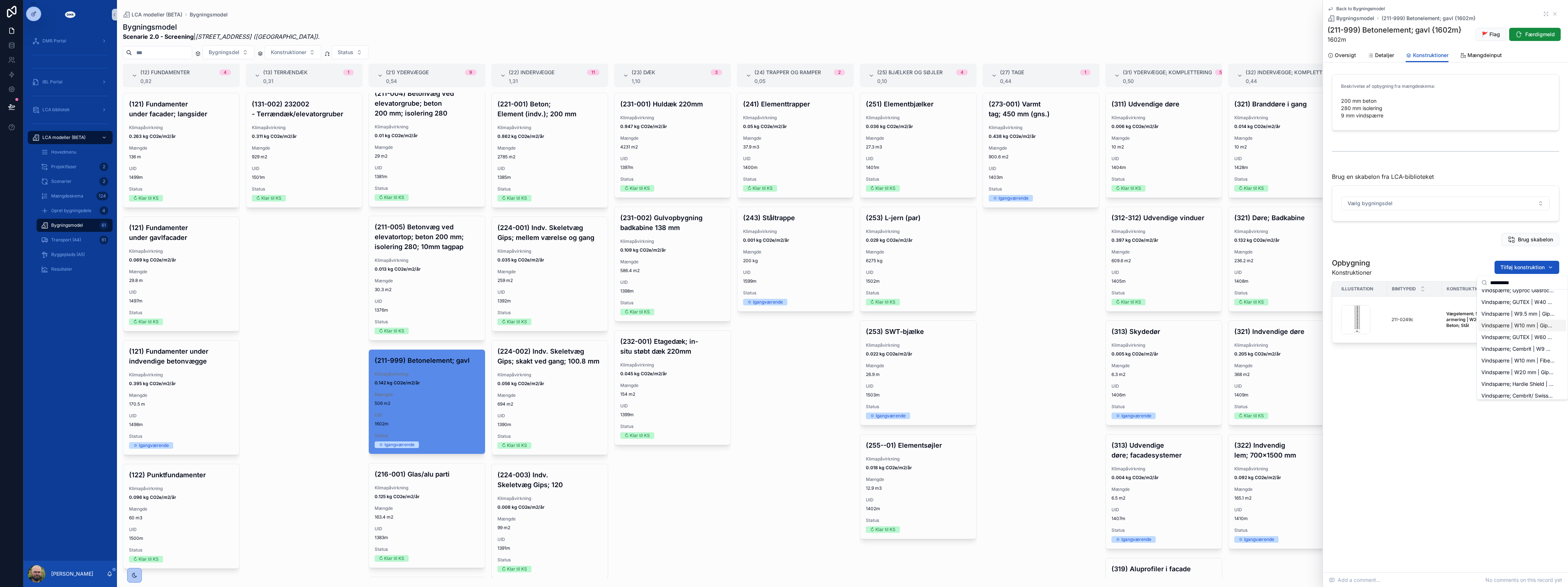
scroll to position [45, 0]
type input "**********"
click at [312, 227] on div "(131-002) 232002 - Terrændæk/elevatorgruber Klimapåvirkning 0.311 kg CO2e/m2/år…" at bounding box center [304, 336] width 117 height 485
click at [406, 170] on span "UID" at bounding box center [427, 168] width 105 height 6
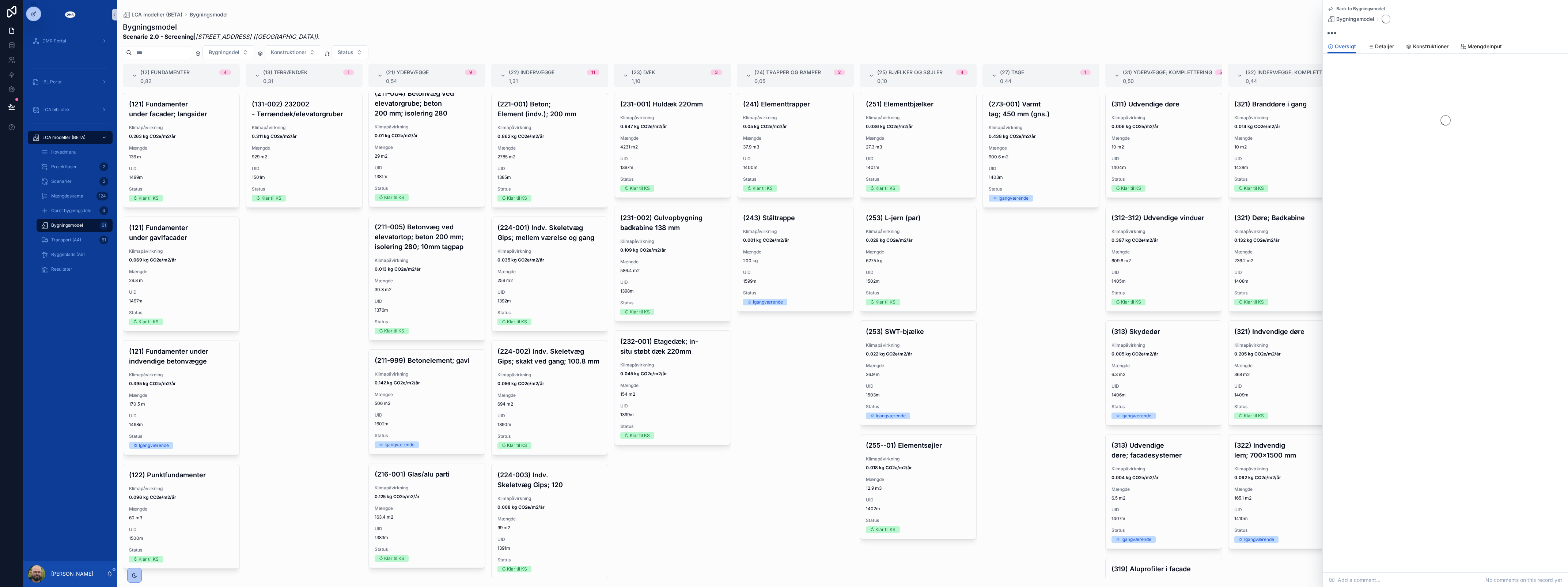
scroll to position [394, 0]
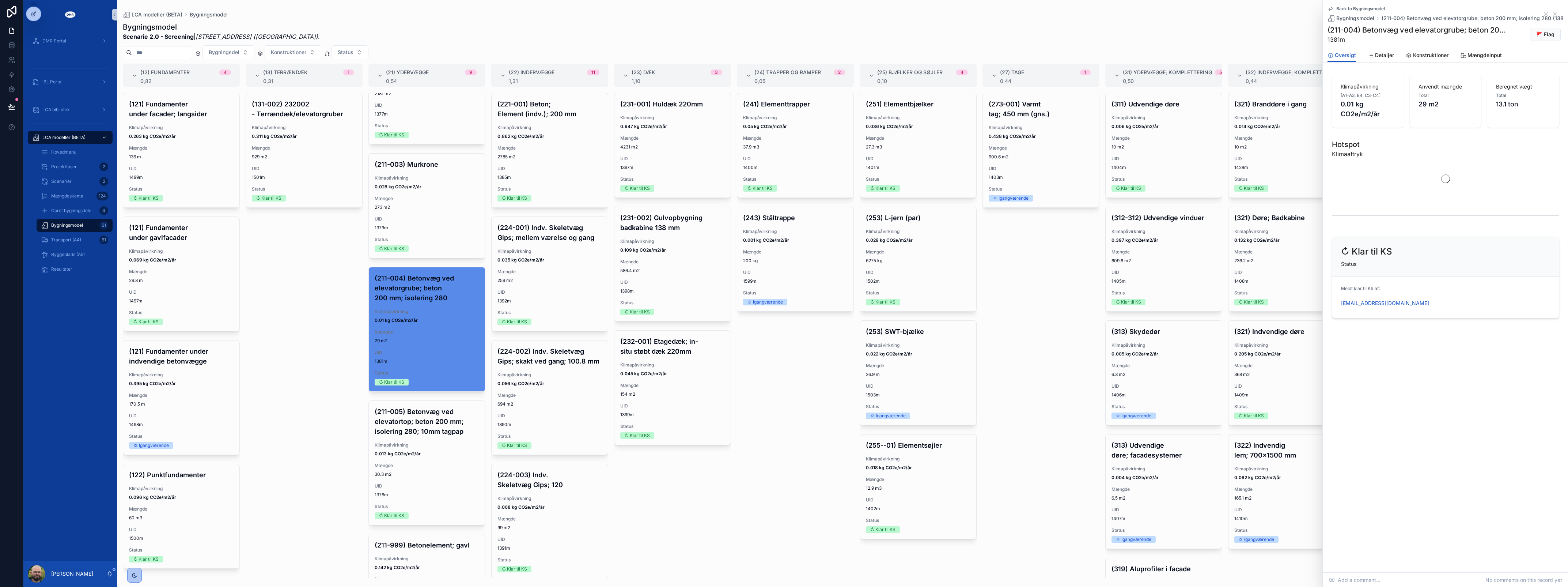
scroll to position [257, 0]
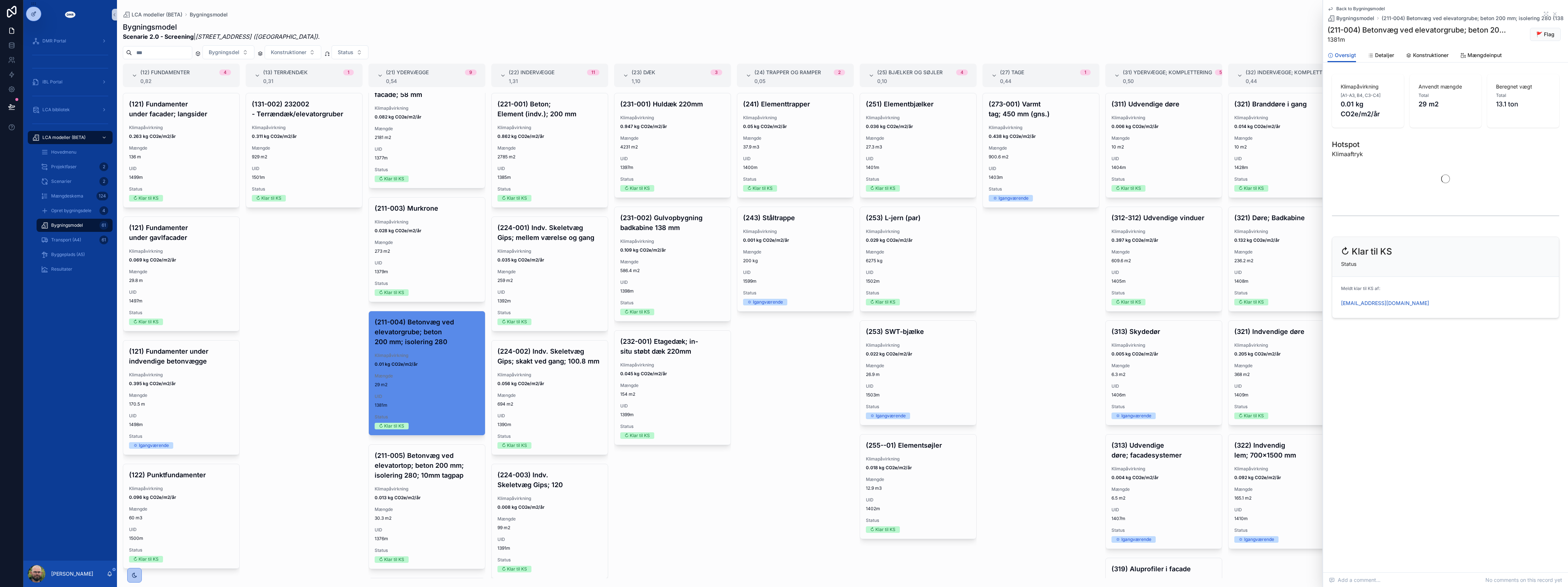
click at [421, 226] on div "(211-003) Murkrone Klimapåvirkning 0.028 kg CO2e/m2/år Mængde 273 m2 UID 1379m …" at bounding box center [427, 249] width 116 height 104
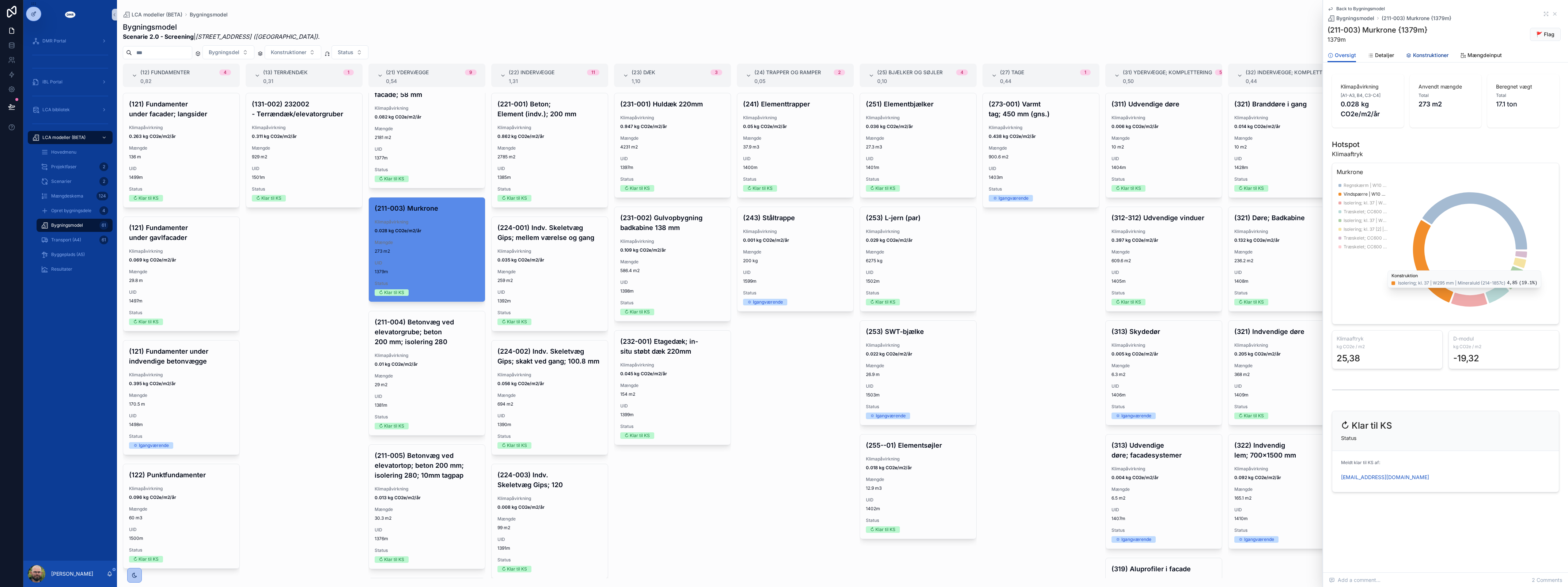
click at [1423, 52] on span "Konstruktioner" at bounding box center [1430, 55] width 35 height 7
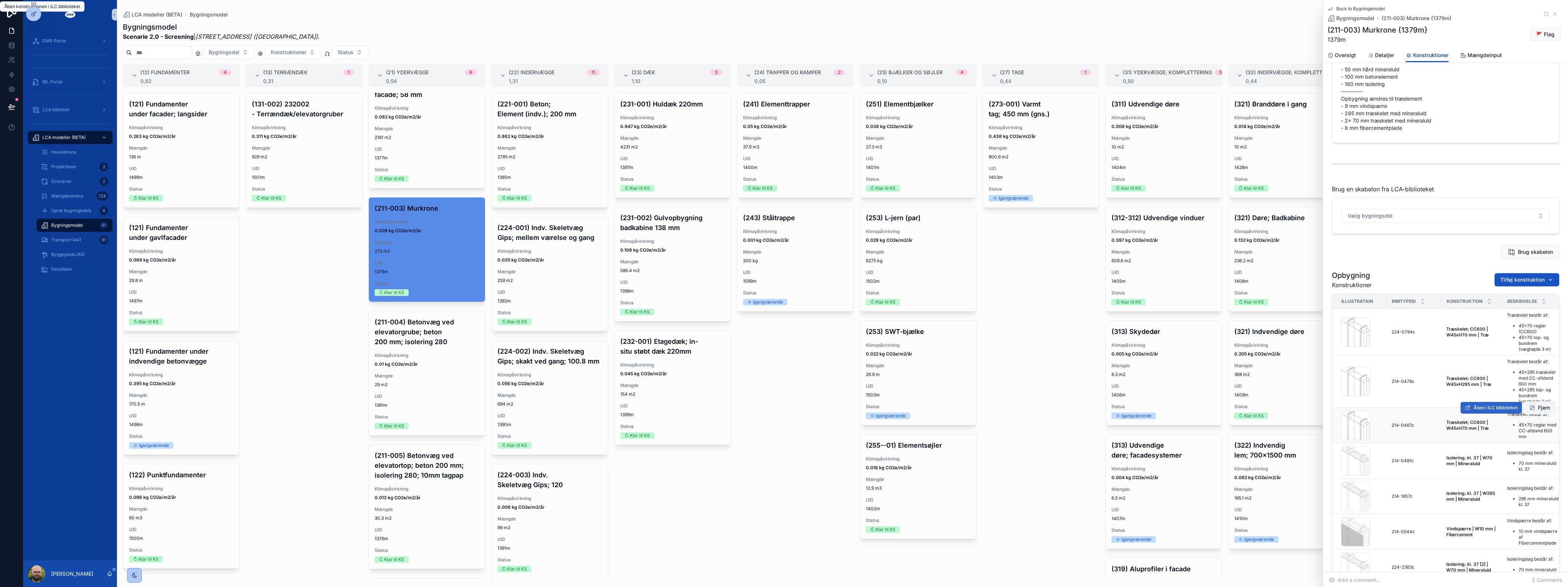
scroll to position [46, 0]
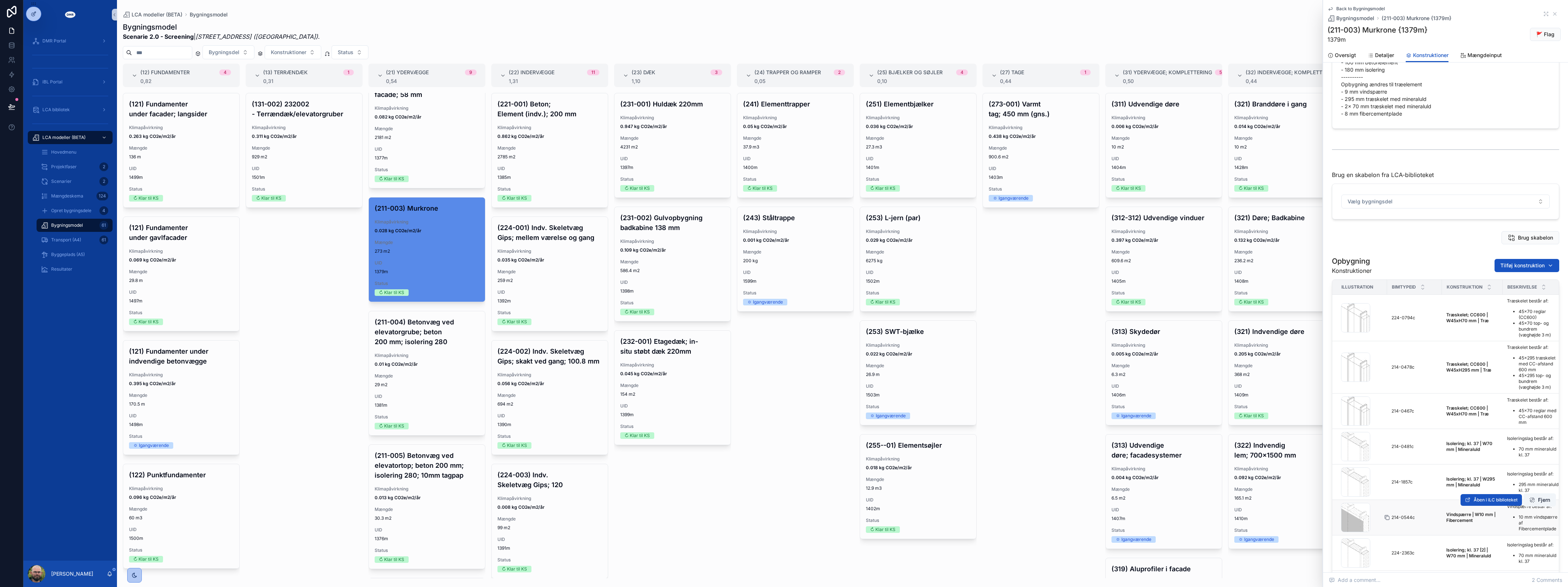
click at [1390, 516] on div "scrollable content" at bounding box center [1390, 518] width 12 height 6
click at [1389, 516] on icon "scrollable content" at bounding box center [1387, 518] width 3 height 3
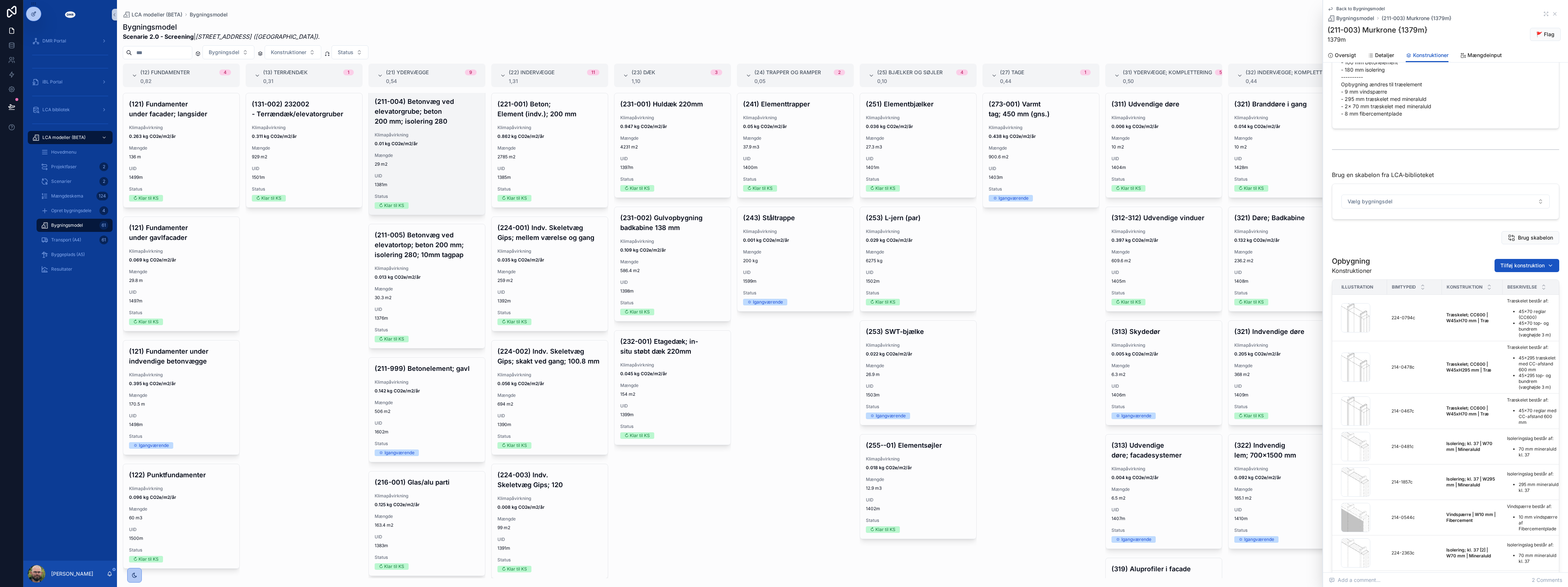
scroll to position [485, 0]
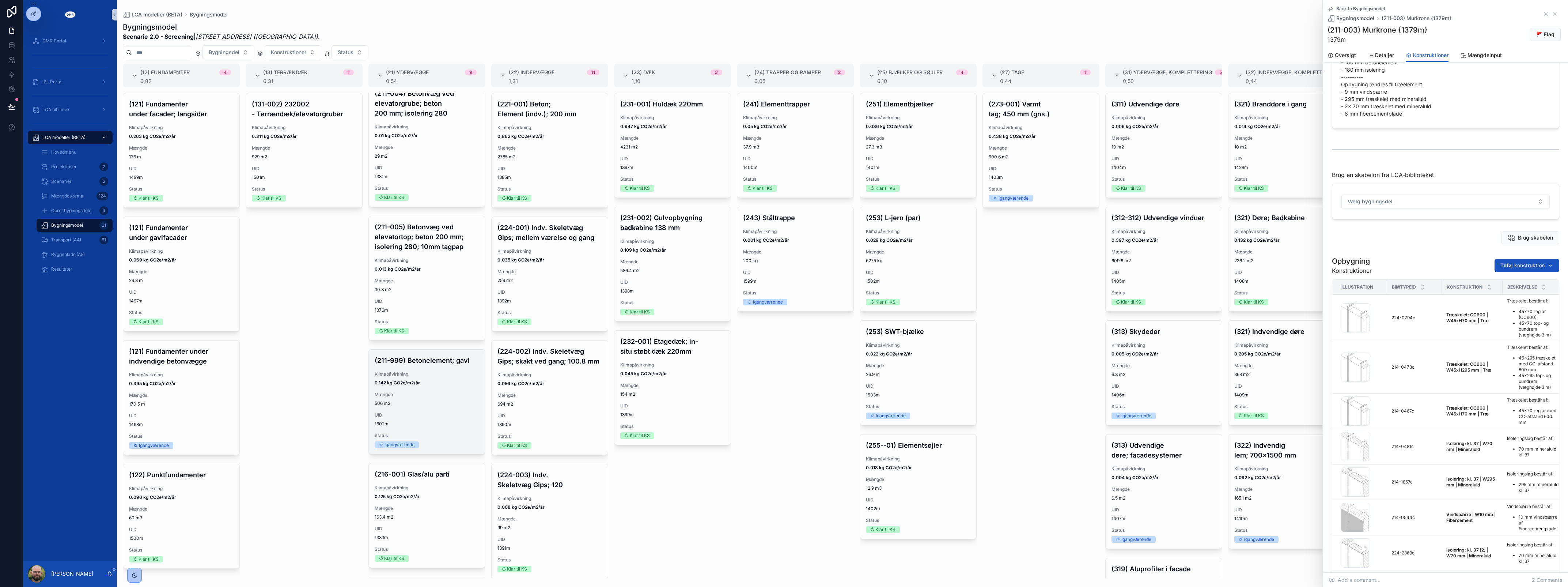
click at [428, 418] on span "UID" at bounding box center [427, 415] width 105 height 6
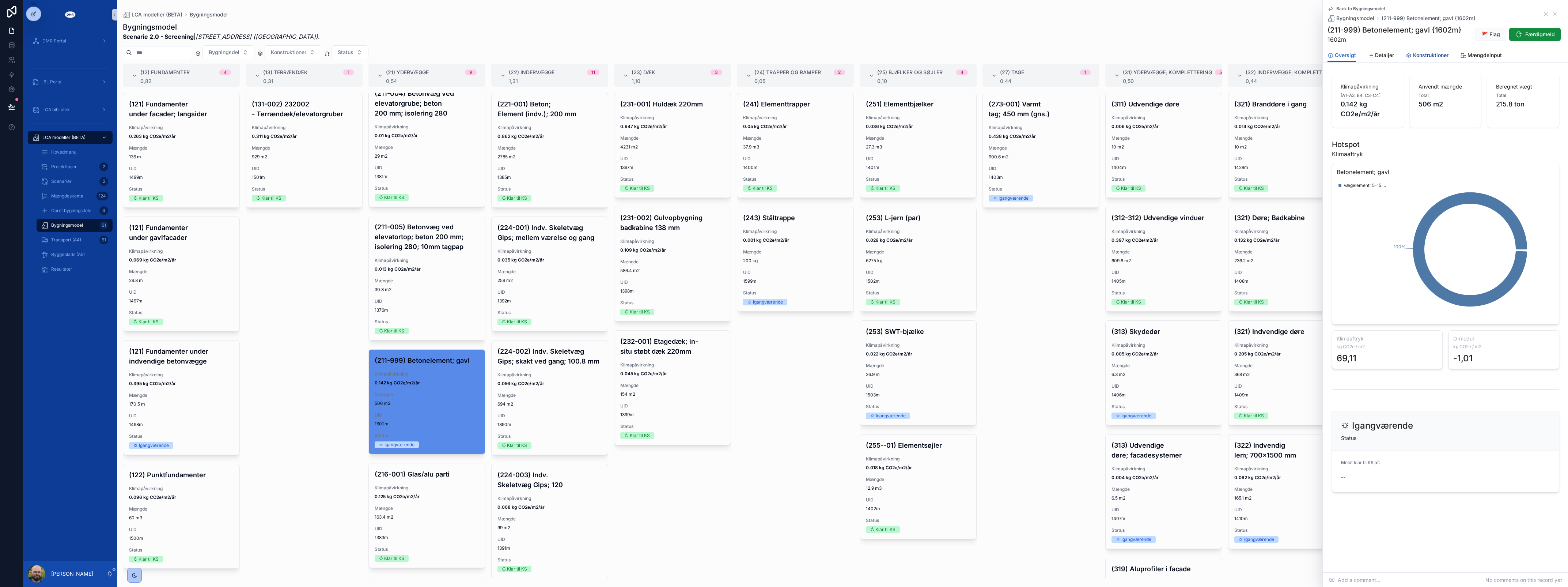
click at [1431, 57] on span "Konstruktioner" at bounding box center [1430, 55] width 35 height 7
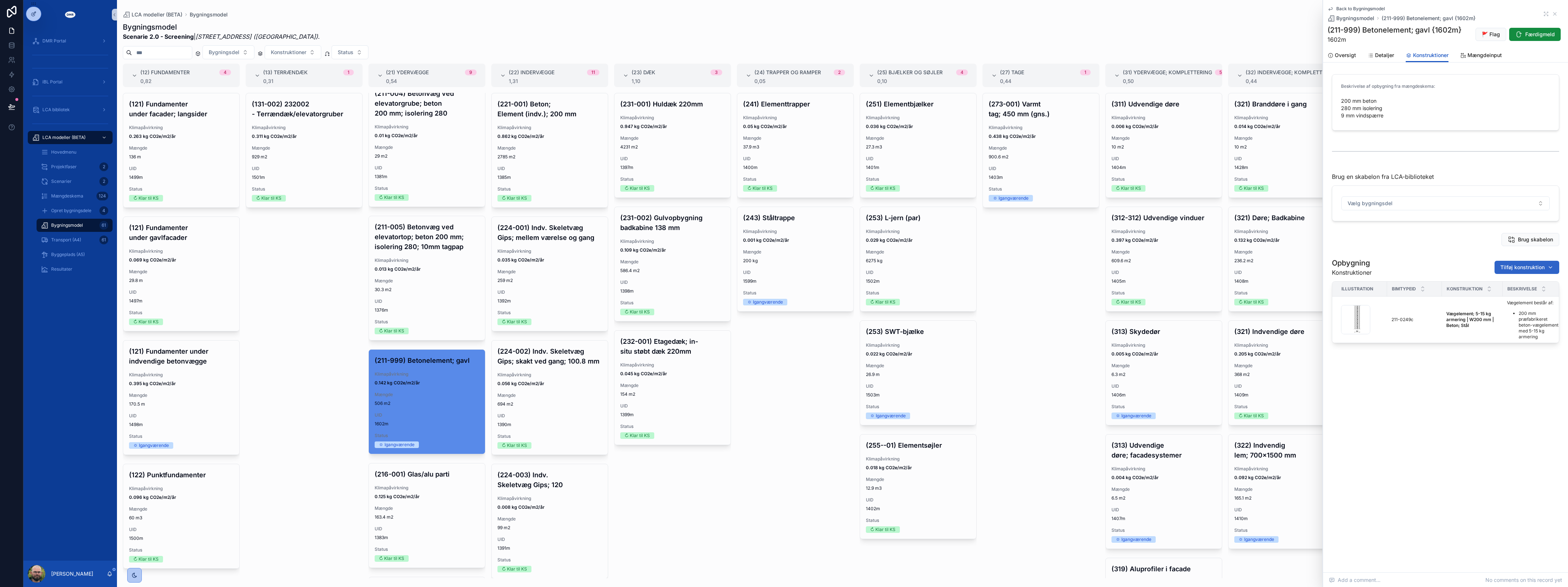
click at [1515, 266] on span "Tilføj konstruktion" at bounding box center [1522, 267] width 44 height 7
type input "*********"
click at [1519, 300] on span "Vindspærre | W10 mm | Fibercement {214-0544c}" at bounding box center [1518, 297] width 73 height 7
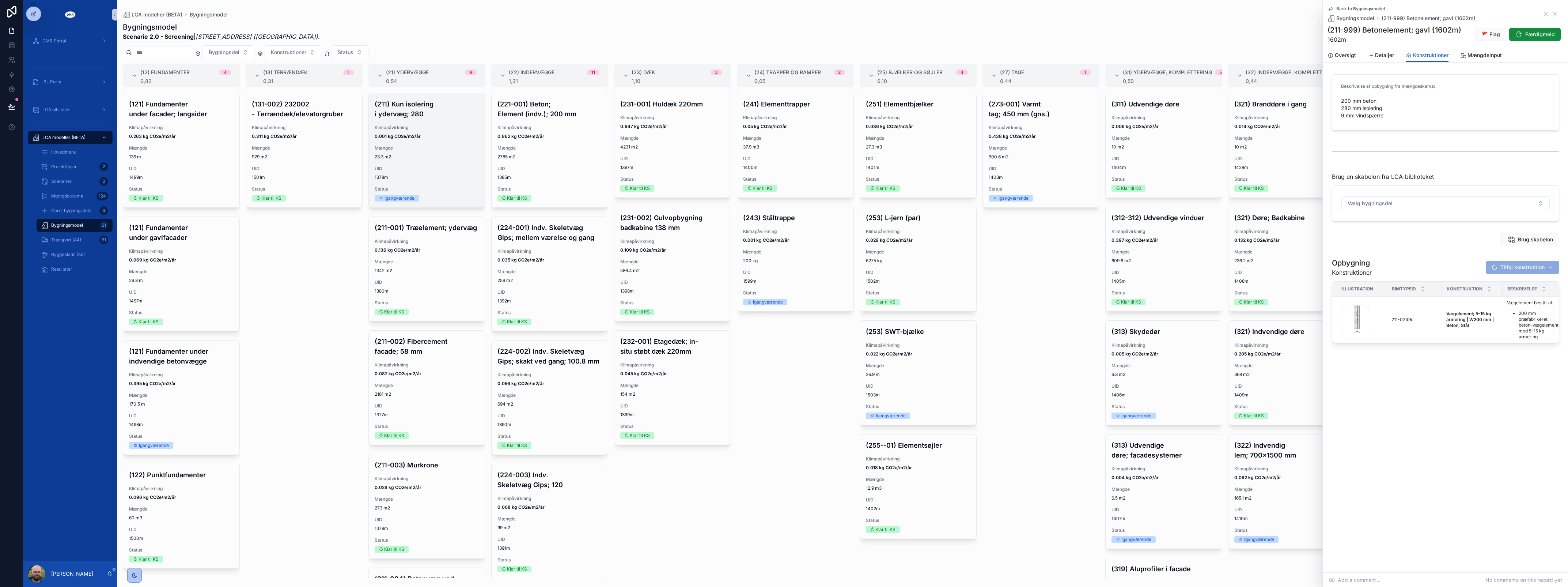
click at [419, 126] on span "Klimapåvirkning" at bounding box center [427, 128] width 105 height 6
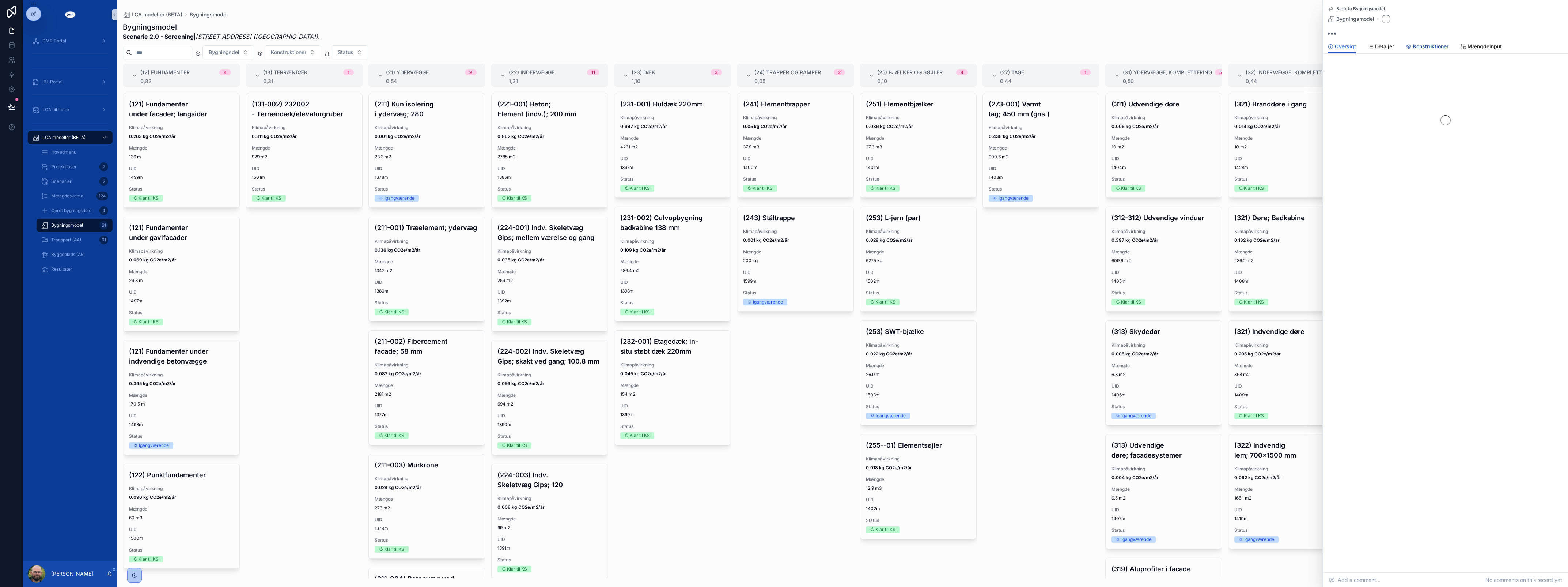
click at [1417, 51] on link "Konstruktioner" at bounding box center [1427, 47] width 43 height 15
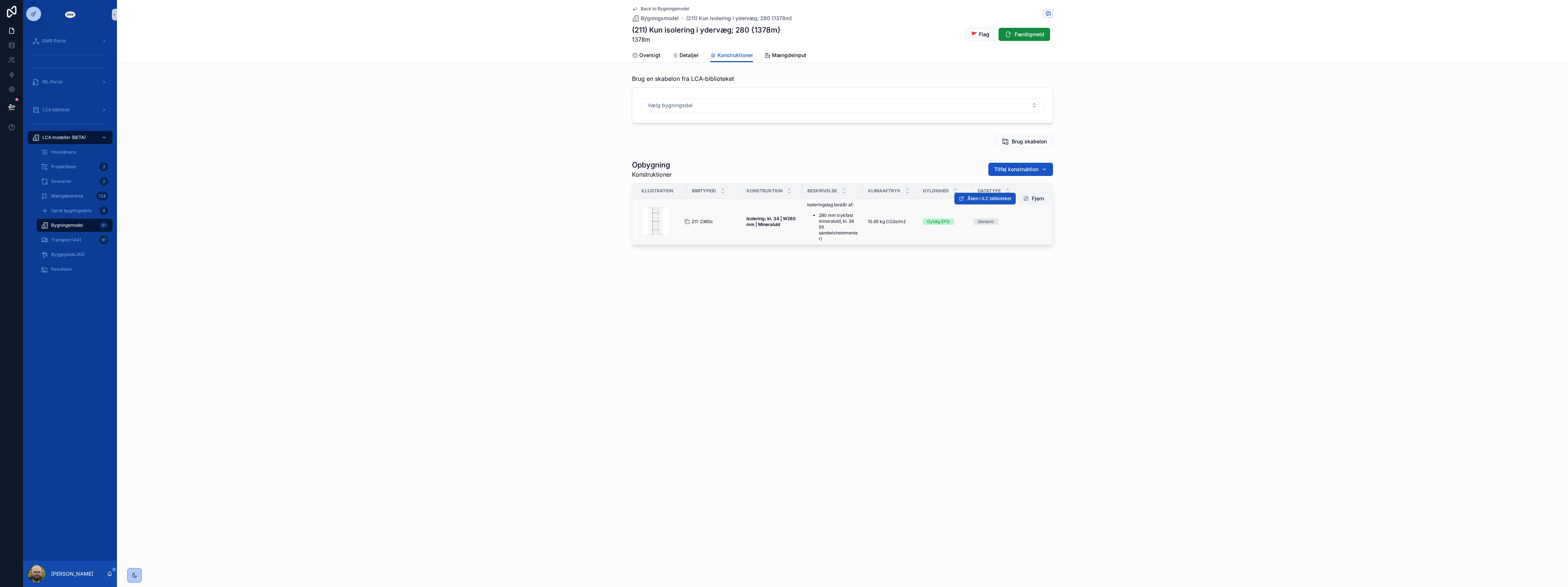
click at [688, 221] on icon "scrollable content" at bounding box center [687, 222] width 6 height 6
click at [407, 208] on div "Opbygning Konstruktioner Tilføj konstruktion Illustration BIMTypeID Konstruktio…" at bounding box center [842, 203] width 1451 height 91
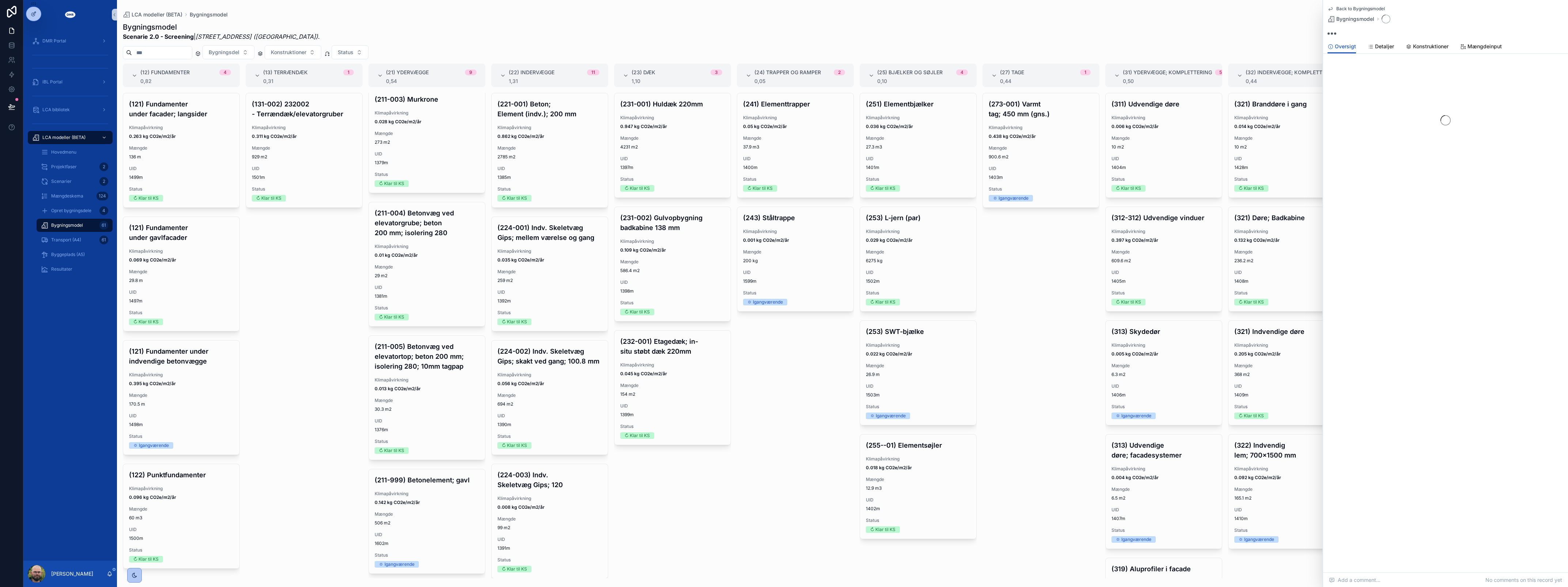
scroll to position [622, 0]
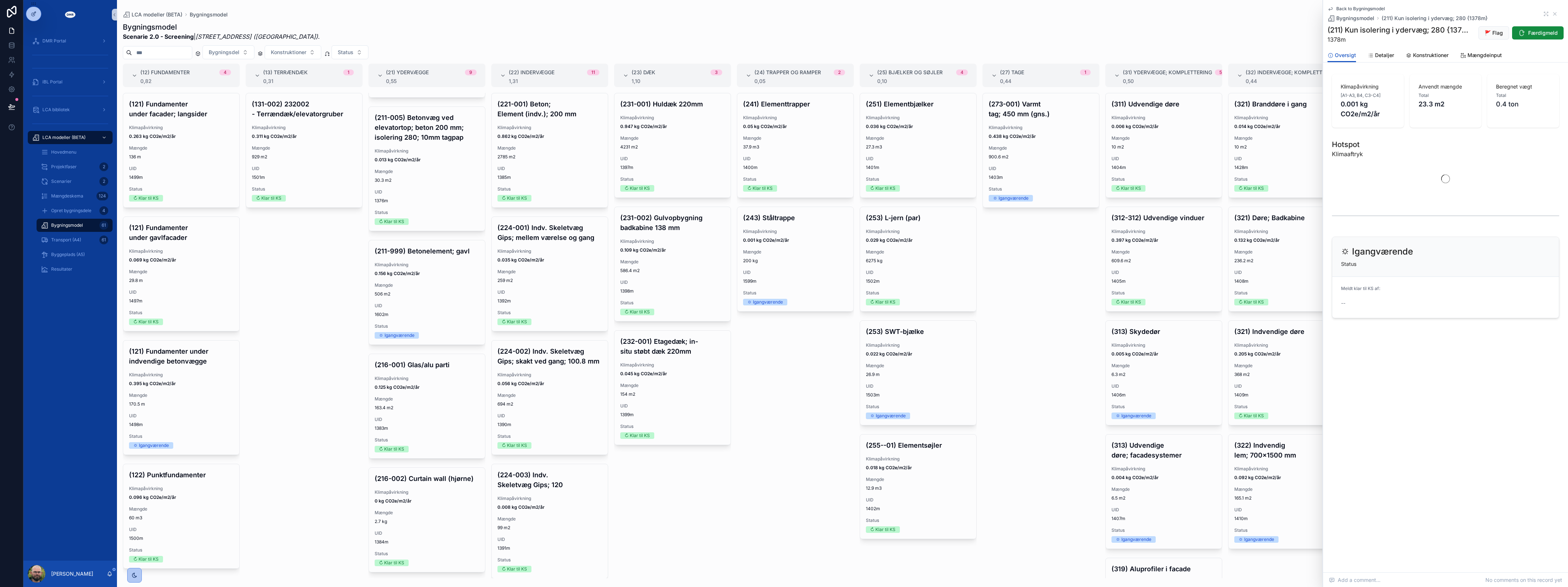
click at [410, 291] on span "506 m2" at bounding box center [427, 294] width 105 height 6
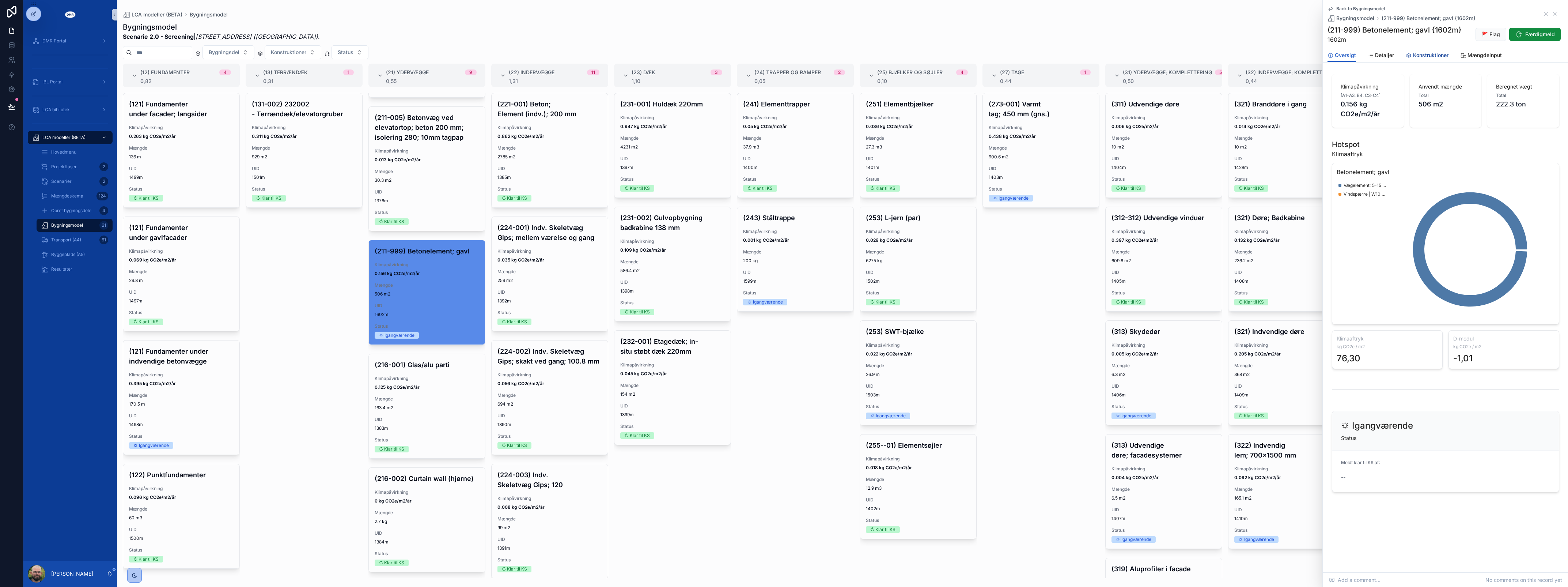
click at [1419, 52] on span "Konstruktioner" at bounding box center [1430, 55] width 35 height 7
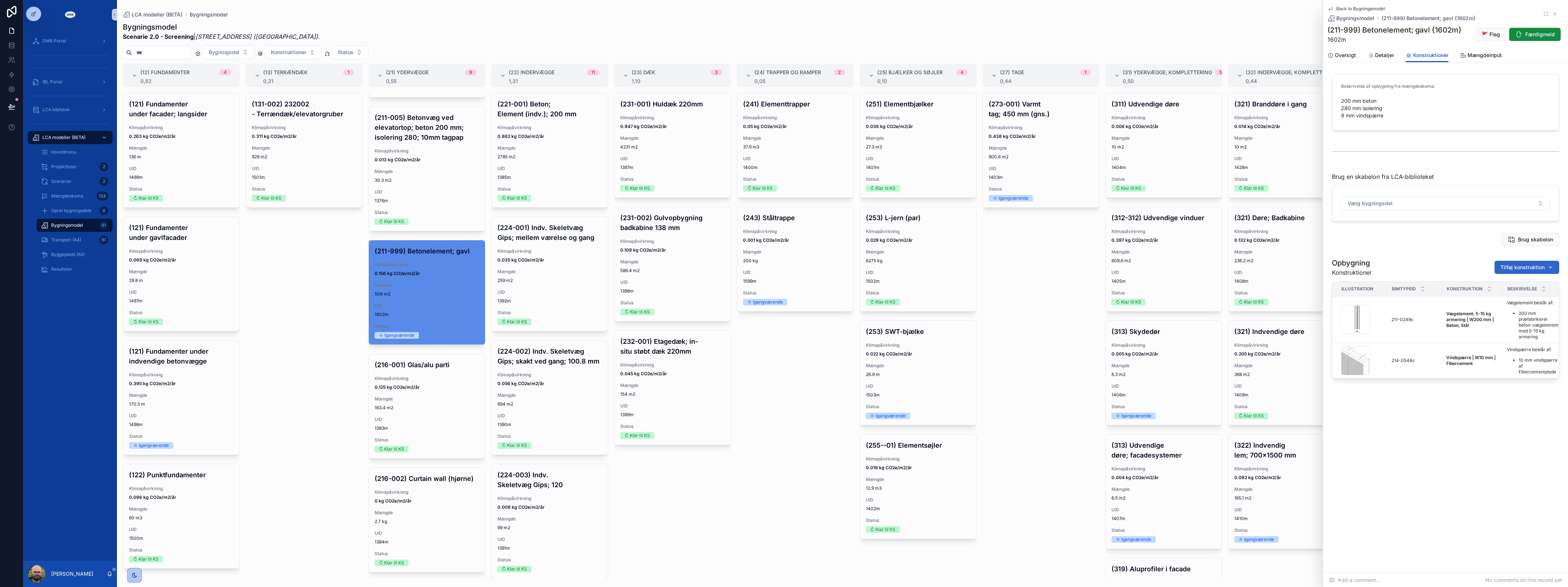
click at [1516, 264] on span "Tilføj konstruktion" at bounding box center [1522, 267] width 44 height 7
type input "*********"
click at [1521, 294] on span "Isolering; kl. 34 | W280 mm | Mineraluld {211-2360c}" at bounding box center [1518, 297] width 73 height 7
click at [1446, 253] on div "Beskrivelse af opbygning fra mængdeskema: 200 mm beton 280 mm isolering 9 mm vi…" at bounding box center [1446, 226] width 245 height 310
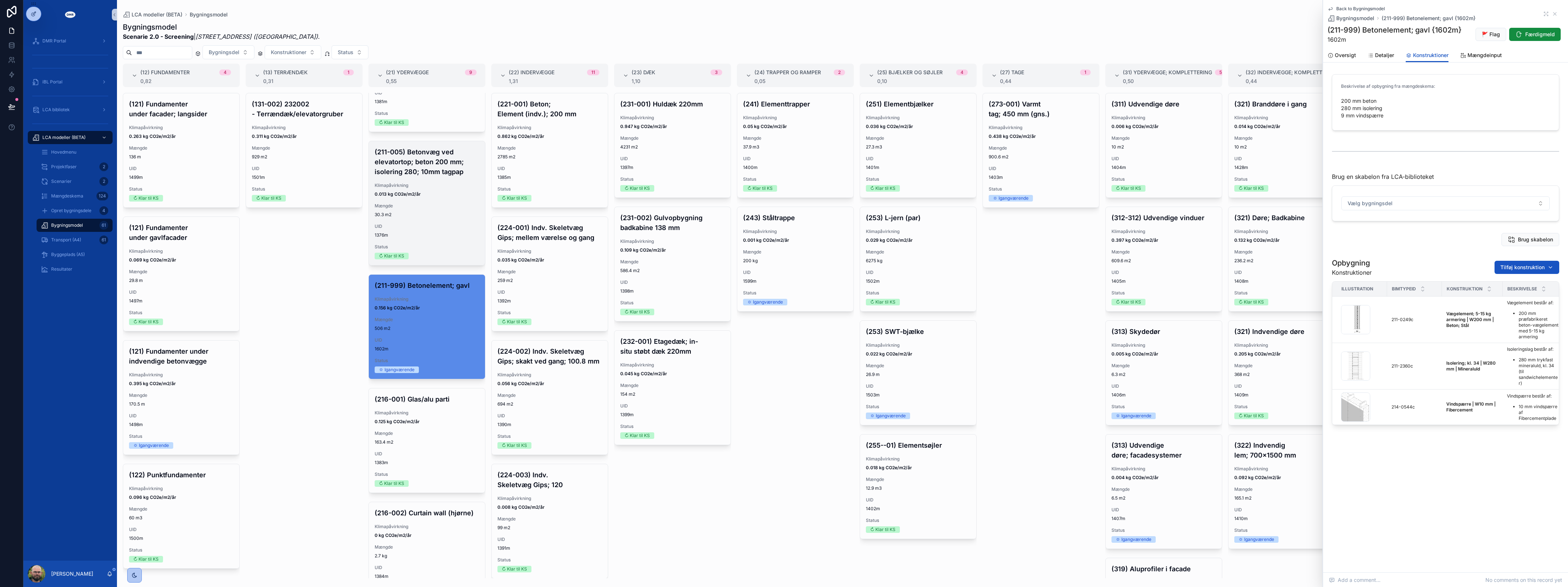
scroll to position [531, 0]
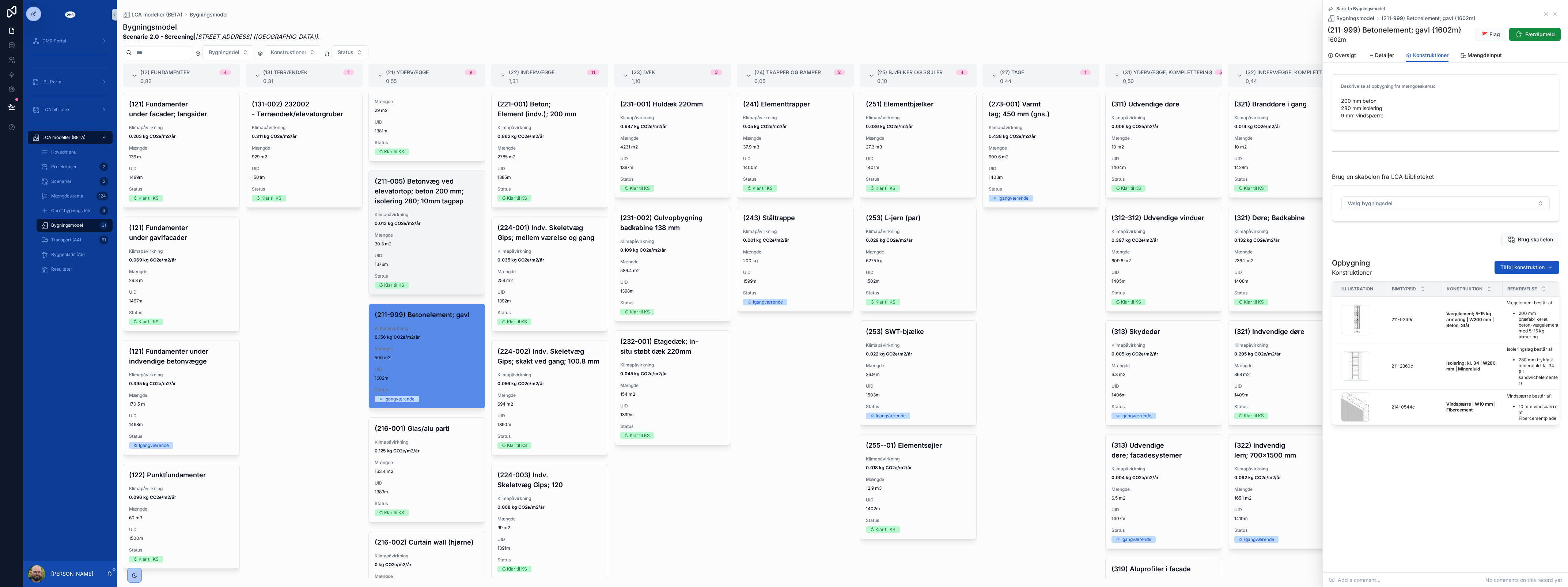
click at [424, 289] on div "Status ↻ Klar til KS" at bounding box center [427, 281] width 105 height 15
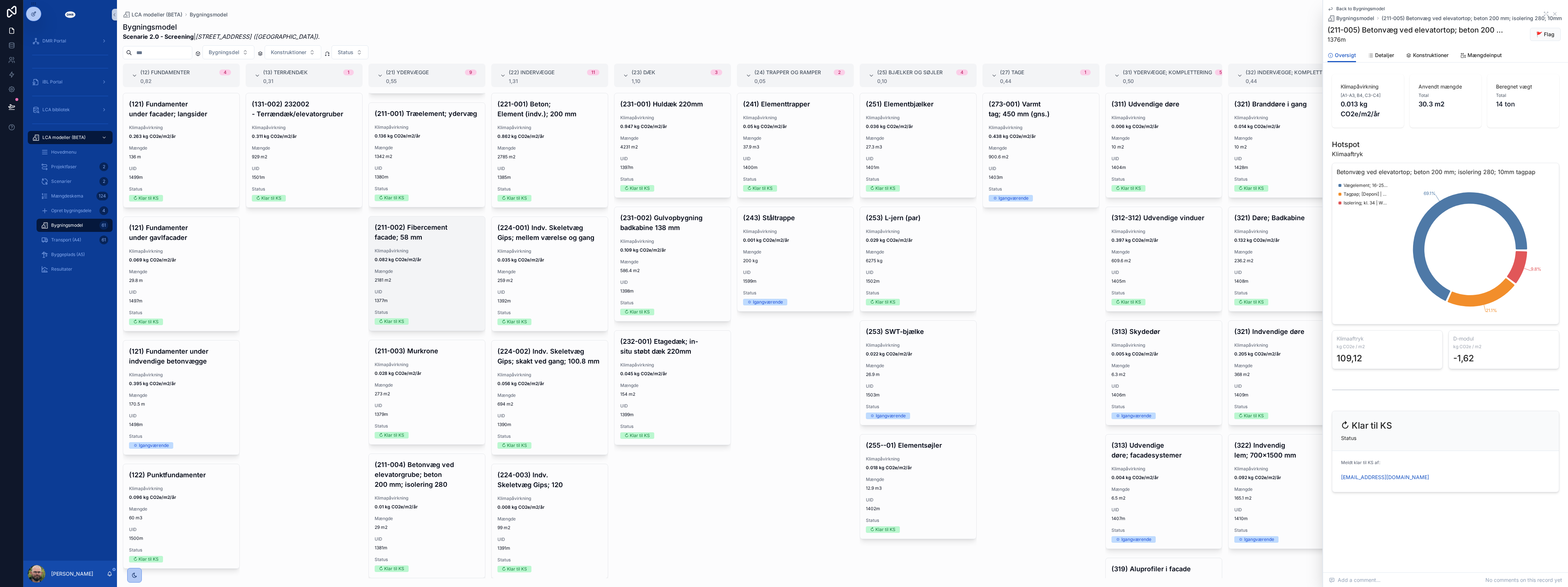
scroll to position [74, 0]
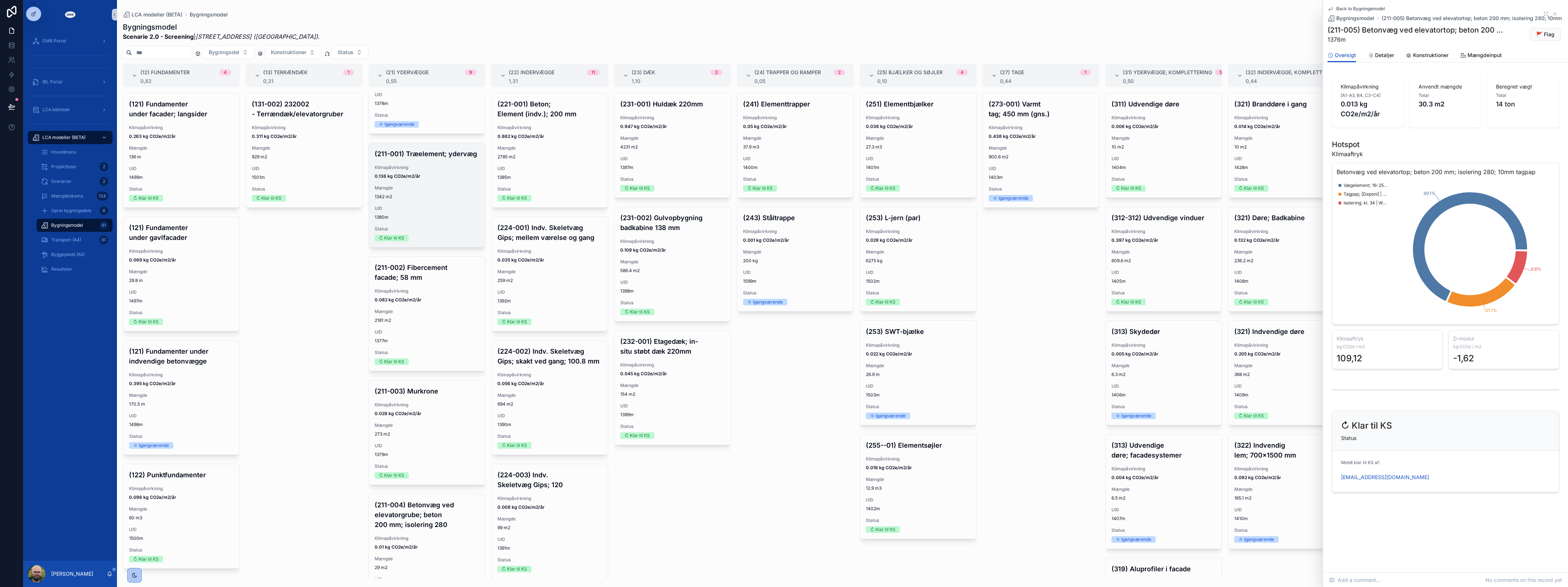
click at [399, 211] on span "UID" at bounding box center [427, 208] width 105 height 6
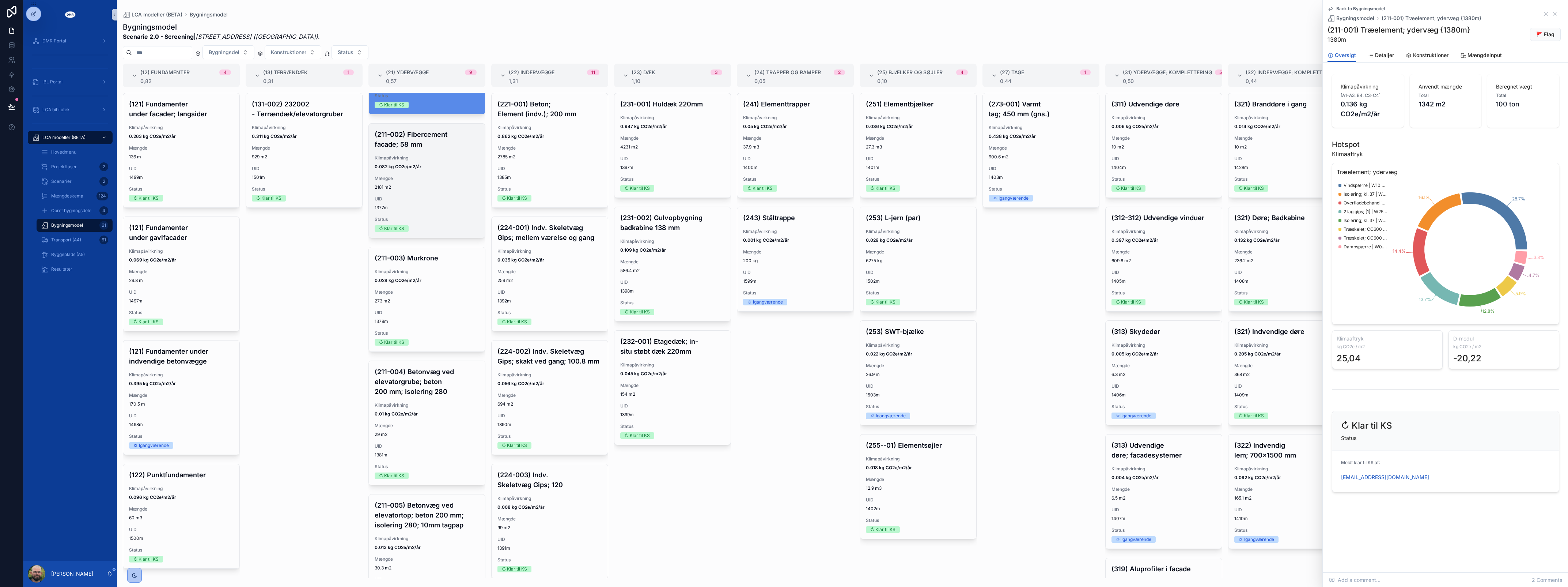
scroll to position [485, 0]
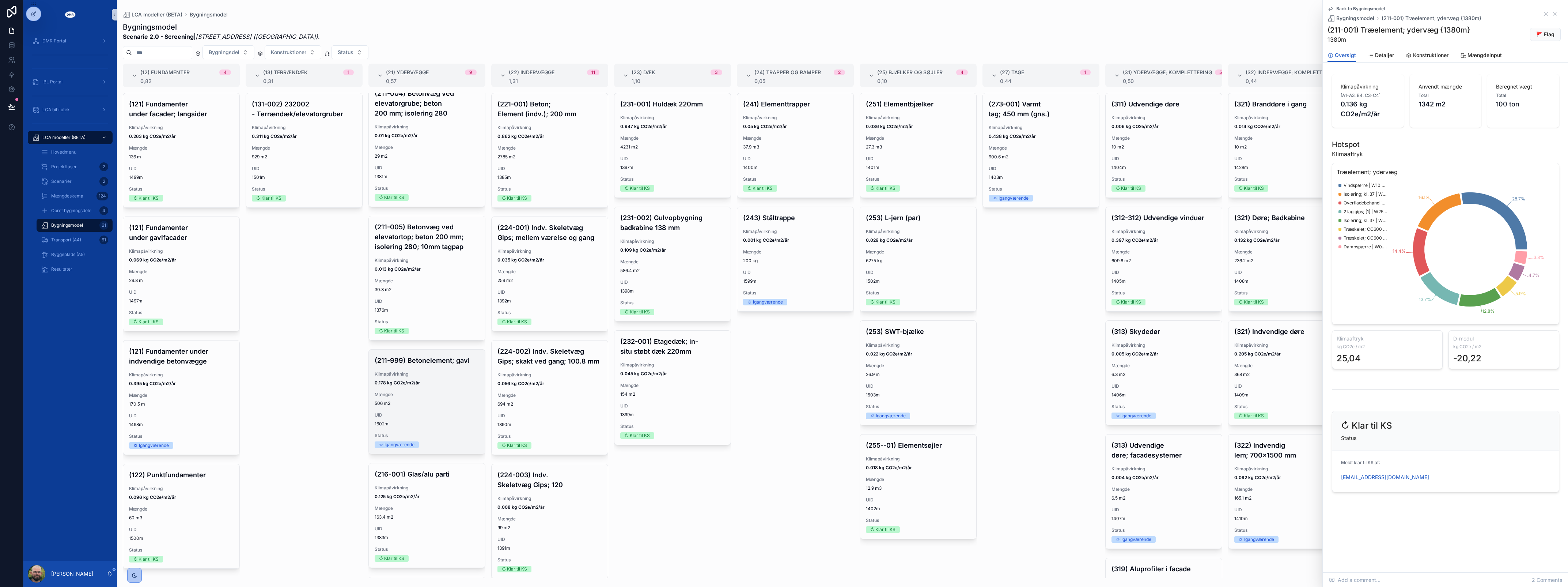
click at [416, 406] on div "Mængde 506 m2" at bounding box center [427, 399] width 105 height 15
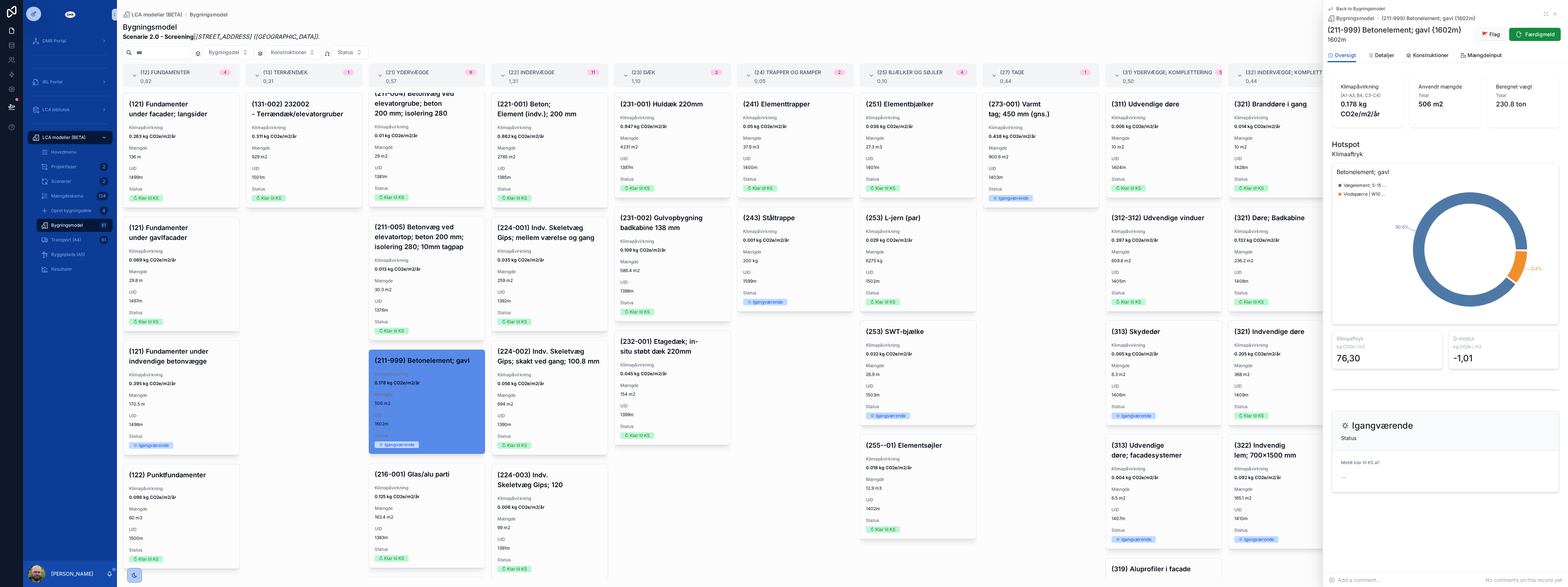
click at [1451, 55] on div "Oversigt Detaljer Konstruktioner Mængdeinput" at bounding box center [1446, 55] width 236 height 14
click at [1442, 55] on span "Konstruktioner" at bounding box center [1430, 55] width 35 height 7
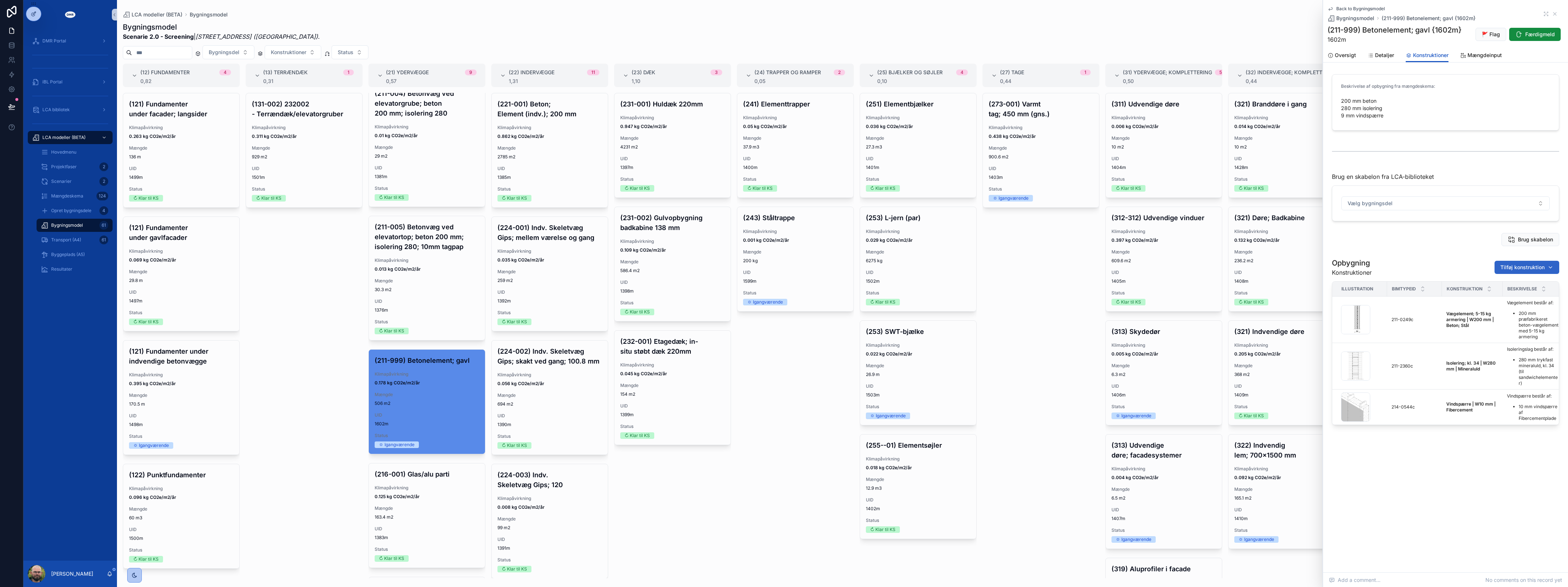
click at [1514, 272] on button "Tilføj konstruktion" at bounding box center [1527, 267] width 65 height 13
type input "****"
click at [1508, 295] on span "Overfladebehandling | W3 mm | Maling; Mørtel {429-1529c}" at bounding box center [1518, 297] width 73 height 7
click at [1533, 33] on span "Færdigmeld" at bounding box center [1540, 34] width 30 height 7
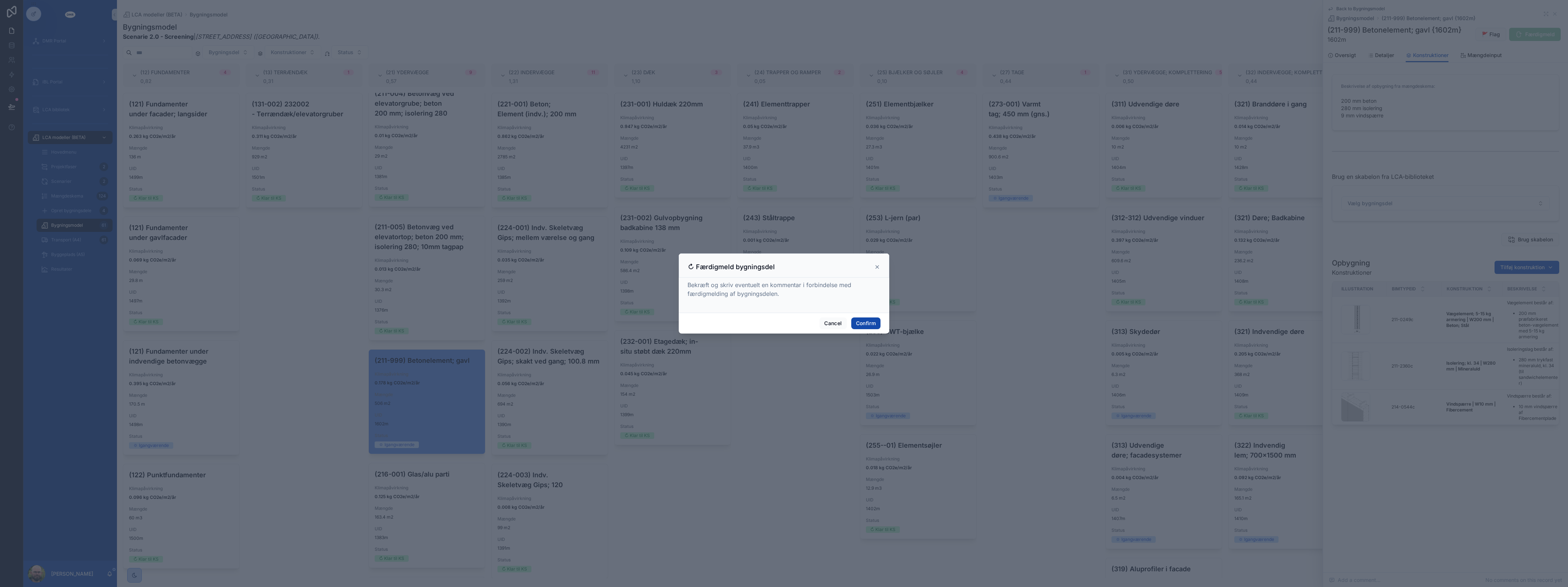
click at [861, 323] on button "Confirm" at bounding box center [866, 323] width 29 height 12
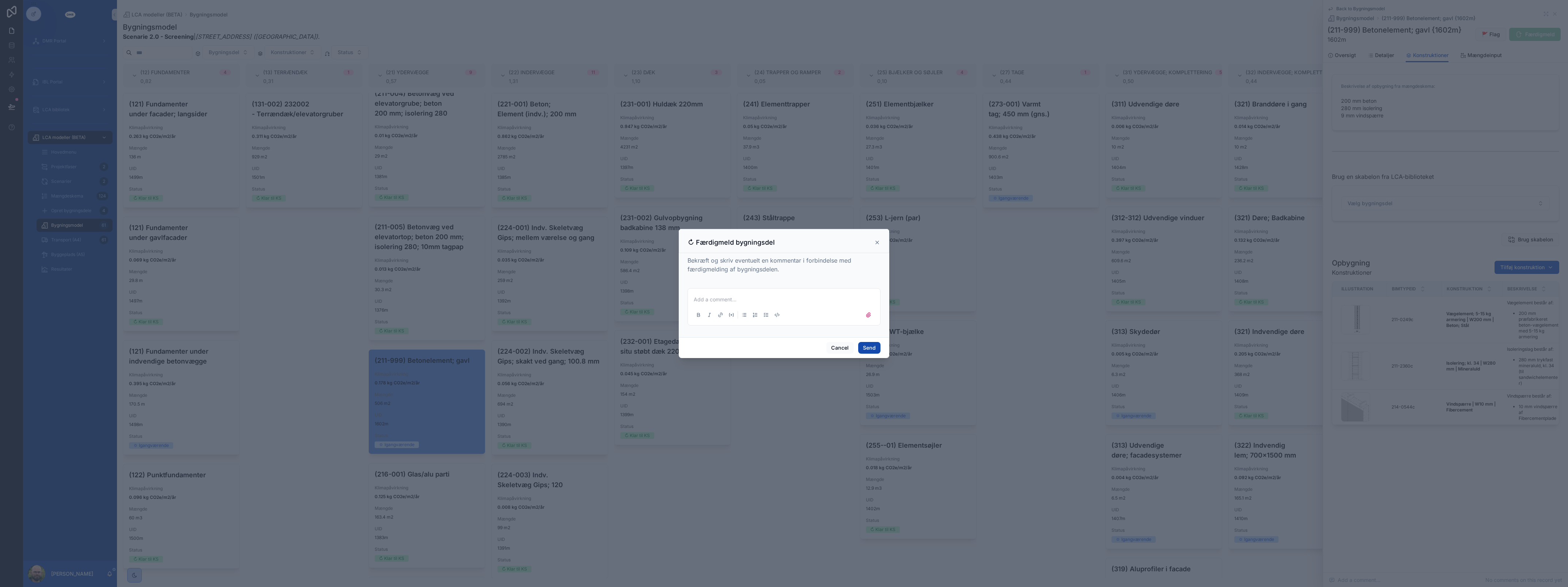
click at [867, 351] on button "Send" at bounding box center [869, 347] width 23 height 12
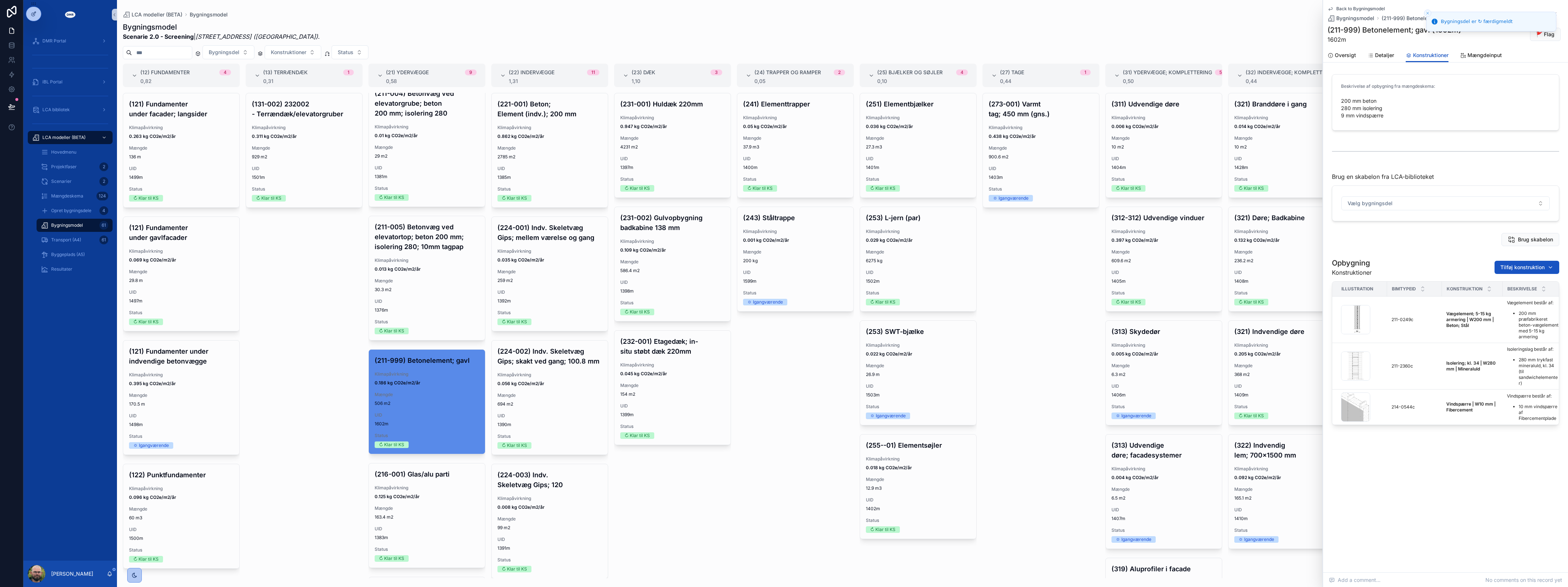
click at [307, 465] on div "(131-002) 232002 - Terrændæk/elevatorgruber Klimapåvirkning 0.311 kg CO2e/m2/år…" at bounding box center [304, 336] width 117 height 485
click at [186, 403] on span "170.5 m" at bounding box center [181, 404] width 105 height 6
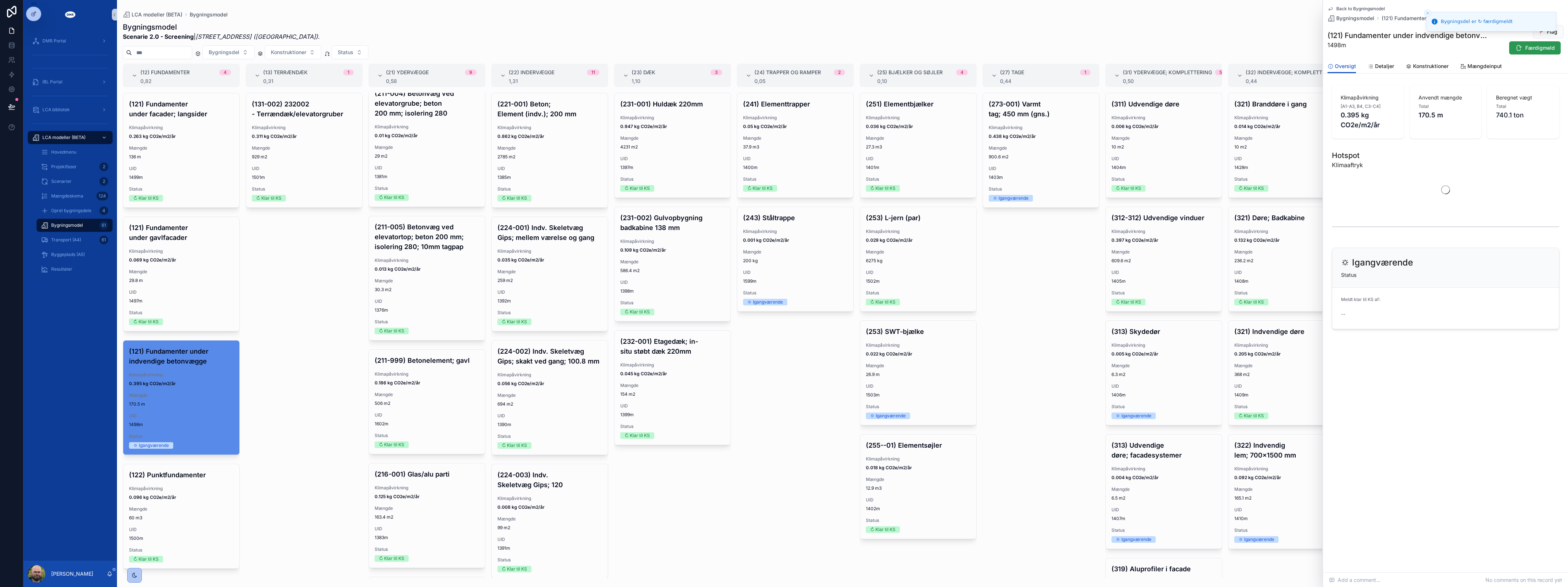
click at [1534, 50] on span "Færdigmeld" at bounding box center [1540, 48] width 30 height 7
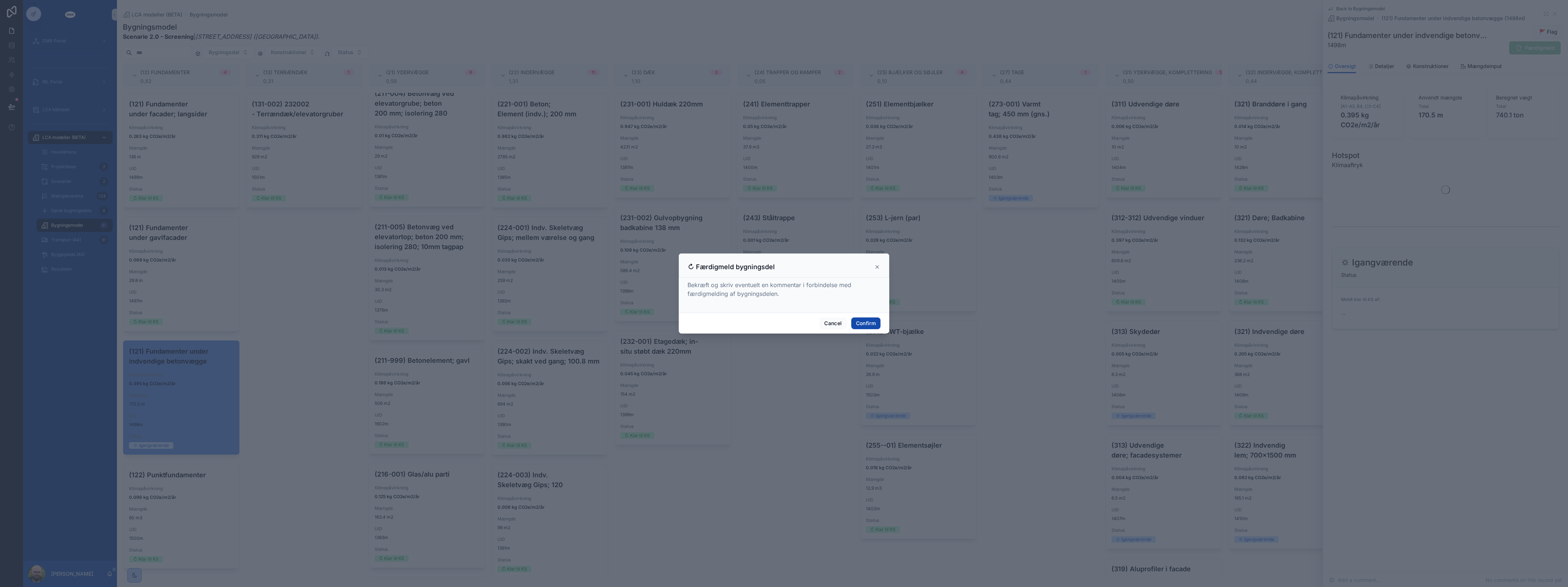
click at [863, 322] on button "Confirm" at bounding box center [866, 323] width 29 height 12
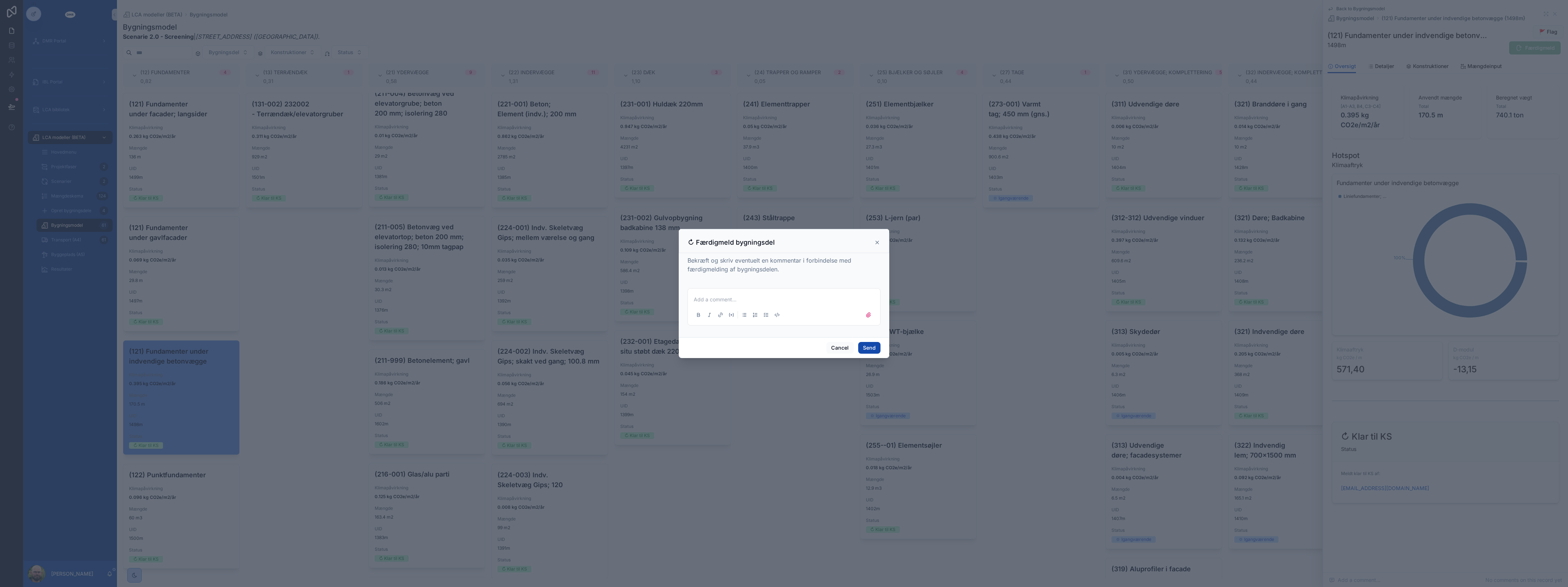
click at [875, 348] on button "Send" at bounding box center [869, 347] width 23 height 12
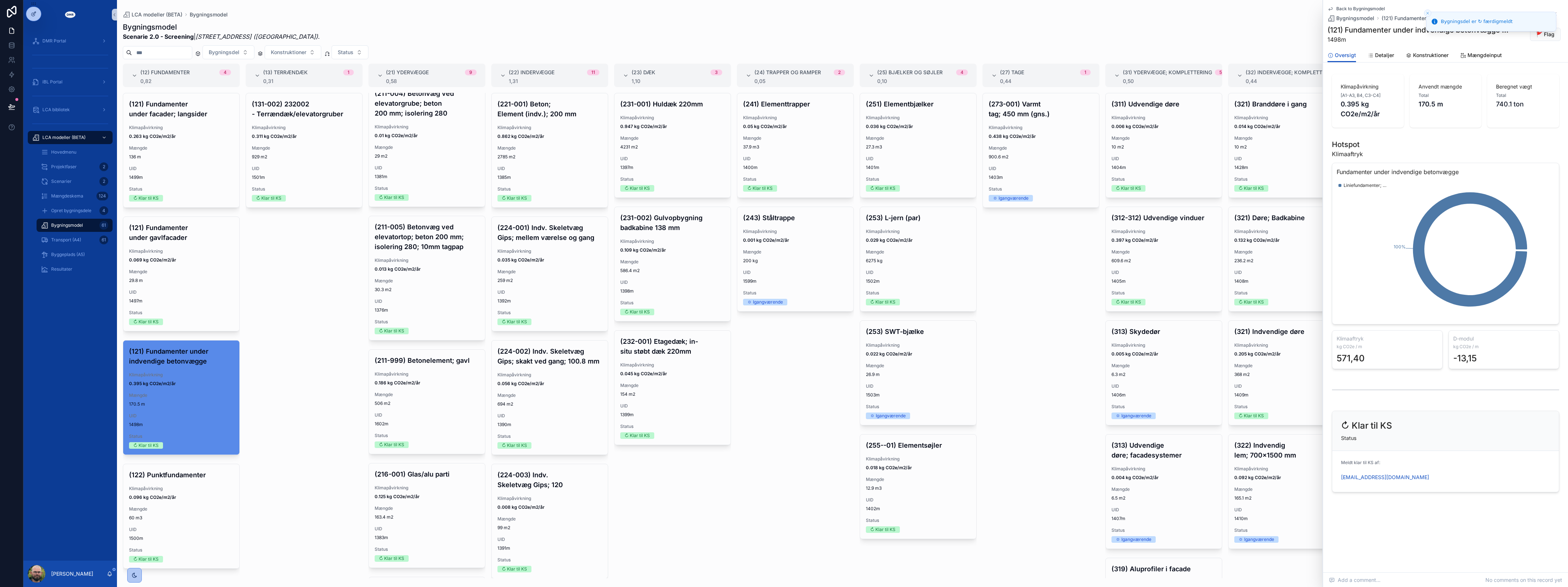
click at [803, 474] on div "(241) Elementtrapper Klimapåvirkning 0.05 kg CO2e/m2/år Mængde 37.9 m3 UID 1400…" at bounding box center [796, 336] width 117 height 485
click at [330, 292] on div "(131-002) 232002 - Terrændæk/elevatorgruber Klimapåvirkning 0.311 kg CO2e/m2/år…" at bounding box center [304, 336] width 117 height 485
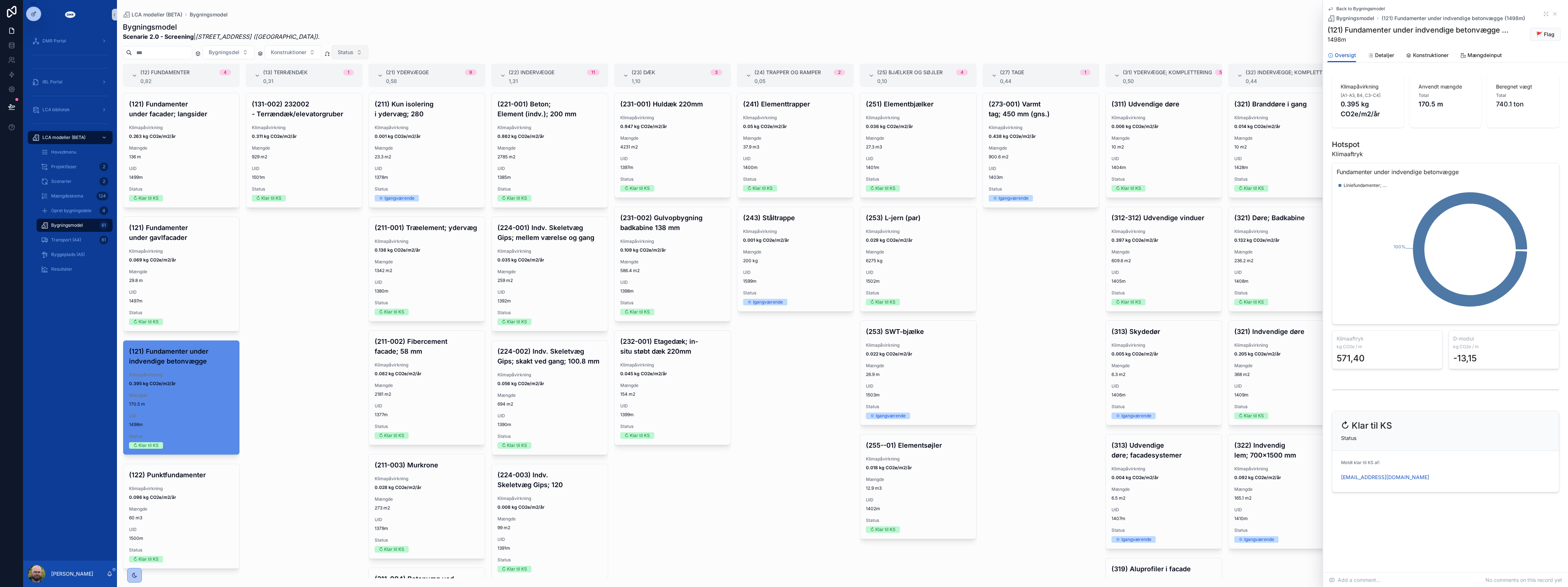
click at [368, 52] on button "Status" at bounding box center [350, 52] width 37 height 14
click at [365, 85] on div "... Afventer input" at bounding box center [367, 82] width 88 height 12
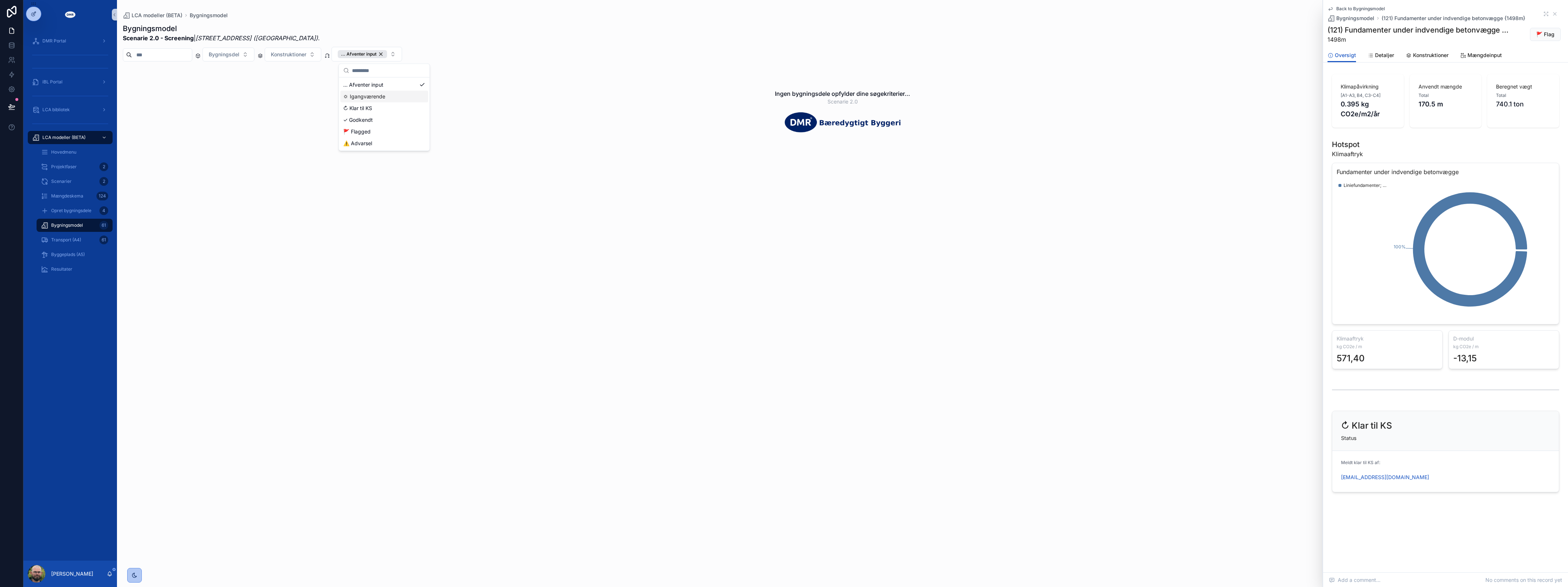
click at [384, 100] on div "⛭ Igangværende" at bounding box center [384, 96] width 88 height 12
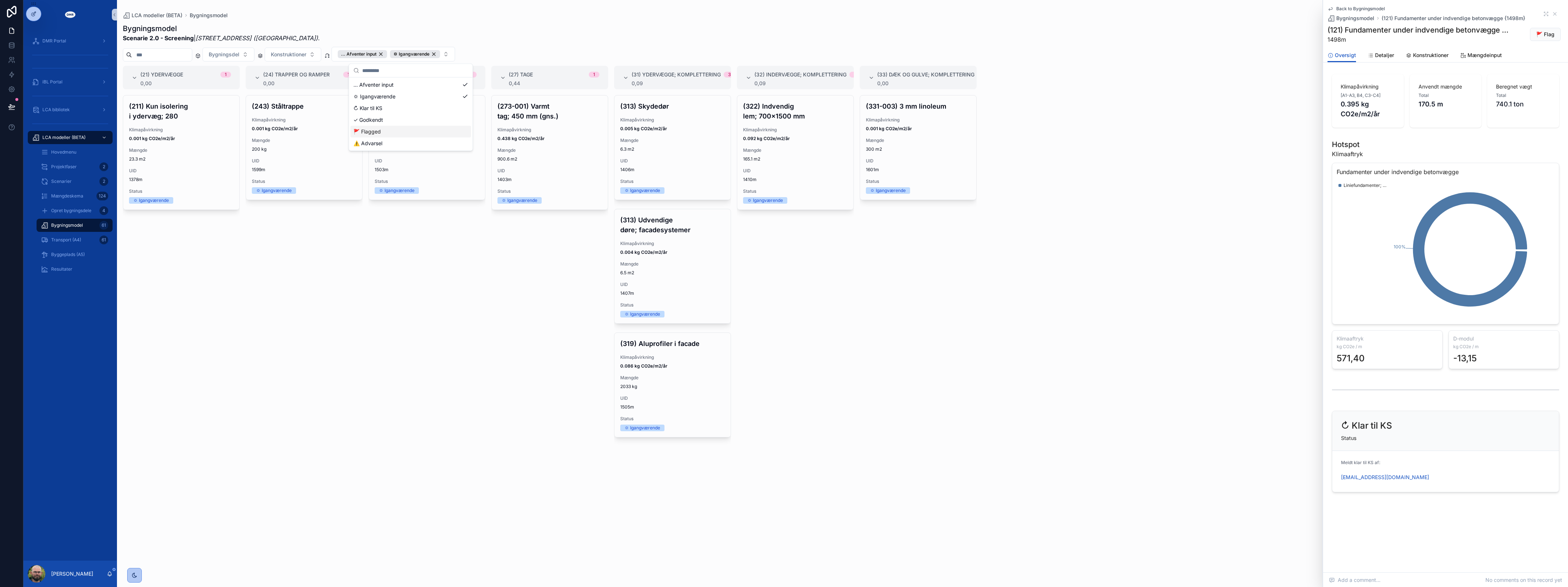
click at [402, 351] on div "(253) SWT-bjælke Klimapåvirkning 0.022 kg CO2e/m2/år Mængde 26.9 m UID 1503m St…" at bounding box center [427, 336] width 117 height 483
click at [455, 52] on button "... Afventer input ⛭ Igangværende" at bounding box center [393, 54] width 124 height 15
click at [549, 357] on div "(273-001) Varmt tag; 450 mm (gns.) Klimapåvirkning 0.438 kg CO2e/m2/år Mængde 9…" at bounding box center [550, 336] width 117 height 483
click at [455, 54] on button "... Afventer input ⛭ Igangværende" at bounding box center [393, 54] width 124 height 15
click at [418, 105] on div "↻ Klar til KS" at bounding box center [411, 108] width 121 height 12
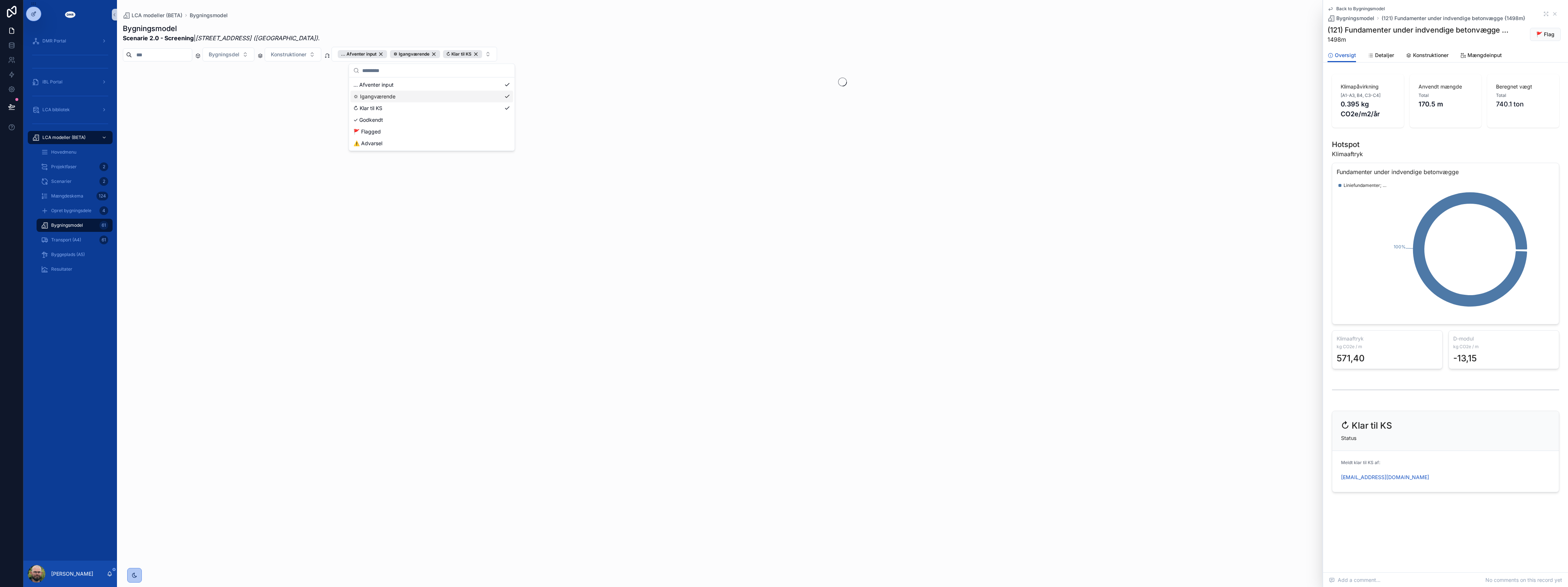
click at [419, 96] on div "⛭ Igangværende" at bounding box center [432, 96] width 163 height 12
click at [421, 91] on div "⛭ Igangværende" at bounding box center [405, 96] width 110 height 12
click at [429, 85] on div "... Afventer input" at bounding box center [432, 85] width 163 height 12
click at [424, 92] on div "⛭ Igangværende" at bounding box center [405, 96] width 110 height 12
click at [1555, 13] on icon "scrollable content" at bounding box center [1555, 13] width 3 height 3
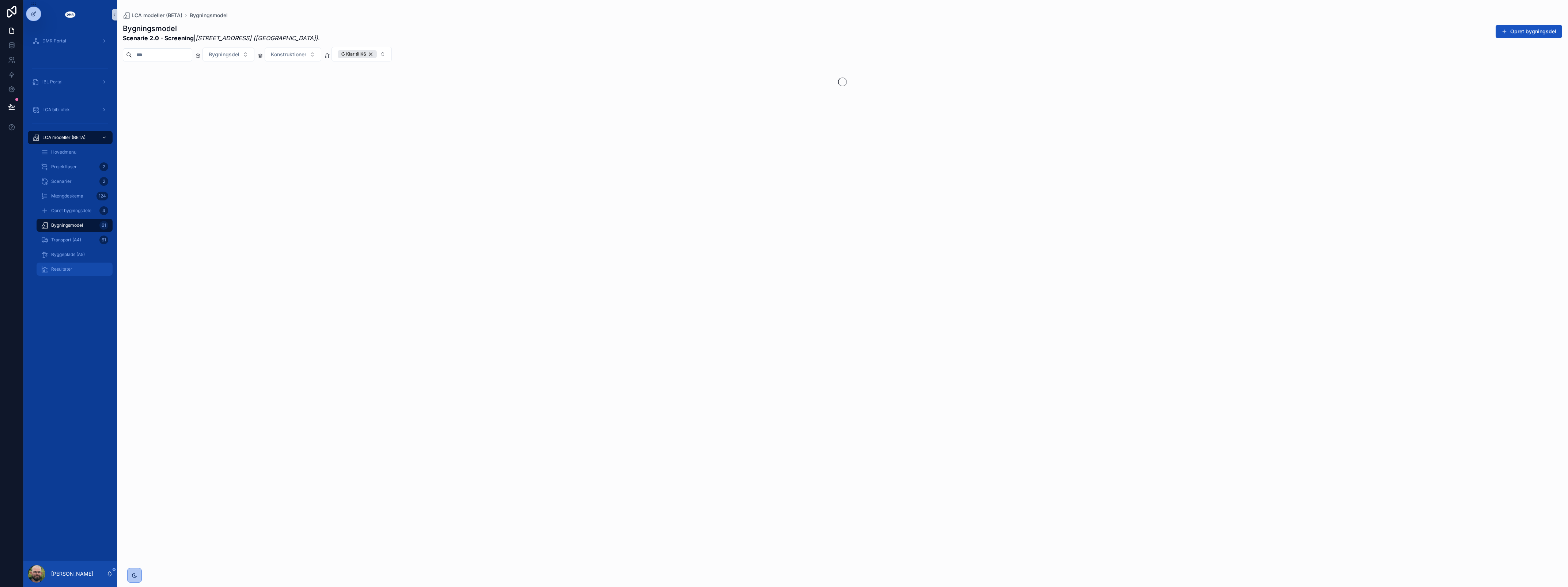
drag, startPoint x: 71, startPoint y: 264, endPoint x: 77, endPoint y: 366, distance: 102.2
click at [71, 264] on div "Resultater" at bounding box center [74, 269] width 67 height 12
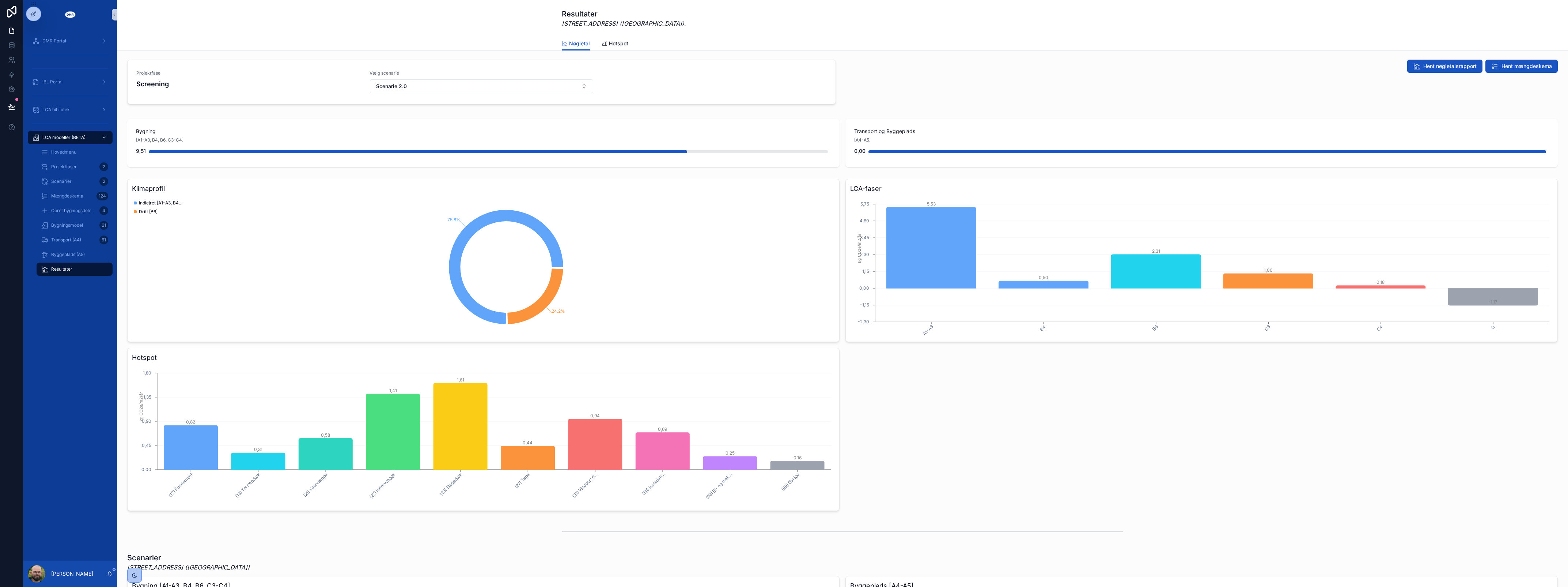
click at [86, 349] on div "DMR Portal iBL Portal LCA bibliotek LCA modeller (BETA) Hovedmenu Projektfaser …" at bounding box center [70, 295] width 94 height 531
drag, startPoint x: 66, startPoint y: 222, endPoint x: 76, endPoint y: 239, distance: 19.7
click at [66, 222] on span "Bygningsmodel" at bounding box center [67, 225] width 32 height 6
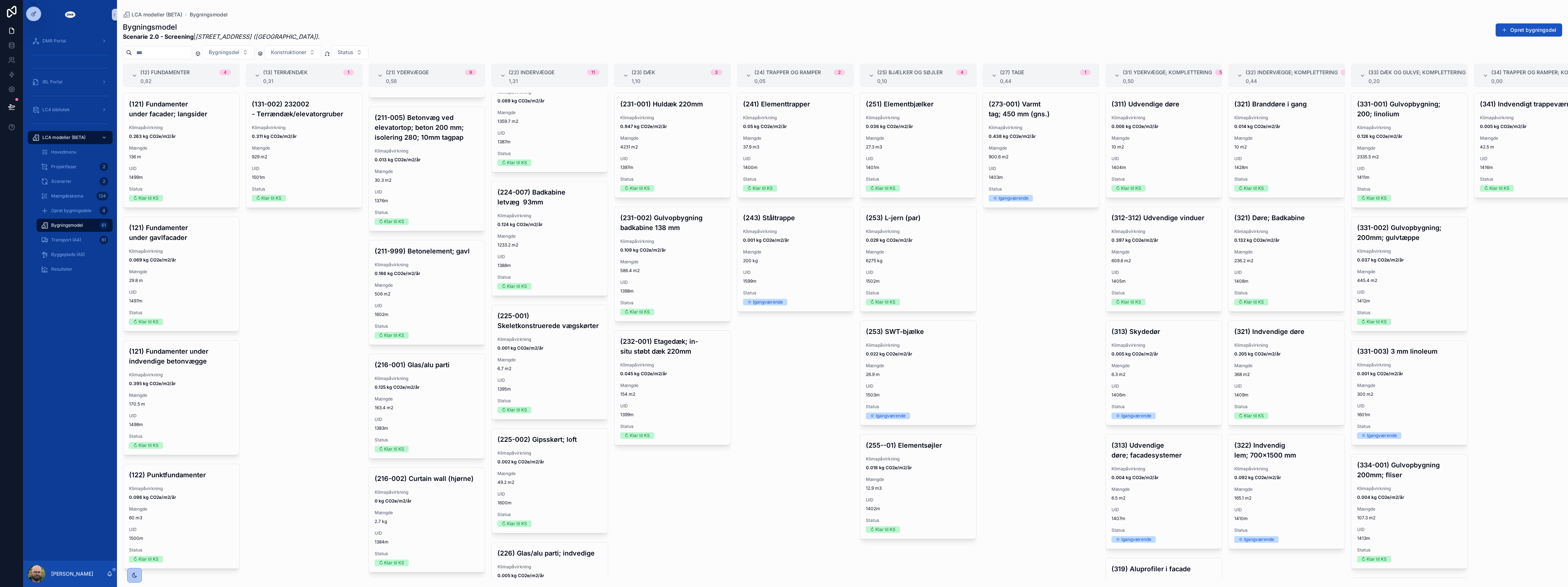
scroll to position [870, 0]
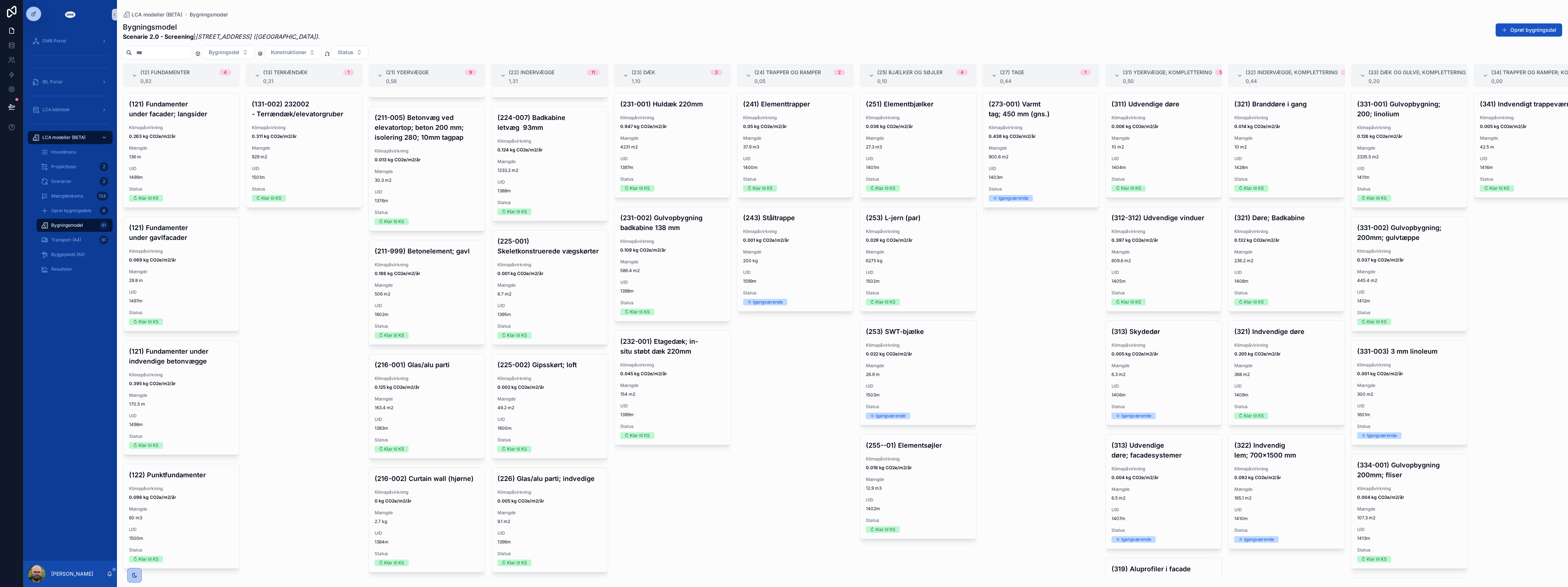
click at [757, 356] on div "(241) Elementtrapper Klimapåvirkning 0.05 kg CO2e/m2/år Mængde 37.9 m3 UID 1400…" at bounding box center [796, 336] width 117 height 485
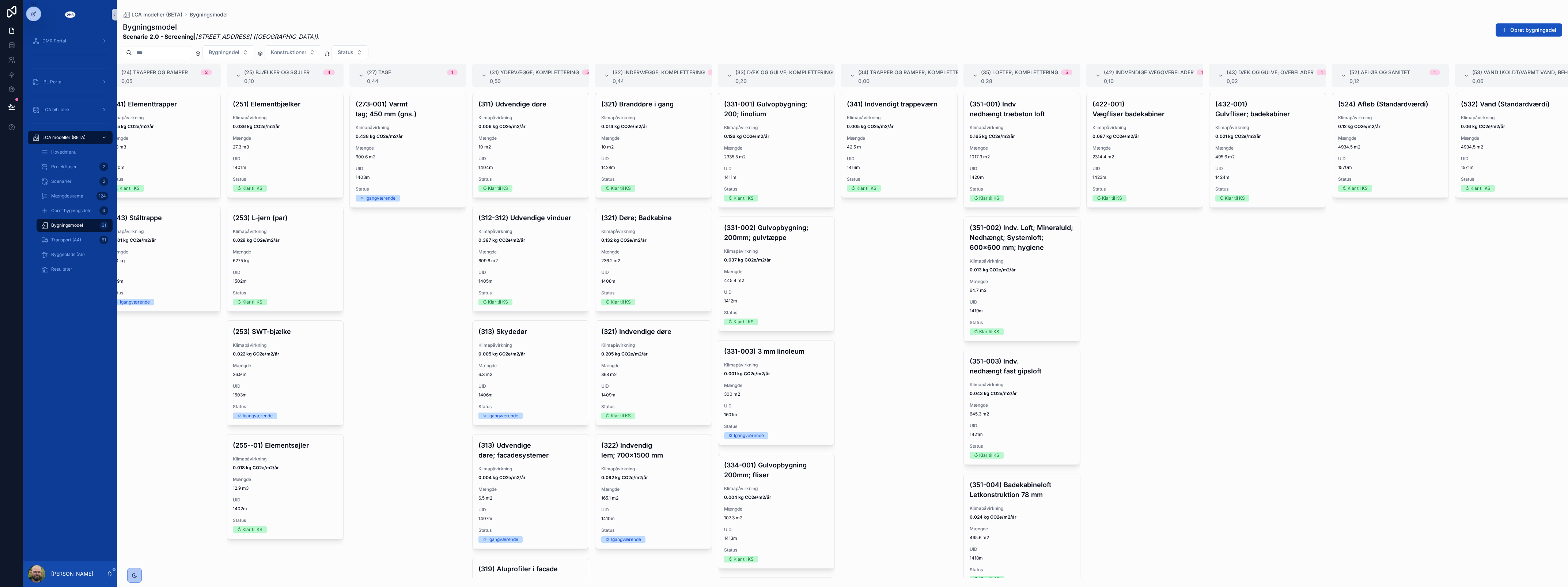
scroll to position [0, 0]
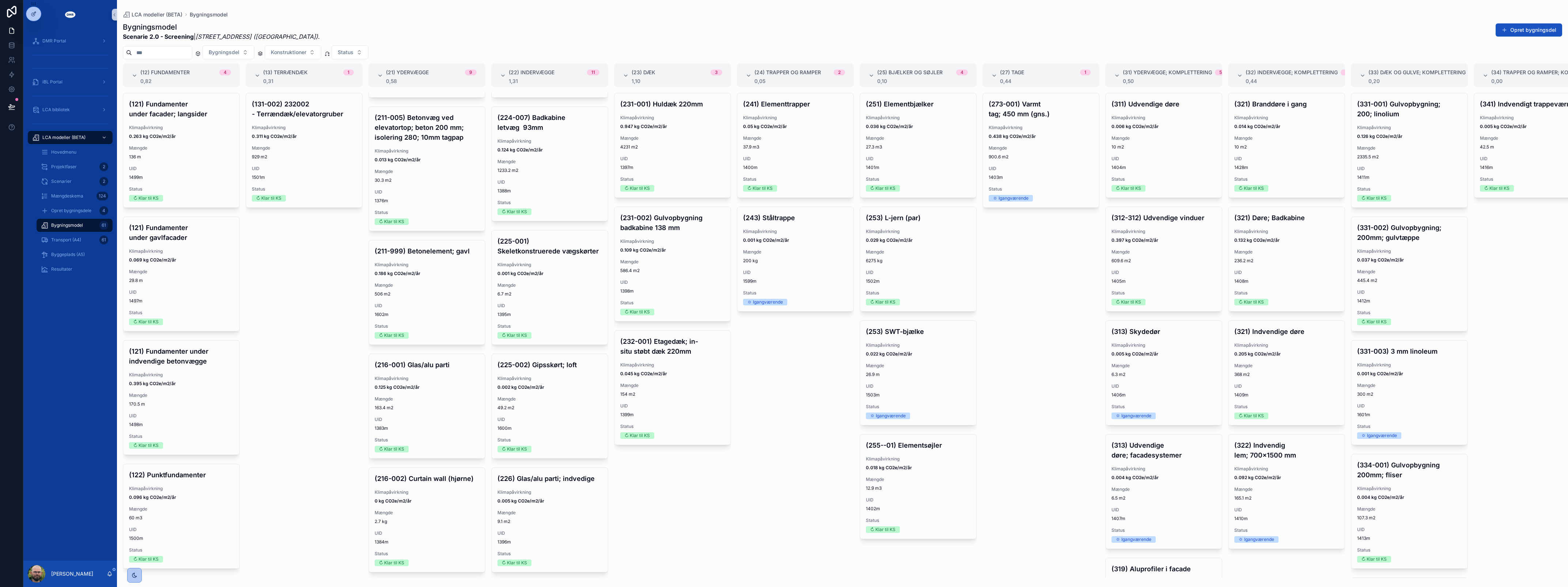
click at [327, 352] on div "(131-002) 232002 - Terrændæk/elevatorgruber Klimapåvirkning 0.311 kg CO2e/m2/år…" at bounding box center [304, 336] width 117 height 485
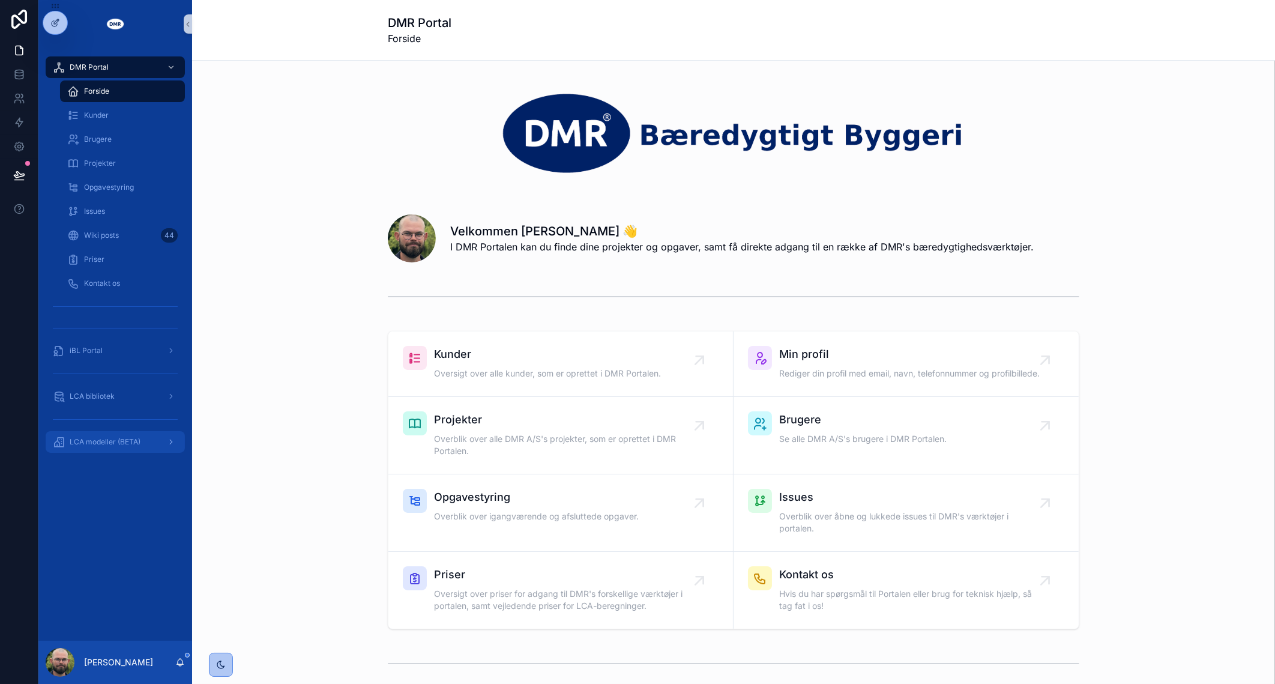
click at [91, 438] on span "LCA modeller (BETA)" at bounding box center [105, 442] width 71 height 10
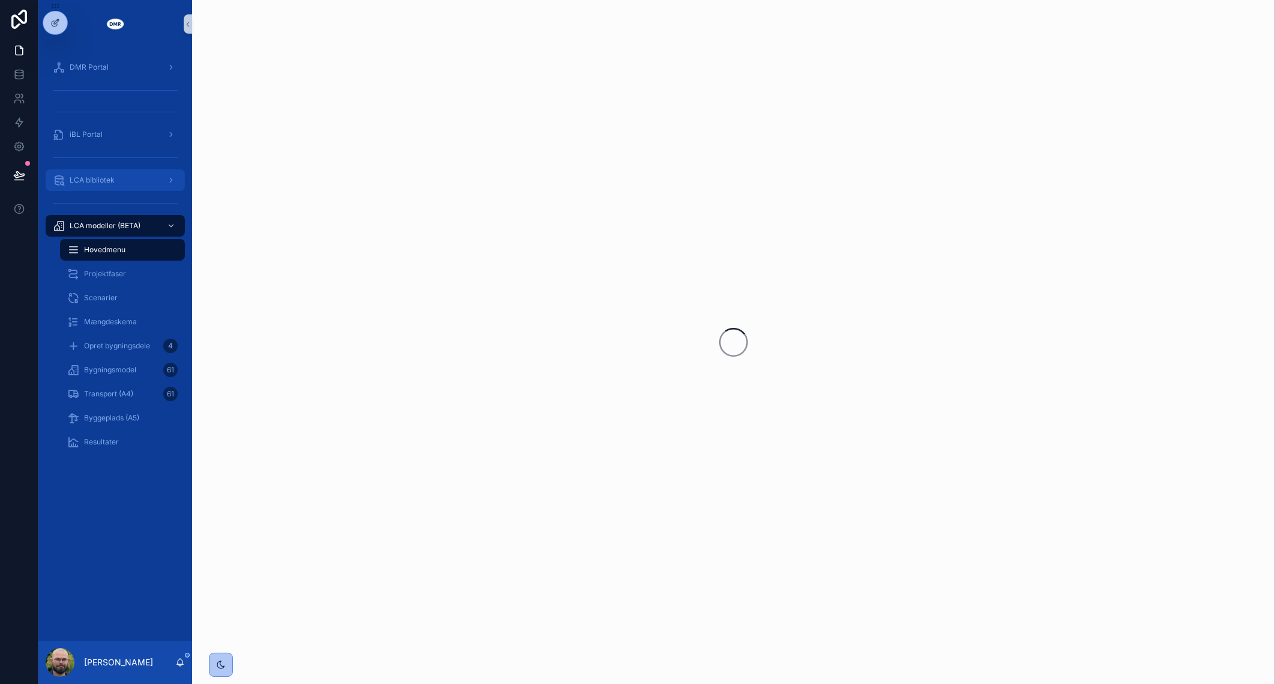
click at [138, 190] on link "LCA bibliotek" at bounding box center [115, 180] width 139 height 22
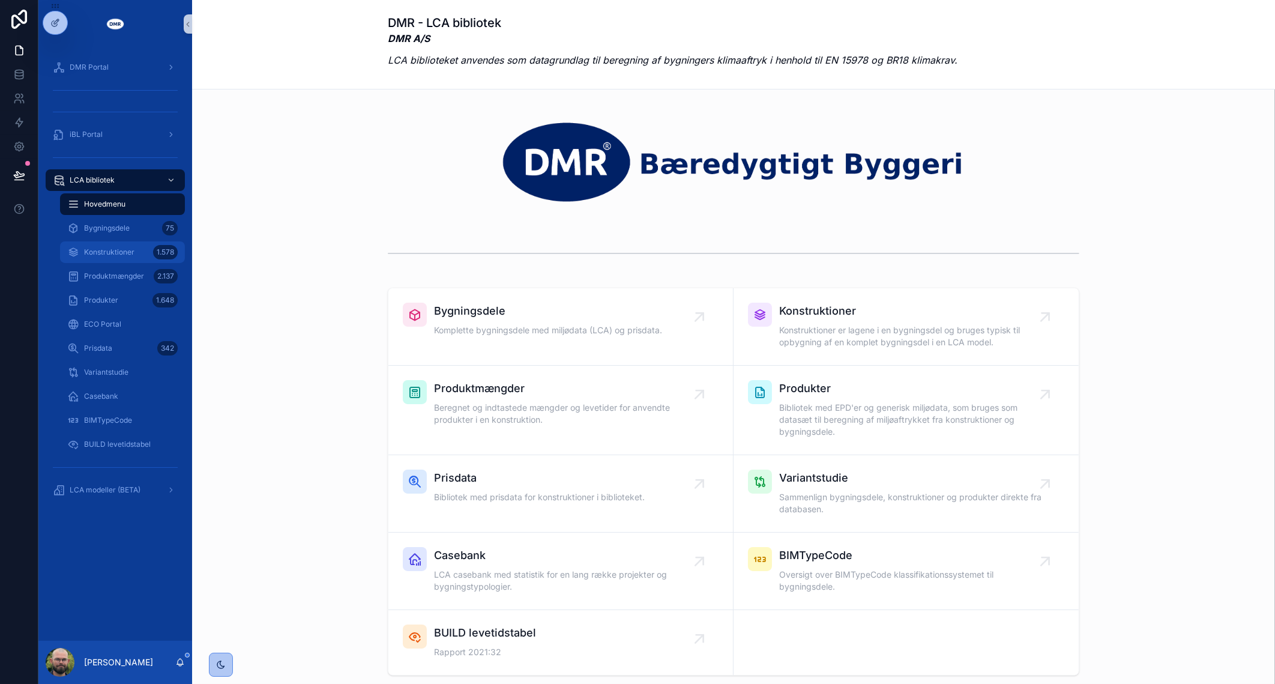
click at [133, 255] on span "Konstruktioner" at bounding box center [109, 252] width 50 height 10
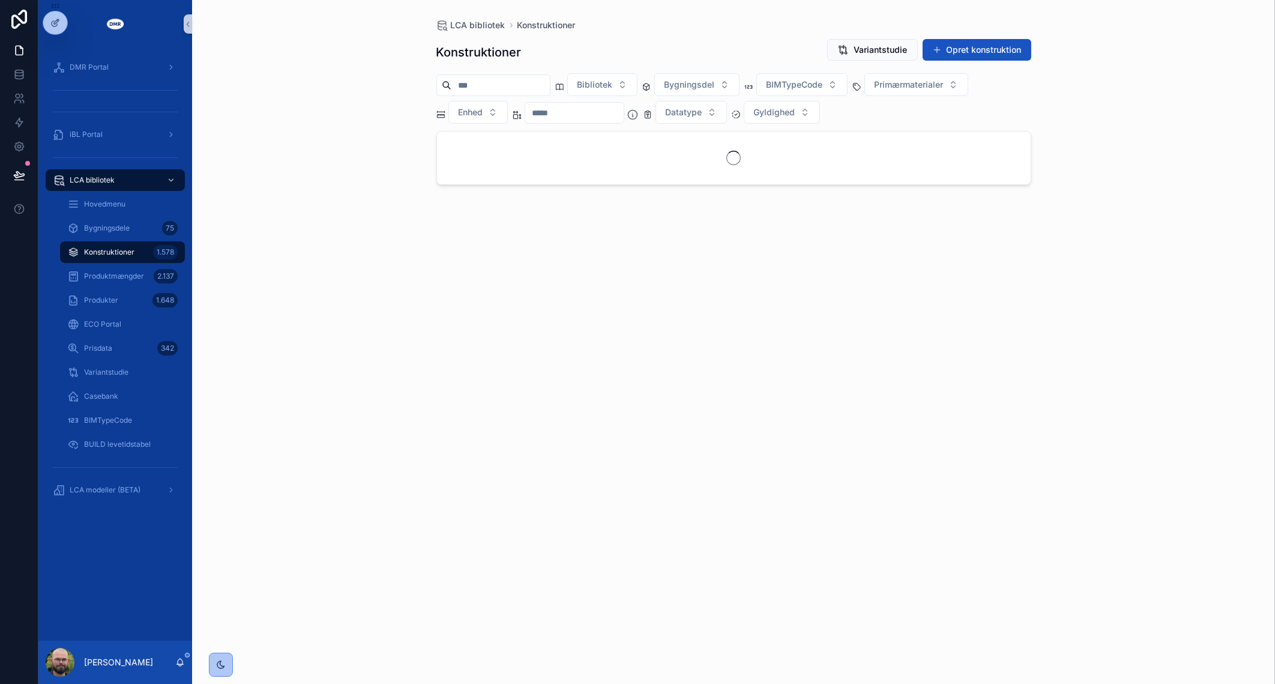
click at [565, 100] on div "Bibliotek Bygningsdel BIMTypeCode Primærmaterialer Enhed Datatype Gyldighed" at bounding box center [734, 98] width 595 height 50
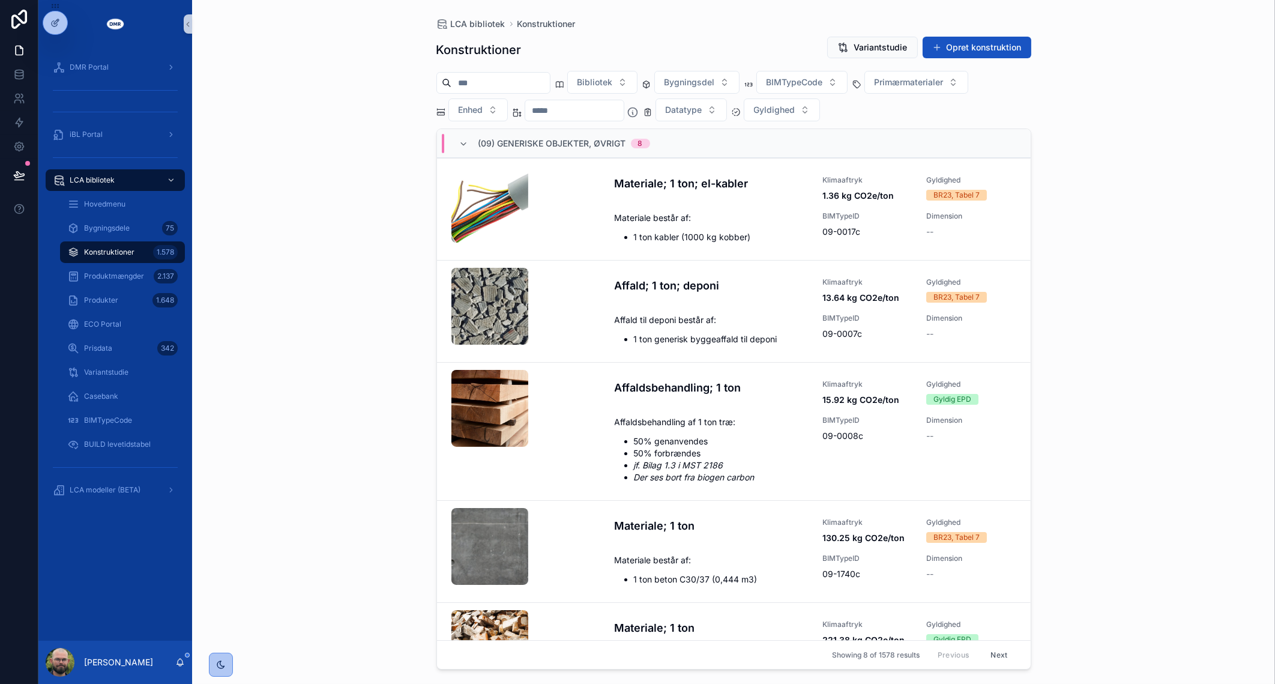
click at [572, 113] on input "scrollable content" at bounding box center [574, 110] width 98 height 17
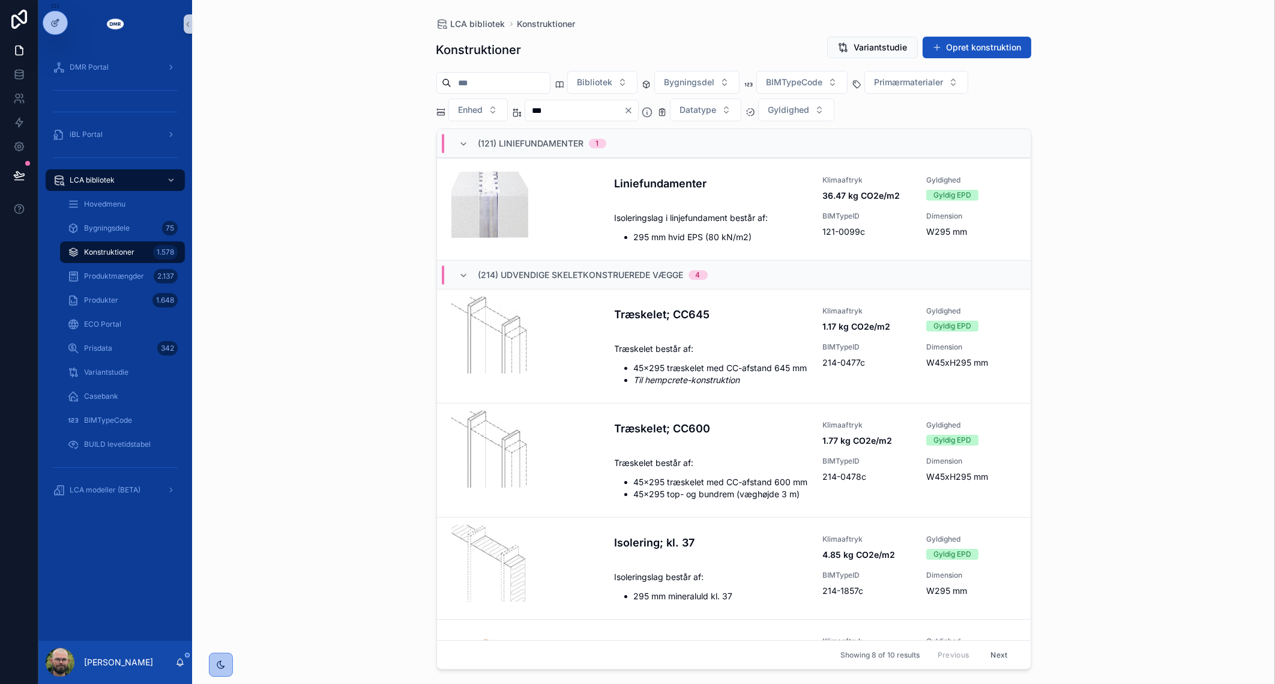
type input "***"
click at [1153, 275] on div "LCA bibliotek Konstruktioner Konstruktioner Variantstudie Opret konstruktion Bi…" at bounding box center [733, 342] width 1083 height 684
click at [793, 94] on div "Bibliotek Bygningsdel BIMTypeCode Primærmaterialer Enhed *** Datatype Gyldighed" at bounding box center [734, 96] width 595 height 50
click at [803, 104] on span "Gyldighed" at bounding box center [789, 110] width 41 height 12
click at [808, 196] on div "BR23, Tabel 7" at bounding box center [823, 196] width 144 height 19
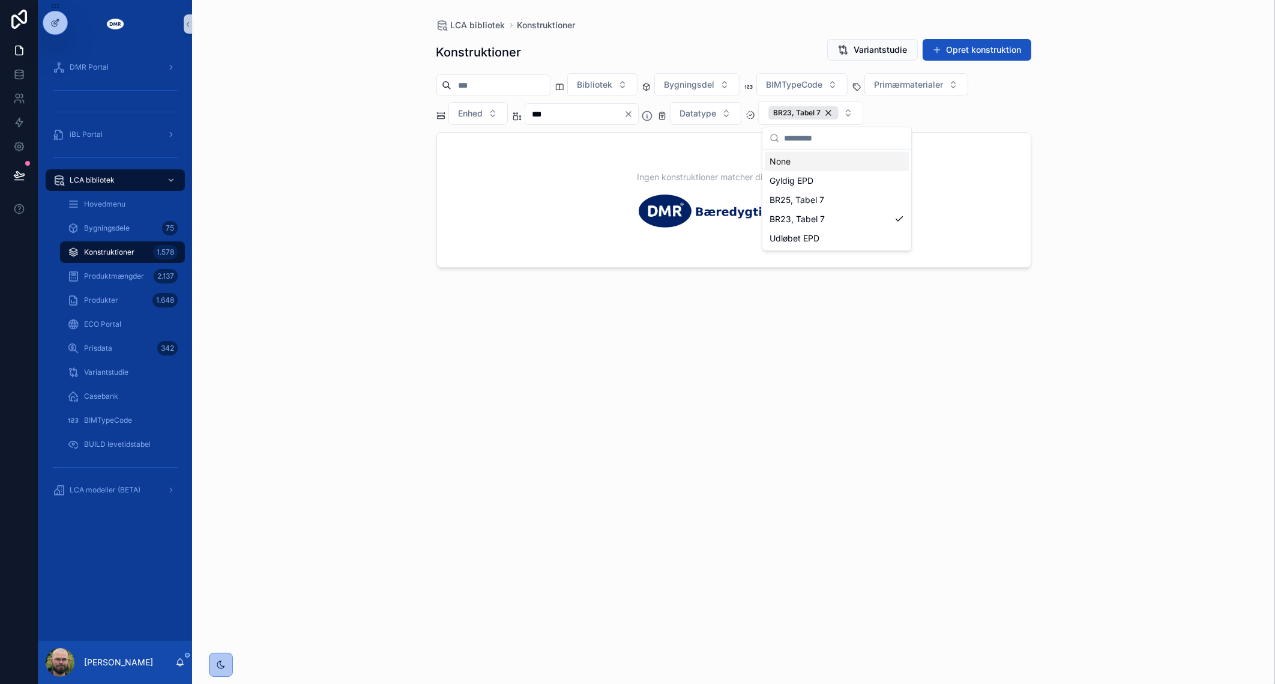
click at [1058, 141] on div "LCA bibliotek Konstruktioner Konstruktioner Variantstudie Opret konstruktion Bi…" at bounding box center [733, 342] width 1083 height 684
click at [863, 108] on button "BR23, Tabel 7" at bounding box center [810, 113] width 105 height 24
click at [857, 180] on div "Gyldig EPD" at bounding box center [837, 180] width 144 height 19
click at [742, 113] on button "Datatype" at bounding box center [705, 113] width 71 height 23
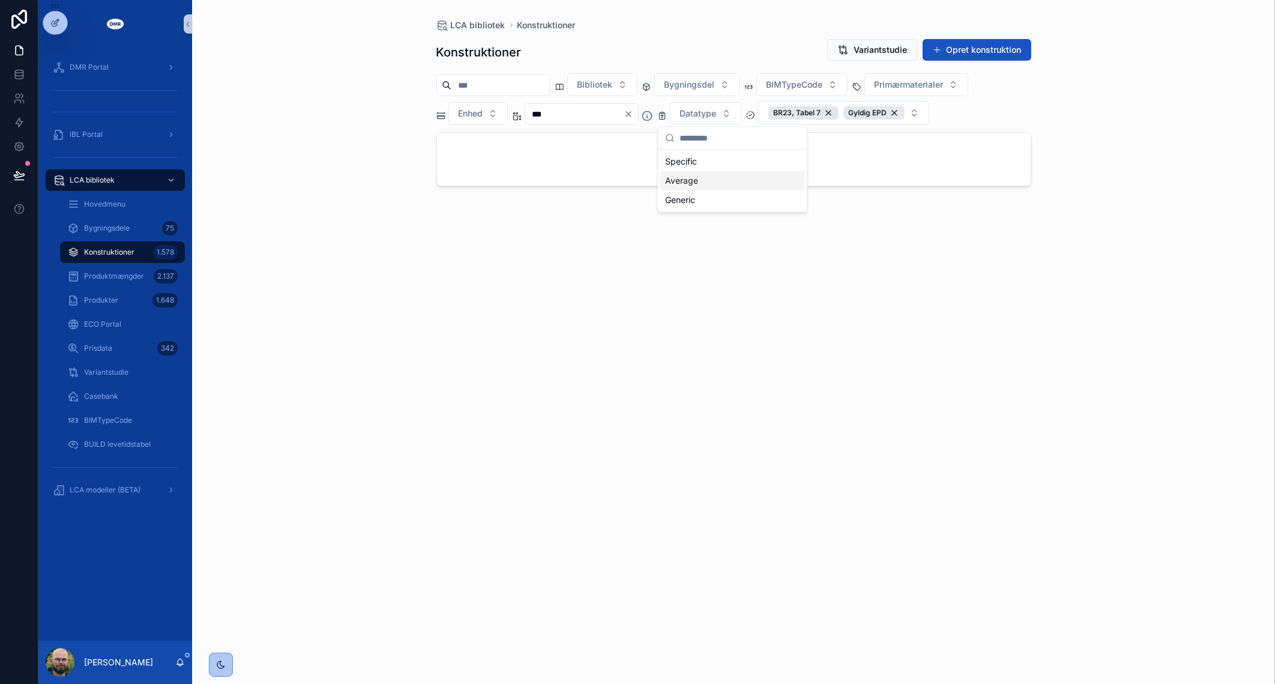
click at [744, 173] on div "Average" at bounding box center [733, 180] width 144 height 19
click at [737, 200] on div "Generic" at bounding box center [740, 199] width 144 height 19
click at [1082, 189] on div "LCA bibliotek Konstruktioner Konstruktioner Variantstudie Opret konstruktion Bi…" at bounding box center [733, 342] width 1083 height 684
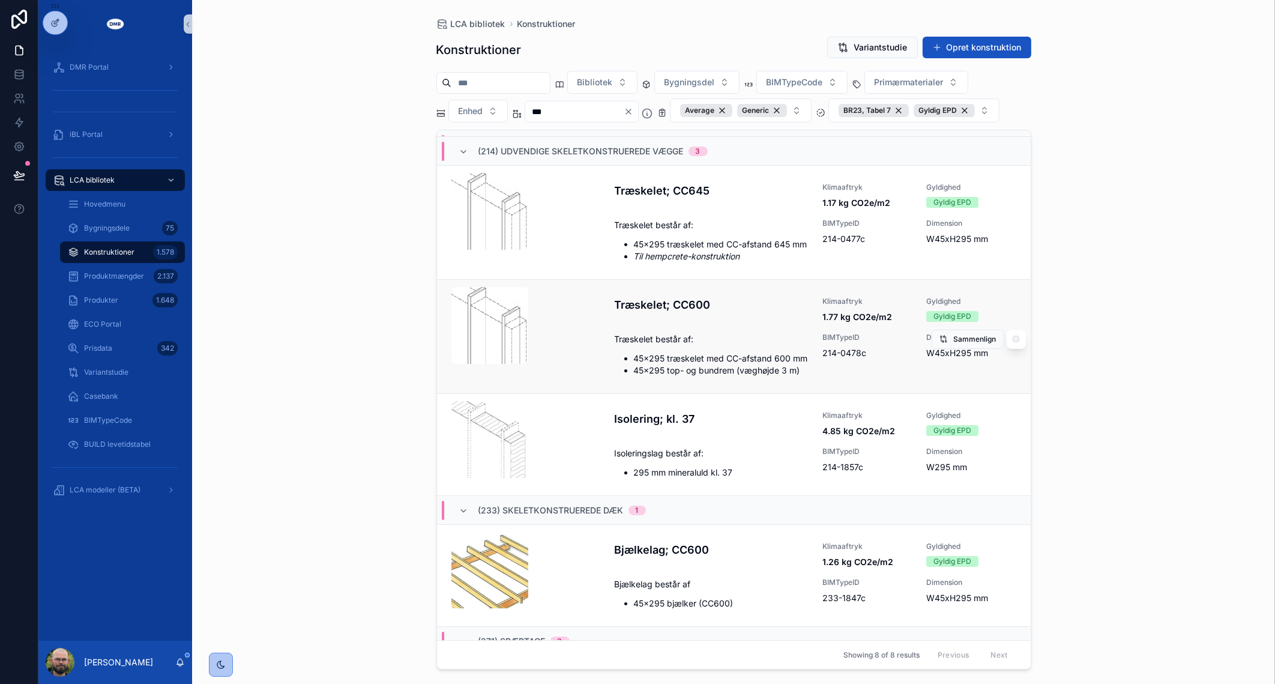
scroll to position [150, 0]
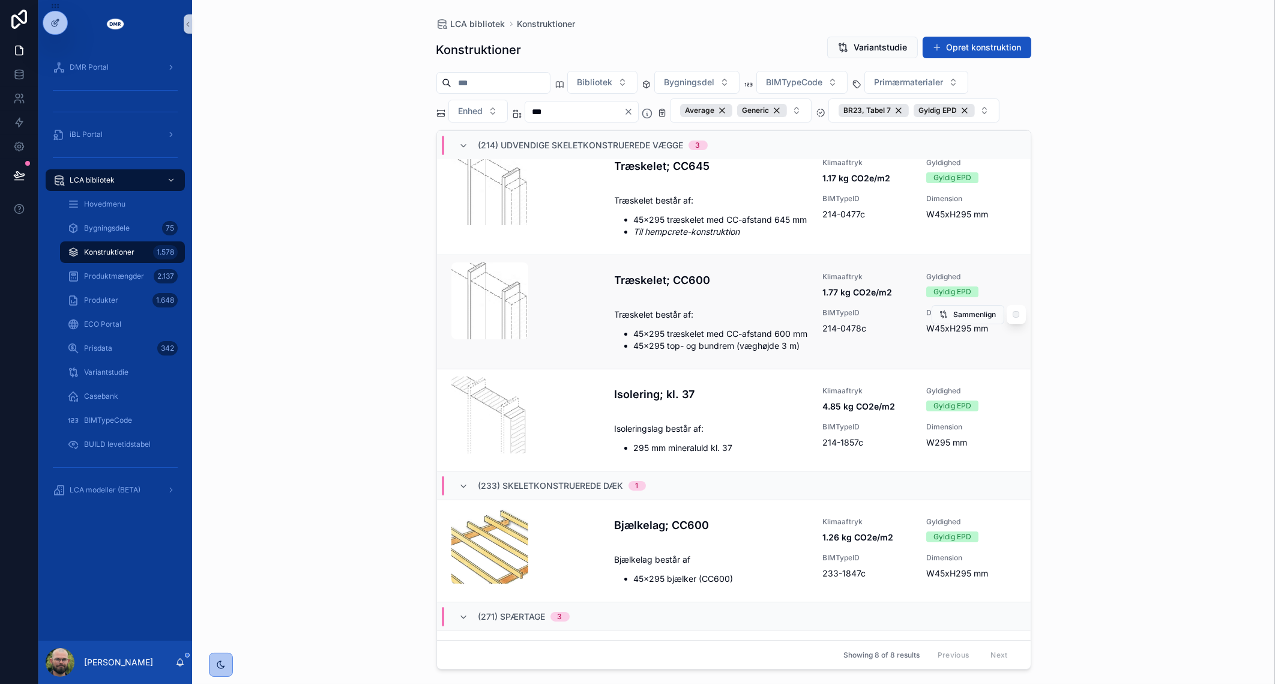
click at [736, 312] on div "Træskelet; CC600 Klimaaftryk 1.77 kg CO2e/m2 Gyldighed Gyldig EPD Træskelet bes…" at bounding box center [816, 312] width 402 height 80
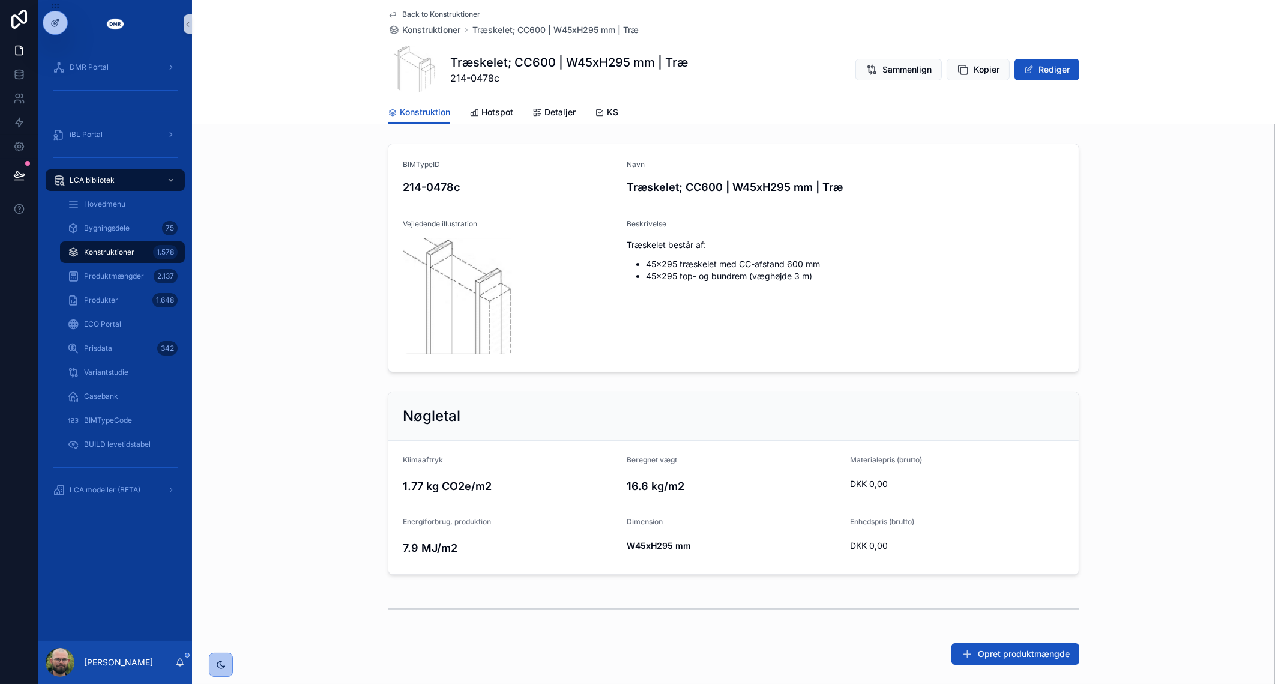
scroll to position [262, 0]
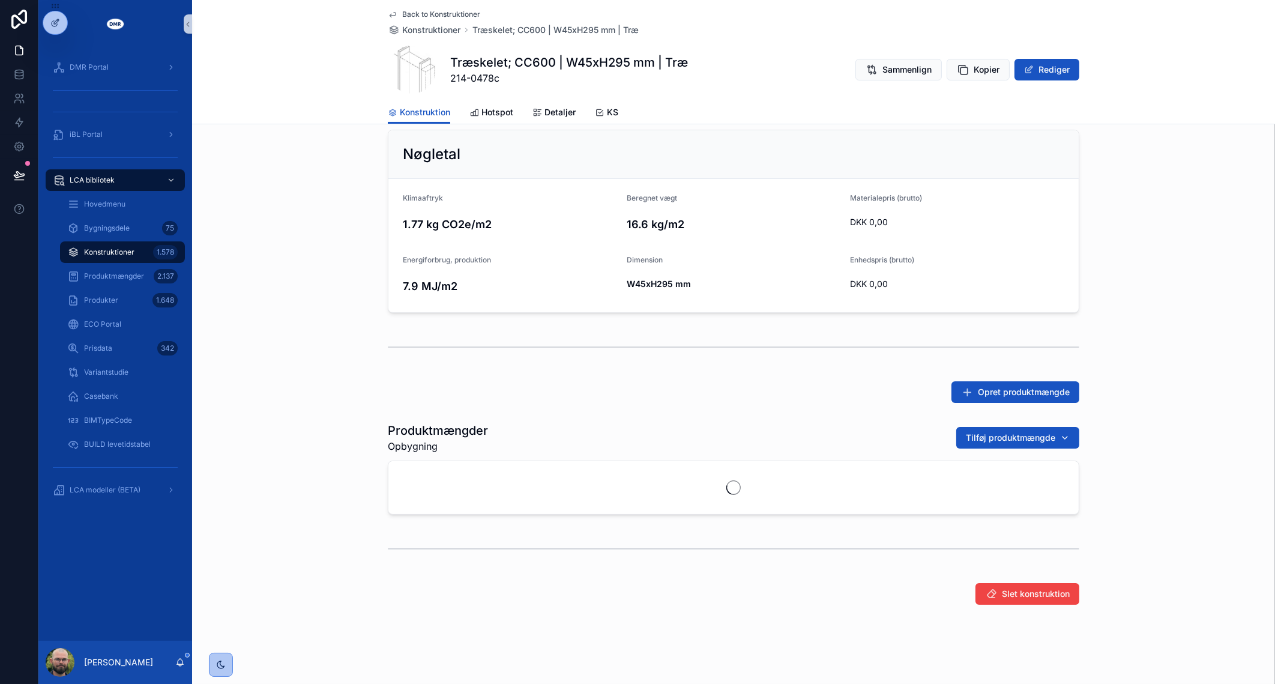
click at [475, 69] on h1 "Træskelet; CC600 | W45xH295 mm | Træ" at bounding box center [569, 62] width 238 height 17
drag, startPoint x: 475, startPoint y: 69, endPoint x: 477, endPoint y: 82, distance: 13.3
click at [477, 82] on span "214-0478c" at bounding box center [569, 78] width 238 height 14
click at [479, 82] on span "214-0478c" at bounding box center [569, 78] width 238 height 14
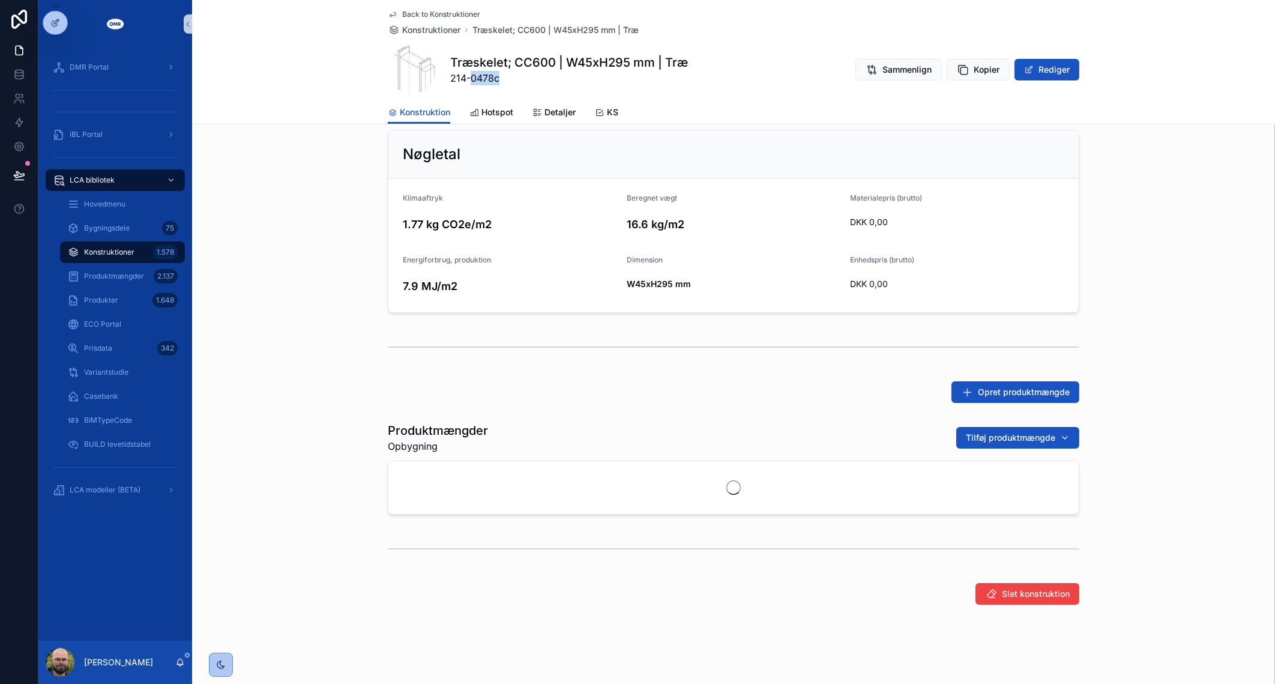
click at [479, 82] on span "214-0478c" at bounding box center [569, 78] width 238 height 14
copy span "0478c"
click at [464, 324] on div "BIMTypeID 214-0478c Navn Træskelet; CC600 | W45xH295 mm | Træ Vejledende illust…" at bounding box center [733, 243] width 1083 height 733
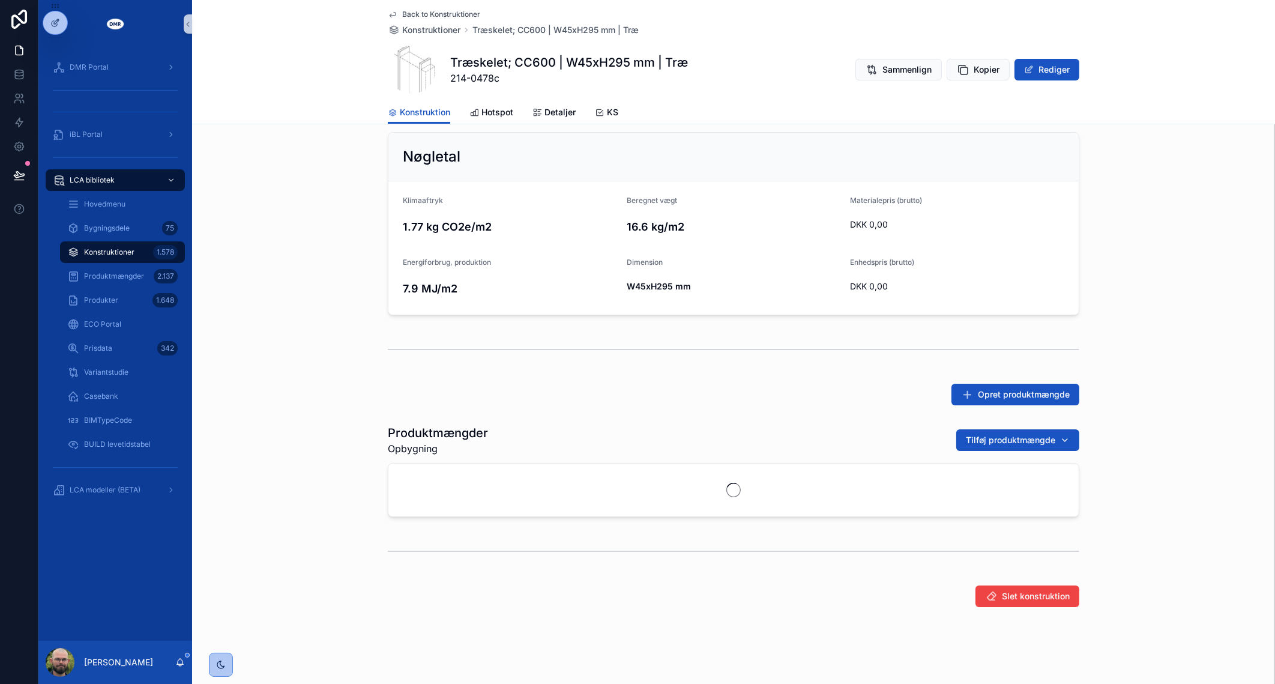
scroll to position [262, 0]
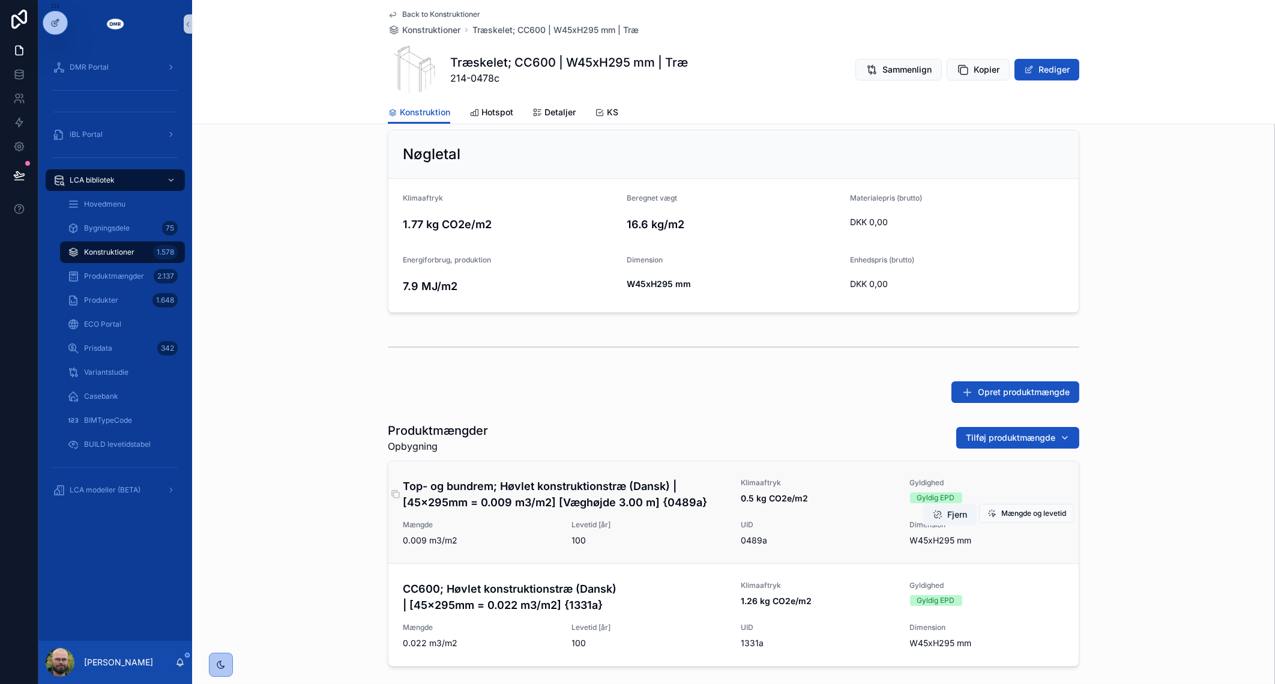
click at [662, 506] on h4 "Top- og bundrem; Høvlet konstruktionstræ (Dansk) | [45x295mm = 0.009 m3/m2] [Væ…" at bounding box center [565, 494] width 324 height 32
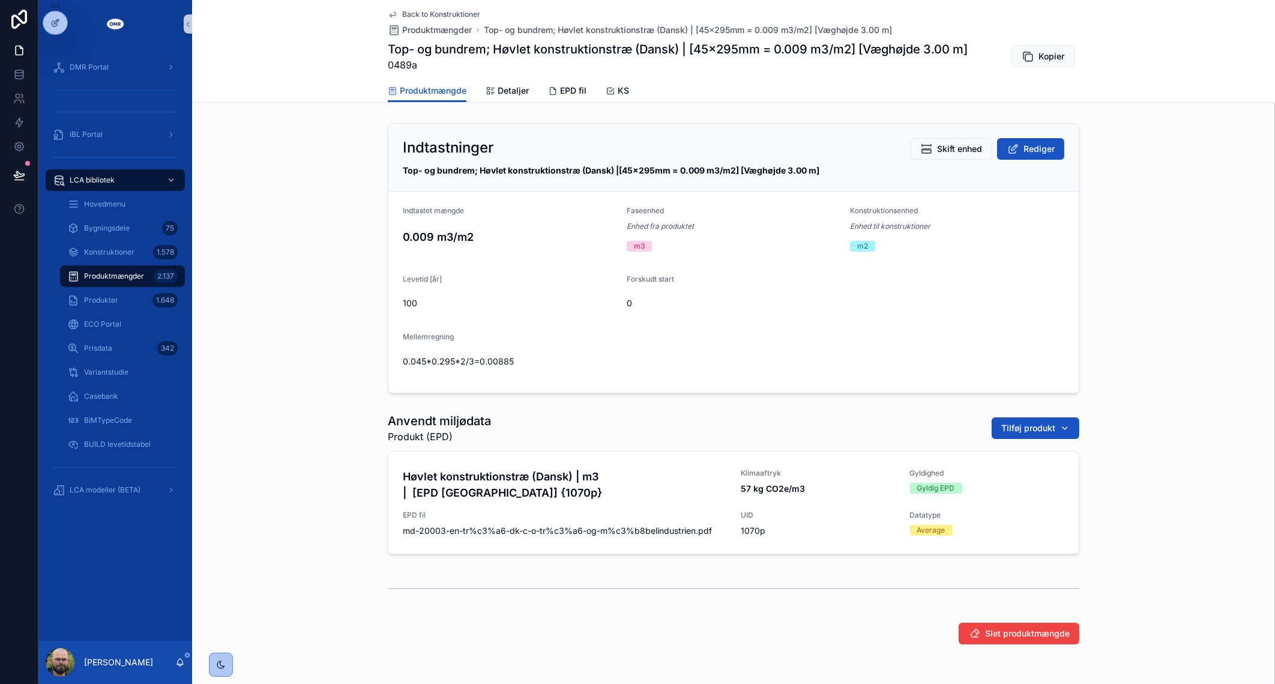
scroll to position [288, 0]
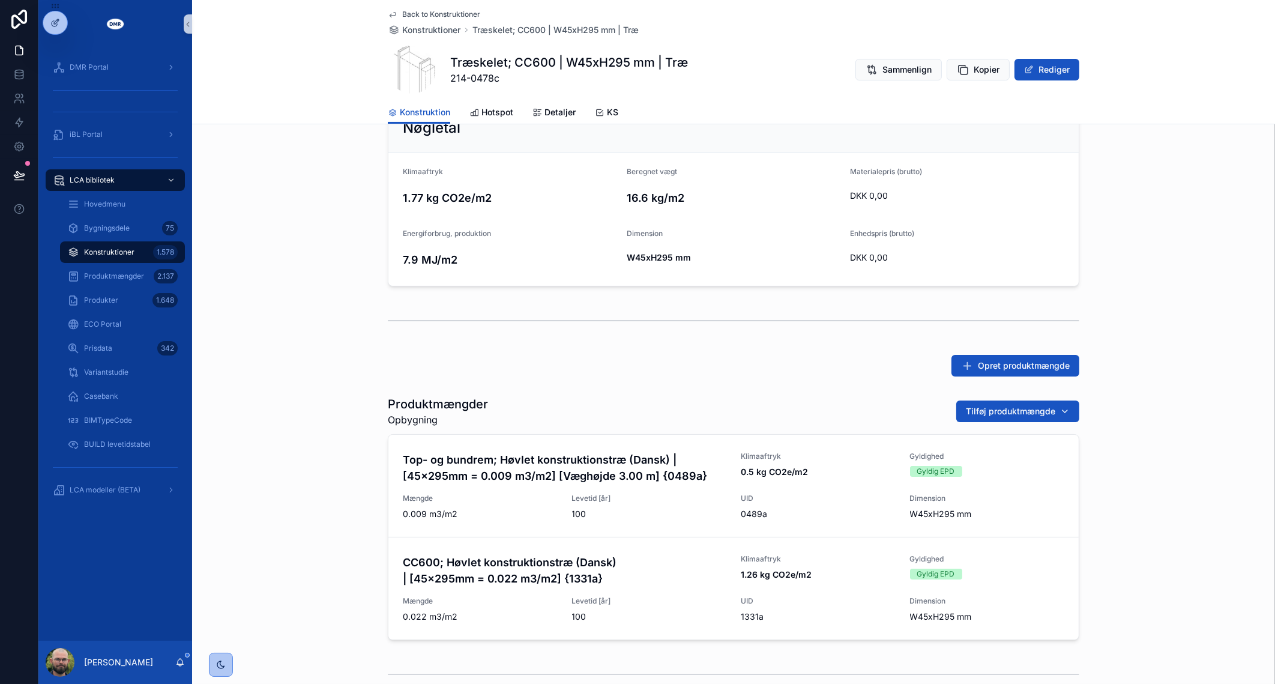
click at [284, 202] on div "Nøgletal Klimaaftryk 1.77 kg CO2e/m2 Beregnet vægt 16.6 kg/m2 Materialepris (br…" at bounding box center [733, 194] width 1083 height 193
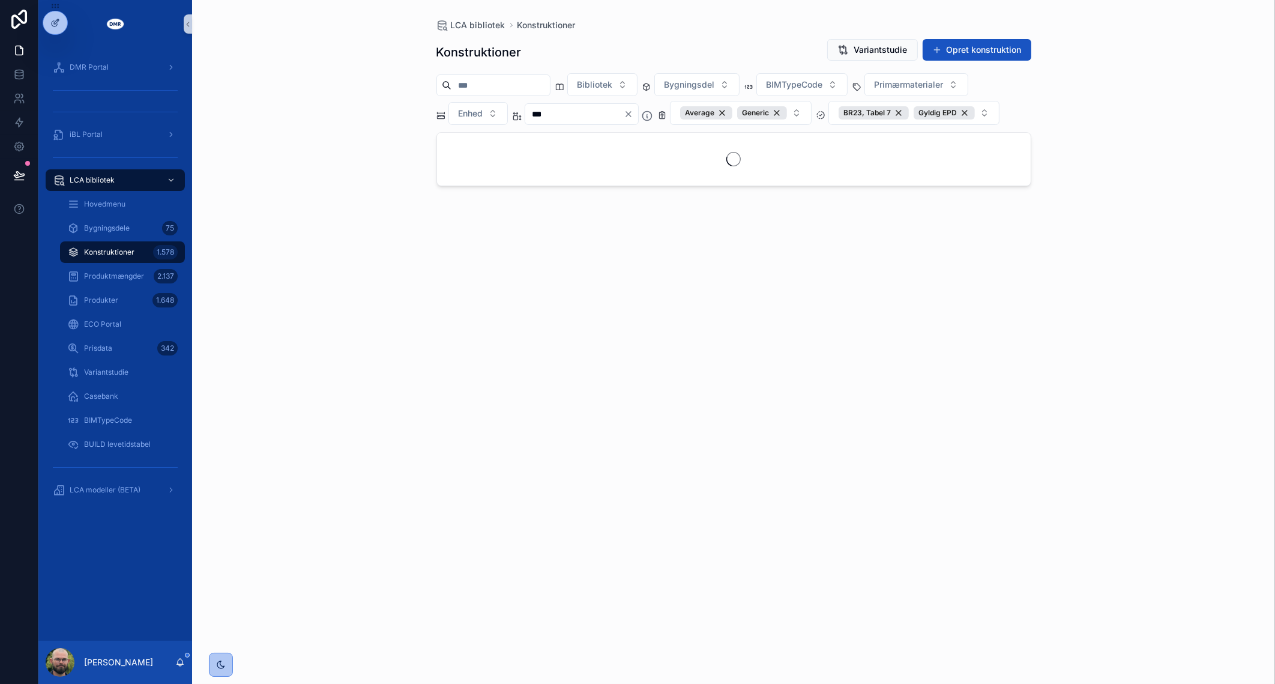
click at [292, 208] on div "LCA bibliotek Konstruktioner Konstruktioner Variantstudie Opret konstruktion Bi…" at bounding box center [733, 342] width 1083 height 684
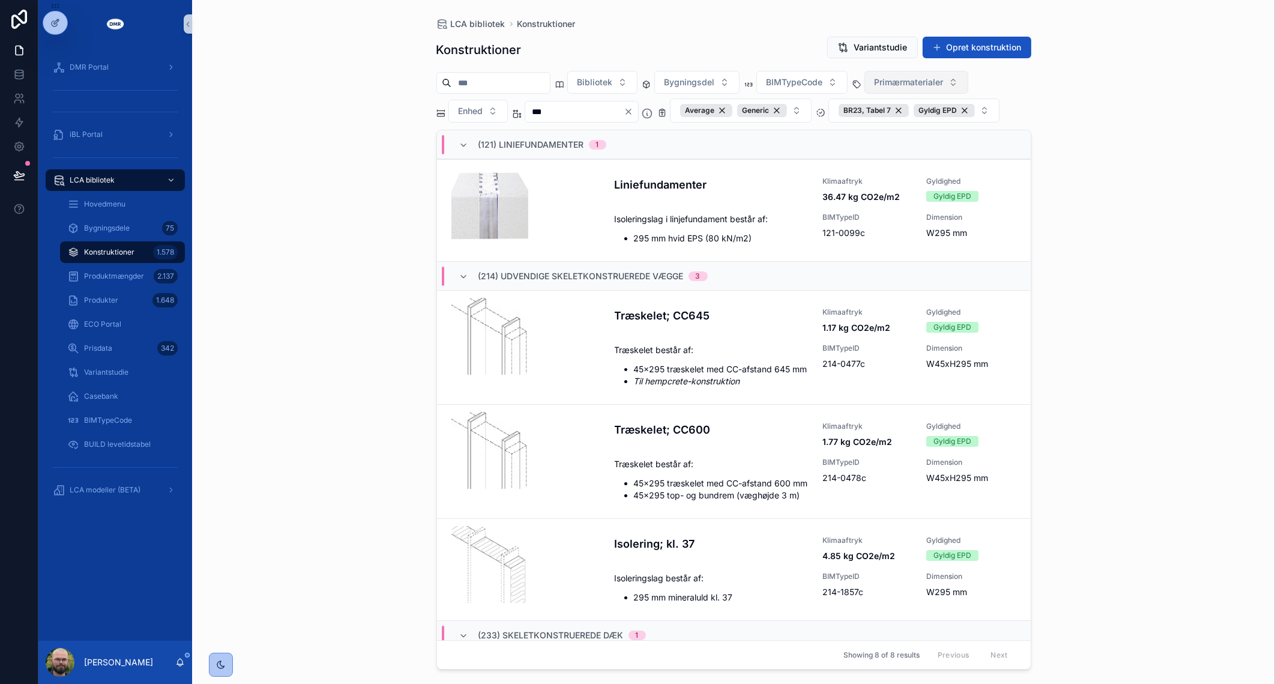
click at [922, 76] on span "Primærmaterialer" at bounding box center [909, 82] width 69 height 12
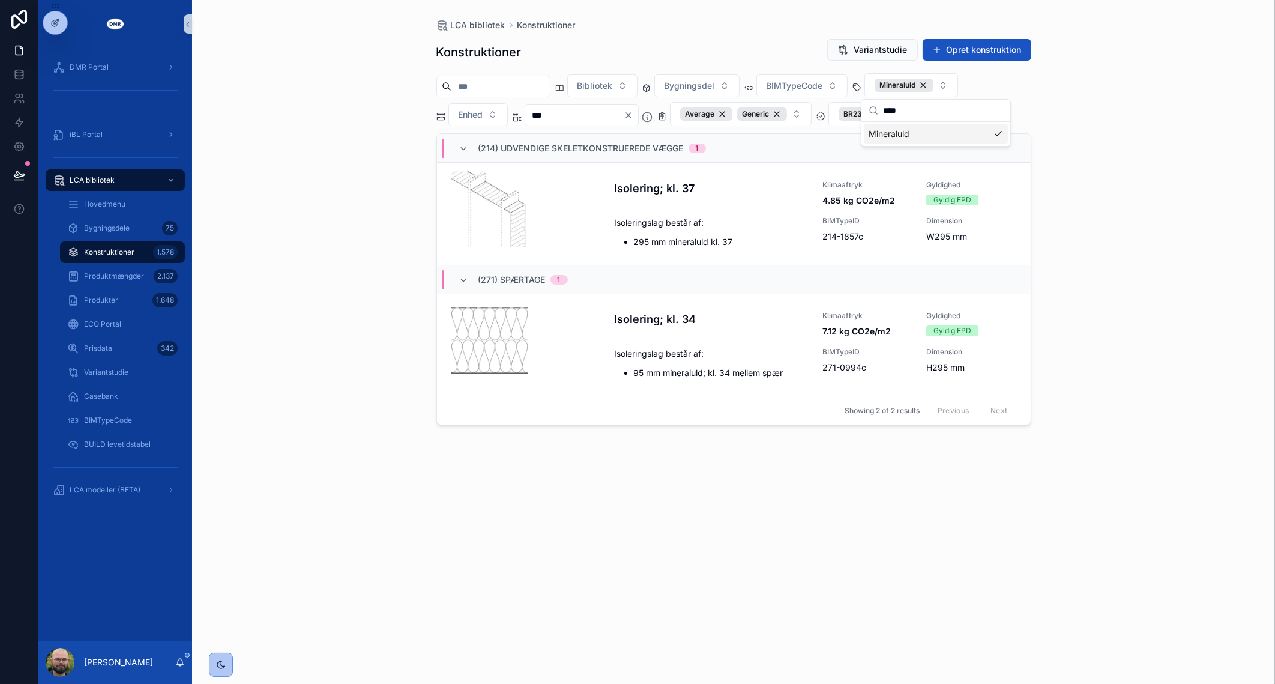
type input "****"
click at [295, 180] on div "LCA bibliotek Konstruktioner Konstruktioner Variantstudie Opret konstruktion Bi…" at bounding box center [733, 342] width 1083 height 684
click at [820, 234] on icon "scrollable content" at bounding box center [816, 237] width 10 height 10
click at [609, 114] on input "***" at bounding box center [574, 115] width 98 height 17
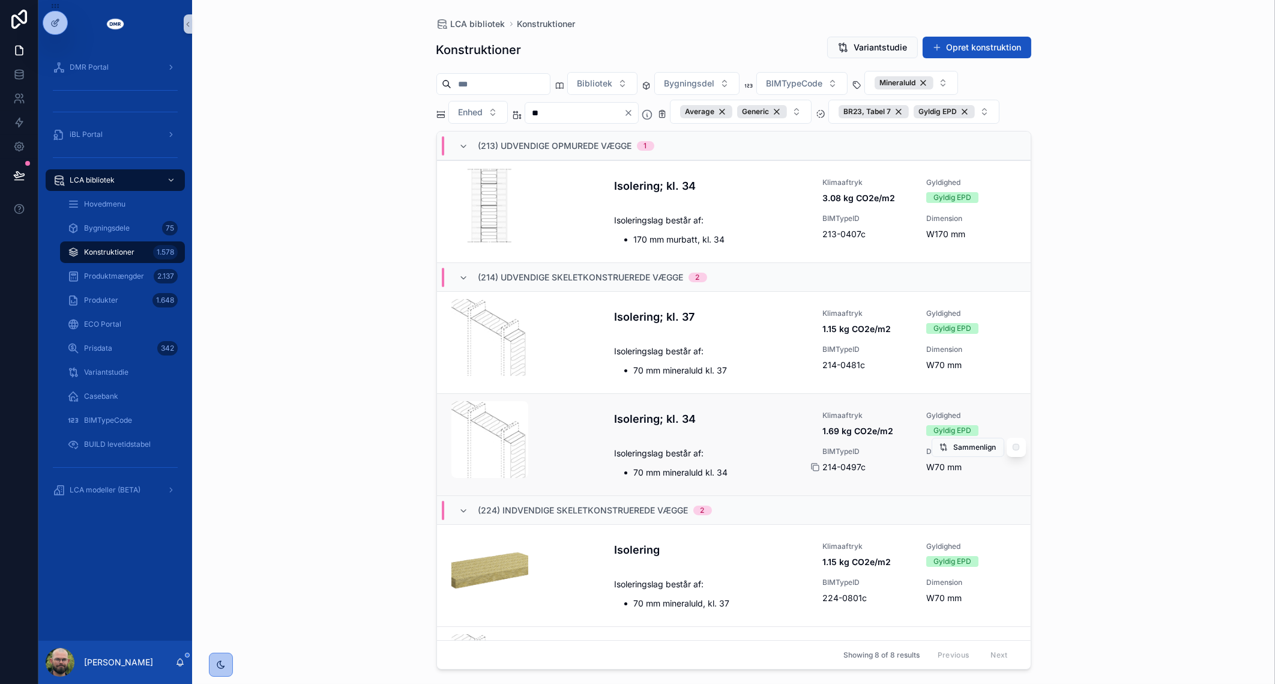
type input "**"
click at [811, 465] on icon "scrollable content" at bounding box center [816, 467] width 10 height 10
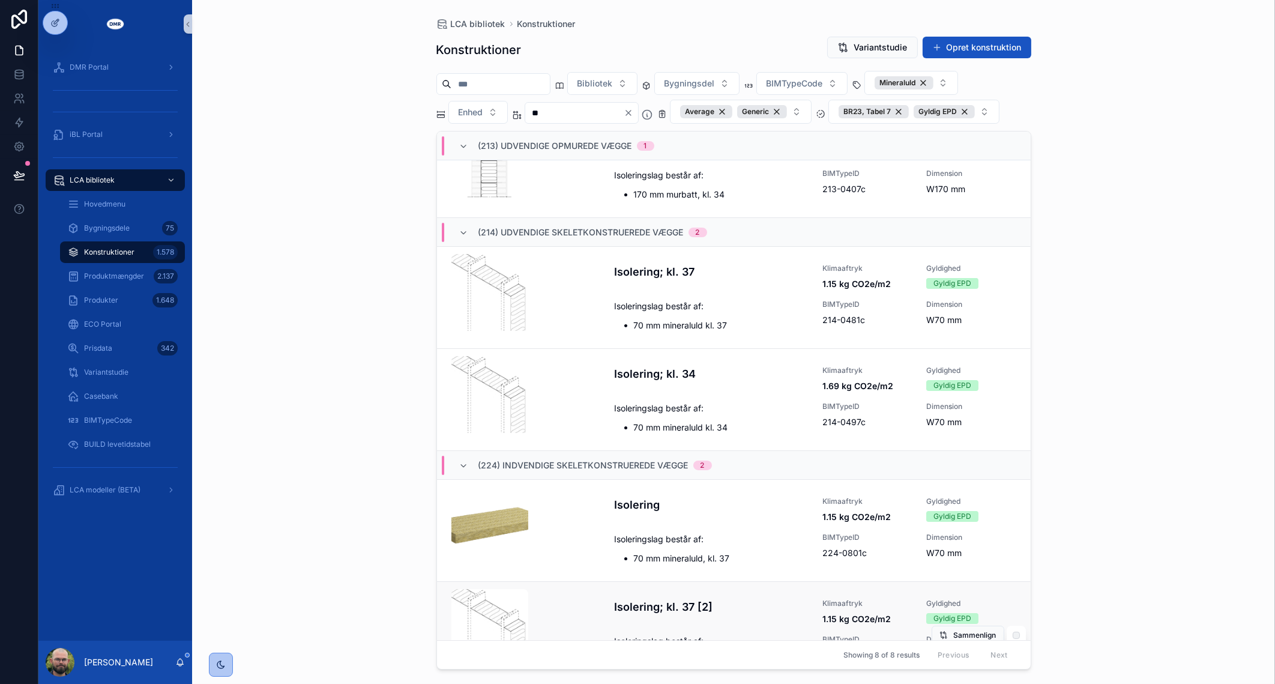
scroll to position [150, 0]
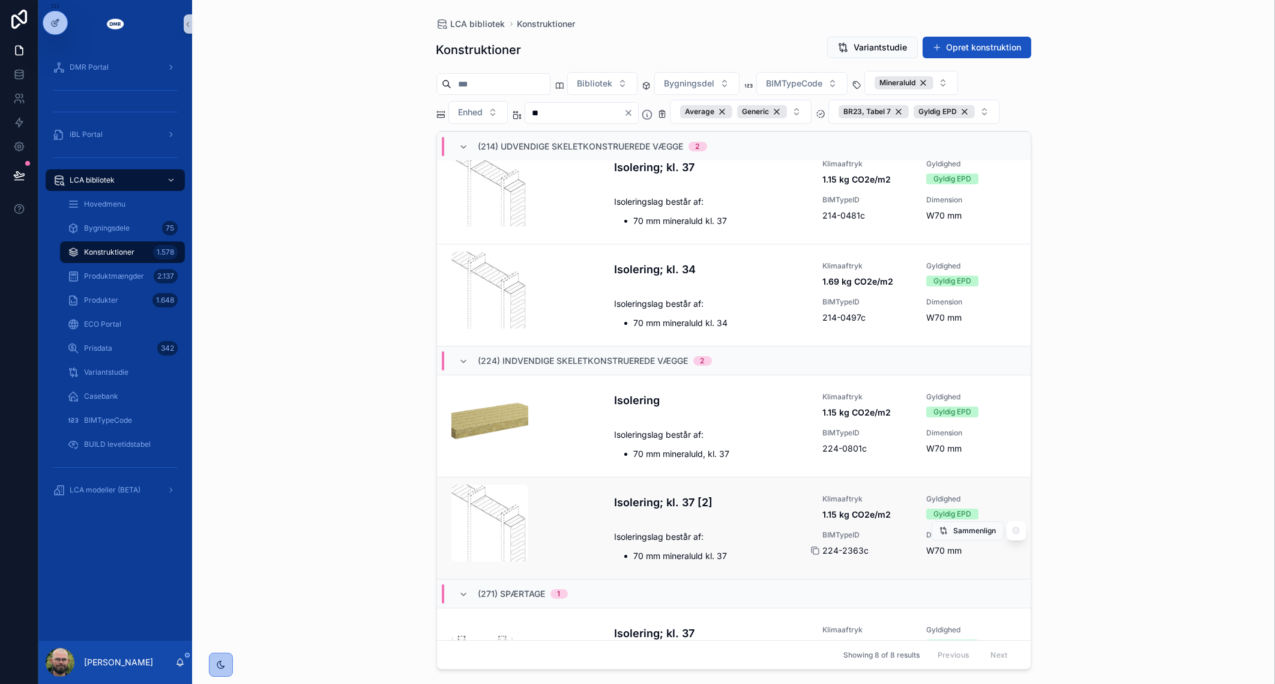
click at [811, 547] on icon "scrollable content" at bounding box center [816, 551] width 10 height 10
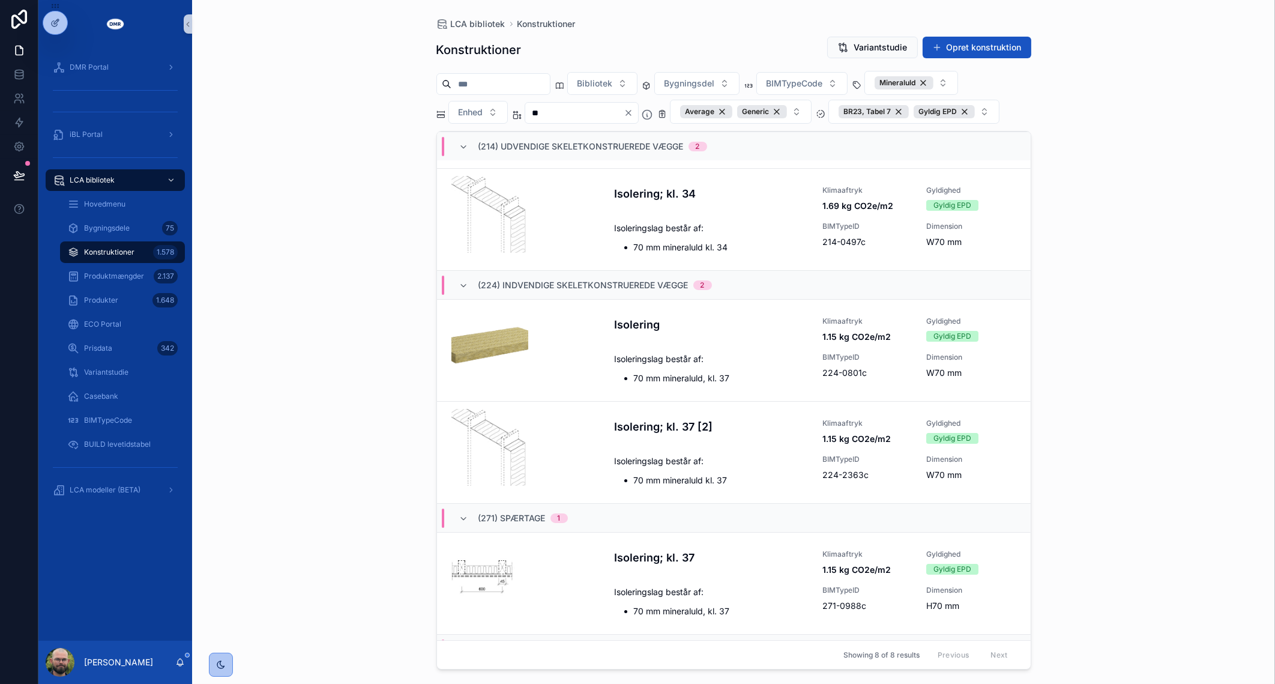
scroll to position [0, 0]
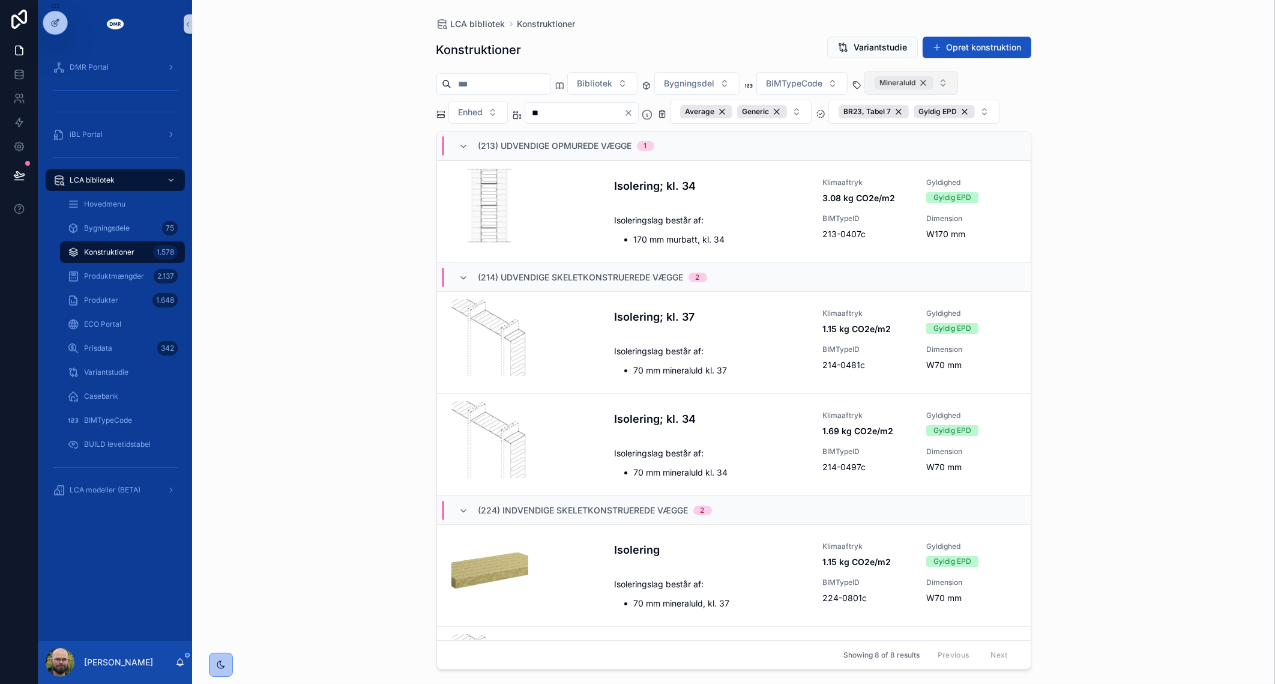
click at [934, 78] on div "Mineraluld" at bounding box center [904, 82] width 59 height 13
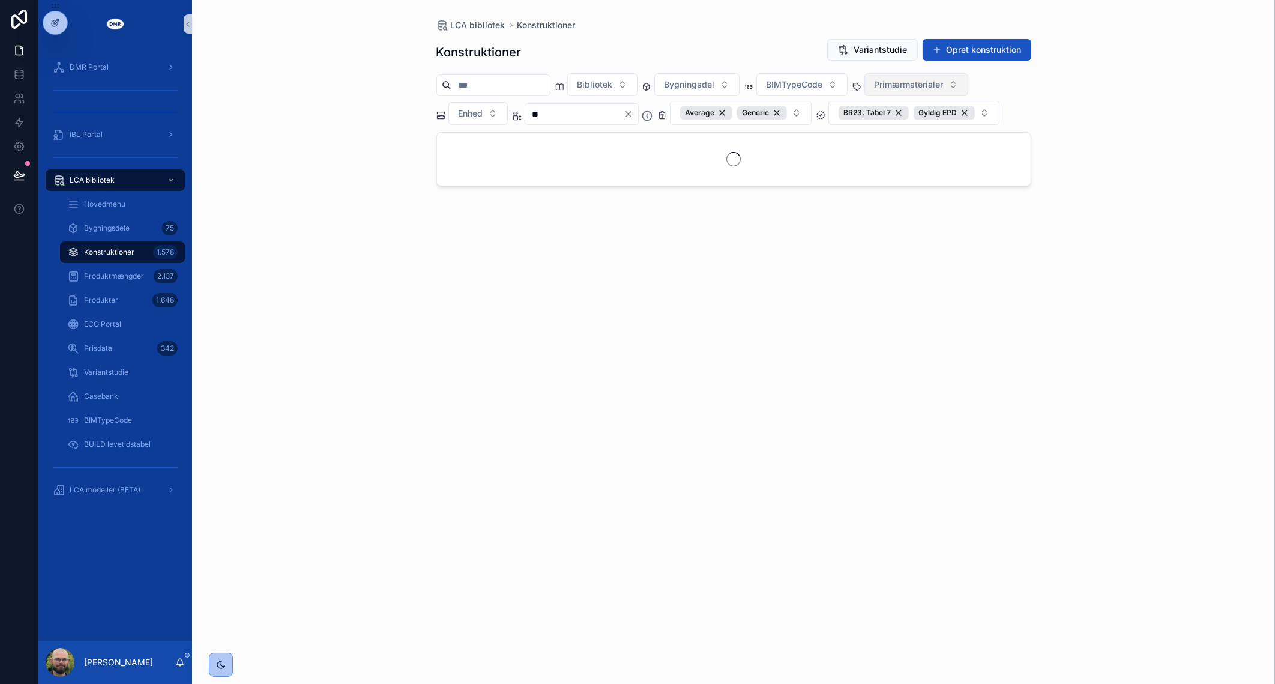
click at [944, 79] on span "Primærmaterialer" at bounding box center [909, 85] width 69 height 12
type input "***"
click at [913, 145] on div "Træ" at bounding box center [941, 151] width 144 height 19
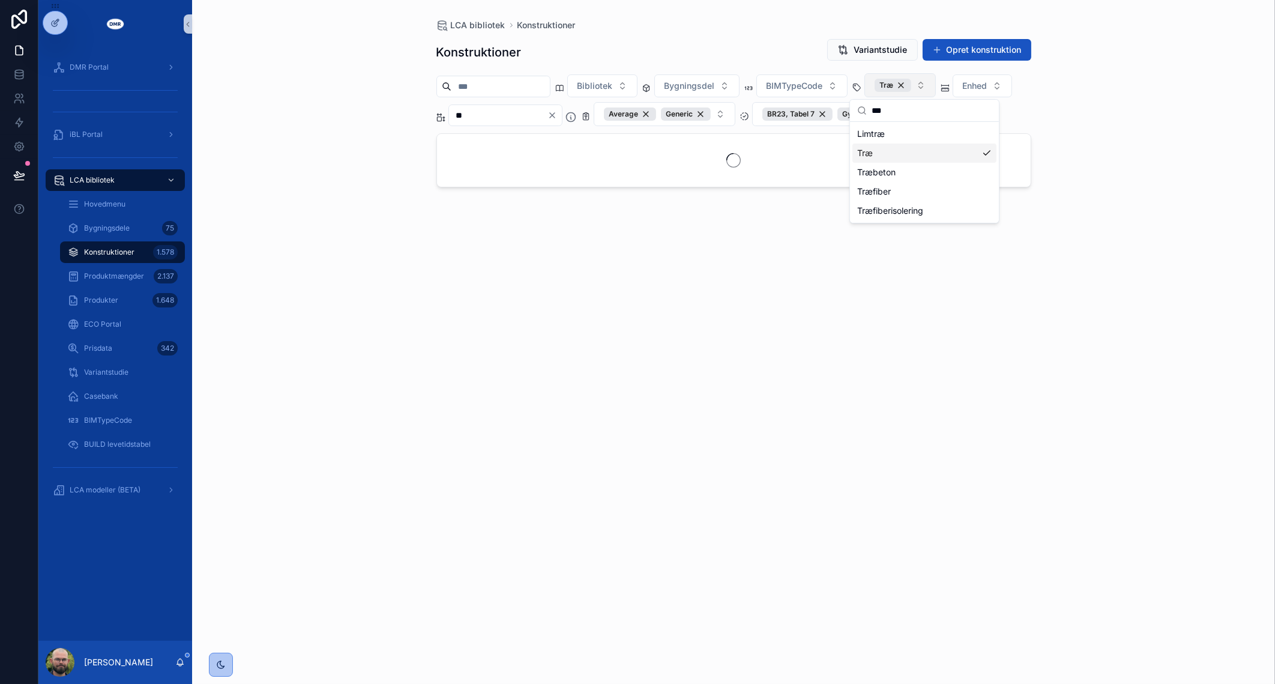
click at [1156, 100] on div "LCA bibliotek Konstruktioner Konstruktioner Variantstudie Opret konstruktion Bi…" at bounding box center [733, 342] width 1083 height 684
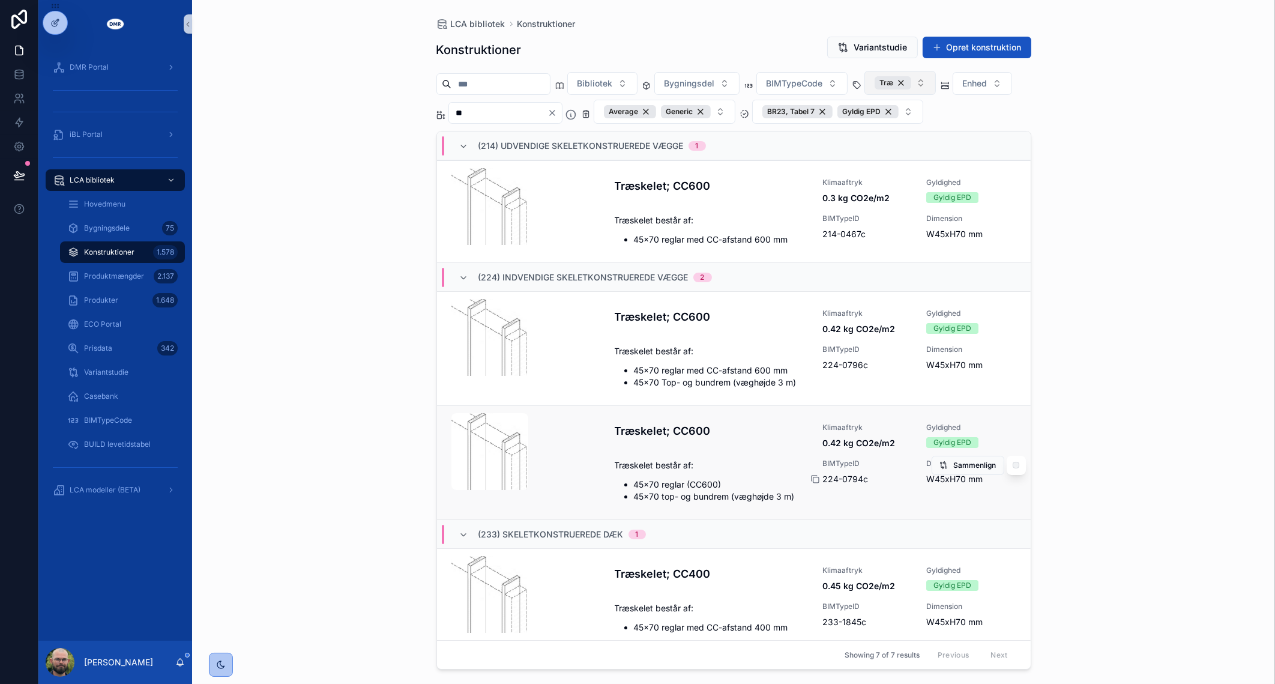
click at [812, 478] on icon "scrollable content" at bounding box center [816, 479] width 10 height 10
click at [557, 112] on icon "Clear" at bounding box center [553, 113] width 10 height 10
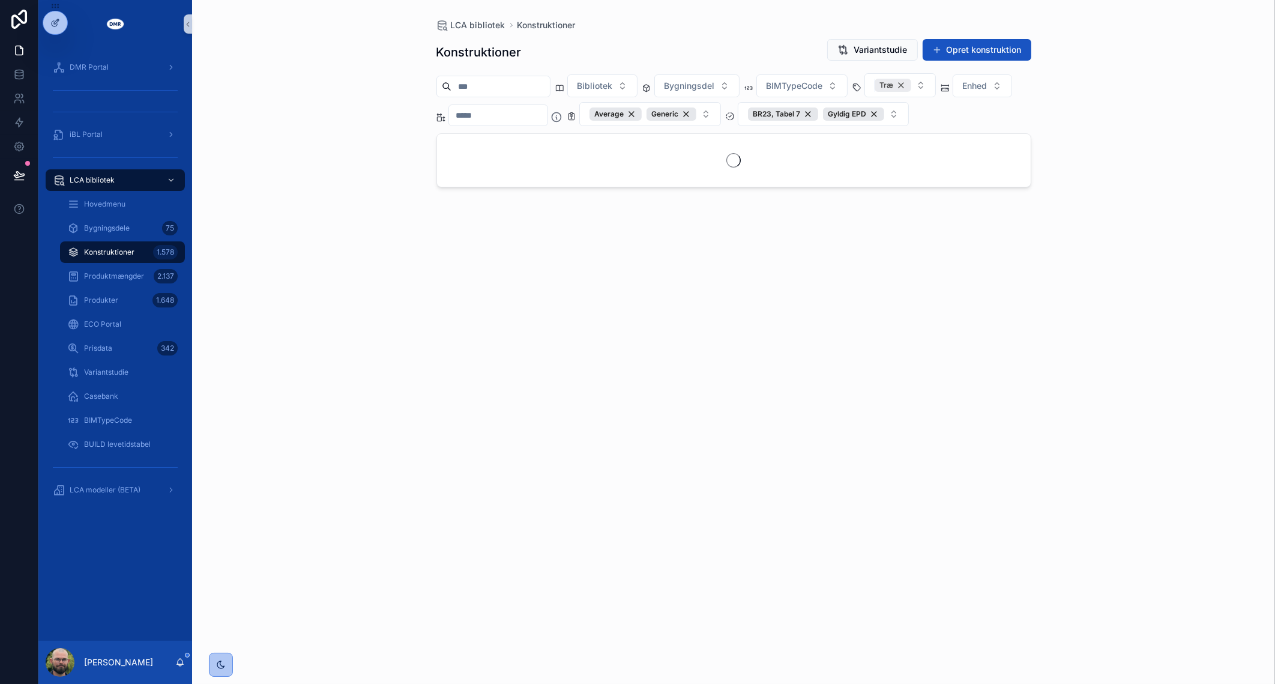
click at [912, 83] on div "Træ" at bounding box center [893, 85] width 37 height 13
click at [1054, 93] on div "LCA bibliotek Konstruktioner Konstruktioner Variantstudie Opret konstruktion Bi…" at bounding box center [733, 342] width 1083 height 684
click at [740, 82] on button "Bygningsdel" at bounding box center [697, 84] width 85 height 23
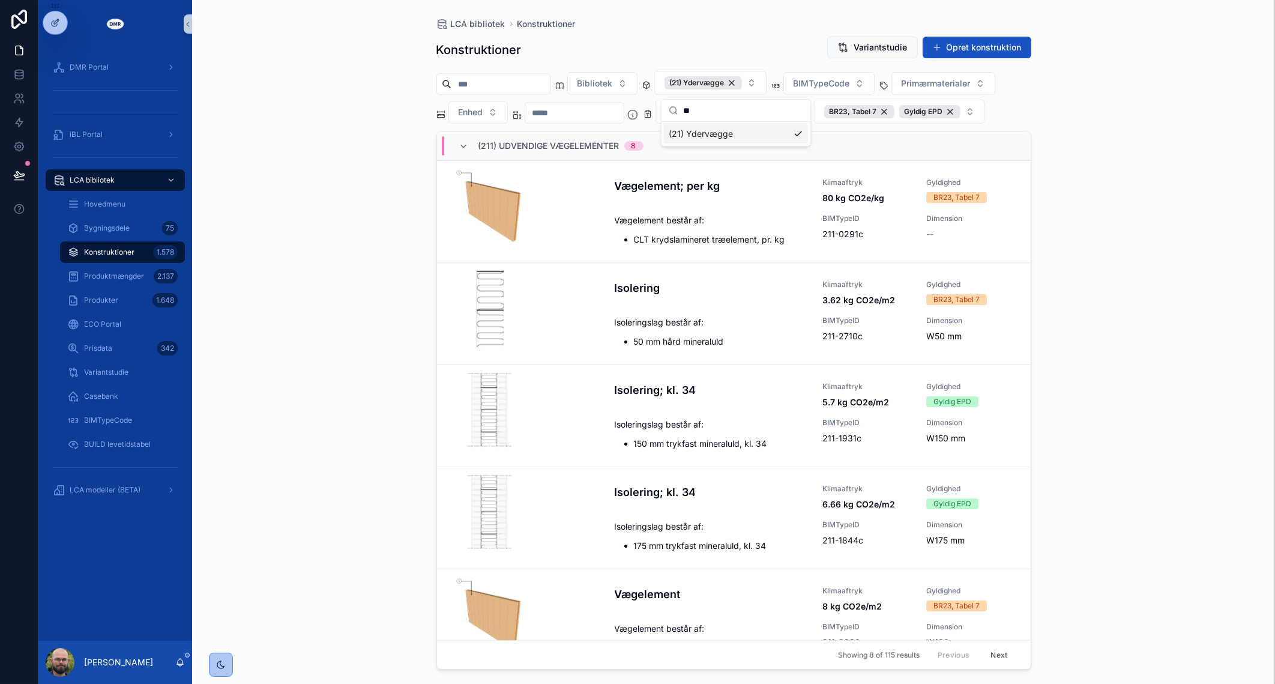
type input "**"
click at [590, 113] on input "scrollable content" at bounding box center [574, 112] width 98 height 17
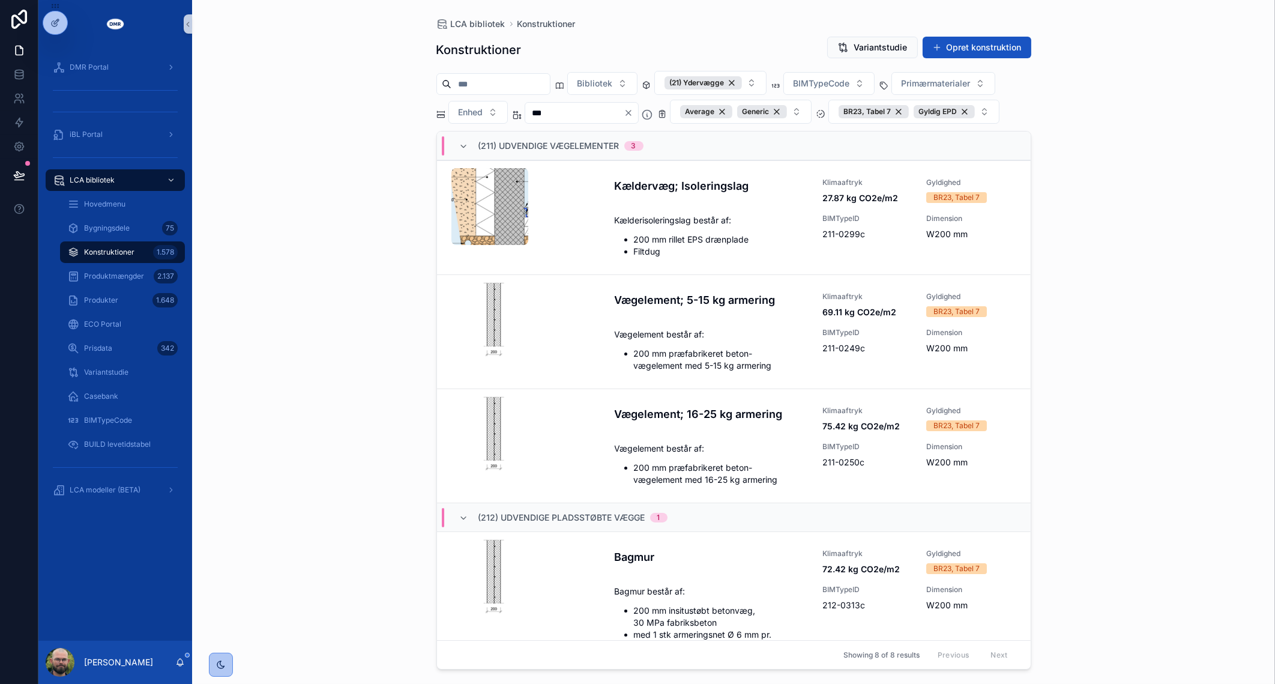
type input "***"
click at [361, 264] on div "LCA bibliotek Konstruktioner Konstruktioner Variantstudie Opret konstruktion Bi…" at bounding box center [733, 342] width 1083 height 684
click at [811, 347] on icon "scrollable content" at bounding box center [816, 348] width 10 height 10
click at [346, 219] on div "LCA bibliotek Konstruktioner Konstruktioner Variantstudie Opret konstruktion Bi…" at bounding box center [733, 342] width 1083 height 684
click at [330, 212] on div "LCA bibliotek Konstruktioner Konstruktioner Variantstudie Opret konstruktion Bi…" at bounding box center [733, 342] width 1083 height 684
